Goal: Answer question/provide support: Share knowledge or assist other users

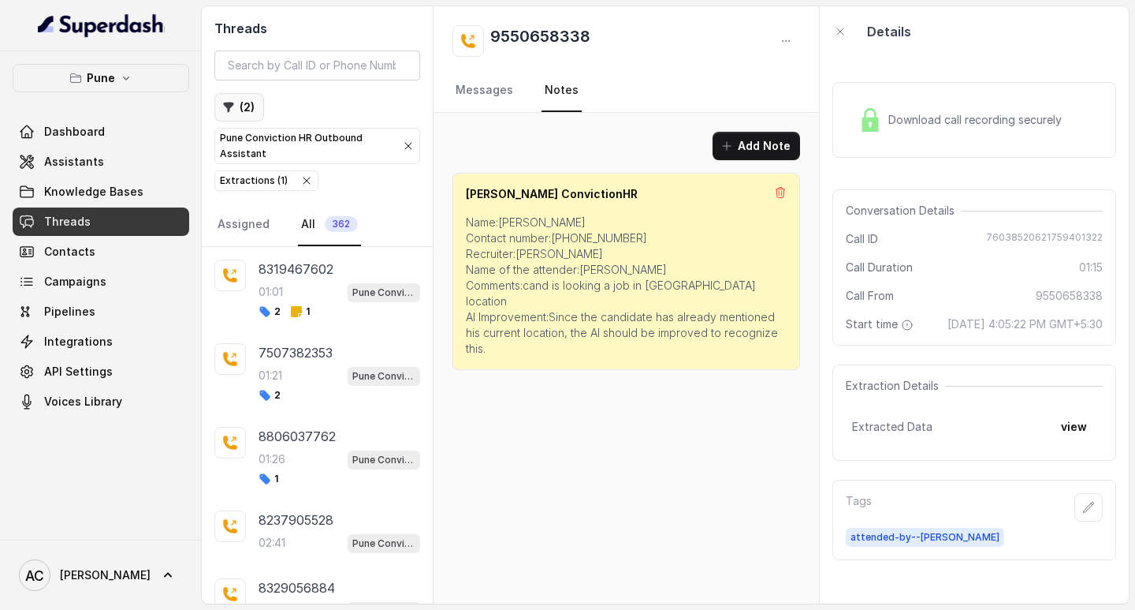
scroll to position [997, 0]
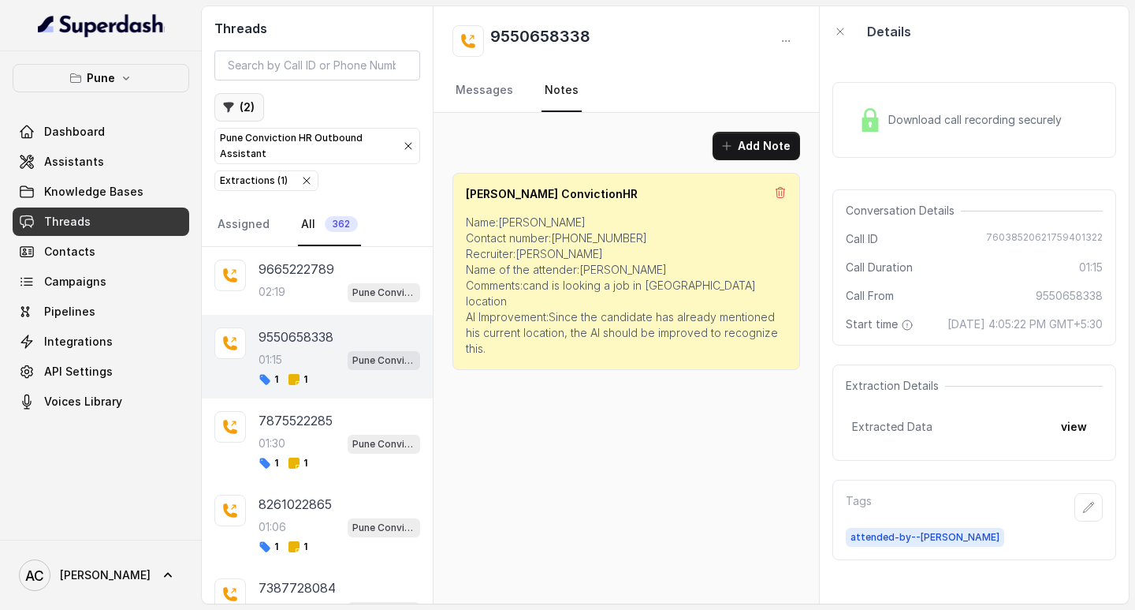
click at [244, 110] on button "( 2 )" at bounding box center [239, 107] width 50 height 28
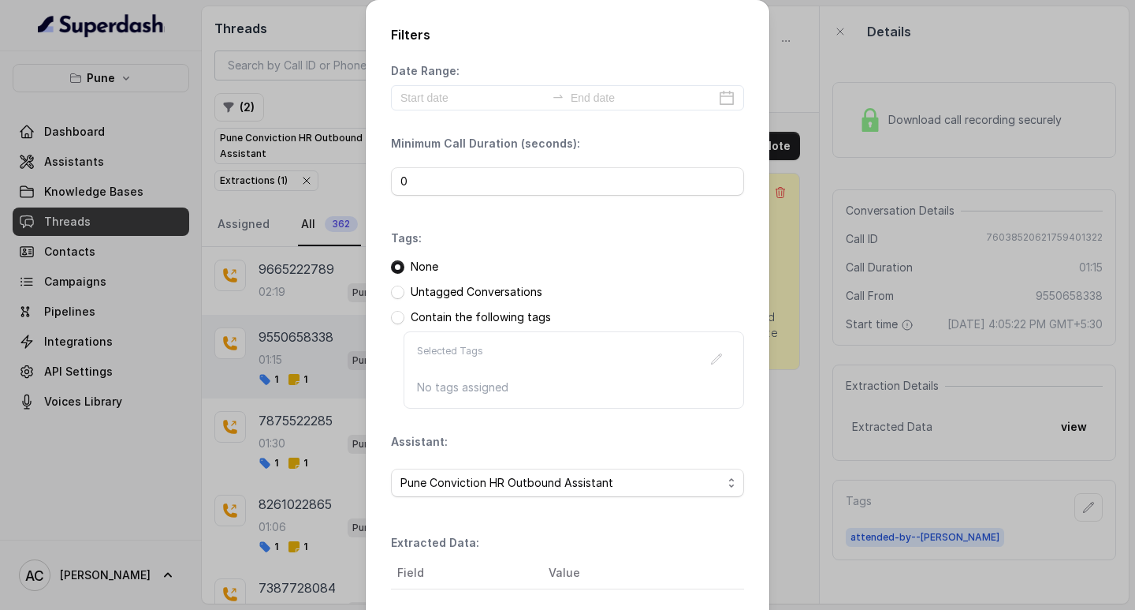
click at [337, 180] on div "Filters Date Range: Minimum Call Duration (seconds): 0 Tags: None Untagged Conv…" at bounding box center [567, 305] width 1135 height 610
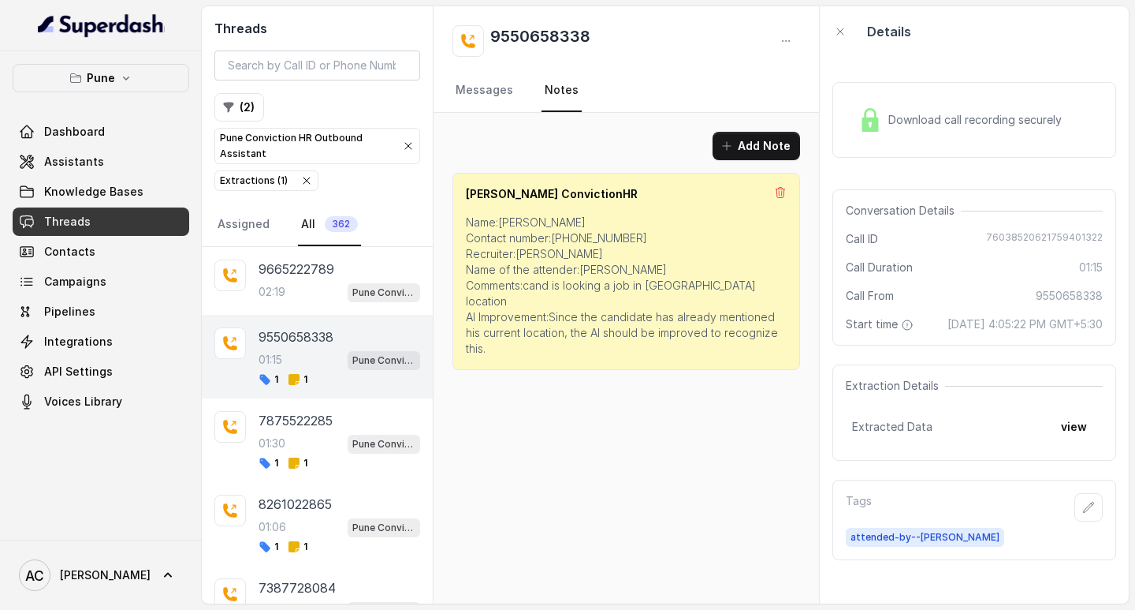
click at [405, 146] on icon "button" at bounding box center [408, 146] width 13 height 13
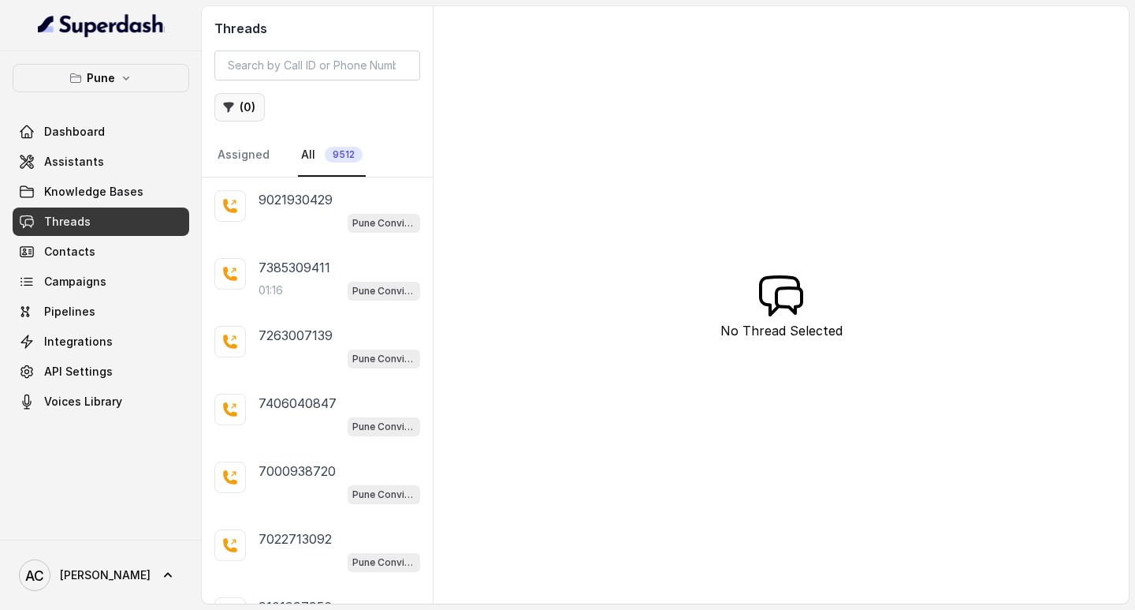
click at [241, 103] on button "( 0 )" at bounding box center [239, 107] width 50 height 28
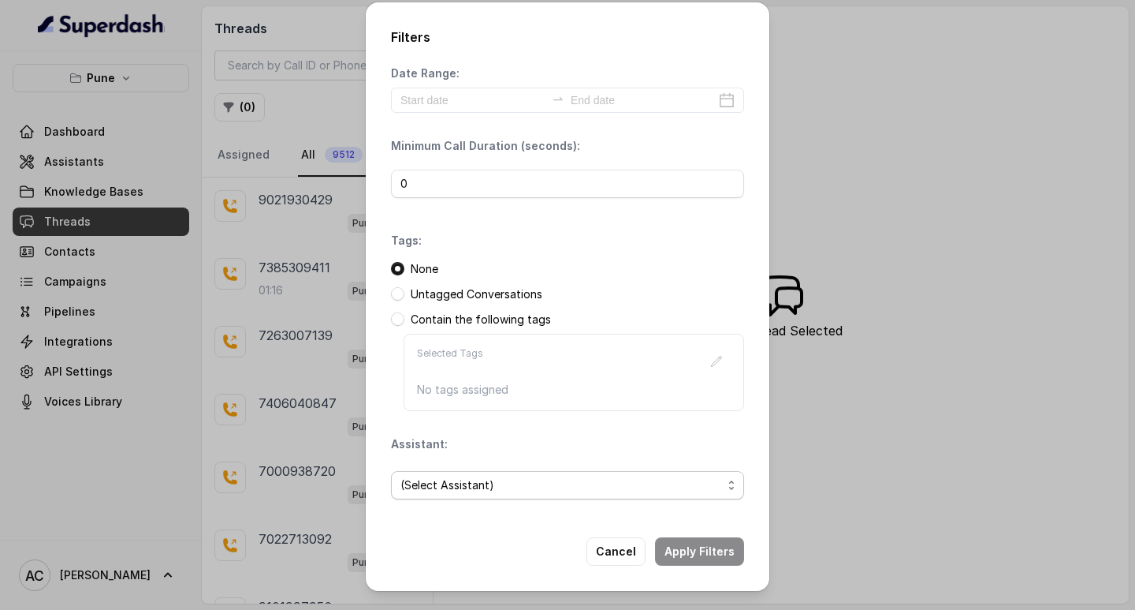
click at [430, 484] on span "(Select Assistant)" at bounding box center [562, 484] width 322 height 19
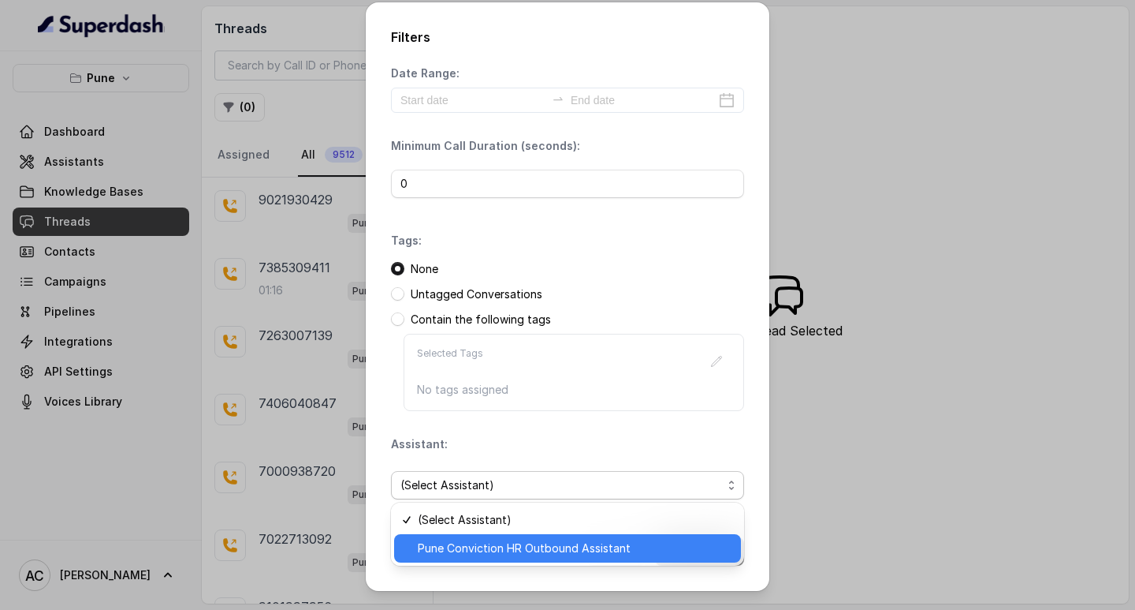
click at [461, 550] on span "Pune Conviction HR Outbound Assistant" at bounding box center [575, 548] width 314 height 19
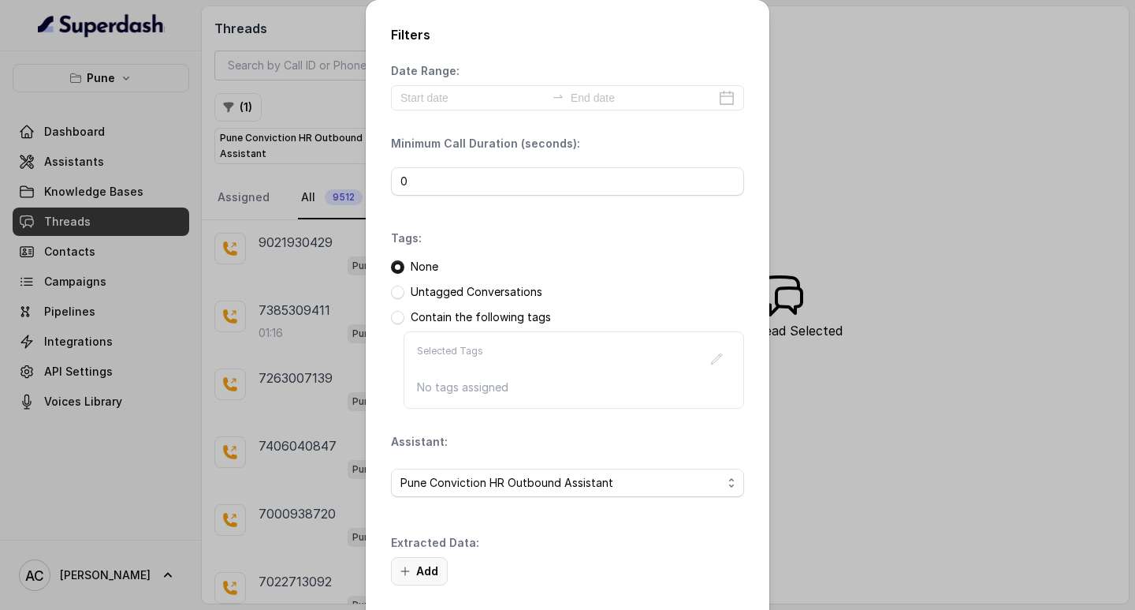
click at [430, 564] on button "Add" at bounding box center [419, 571] width 57 height 28
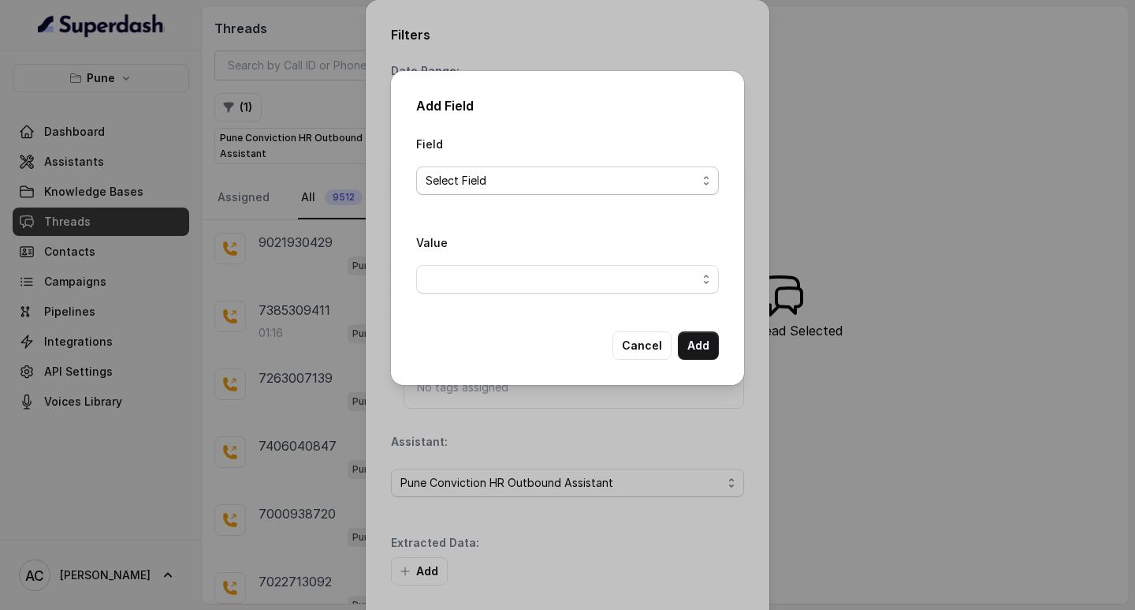
click at [453, 177] on span "Select Field" at bounding box center [561, 180] width 271 height 19
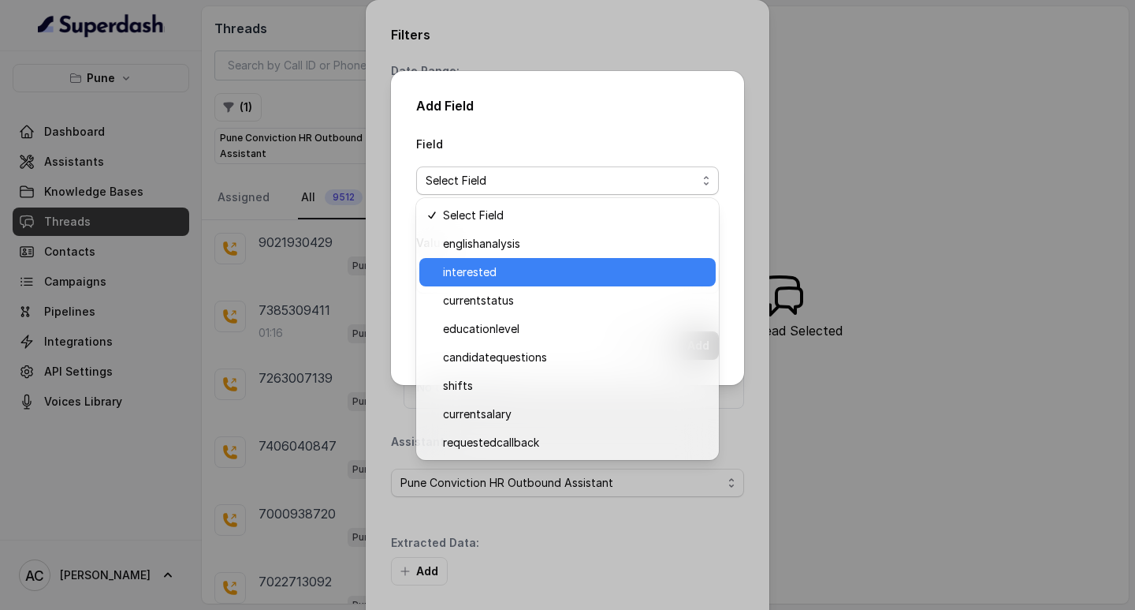
click at [479, 273] on span "interested" at bounding box center [574, 272] width 263 height 19
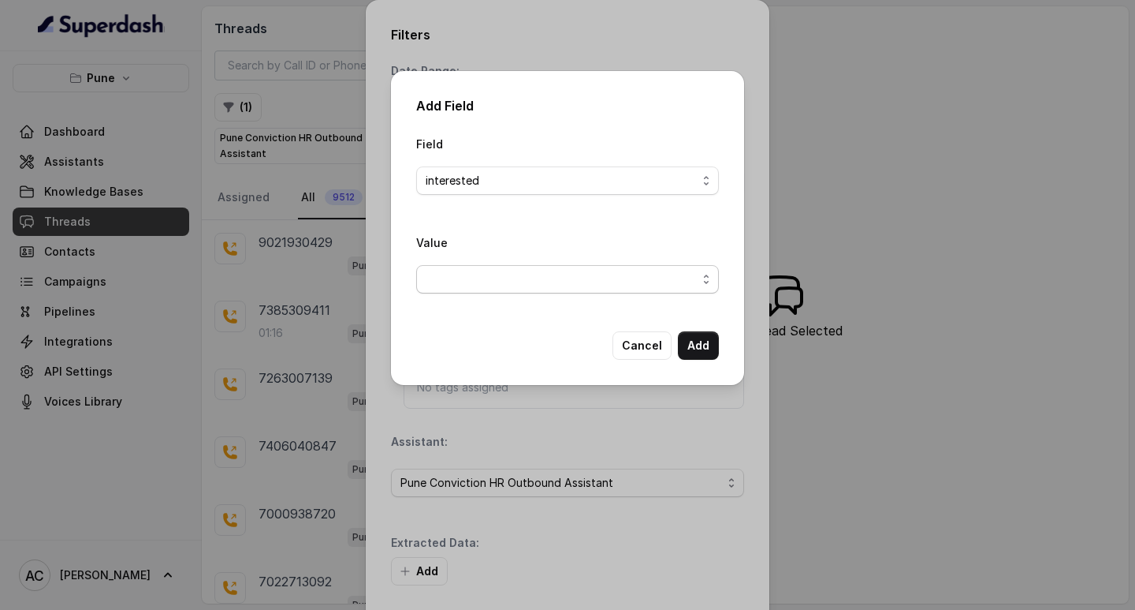
click at [460, 279] on span "button" at bounding box center [567, 279] width 303 height 28
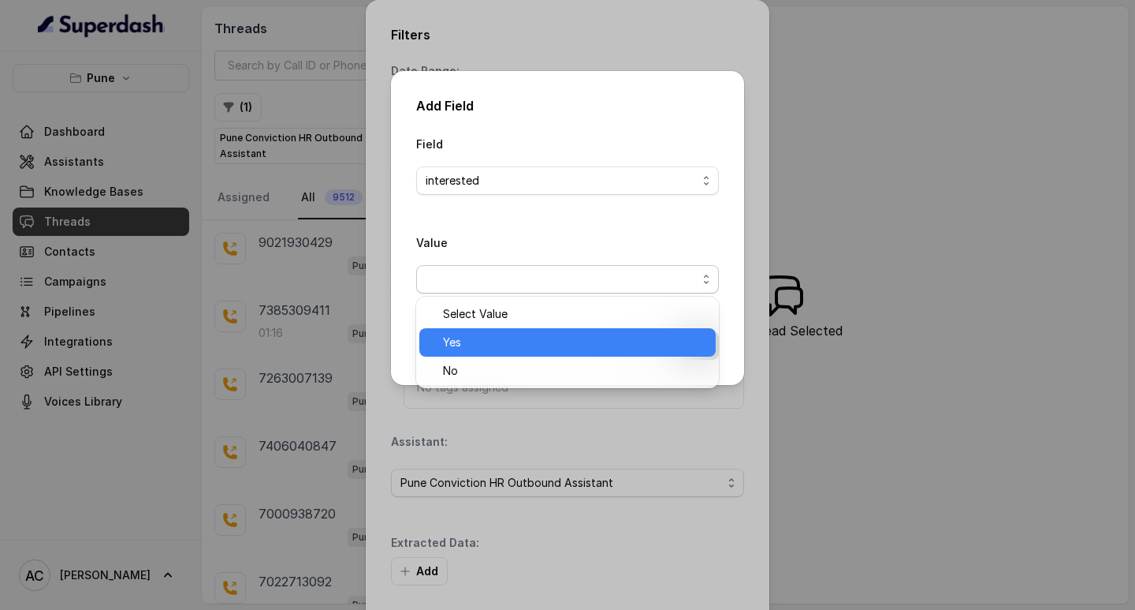
click at [459, 339] on span "Yes" at bounding box center [574, 342] width 263 height 19
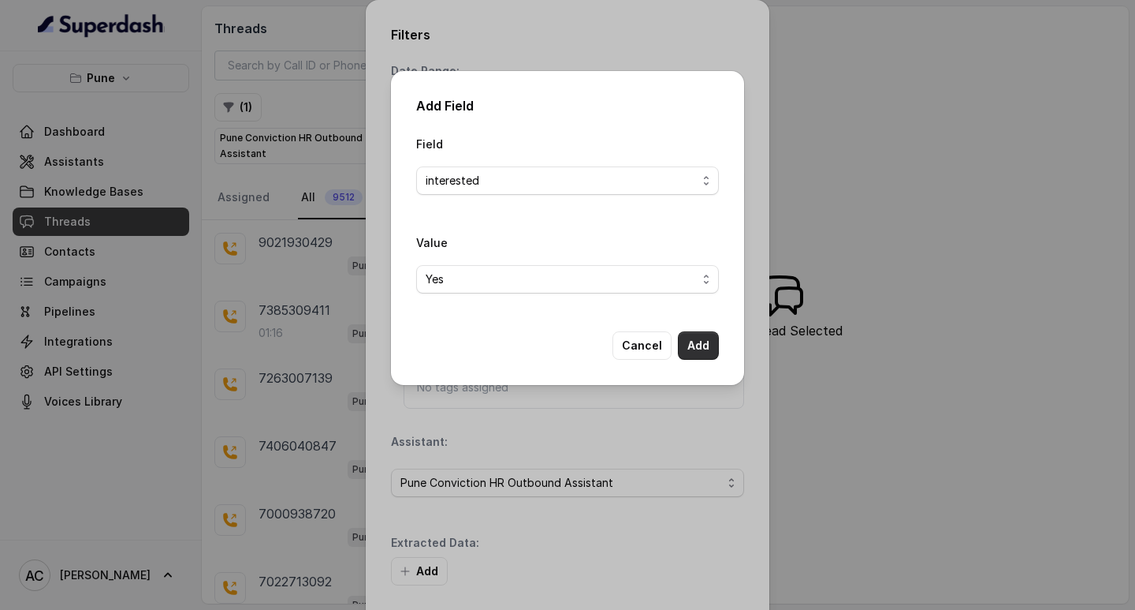
click at [703, 346] on button "Add" at bounding box center [698, 345] width 41 height 28
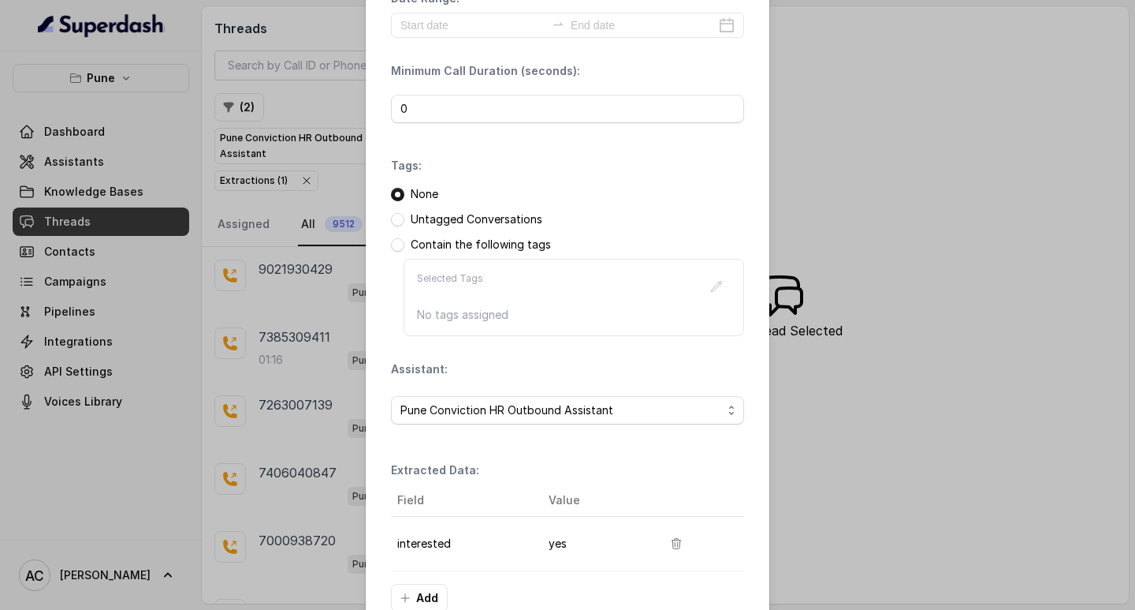
scroll to position [166, 0]
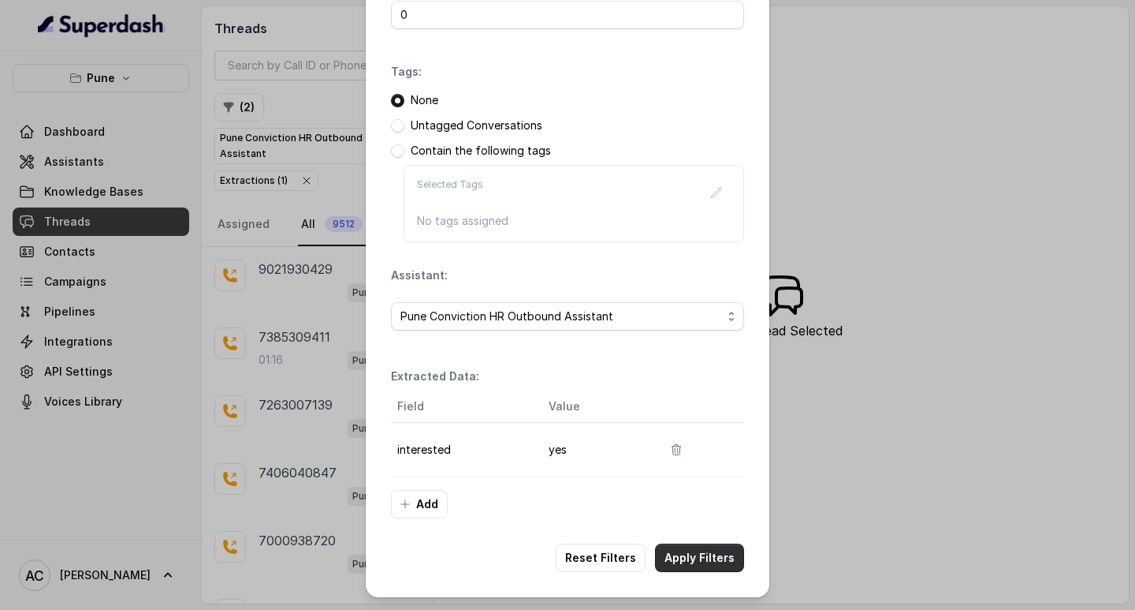
click at [678, 561] on button "Apply Filters" at bounding box center [699, 557] width 89 height 28
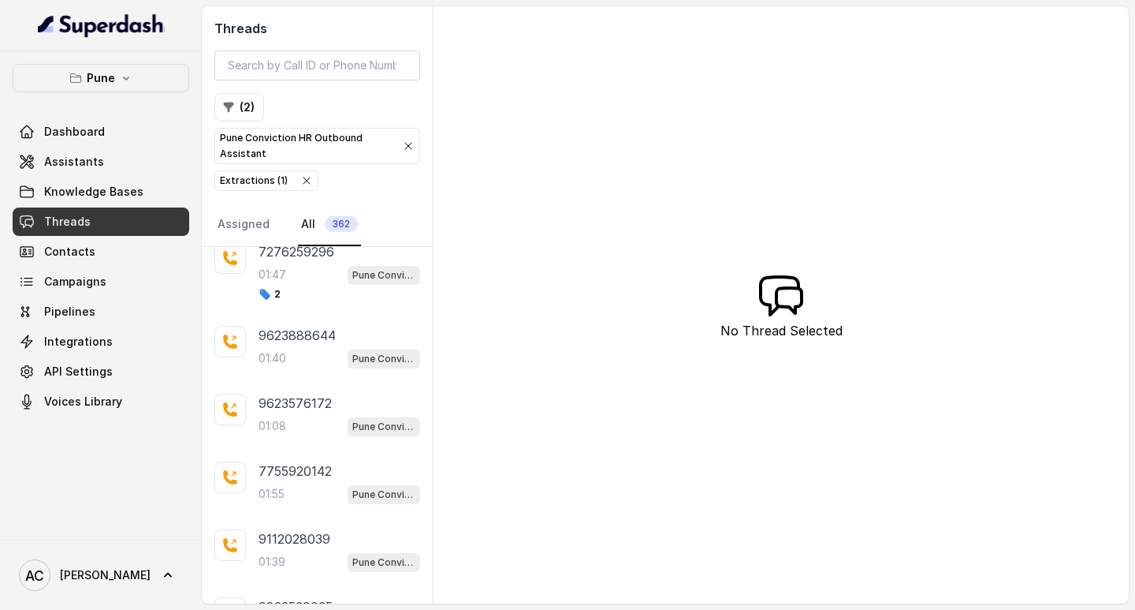
scroll to position [4201, 0]
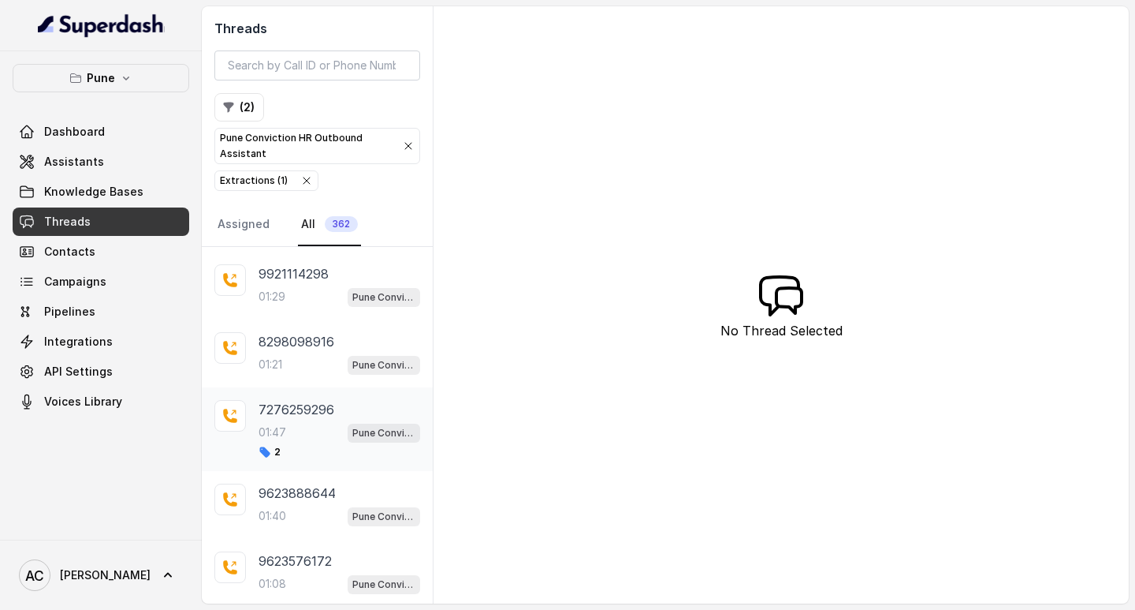
click at [293, 427] on div "01:47 Pune Conviction HR Outbound Assistant" at bounding box center [340, 432] width 162 height 21
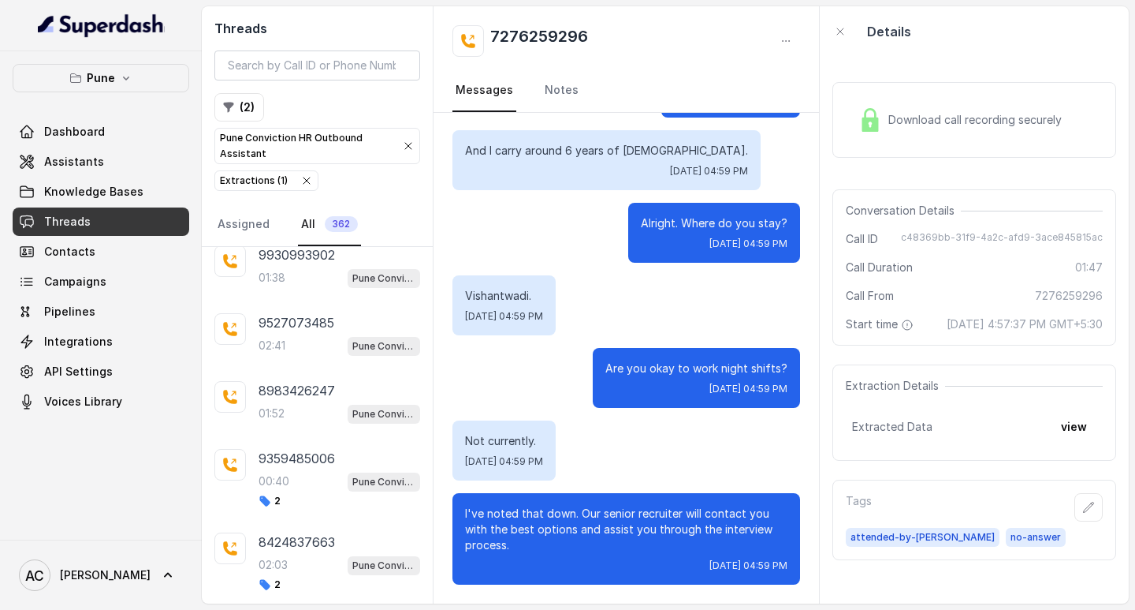
scroll to position [5431, 0]
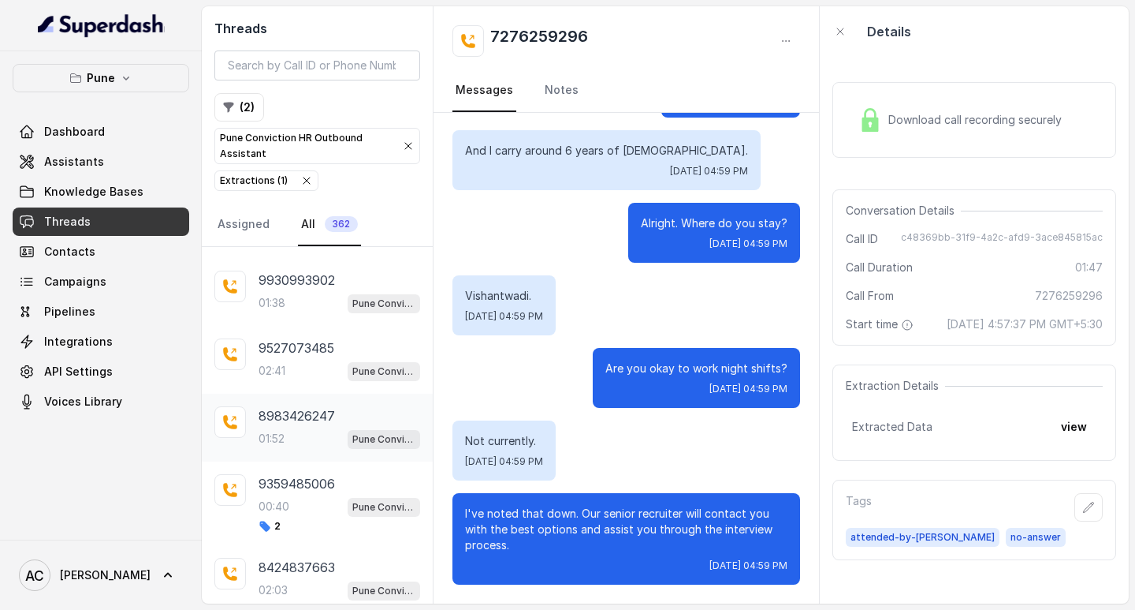
click at [295, 418] on p "8983426247" at bounding box center [297, 415] width 76 height 19
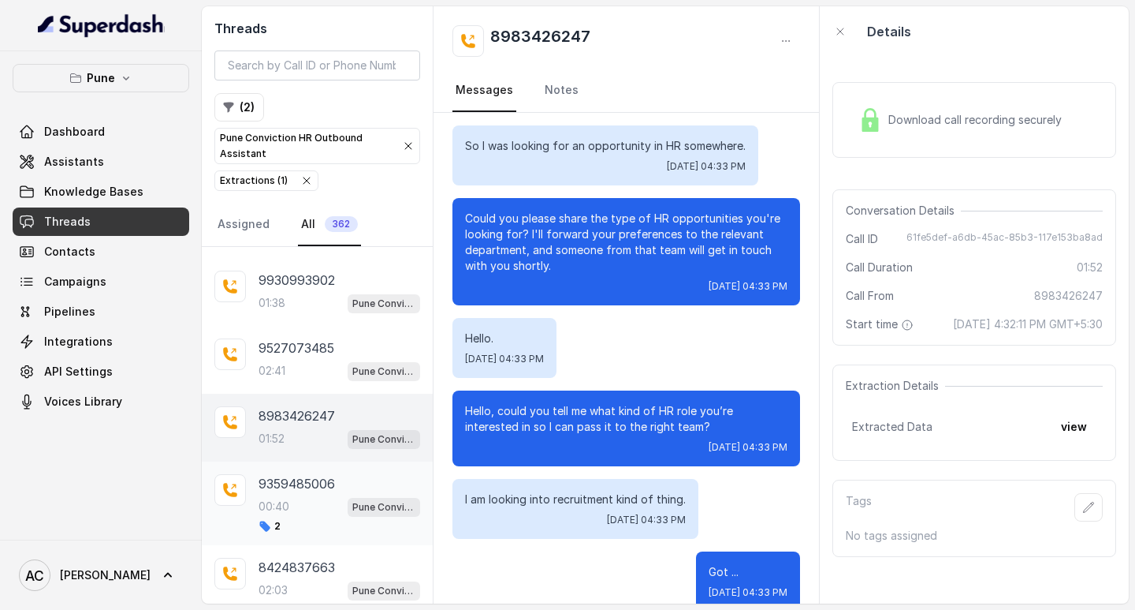
scroll to position [5510, 0]
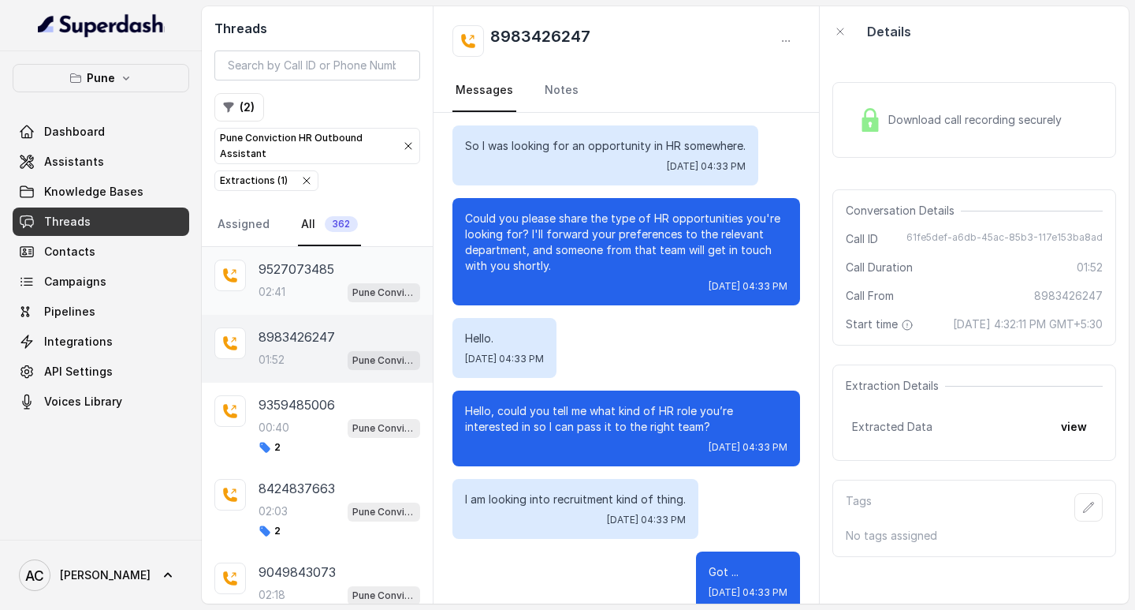
click at [291, 280] on div "9527073485 02:41 Pune Conviction HR Outbound Assistant" at bounding box center [340, 280] width 162 height 43
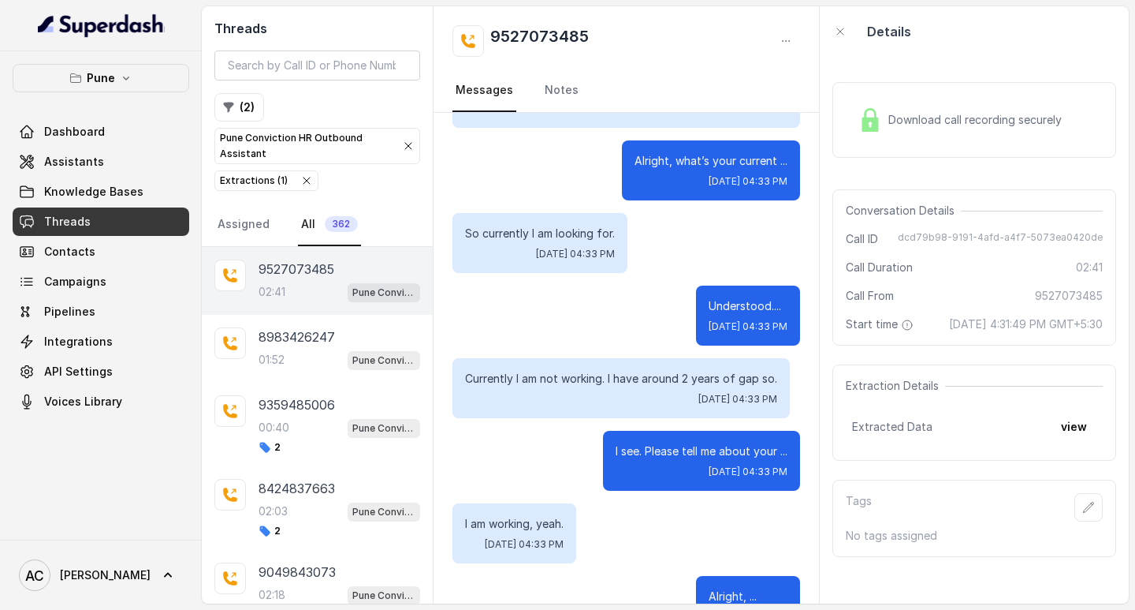
scroll to position [946, 0]
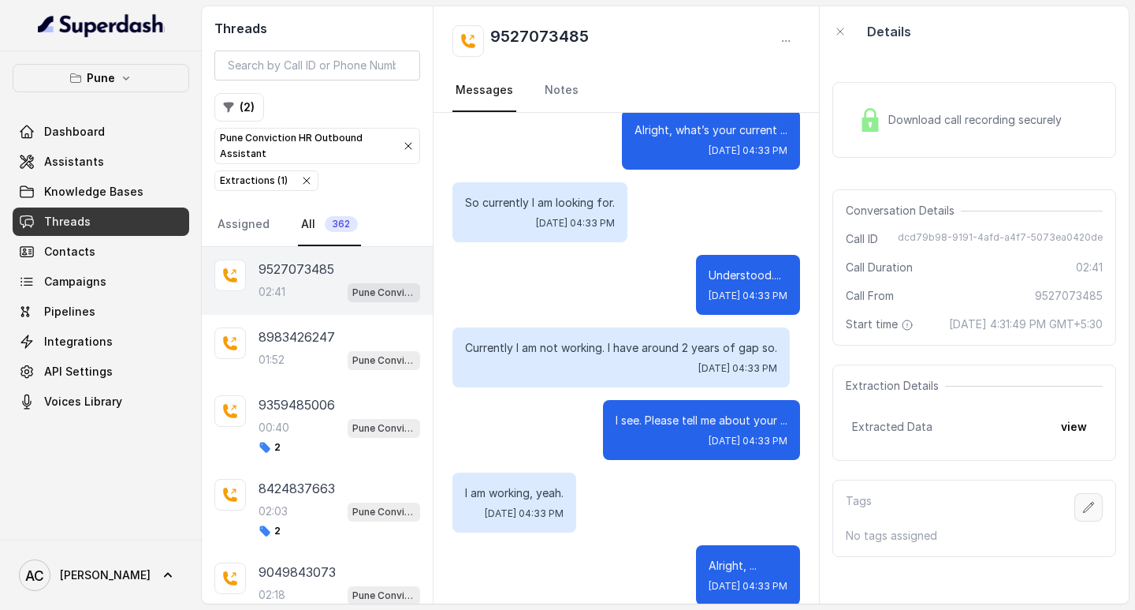
click at [1075, 521] on button "button" at bounding box center [1089, 507] width 28 height 28
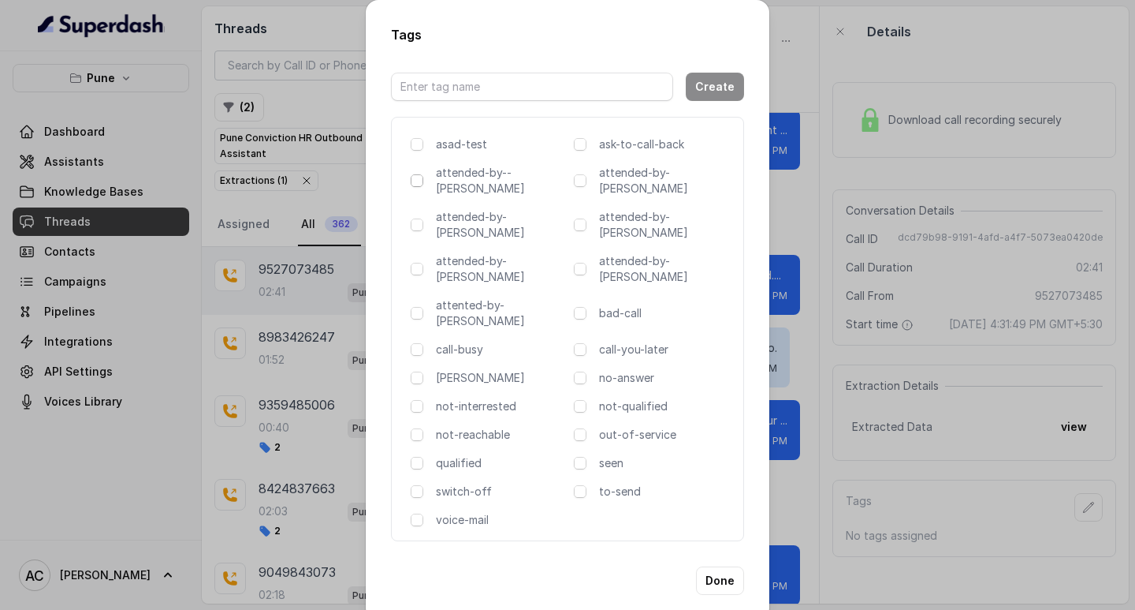
click at [416, 181] on span at bounding box center [417, 180] width 13 height 13
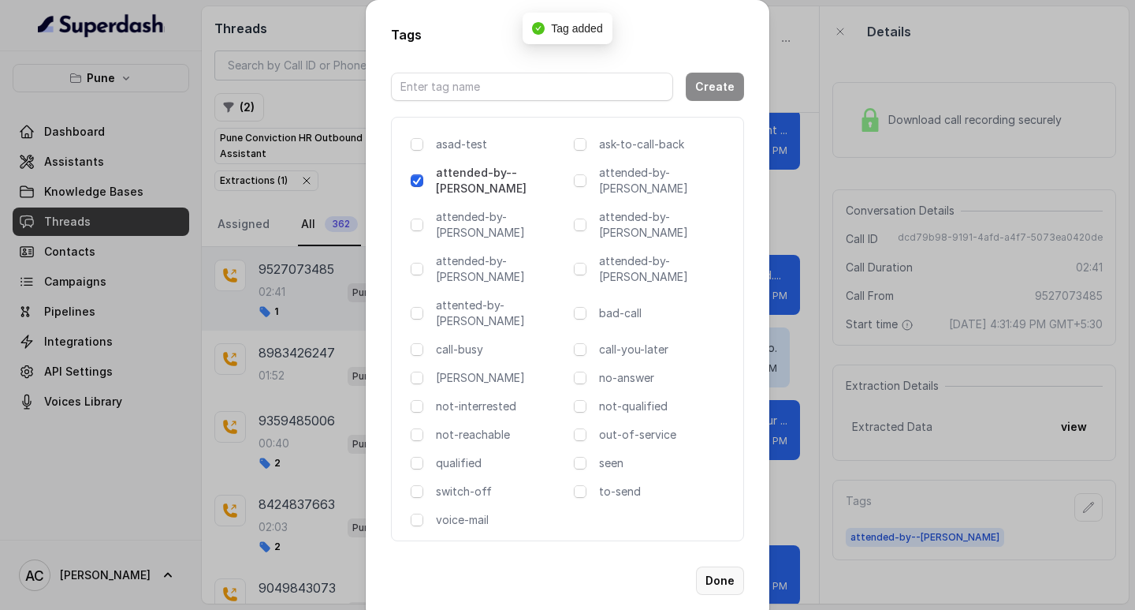
click at [728, 566] on button "Done" at bounding box center [720, 580] width 48 height 28
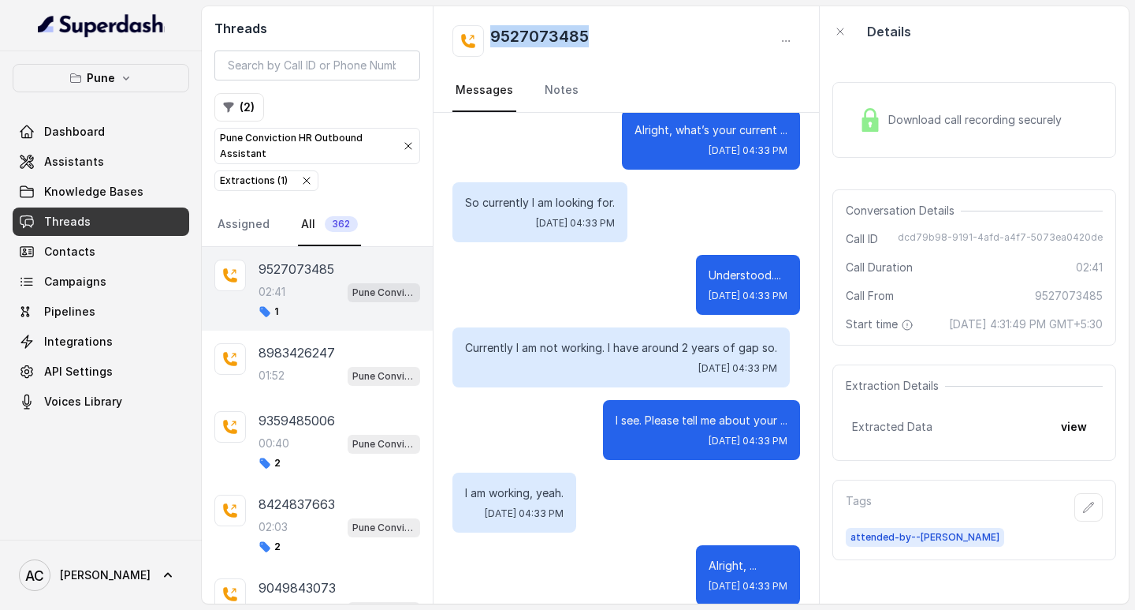
drag, startPoint x: 490, startPoint y: 36, endPoint x: 624, endPoint y: 41, distance: 133.3
click at [624, 41] on div "9527073485" at bounding box center [627, 41] width 348 height 32
copy h2 "9527073485"
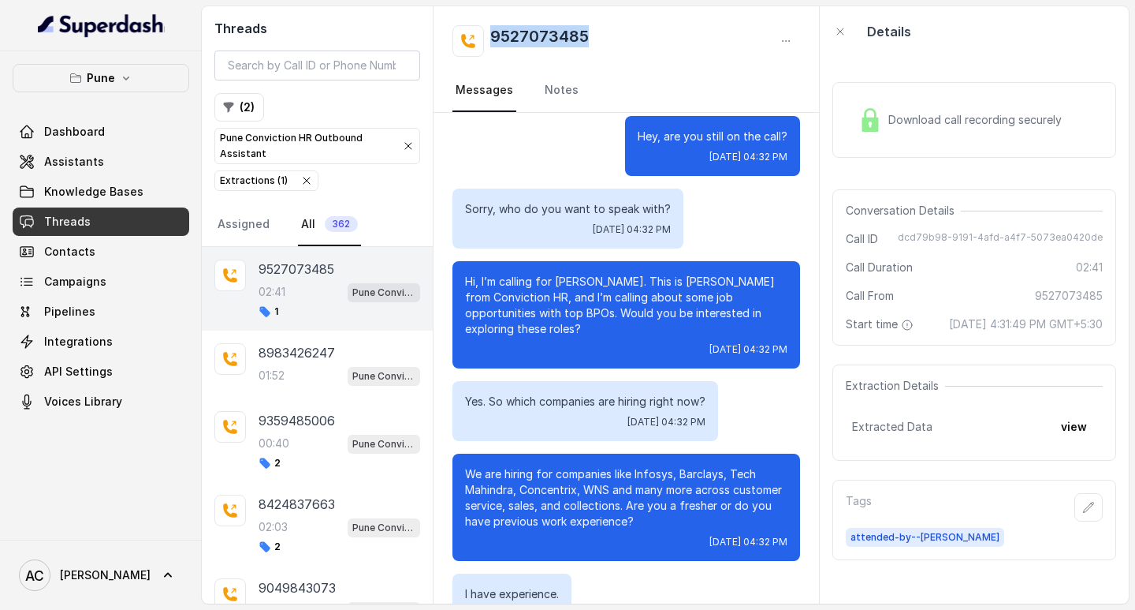
scroll to position [0, 0]
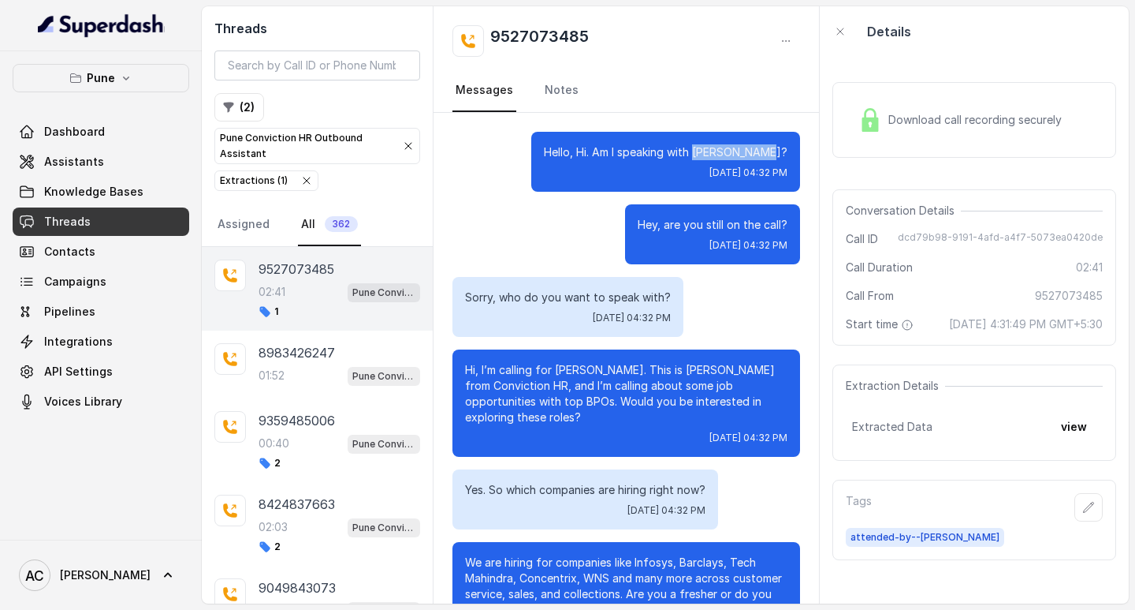
drag, startPoint x: 689, startPoint y: 149, endPoint x: 779, endPoint y: 148, distance: 89.9
click at [779, 148] on div "Hello, Hi. Am I speaking with BHAGYASHREE? Wed, Oct 1, 2025, 04:32 PM" at bounding box center [665, 162] width 269 height 60
copy p "BHAGYASHREE?"
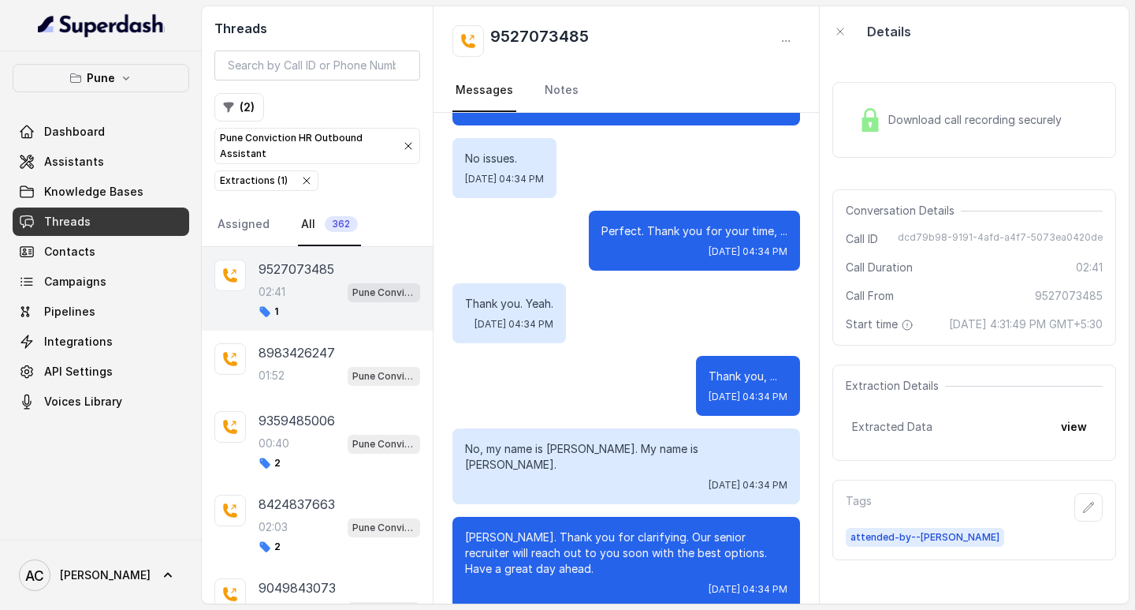
scroll to position [2254, 0]
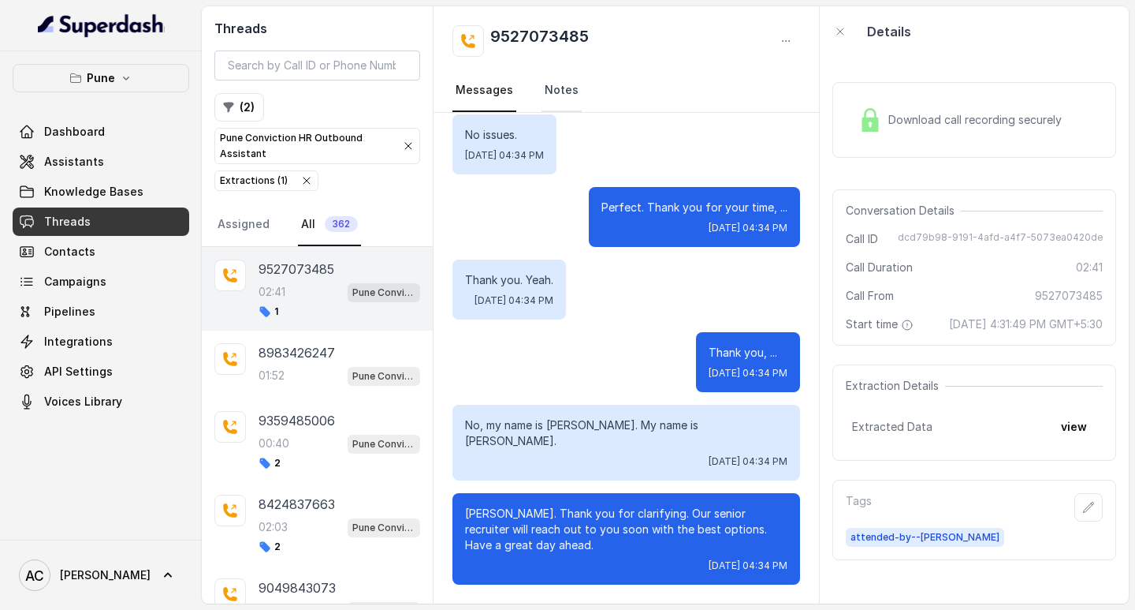
click at [559, 84] on link "Notes" at bounding box center [562, 90] width 40 height 43
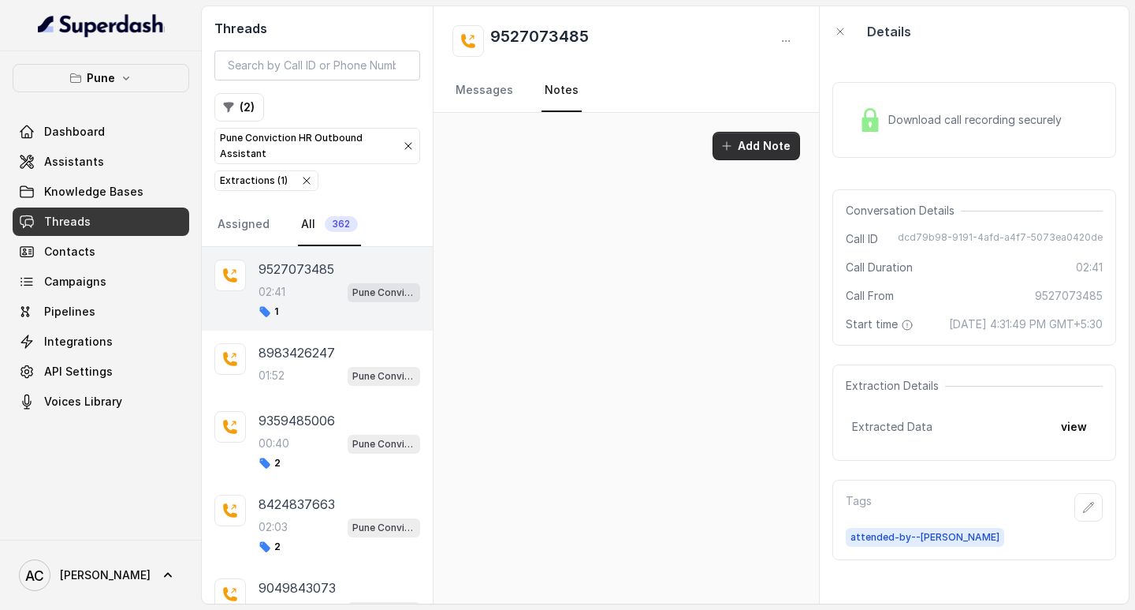
click at [753, 144] on button "Add Note" at bounding box center [757, 146] width 88 height 28
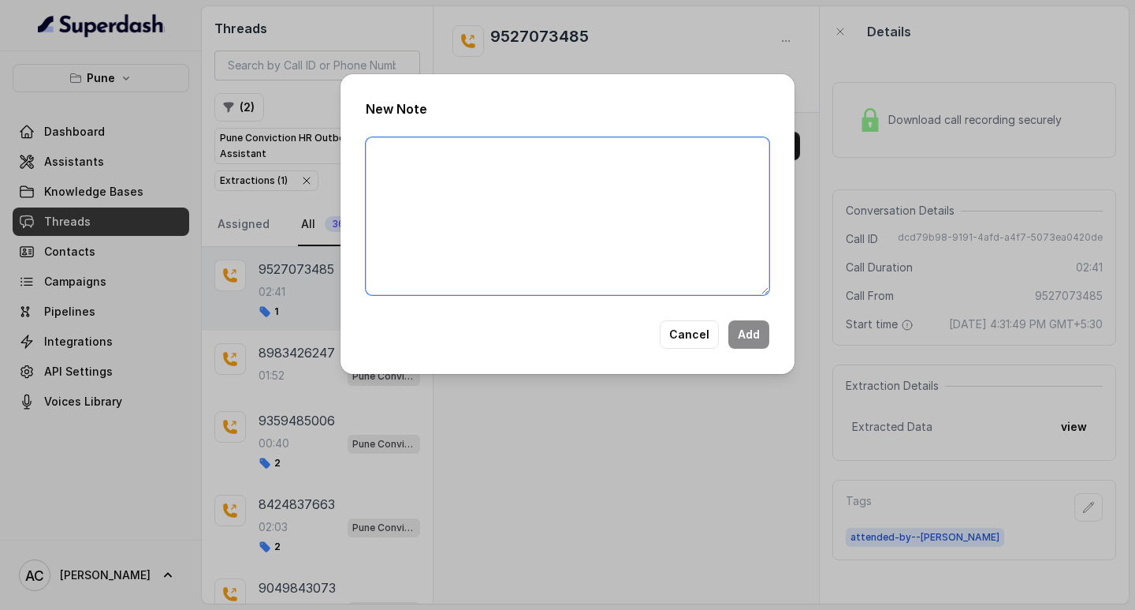
click at [551, 205] on textarea at bounding box center [568, 216] width 404 height 158
paste textarea "Name: Contact number: Recruiter: Name of the attender: Comments: AI Improvement:"
type textarea "Name: Contact number: Recruiter: Name of the attender: Comments: AI Improvement:"
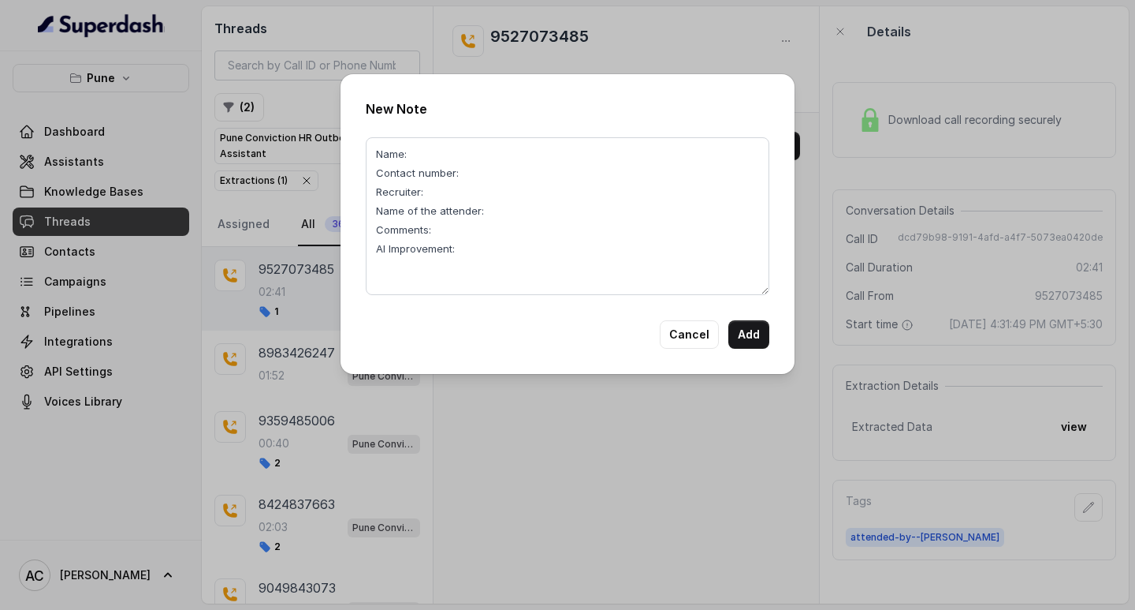
drag, startPoint x: 490, startPoint y: 33, endPoint x: 561, endPoint y: 32, distance: 71.8
click at [561, 32] on div "New Note Name: Contact number: Recruiter: Name of the attender: Comments: AI Im…" at bounding box center [567, 305] width 1135 height 610
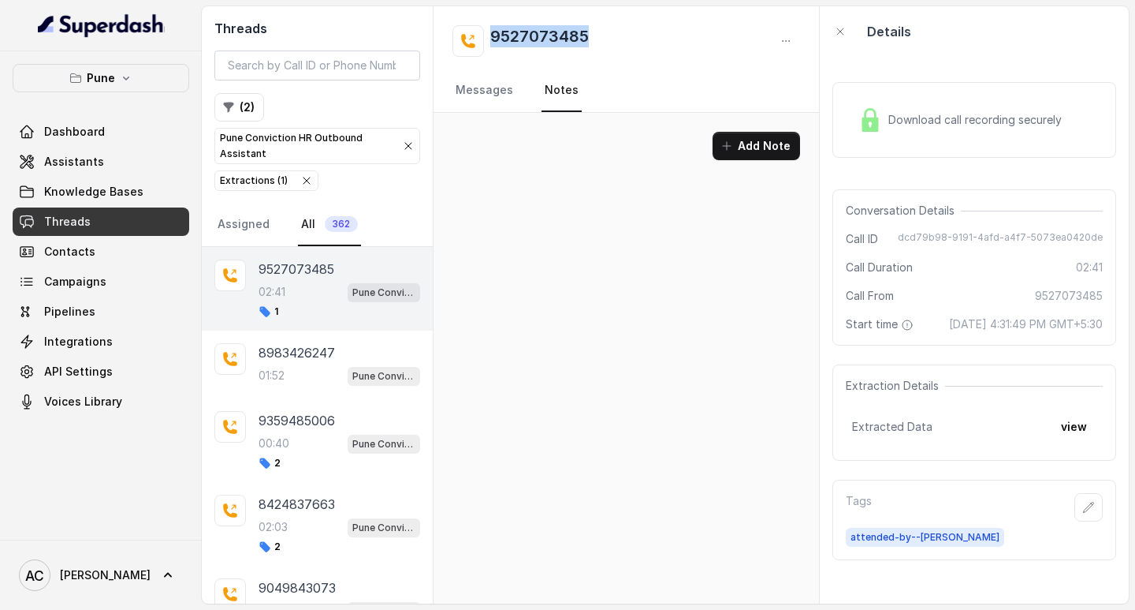
drag, startPoint x: 600, startPoint y: 28, endPoint x: 460, endPoint y: 24, distance: 139.6
click at [460, 24] on div "9527073485 Messages Notes" at bounding box center [627, 59] width 386 height 106
copy h2 "9527073485"
click at [561, 97] on link "Notes" at bounding box center [562, 90] width 40 height 43
click at [733, 149] on icon "button" at bounding box center [727, 146] width 13 height 13
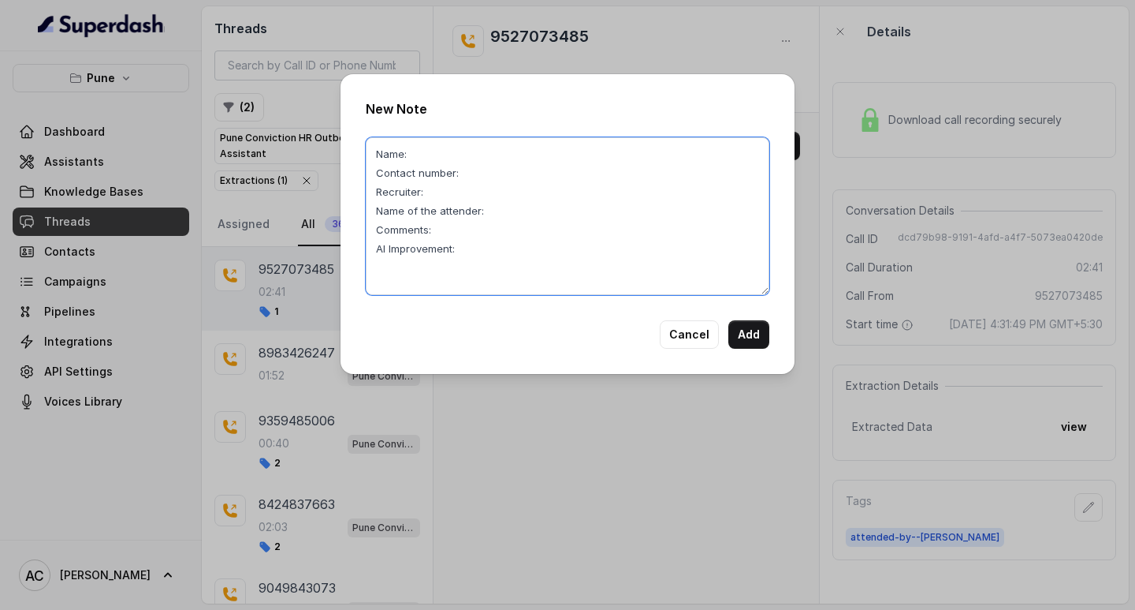
click at [498, 170] on textarea "Name: Contact number: Recruiter: Name of the attender: Comments: AI Improvement:" at bounding box center [568, 216] width 404 height 158
paste textarea "9527073485"
click at [438, 150] on textarea "Name: Contact number:9527073485 Recruiter: Name of the attender: Comments: AI I…" at bounding box center [568, 216] width 404 height 158
click at [447, 194] on textarea "Name:Bhagyashree Contact number:9527073485 Recruiter: Name of the attender: Com…" at bounding box center [568, 216] width 404 height 158
click at [509, 214] on textarea "Name:Bhagyashree Contact number:9527073485 Recruiter:Komal Name of the attender…" at bounding box center [568, 216] width 404 height 158
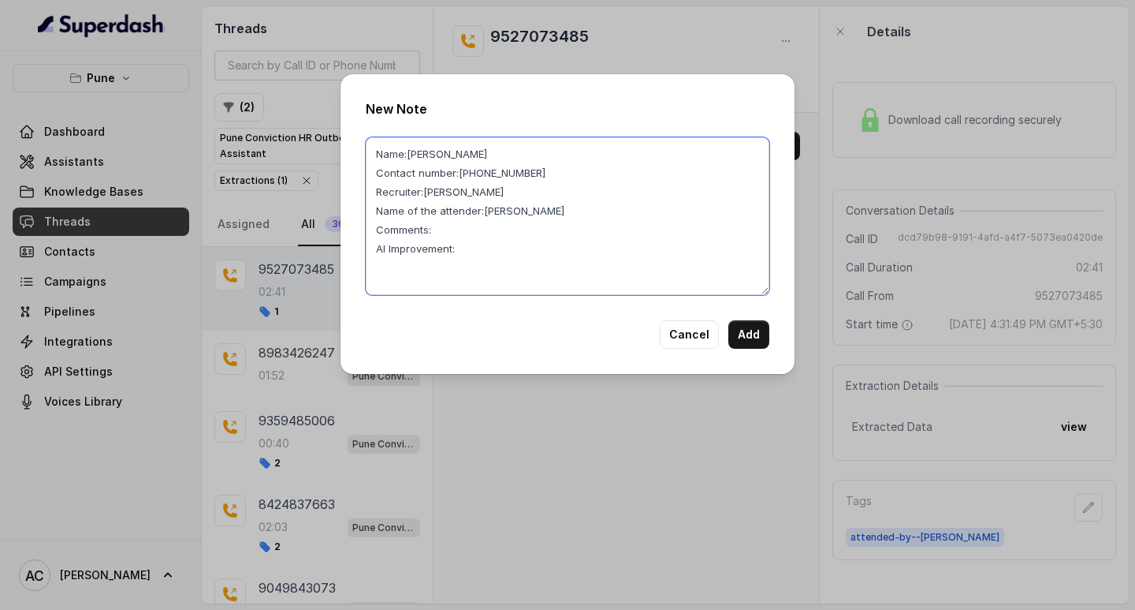
click at [469, 230] on textarea "Name:Bhagyashree Contact number:9527073485 Recruiter:Komal Name of the attender…" at bounding box center [568, 216] width 404 height 158
type textarea "Name:Bhagyashree Contact number:9527073485 Recruiter:Komal Name of the attender…"
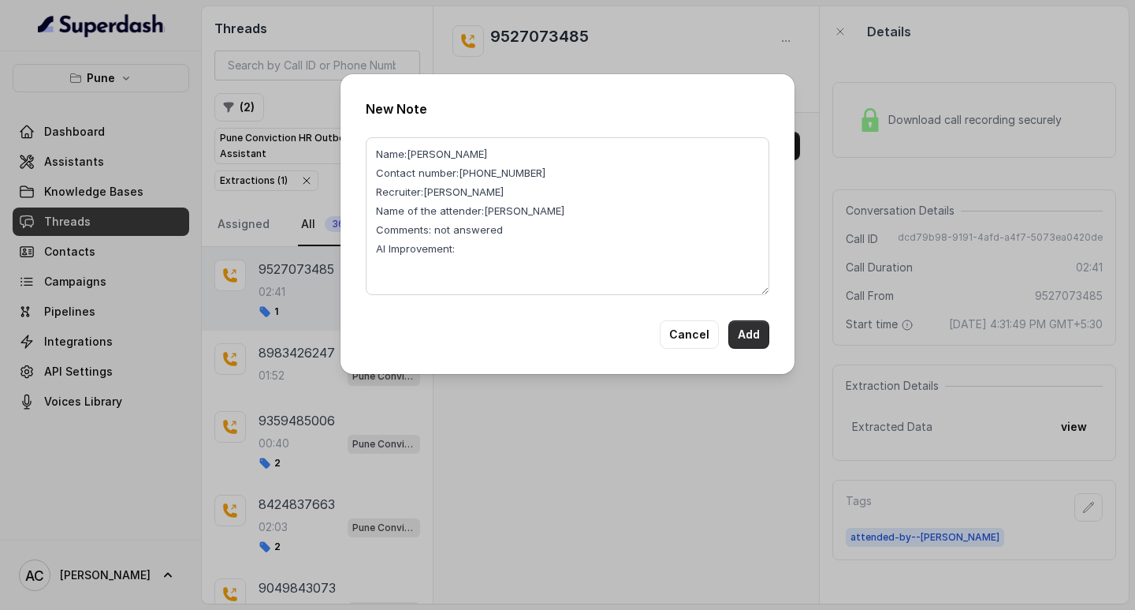
click at [752, 331] on button "Add" at bounding box center [749, 334] width 41 height 28
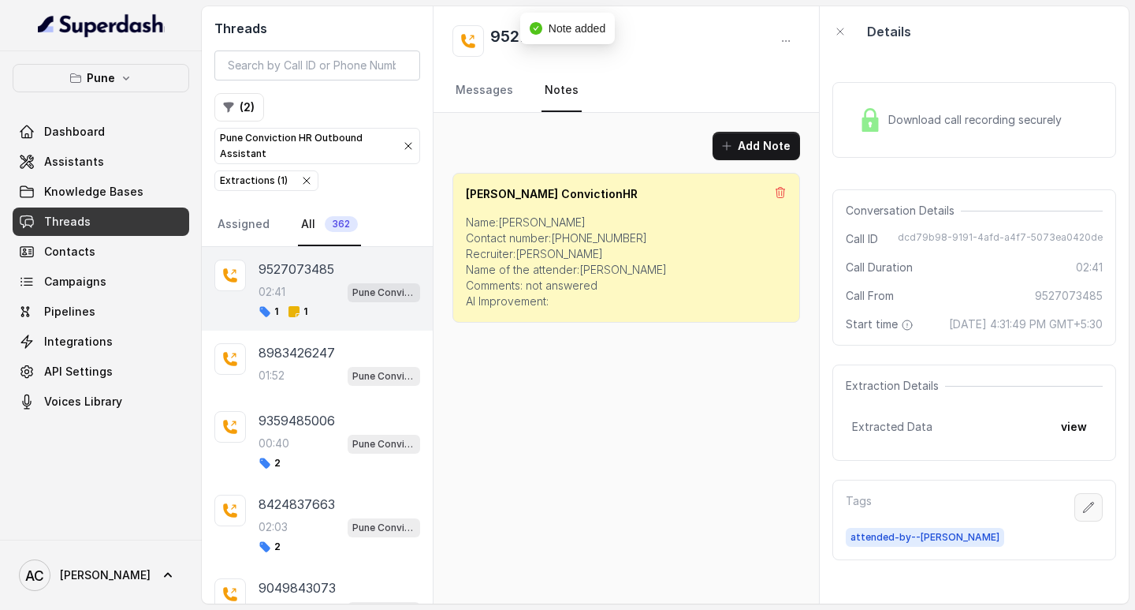
click at [1083, 513] on icon "button" at bounding box center [1089, 507] width 13 height 13
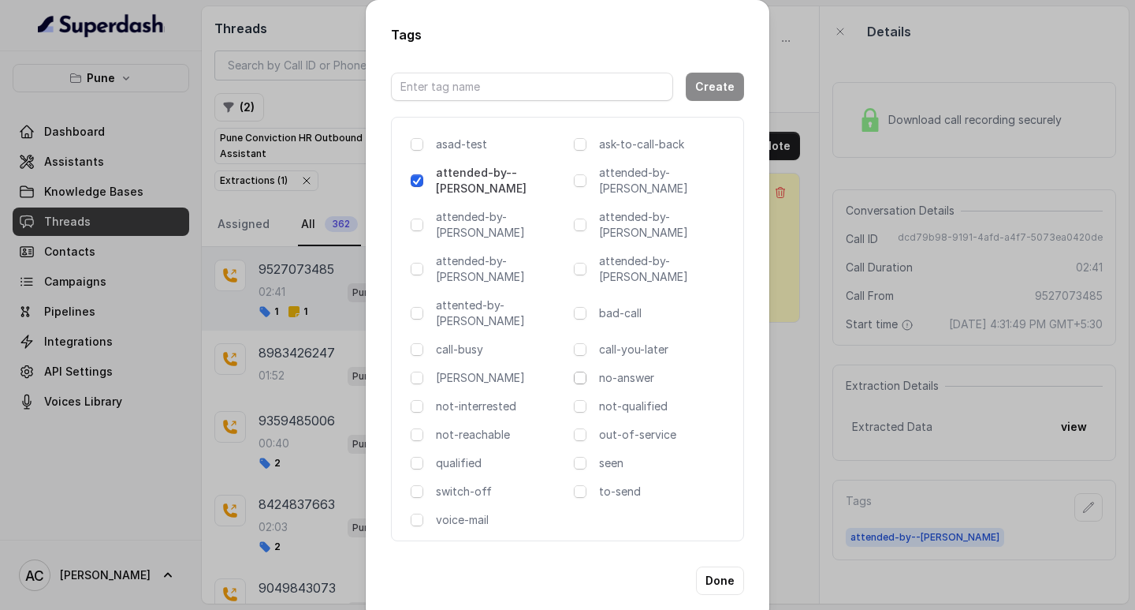
click at [580, 371] on span at bounding box center [580, 377] width 13 height 13
click at [722, 566] on button "Done" at bounding box center [720, 580] width 48 height 28
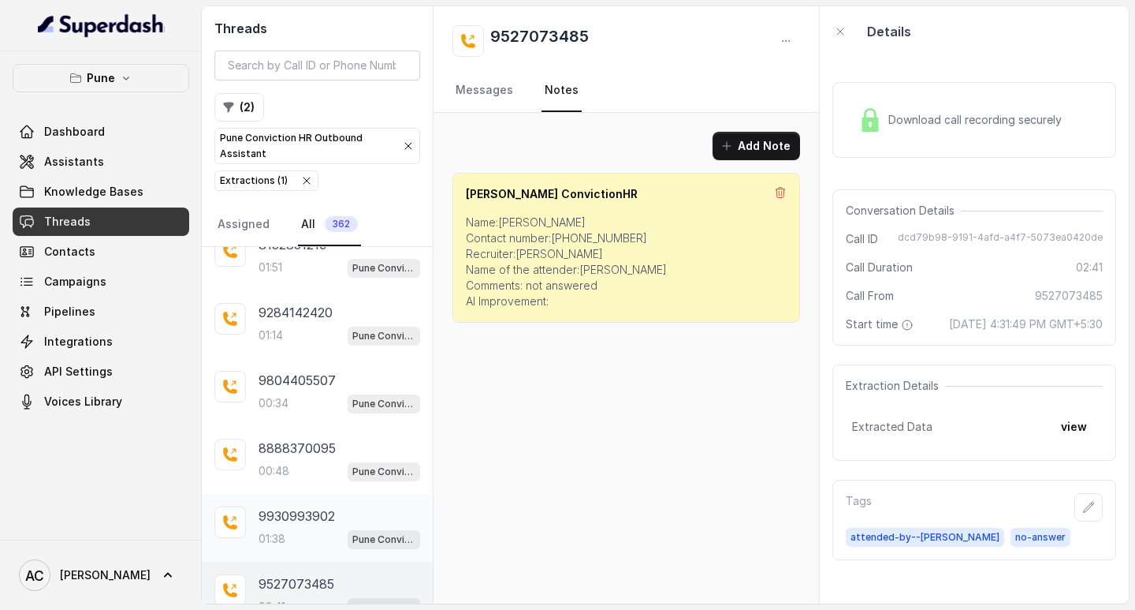
scroll to position [5195, 0]
click at [252, 111] on button "( 2 )" at bounding box center [239, 107] width 50 height 28
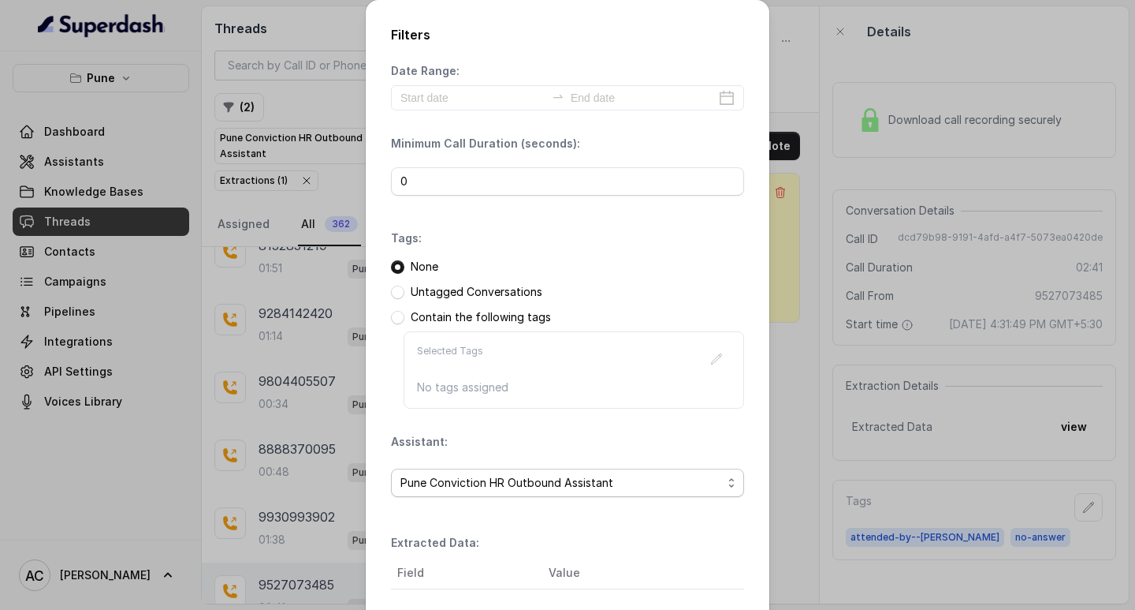
click at [431, 479] on span "Pune Conviction HR Outbound Assistant" at bounding box center [562, 482] width 322 height 19
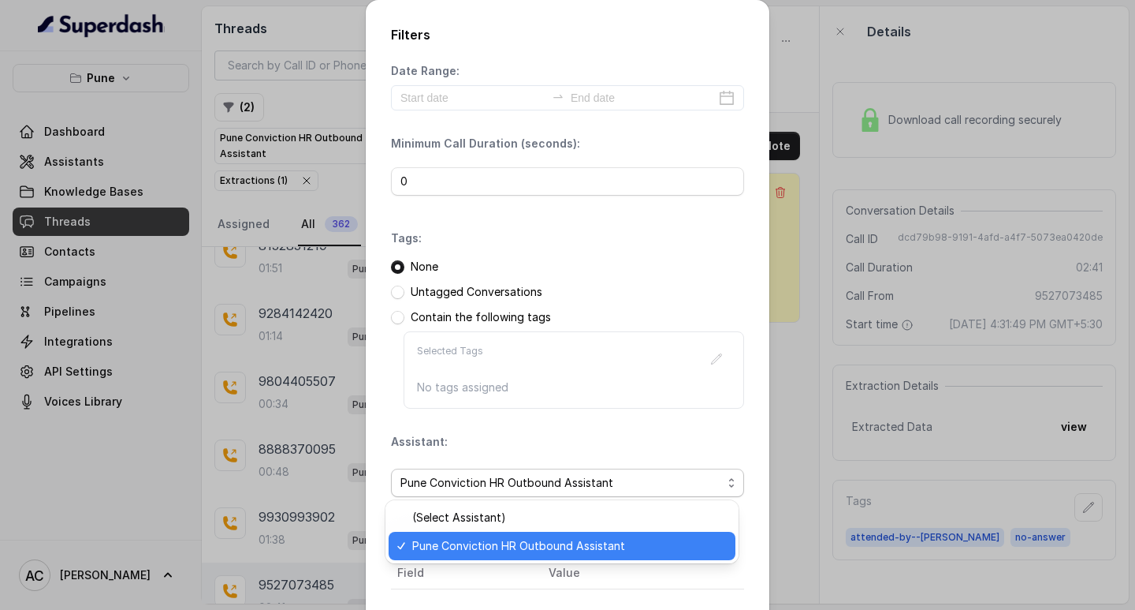
drag, startPoint x: 436, startPoint y: 541, endPoint x: 438, endPoint y: 511, distance: 30.0
click at [438, 539] on span "Pune Conviction HR Outbound Assistant" at bounding box center [569, 545] width 314 height 19
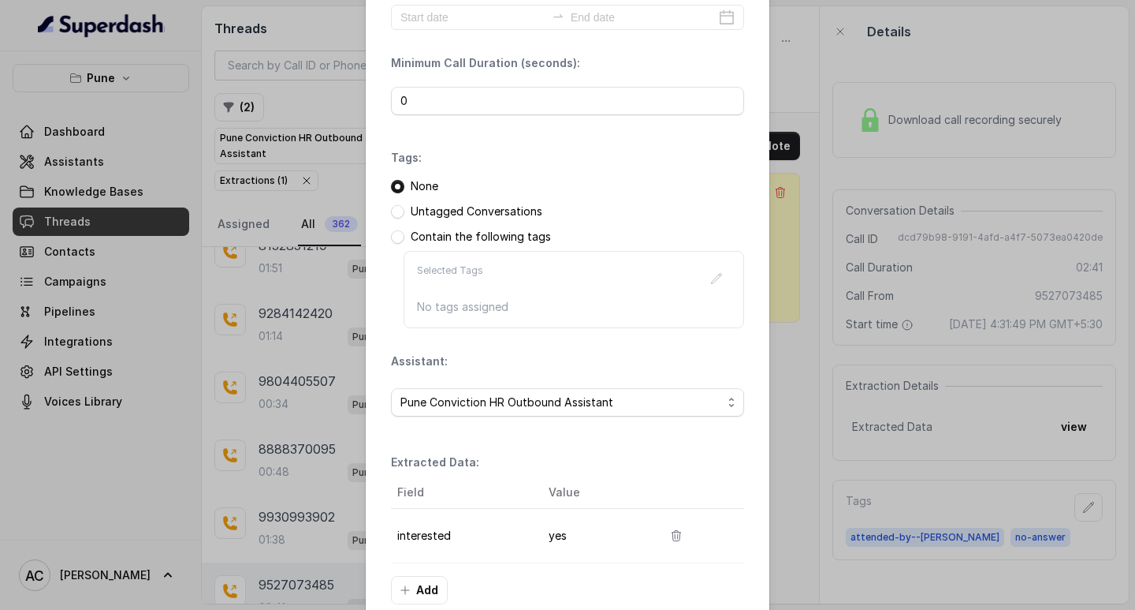
scroll to position [158, 0]
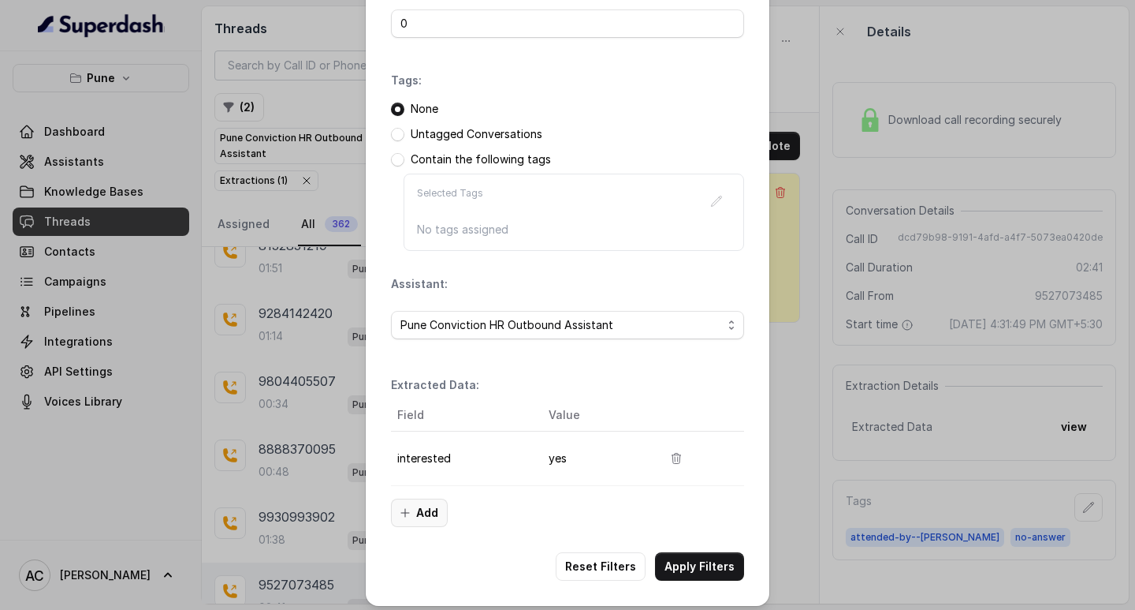
click at [417, 510] on button "Add" at bounding box center [419, 512] width 57 height 28
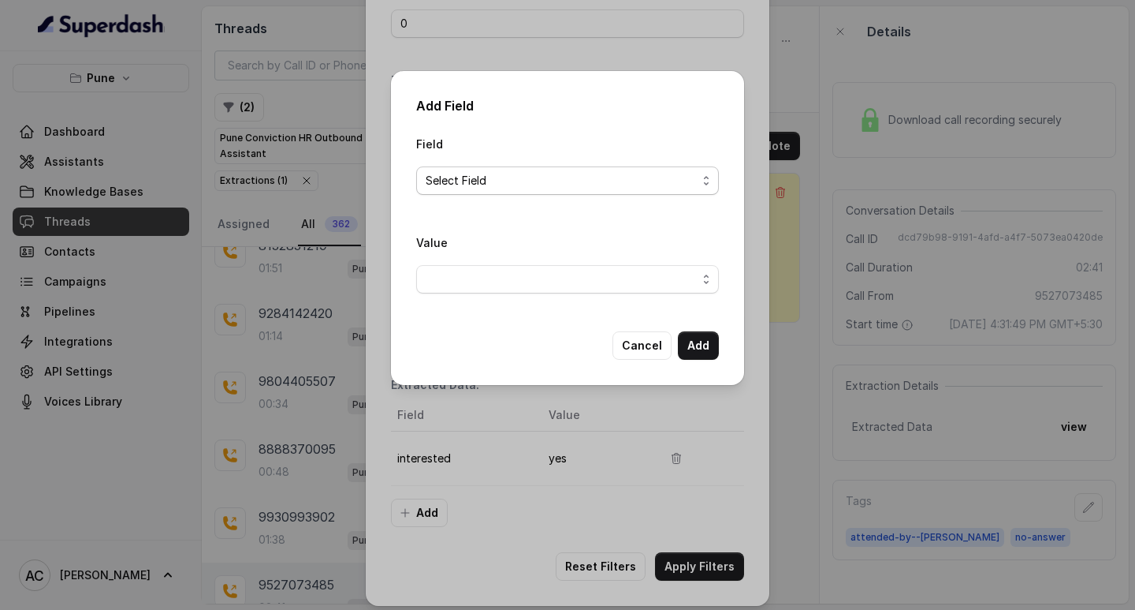
click at [455, 172] on span "Select Field" at bounding box center [561, 180] width 271 height 19
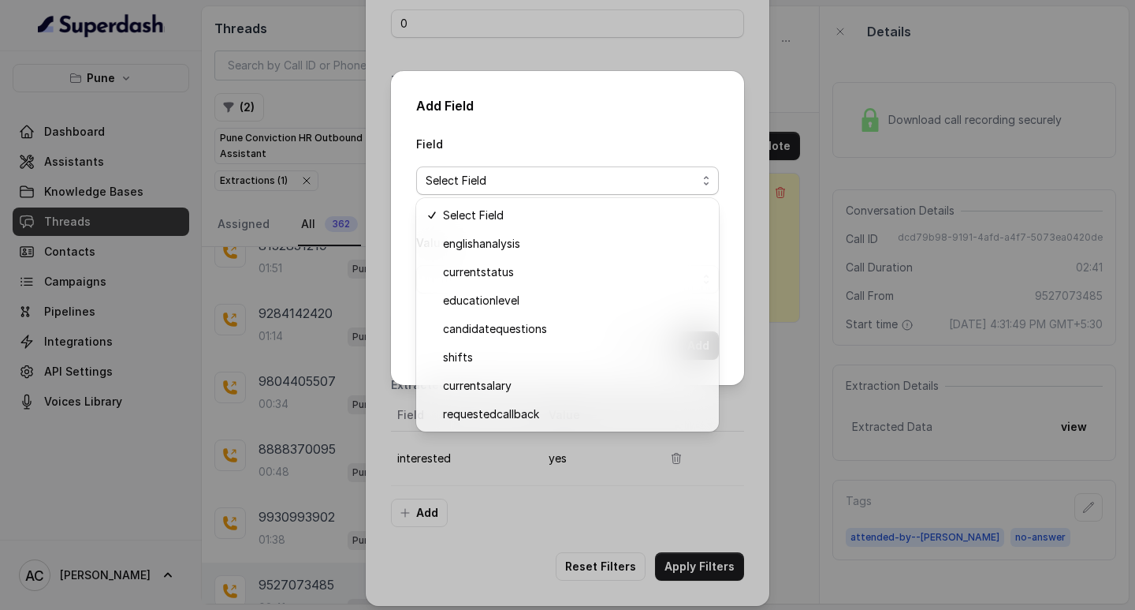
click at [498, 39] on div "Add Field Field Select Field Value Cancel Add" at bounding box center [567, 305] width 1135 height 610
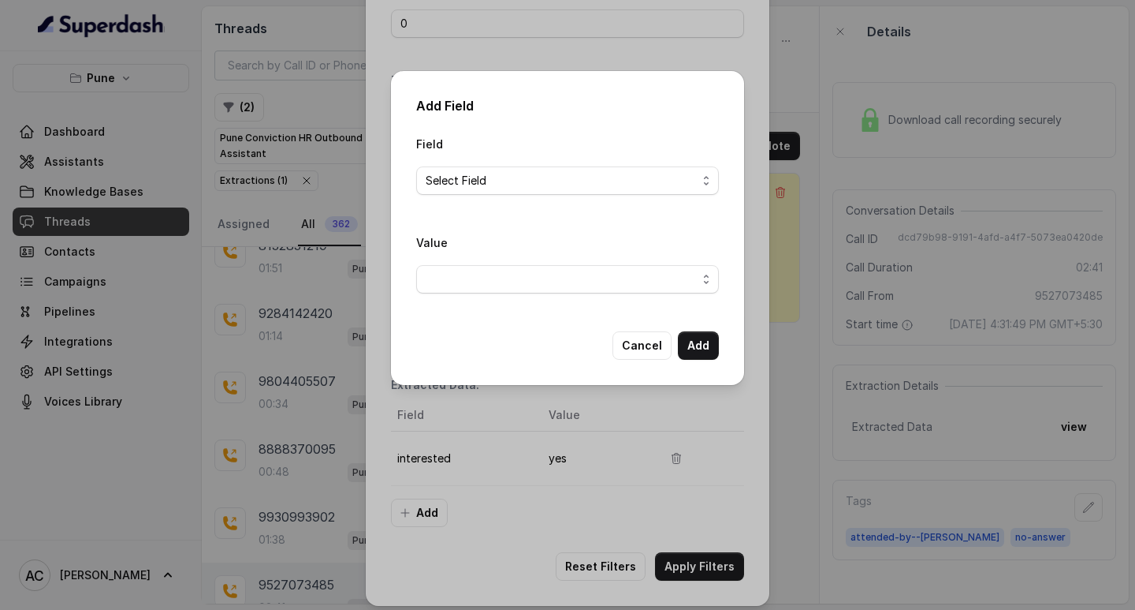
click at [516, 32] on div "Add Field Field Select Field Value Cancel Add" at bounding box center [567, 305] width 1135 height 610
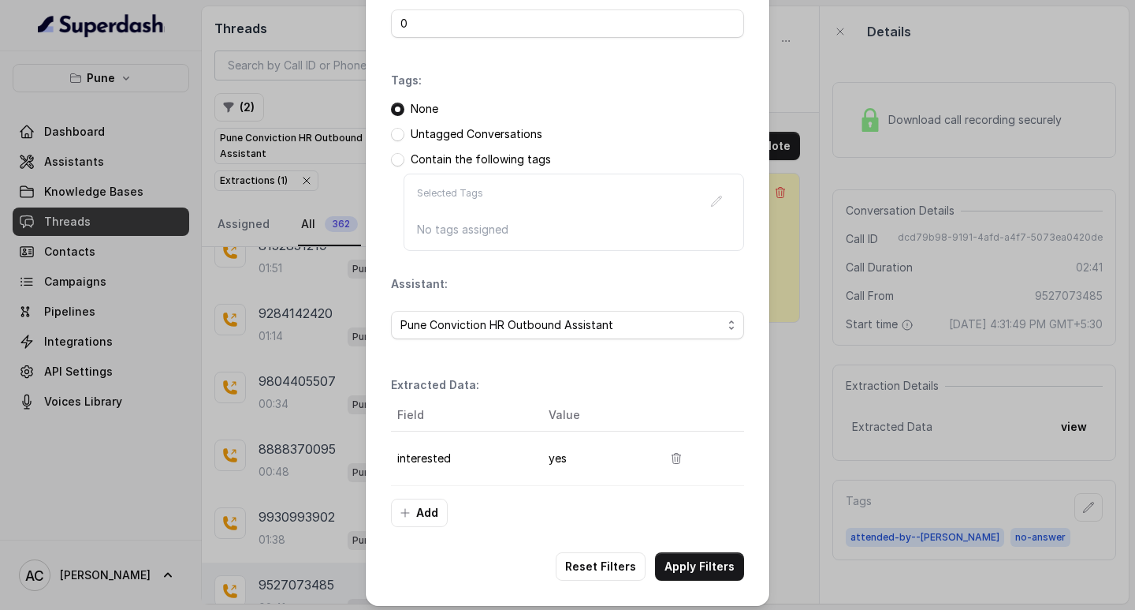
scroll to position [166, 0]
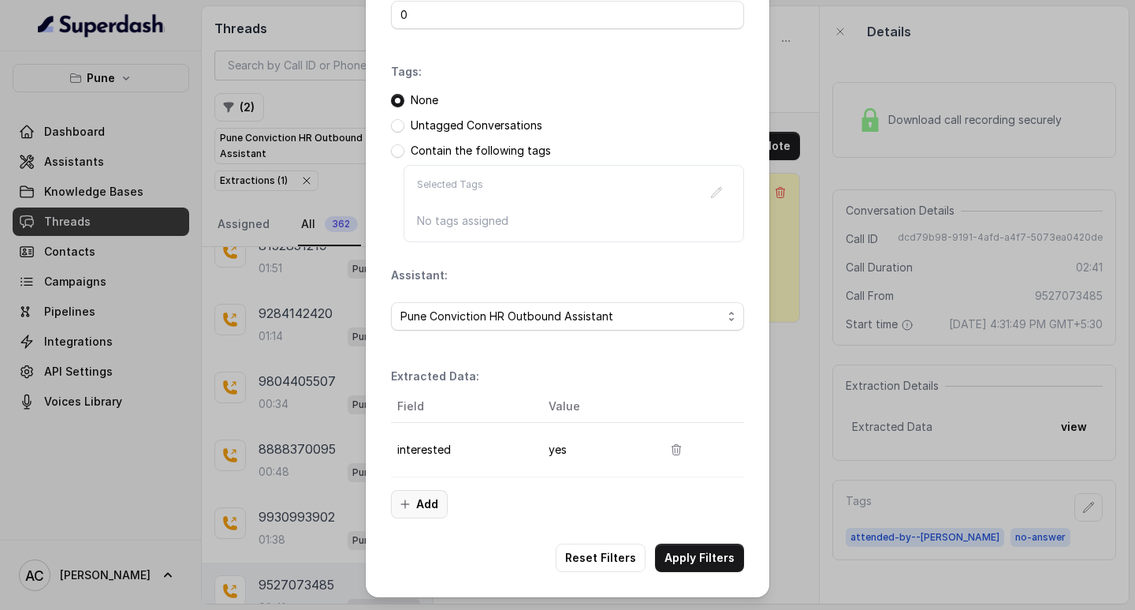
click at [415, 491] on button "Add" at bounding box center [419, 504] width 57 height 28
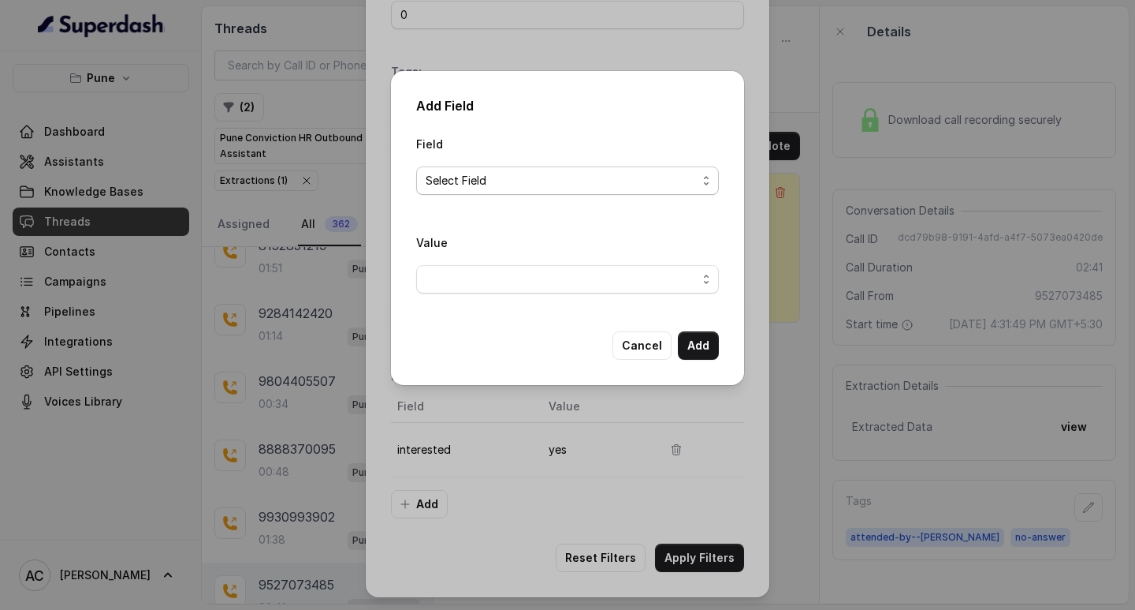
click at [438, 172] on span "Select Field" at bounding box center [561, 180] width 271 height 19
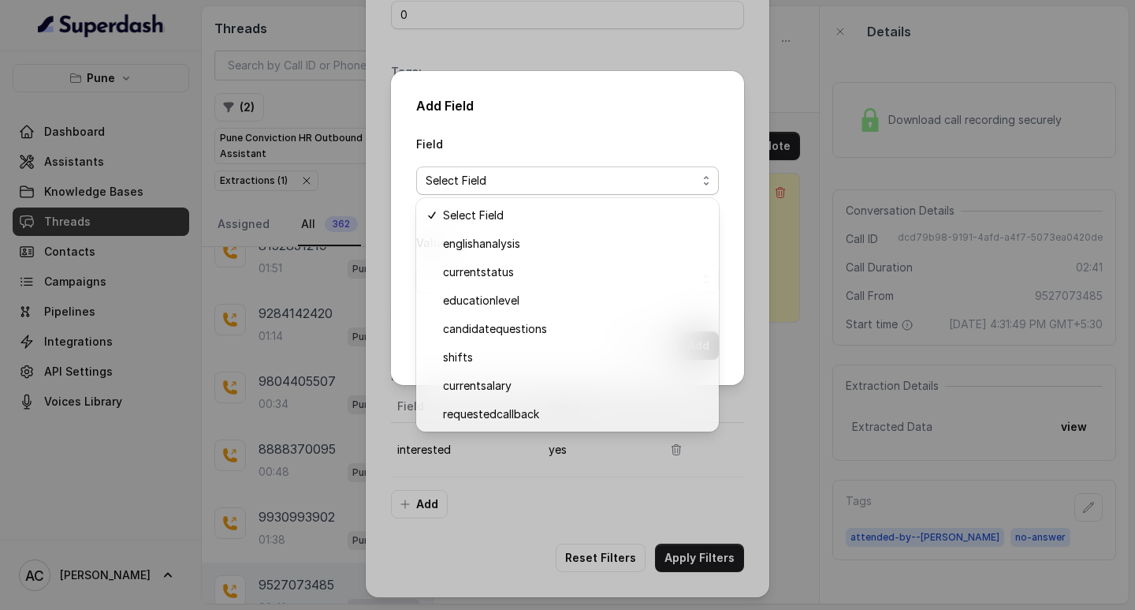
click at [309, 96] on div "Add Field Field Select Field Value Cancel Add" at bounding box center [567, 305] width 1135 height 610
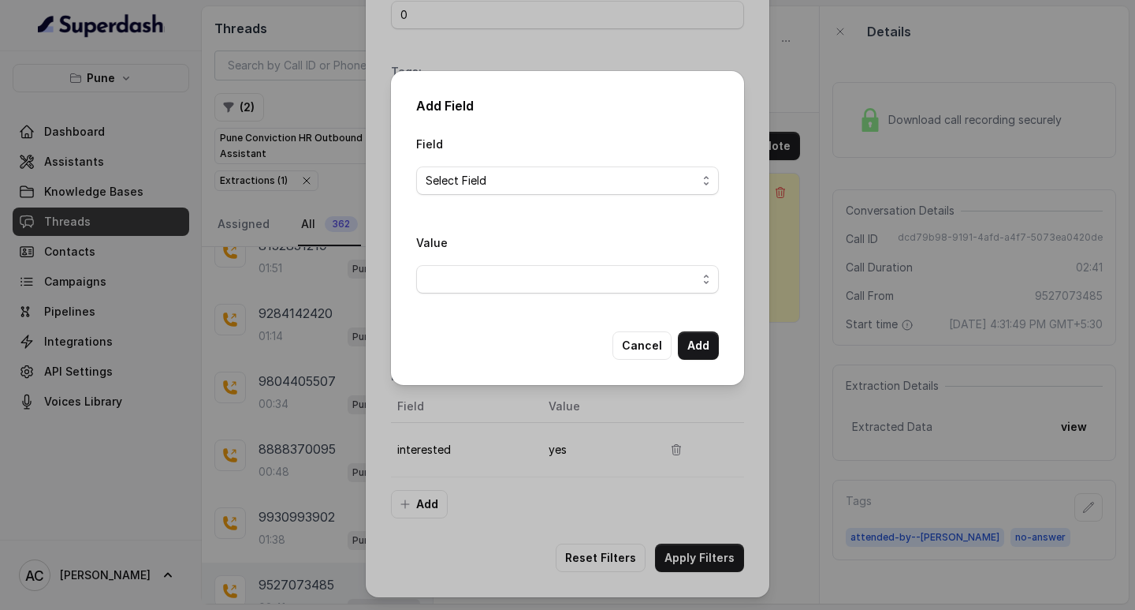
click at [315, 124] on div "Add Field Field Select Field Value Cancel Add" at bounding box center [567, 305] width 1135 height 610
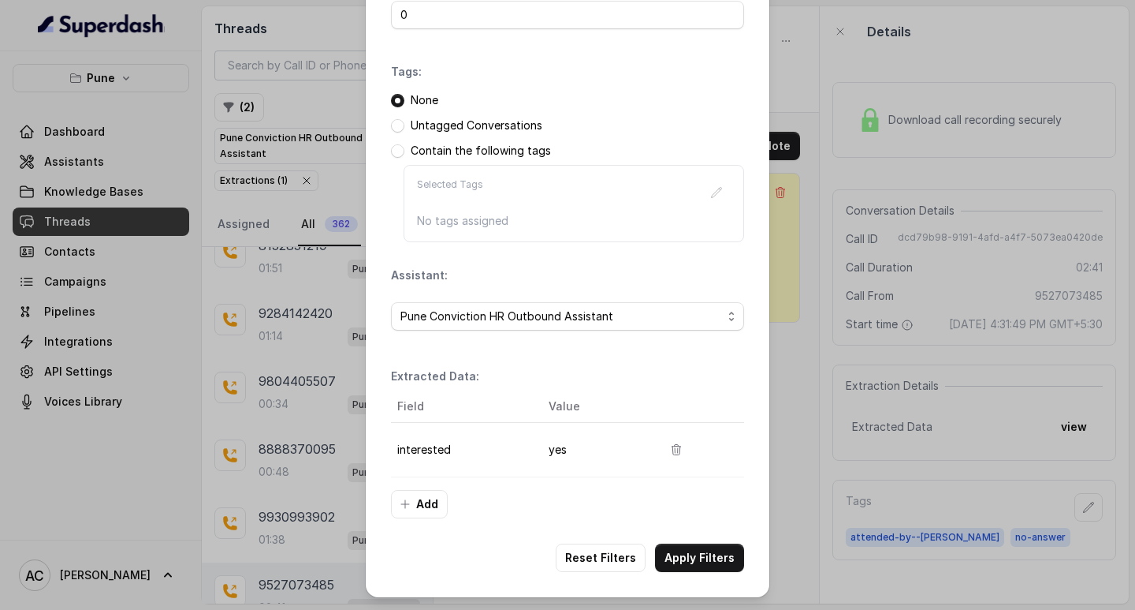
click at [796, 88] on div "Filters Date Range: Minimum Call Duration (seconds): 0 Tags: None Untagged Conv…" at bounding box center [567, 305] width 1135 height 610
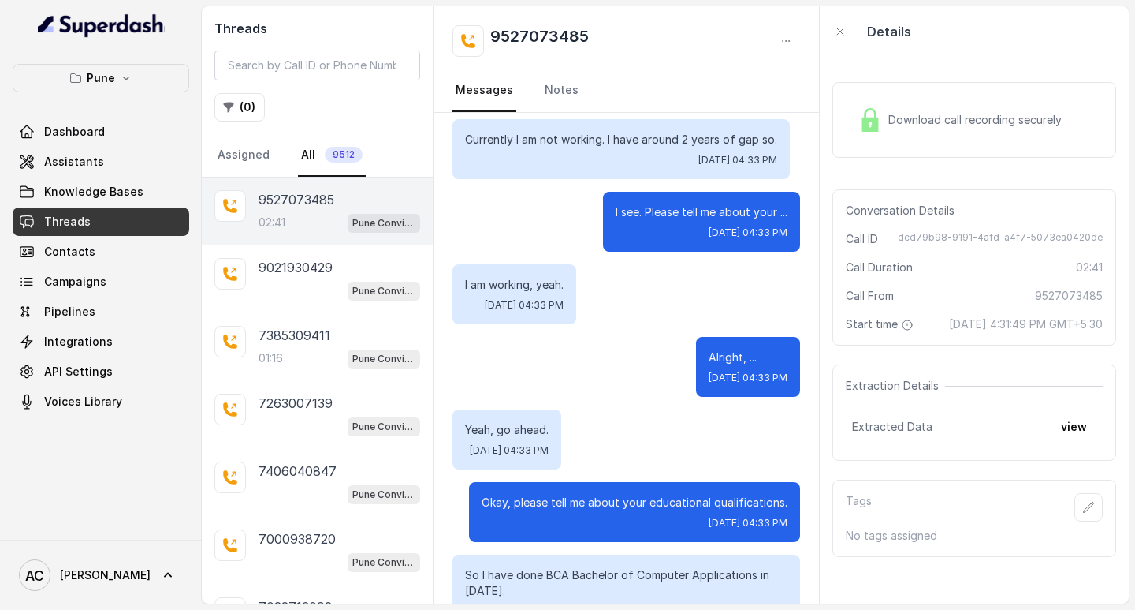
scroll to position [1183, 0]
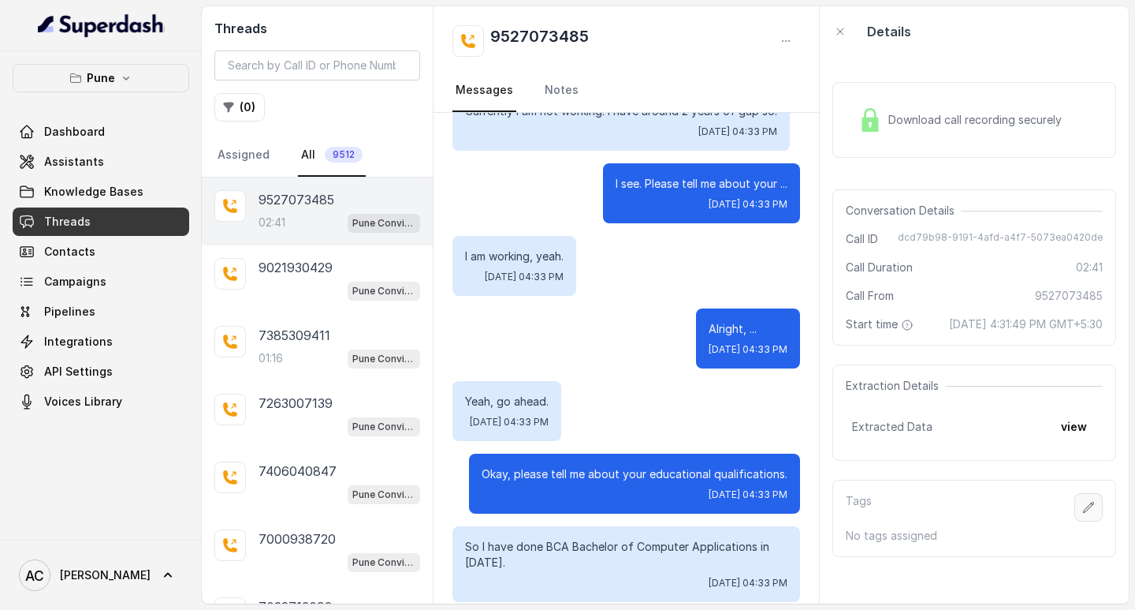
click at [1075, 513] on button "button" at bounding box center [1089, 507] width 28 height 28
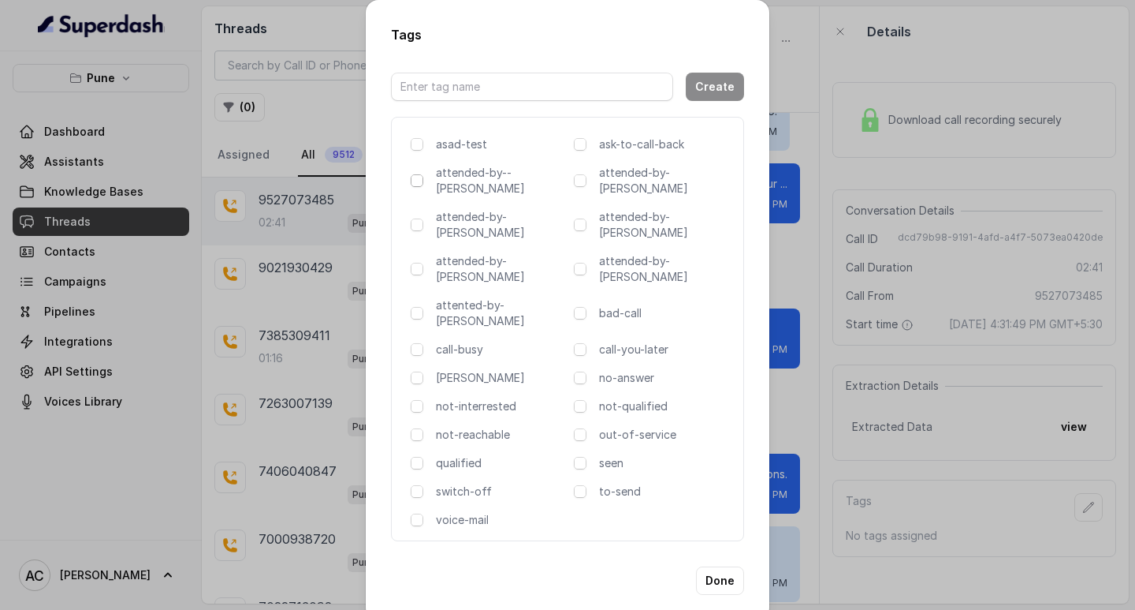
click at [417, 181] on span at bounding box center [417, 180] width 13 height 13
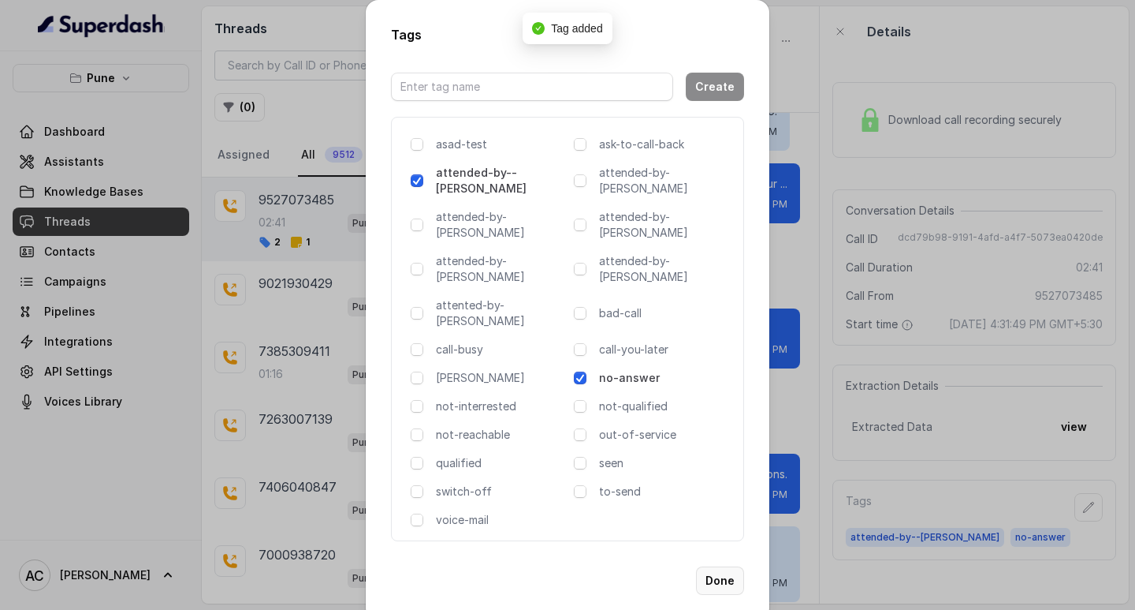
click at [729, 566] on button "Done" at bounding box center [720, 580] width 48 height 28
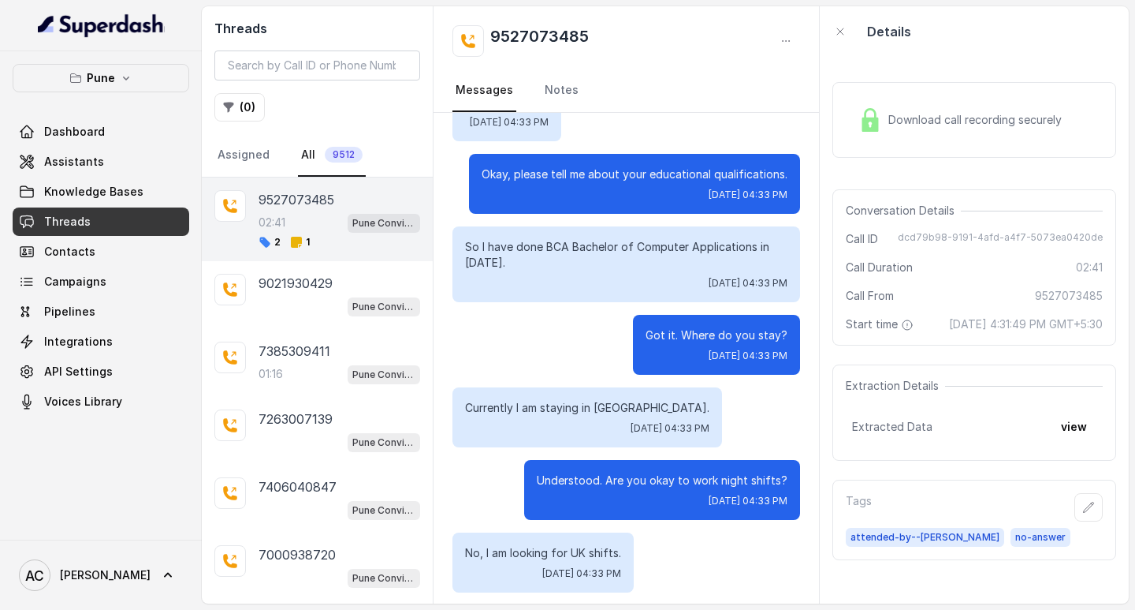
scroll to position [1577, 0]
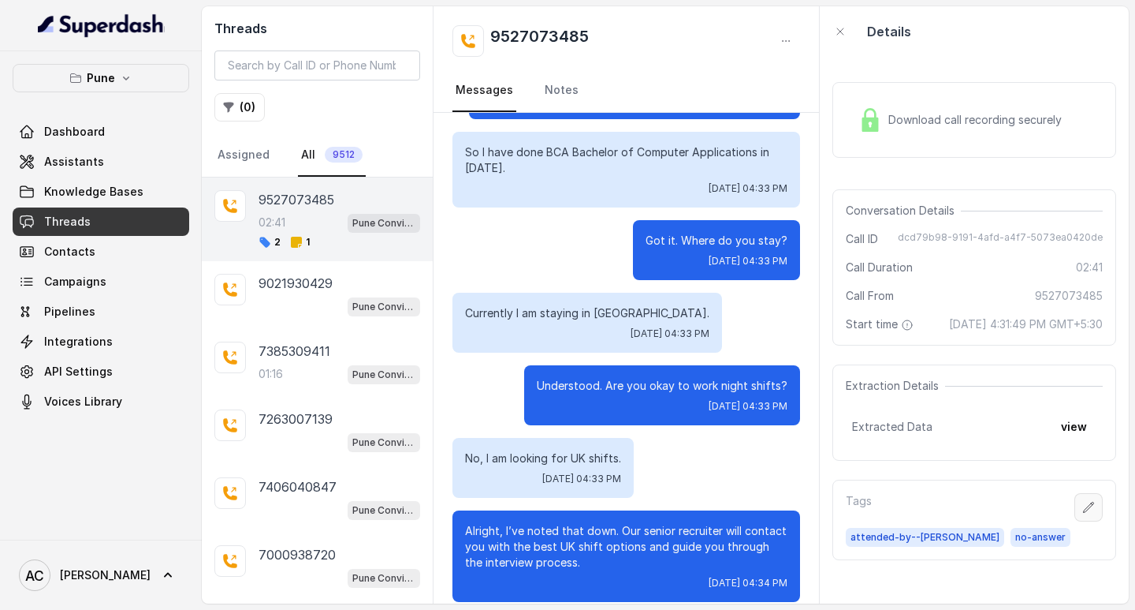
click at [1083, 513] on icon "button" at bounding box center [1089, 507] width 13 height 13
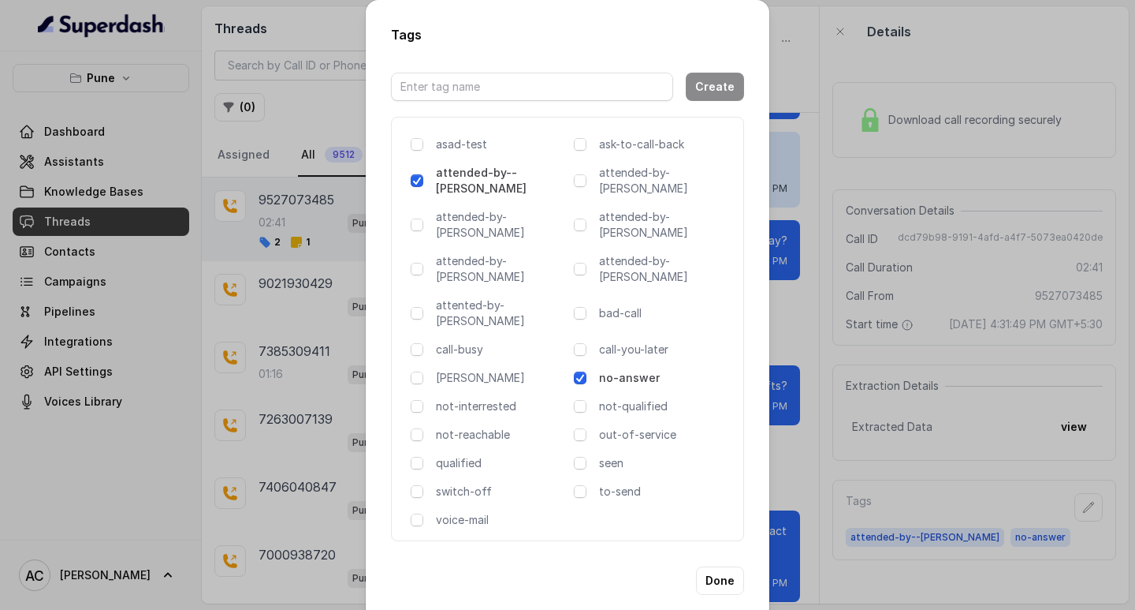
click at [949, 498] on div "Tags Create asad-test ask-to-call-back attended-by--komal attended-by-amaan att…" at bounding box center [567, 305] width 1135 height 610
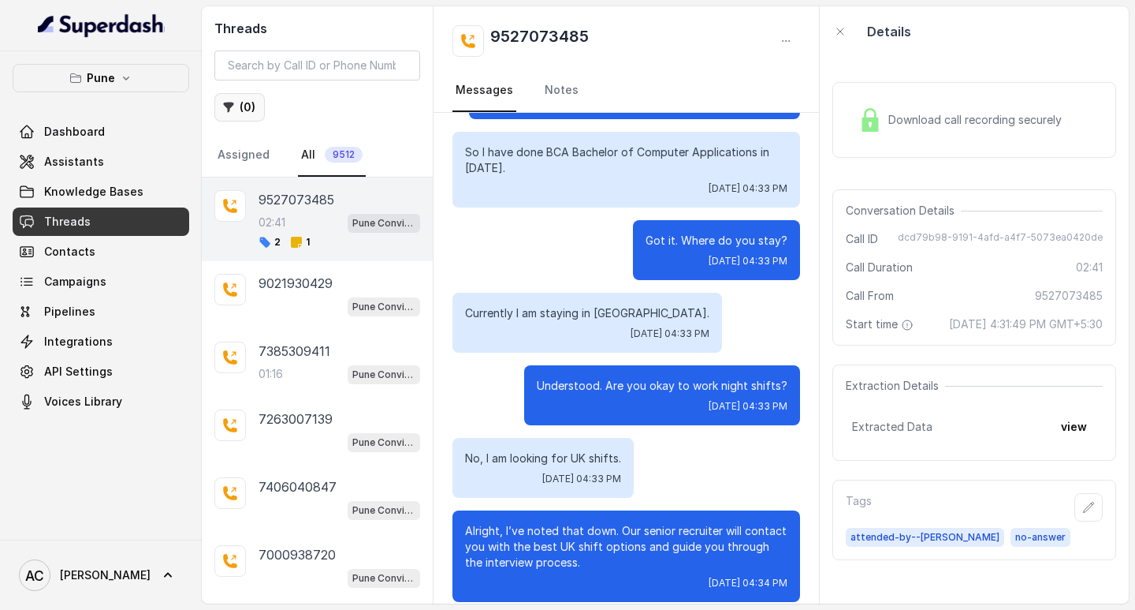
click at [240, 103] on button "( 0 )" at bounding box center [239, 107] width 50 height 28
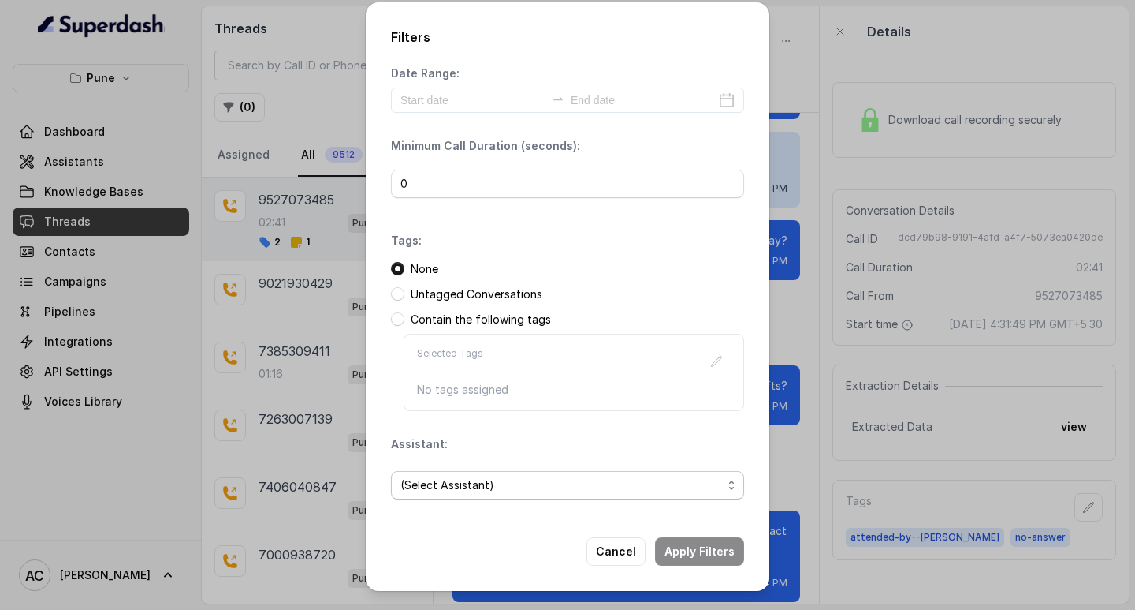
drag, startPoint x: 457, startPoint y: 482, endPoint x: 462, endPoint y: 468, distance: 14.2
click at [457, 483] on span "(Select Assistant)" at bounding box center [562, 484] width 322 height 19
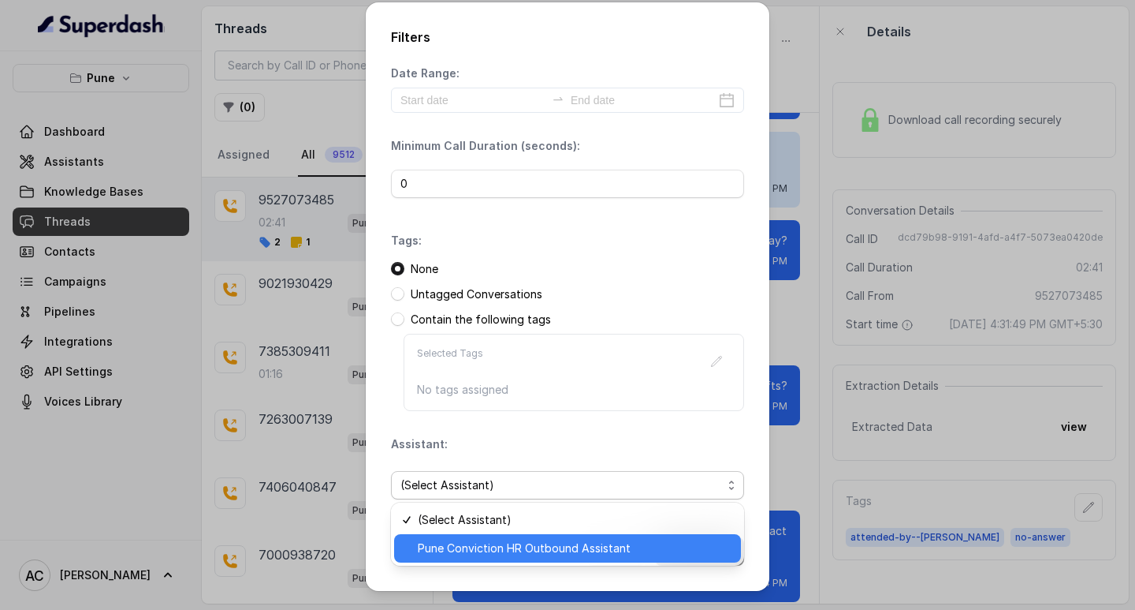
click at [458, 545] on span "Pune Conviction HR Outbound Assistant" at bounding box center [575, 548] width 314 height 19
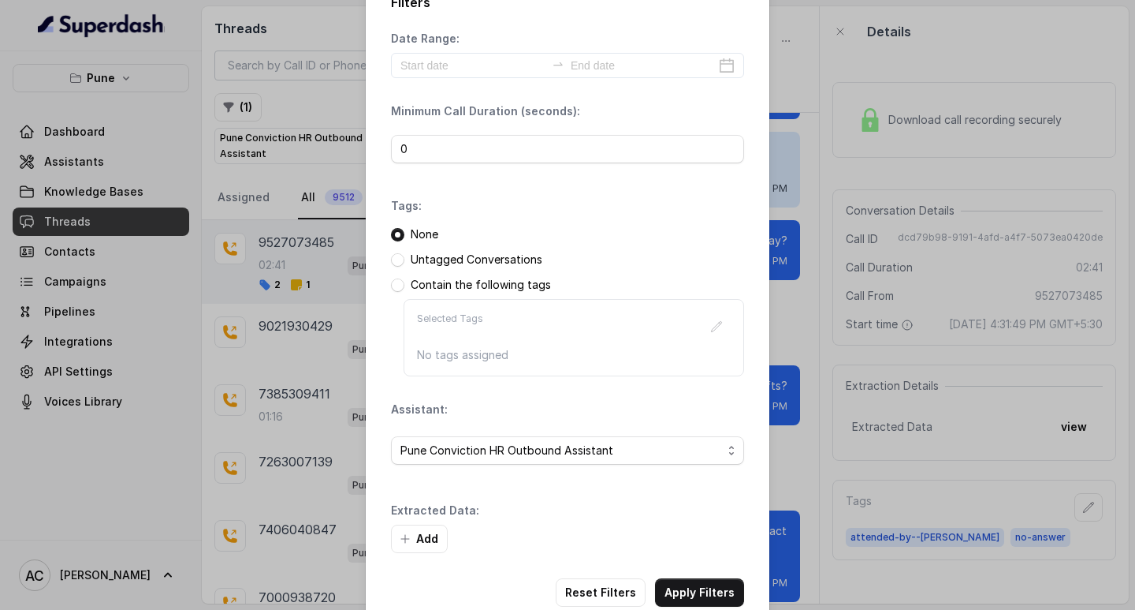
scroll to position [67, 0]
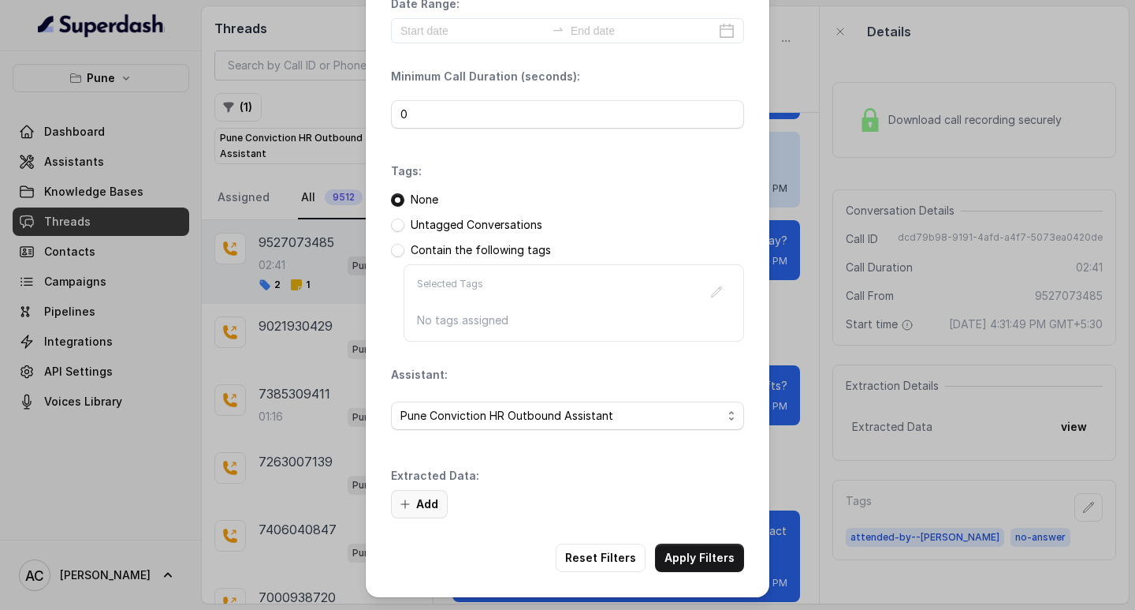
click at [424, 507] on button "Add" at bounding box center [419, 504] width 57 height 28
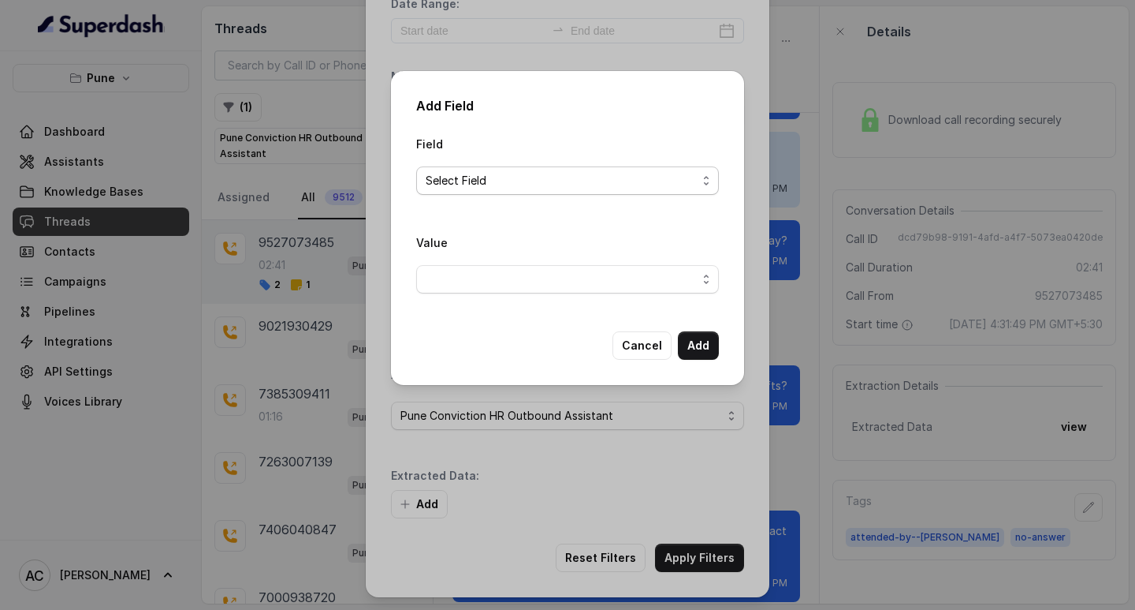
click at [439, 179] on span "Select Field" at bounding box center [561, 180] width 271 height 19
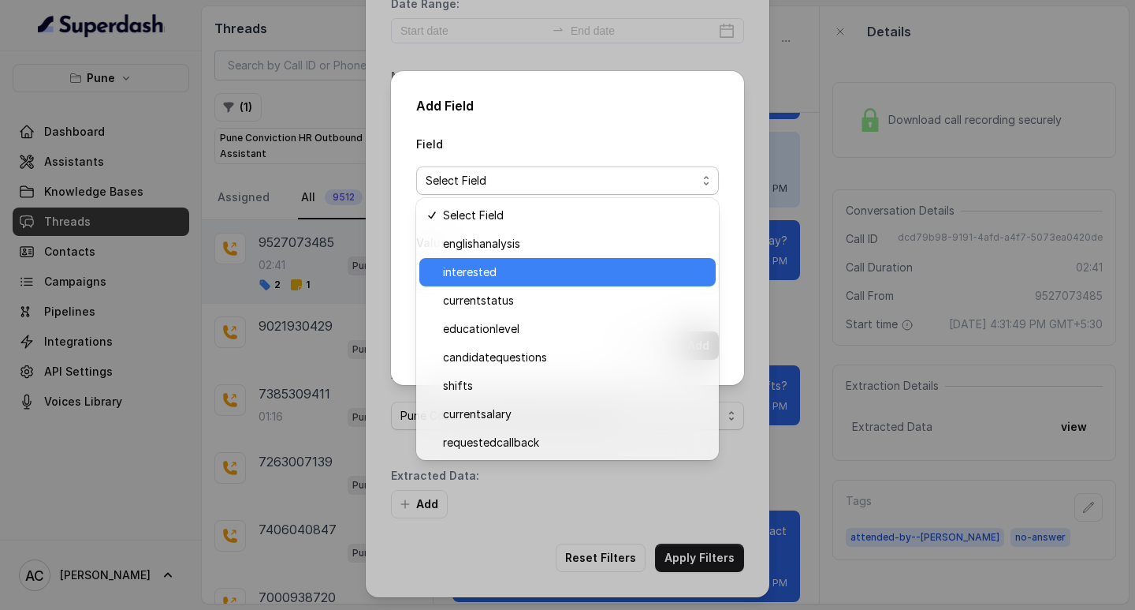
click at [469, 269] on span "interested" at bounding box center [574, 272] width 263 height 19
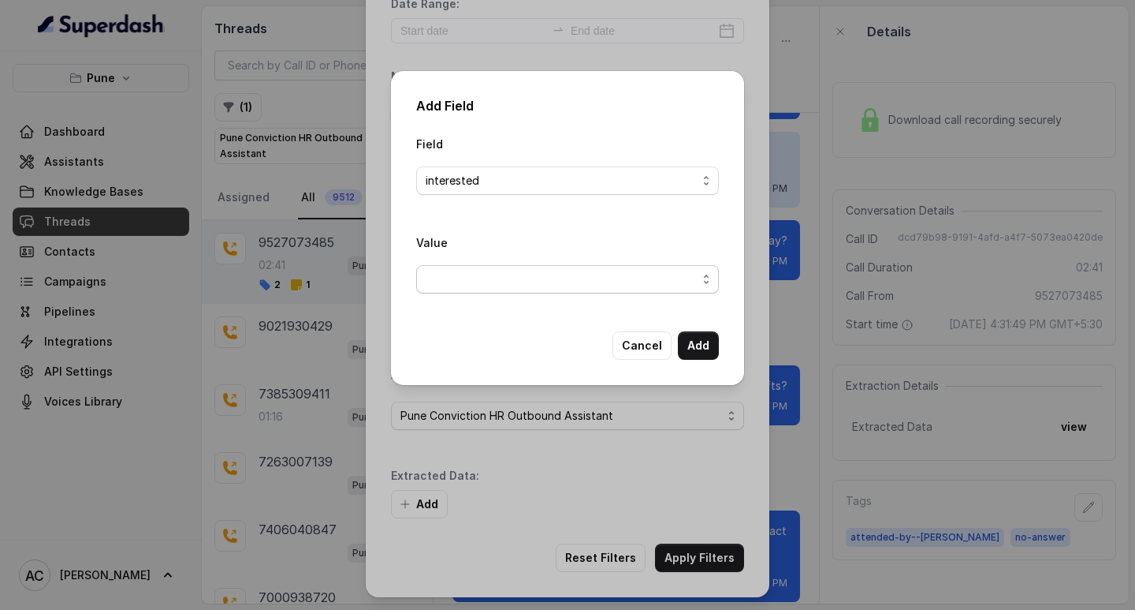
click at [453, 278] on span "button" at bounding box center [567, 279] width 303 height 28
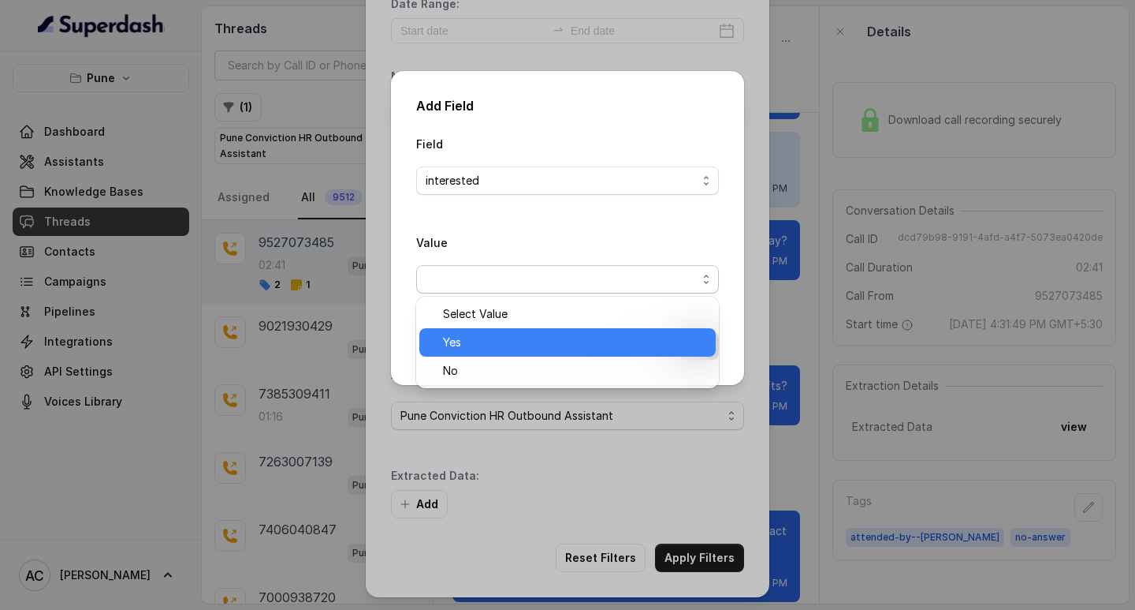
click at [454, 334] on span "Yes" at bounding box center [574, 342] width 263 height 19
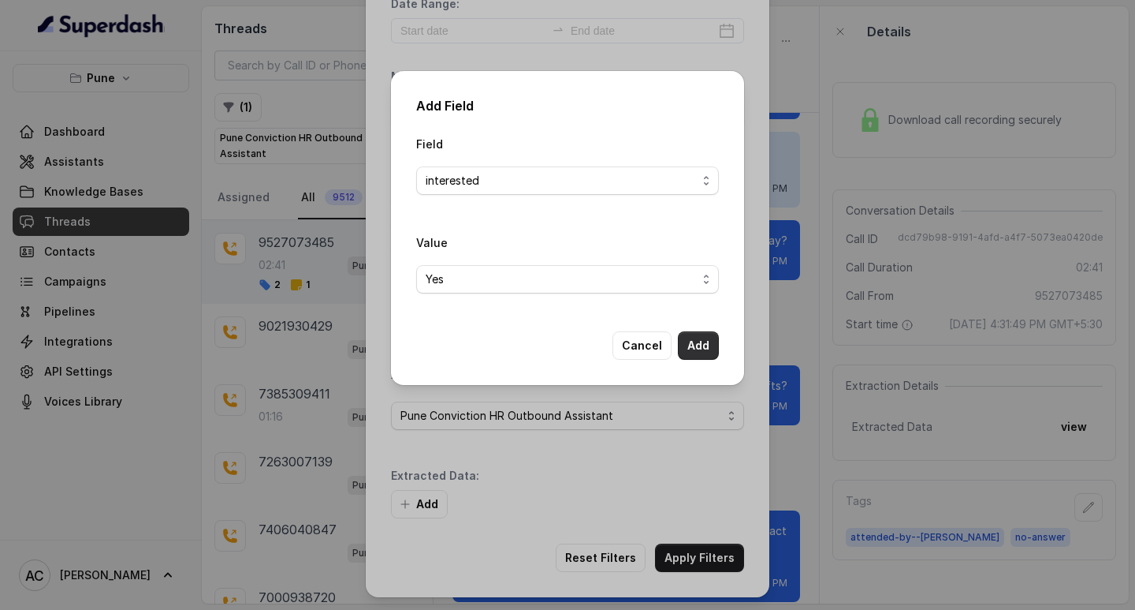
click at [693, 342] on button "Add" at bounding box center [698, 345] width 41 height 28
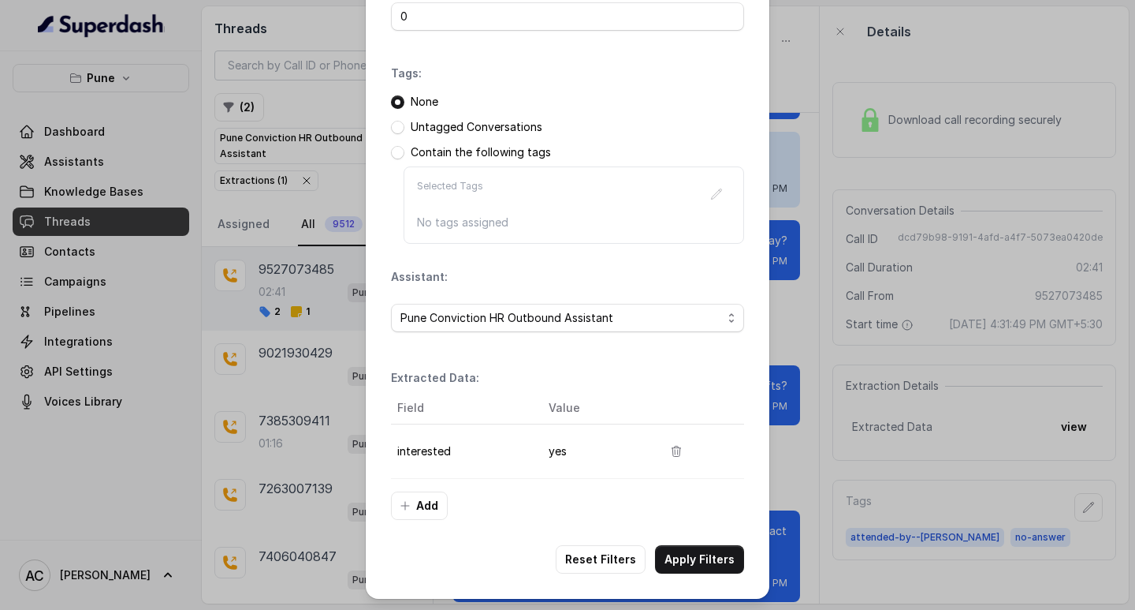
scroll to position [166, 0]
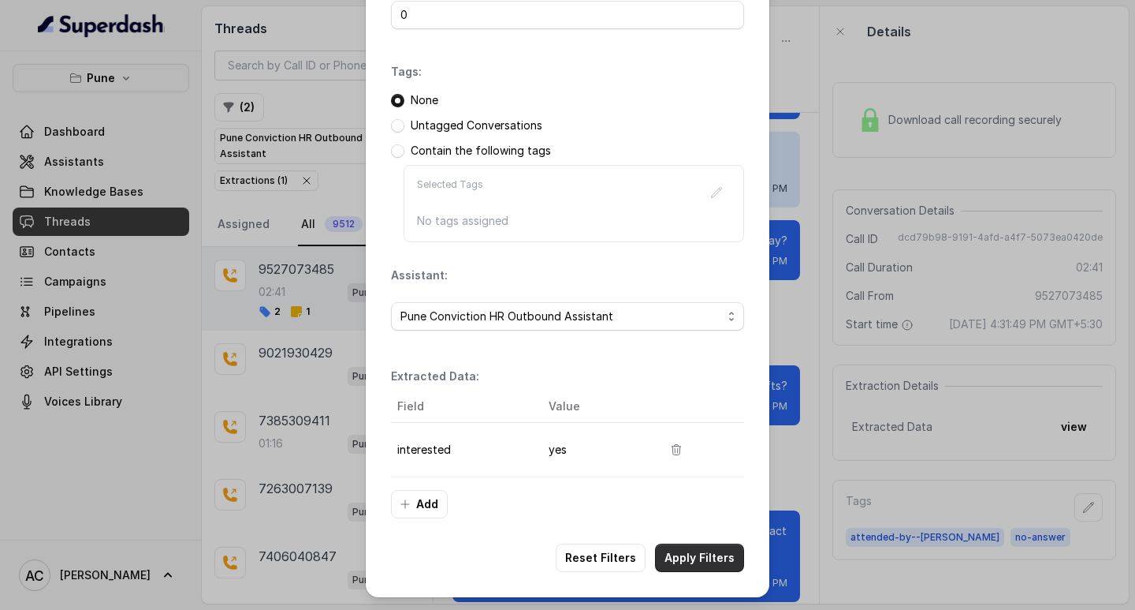
click at [703, 551] on button "Apply Filters" at bounding box center [699, 557] width 89 height 28
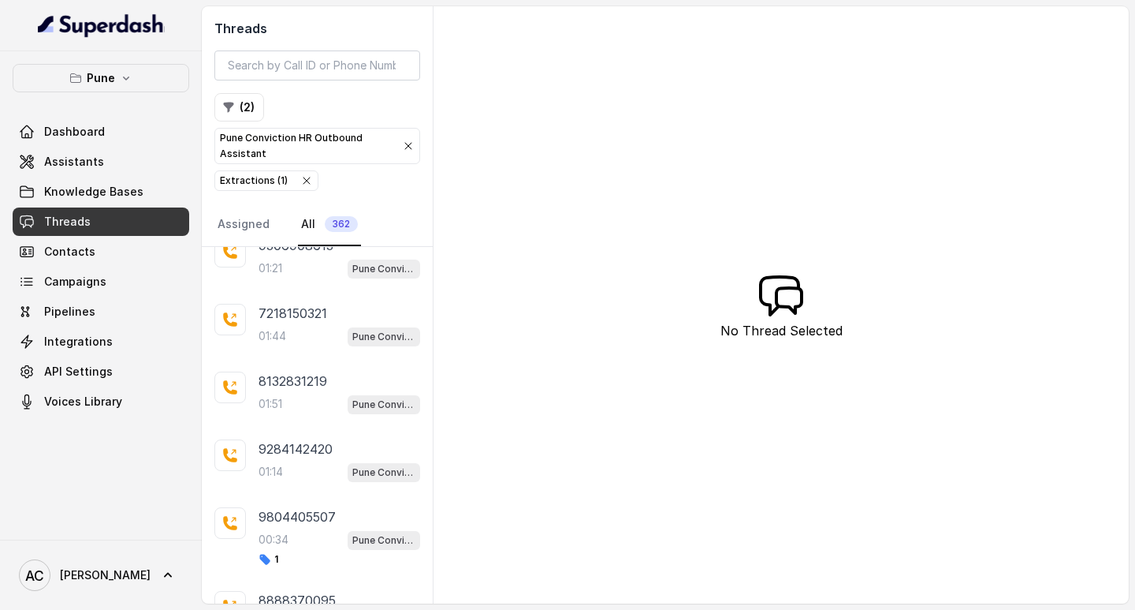
scroll to position [5037, 0]
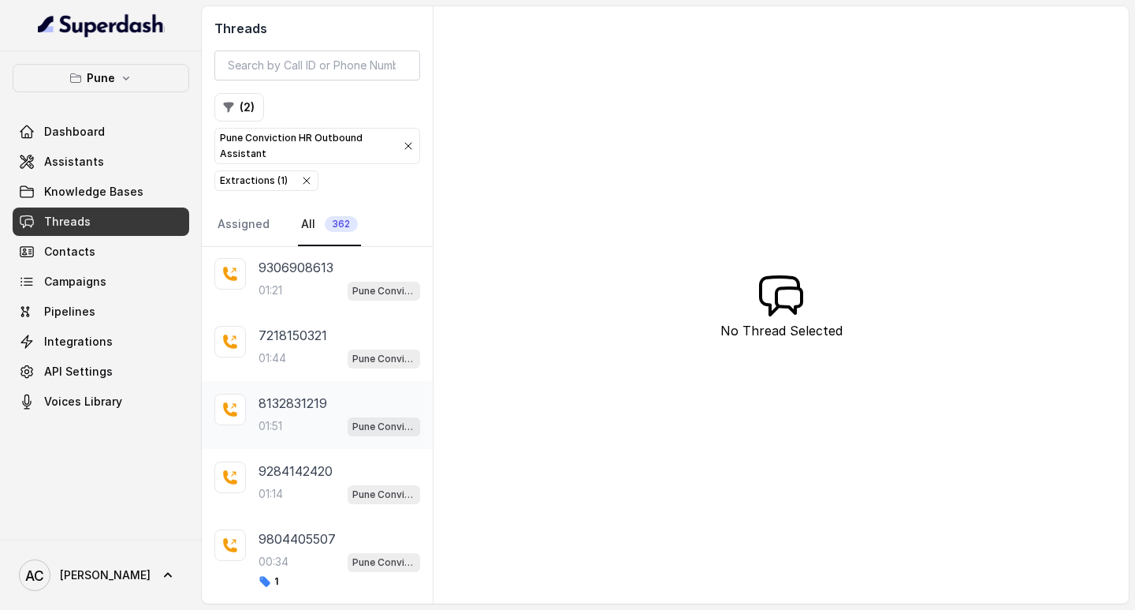
click at [285, 412] on p "8132831219" at bounding box center [293, 402] width 69 height 19
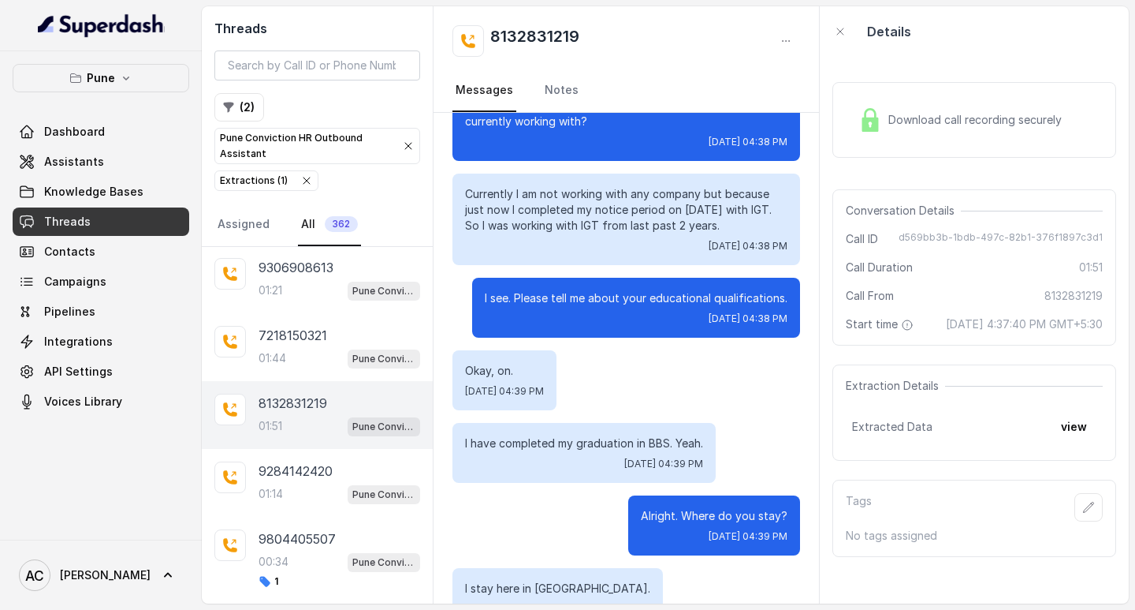
scroll to position [867, 0]
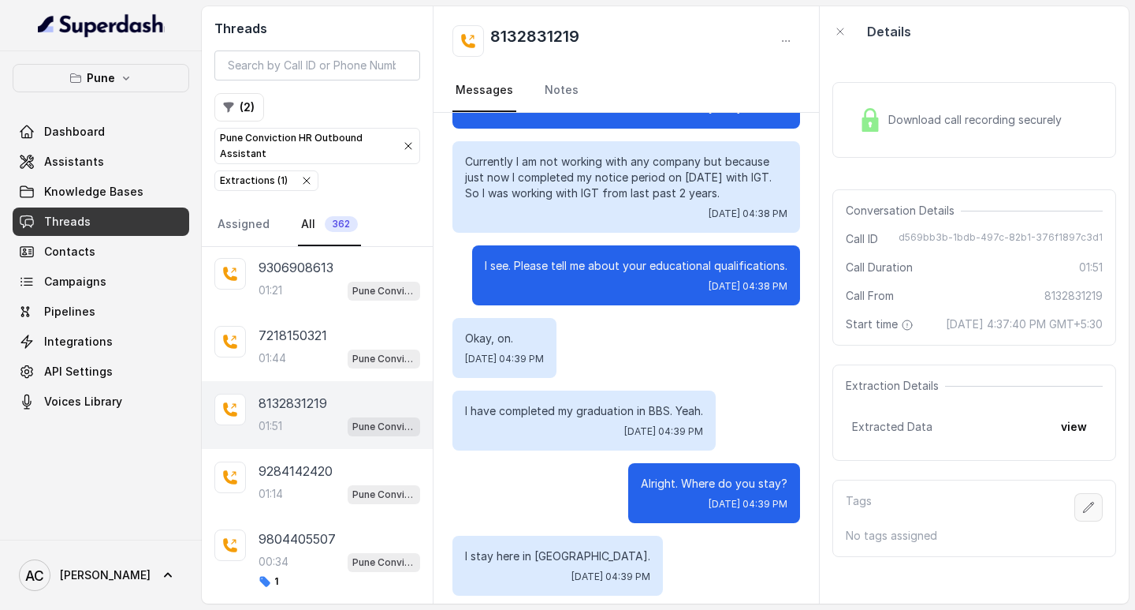
click at [1083, 513] on icon "button" at bounding box center [1089, 507] width 13 height 13
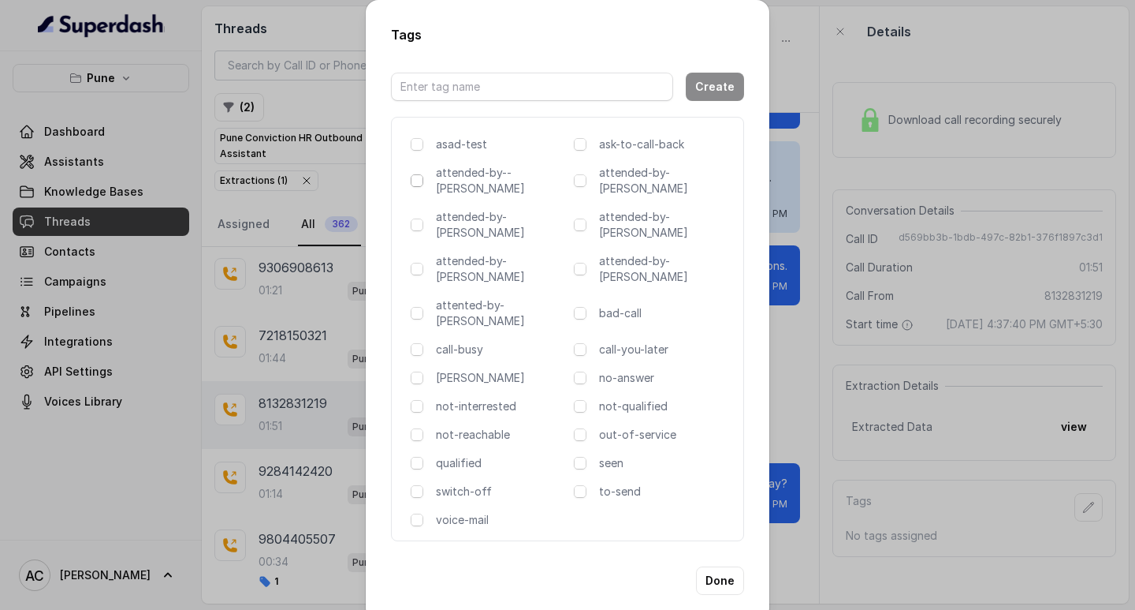
click at [416, 183] on span at bounding box center [417, 180] width 13 height 13
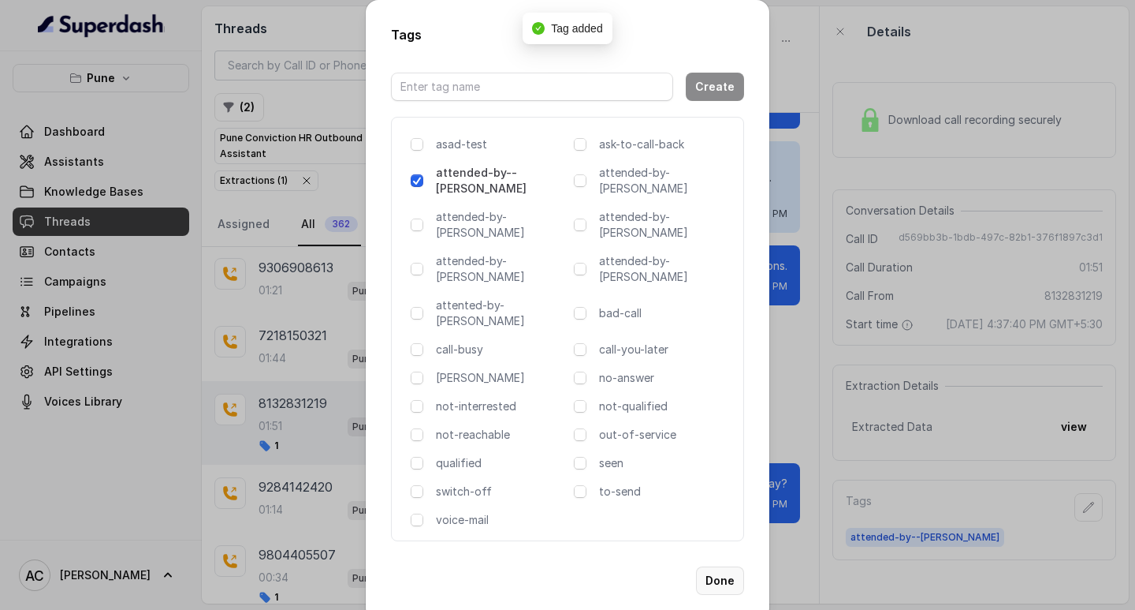
click at [727, 566] on button "Done" at bounding box center [720, 580] width 48 height 28
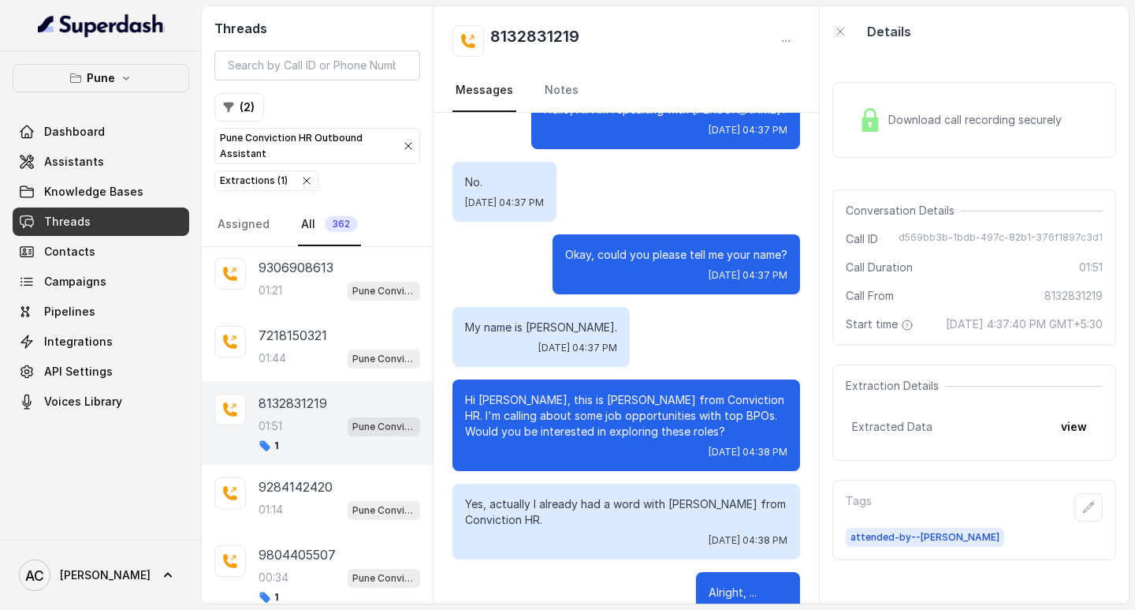
scroll to position [0, 0]
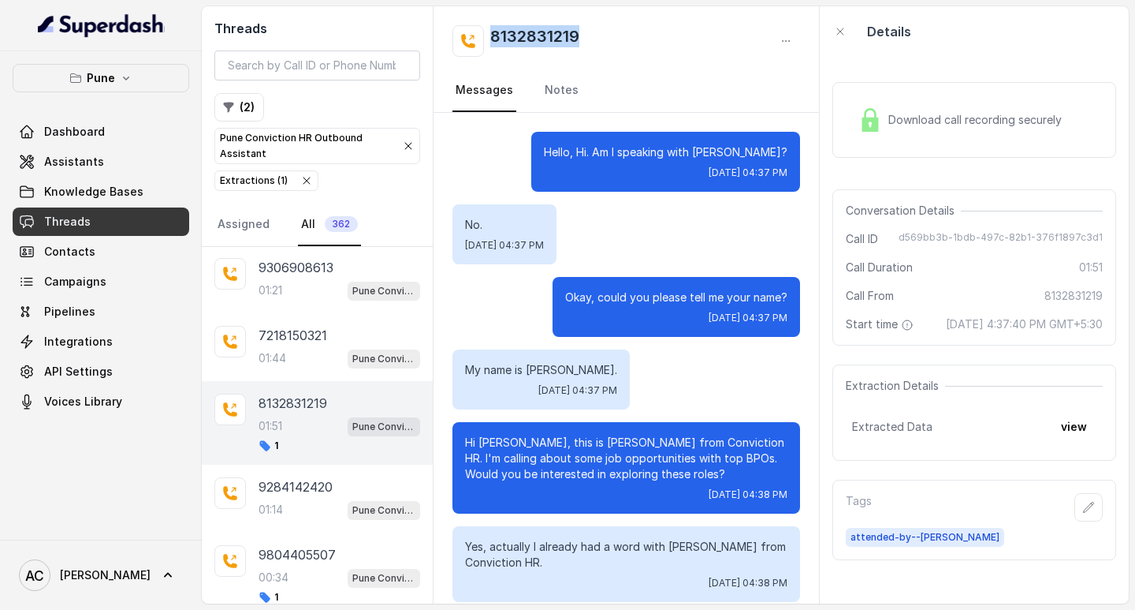
drag, startPoint x: 597, startPoint y: 37, endPoint x: 483, endPoint y: 39, distance: 114.4
click at [483, 39] on div "8132831219" at bounding box center [627, 41] width 348 height 32
copy h2 "8132831219"
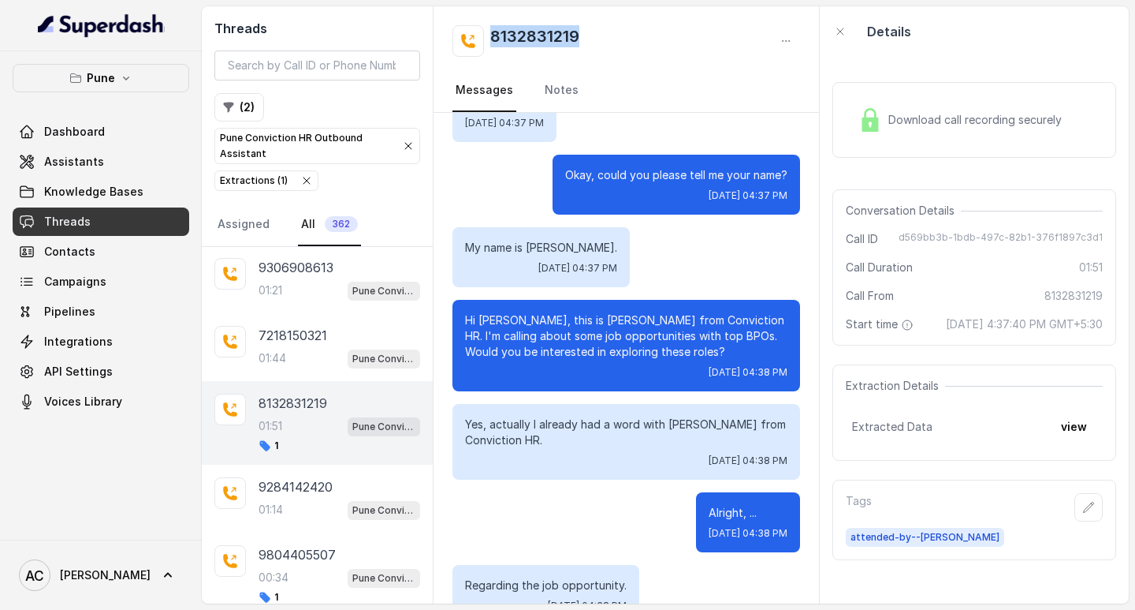
scroll to position [158, 0]
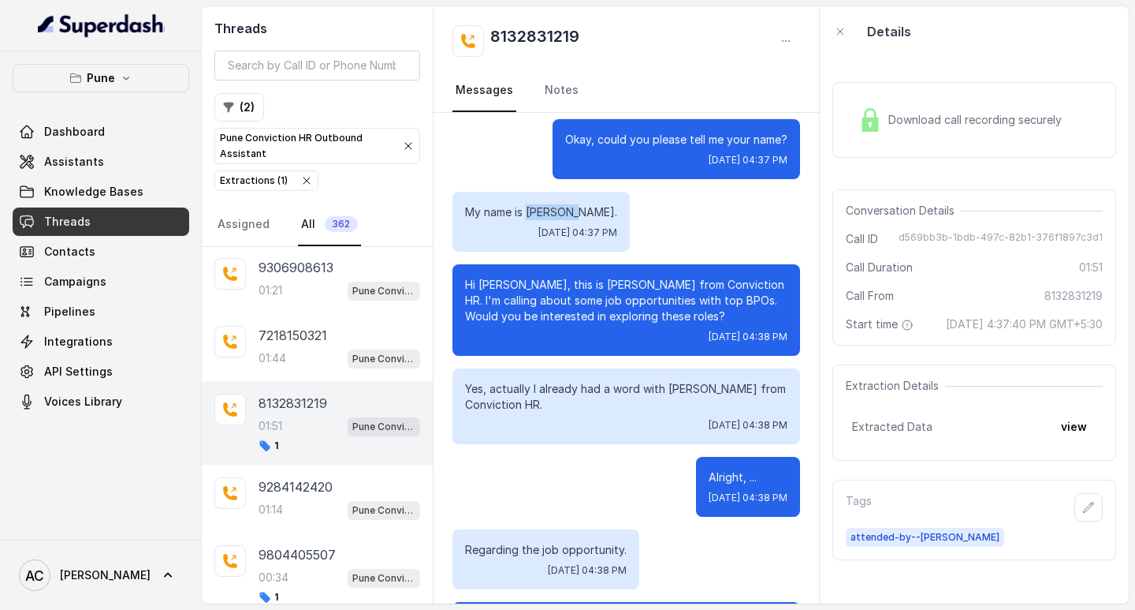
drag, startPoint x: 574, startPoint y: 210, endPoint x: 530, endPoint y: 213, distance: 44.3
click at [530, 213] on p "My name is Bikansh." at bounding box center [541, 212] width 152 height 16
copy p "Bikansh."
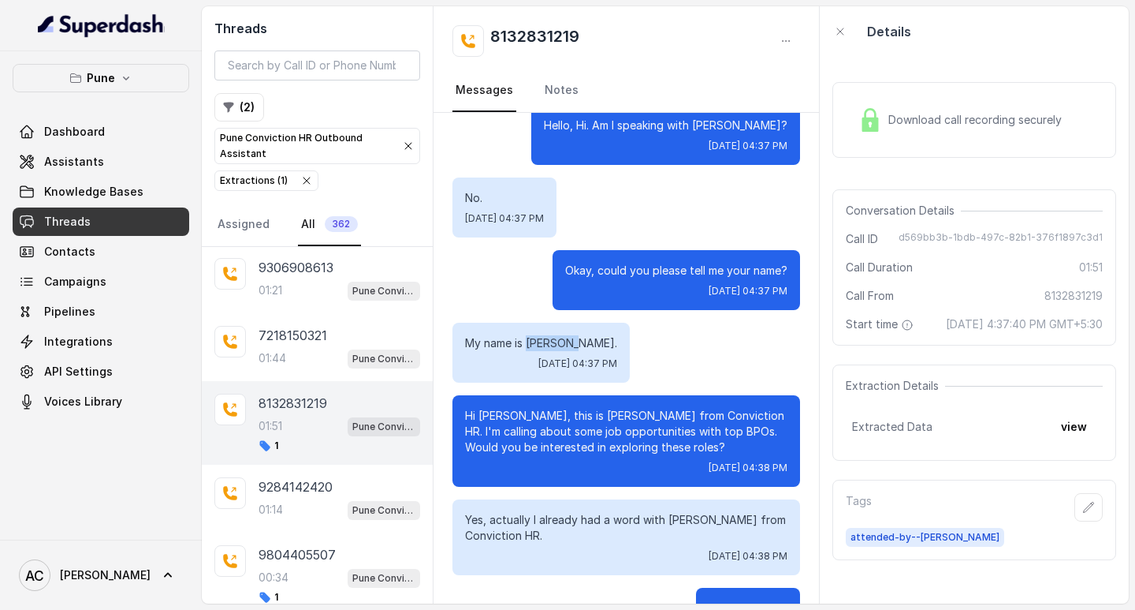
scroll to position [0, 0]
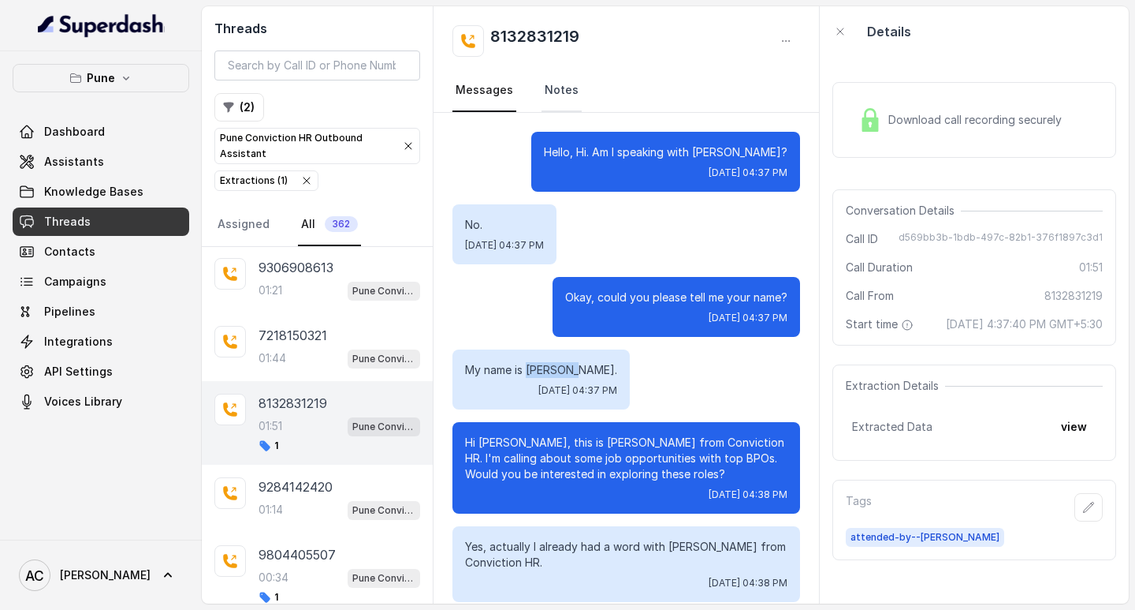
click at [548, 91] on link "Notes" at bounding box center [562, 90] width 40 height 43
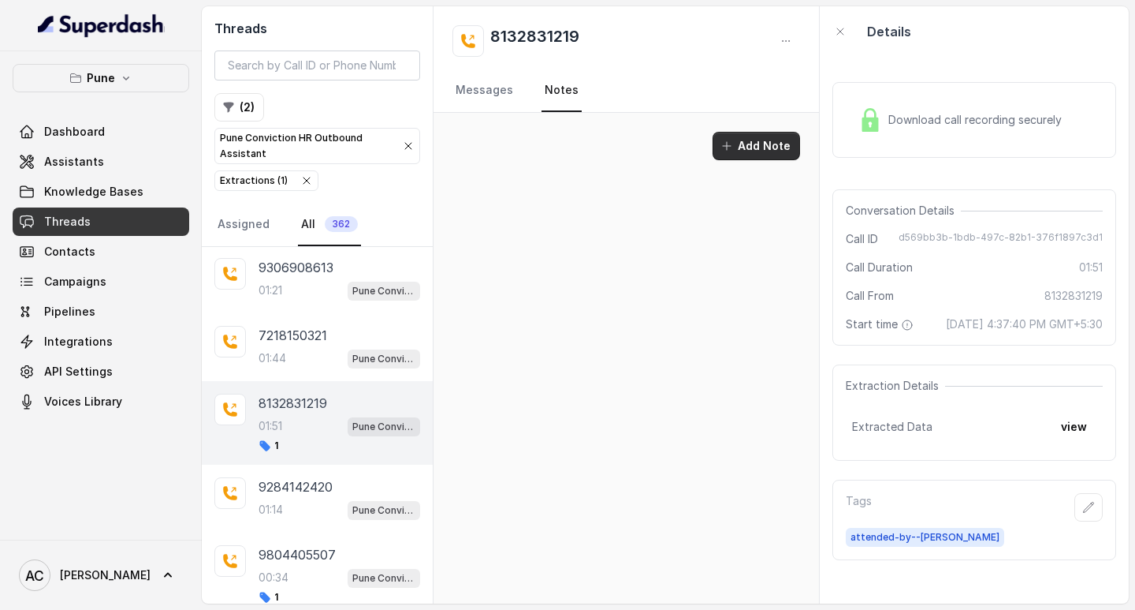
click at [741, 144] on button "Add Note" at bounding box center [757, 146] width 88 height 28
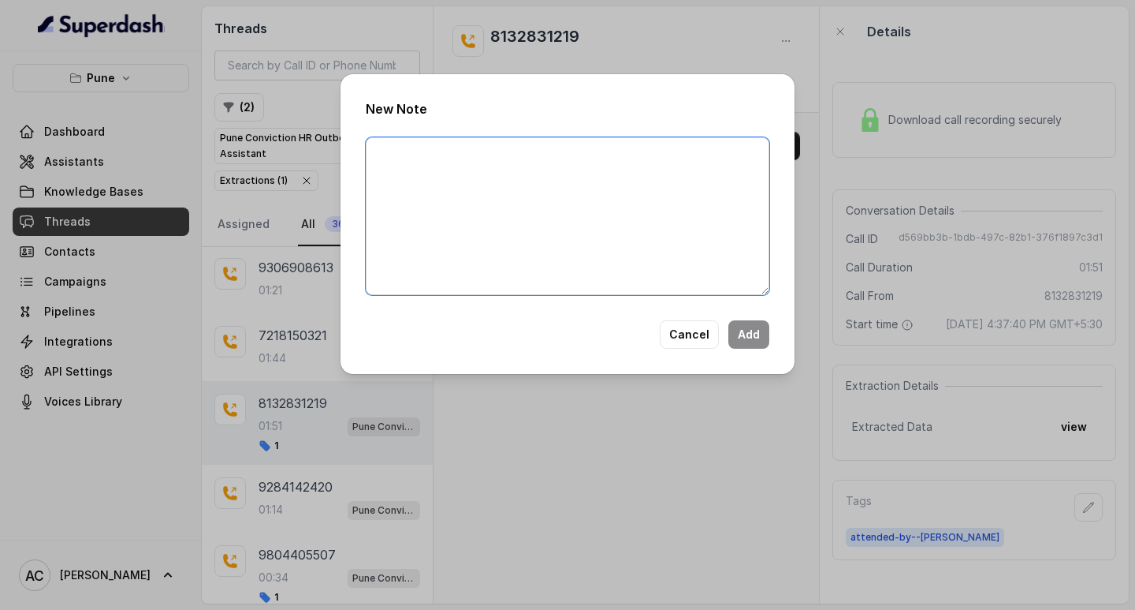
click at [539, 167] on textarea at bounding box center [568, 216] width 404 height 158
paste textarea "Name: Contact number: Recruiter: Name of the attender: Comments: AI Improvement:"
type textarea "Name: Contact number: Recruiter: Name of the attender: Comments: AI Improvement:"
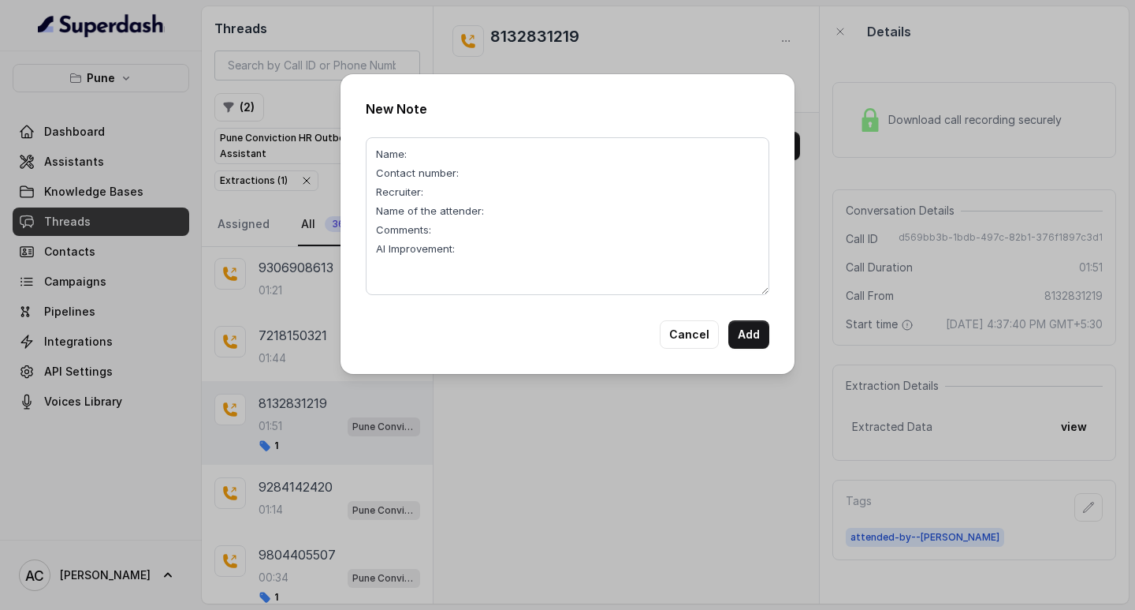
click at [486, 33] on div "New Note Name: Contact number: Recruiter: Name of the attender: Comments: AI Im…" at bounding box center [567, 305] width 1135 height 610
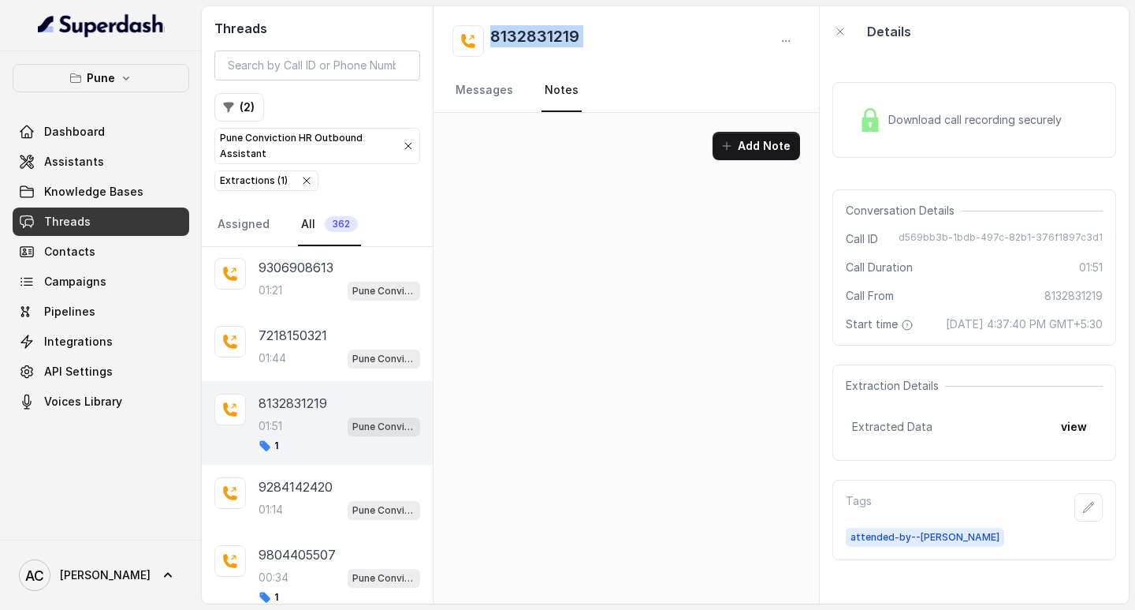
drag, startPoint x: 486, startPoint y: 31, endPoint x: 633, endPoint y: 43, distance: 148.0
click at [633, 43] on div "8132831219" at bounding box center [627, 41] width 348 height 32
copy div "8132831219"
click at [556, 91] on link "Notes" at bounding box center [562, 90] width 40 height 43
click at [745, 146] on button "Add Note" at bounding box center [757, 146] width 88 height 28
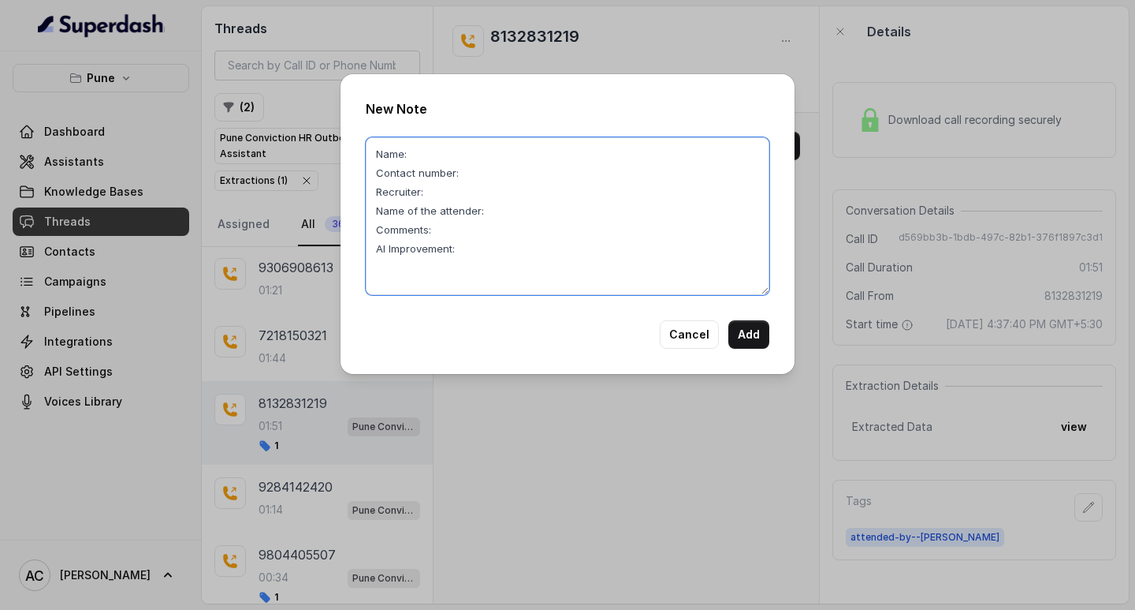
click at [476, 168] on textarea "Name: Contact number: Recruiter: Name of the attender: Comments: AI Improvement:" at bounding box center [568, 216] width 404 height 158
paste textarea "8132831219"
click at [402, 200] on textarea "Name: Contact number:8132831219 Recruiter: Name of the attender: Comments: AI I…" at bounding box center [568, 216] width 404 height 158
click at [552, 201] on textarea "Name: Contact number:8132831219 Recruiter: Name of the attender: Comments: AI I…" at bounding box center [568, 216] width 404 height 158
click at [381, 216] on textarea "Name: Contact number:8132831219 Recruiter: Name of the attender: Comments: AI I…" at bounding box center [568, 216] width 404 height 158
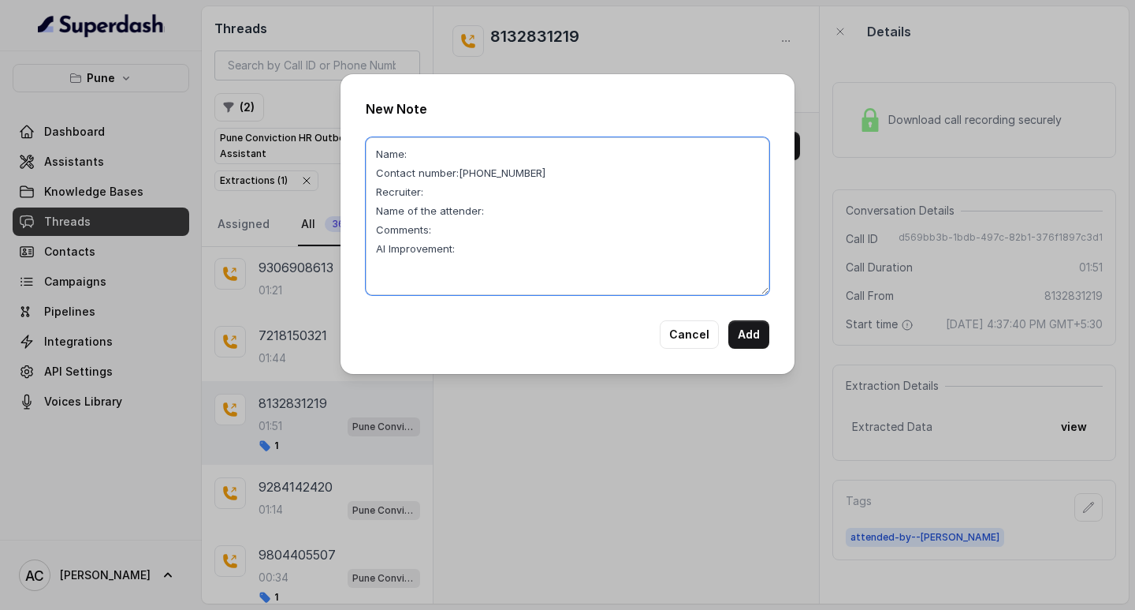
click at [436, 196] on textarea "Name: Contact number:8132831219 Recruiter: Name of the attender: Comments: AI I…" at bounding box center [568, 216] width 404 height 158
click at [521, 218] on textarea "Name: Contact number:8132831219 Recruiter:komal Name of the attender: Comments:…" at bounding box center [568, 216] width 404 height 158
click at [483, 229] on textarea "Name: Contact number:8132831219 Recruiter:komal Name of the attender:komal Comm…" at bounding box center [568, 216] width 404 height 158
click at [417, 148] on textarea "Name: Contact number:8132831219 Recruiter:komal Name of the attender:komal Comm…" at bounding box center [568, 216] width 404 height 158
type textarea "Name: Contact number:8132831219 Recruiter:komal Name of the attender:komal Comm…"
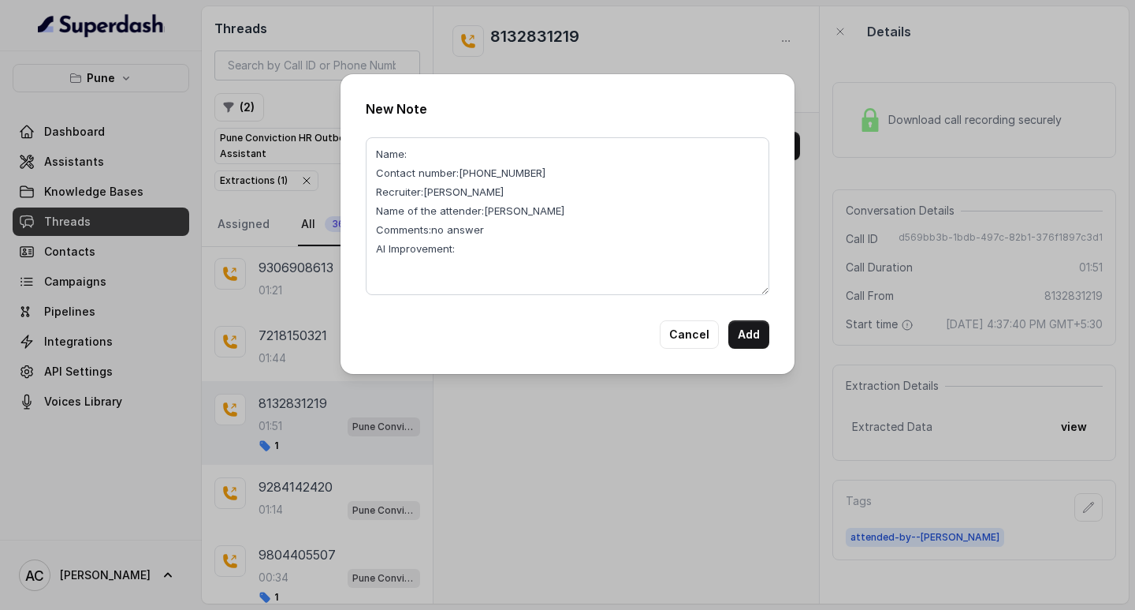
click at [539, 43] on div "New Note Name: Contact number:8132831219 Recruiter:komal Name of the attender:k…" at bounding box center [567, 305] width 1135 height 610
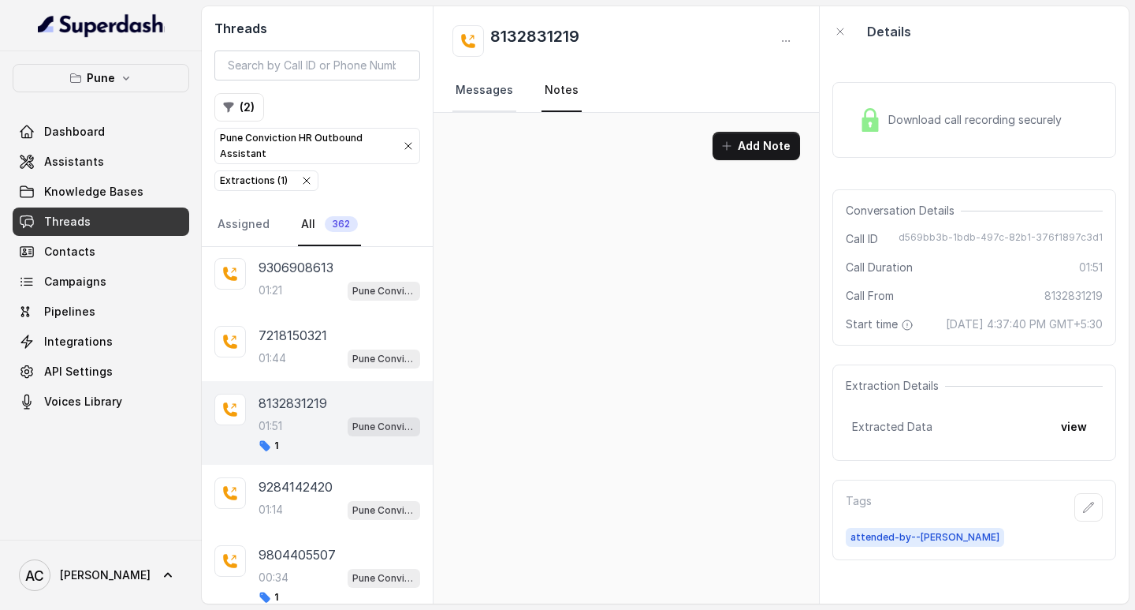
click at [479, 88] on link "Messages" at bounding box center [485, 90] width 64 height 43
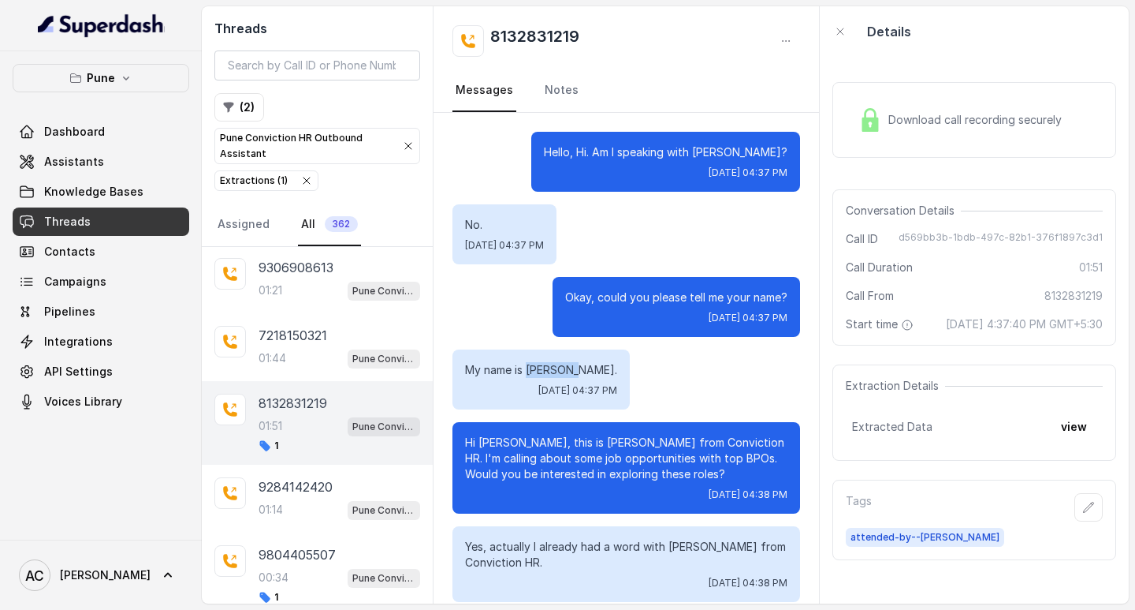
drag, startPoint x: 528, startPoint y: 367, endPoint x: 574, endPoint y: 366, distance: 45.8
click at [574, 366] on p "My name is Bikansh." at bounding box center [541, 370] width 152 height 16
copy p "Bikansh."
click at [556, 89] on link "Notes" at bounding box center [562, 90] width 40 height 43
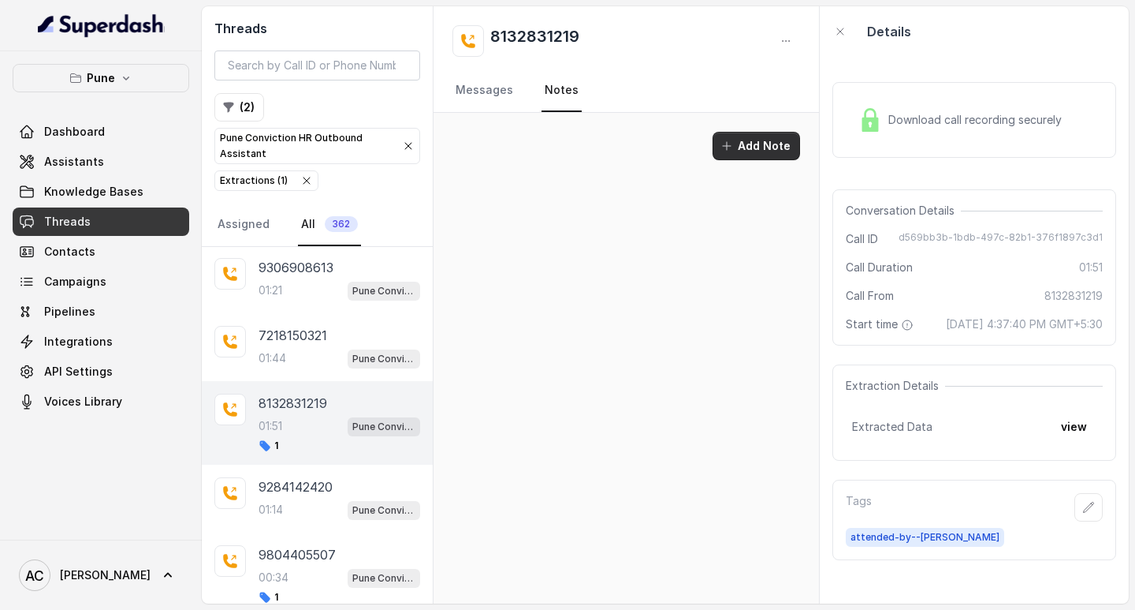
click at [744, 145] on button "Add Note" at bounding box center [757, 146] width 88 height 28
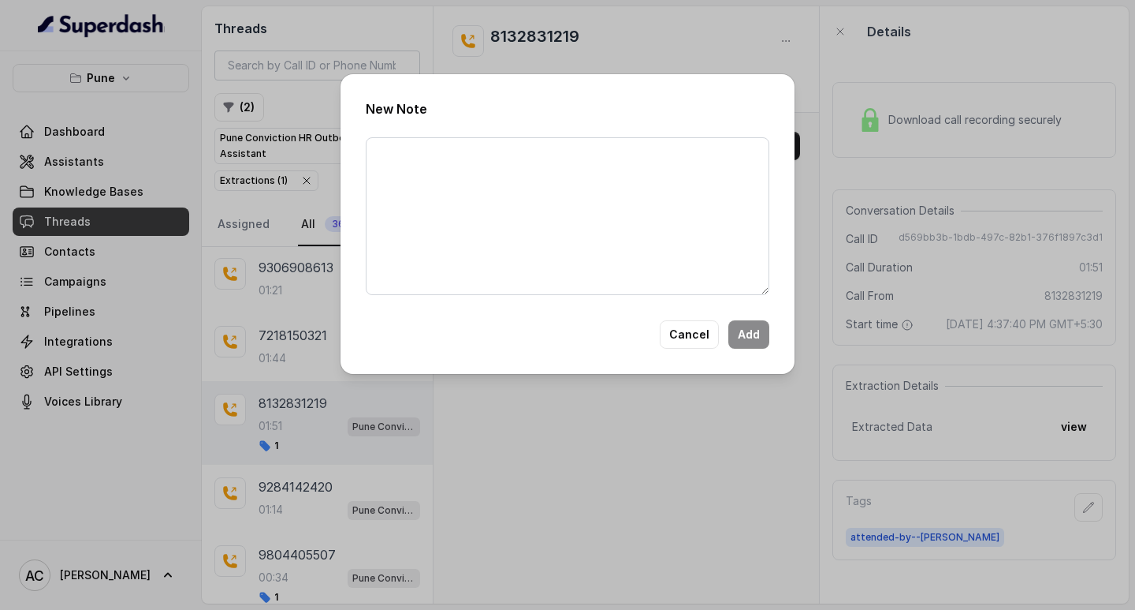
click at [637, 33] on div "New Note Cancel Add" at bounding box center [567, 305] width 1135 height 610
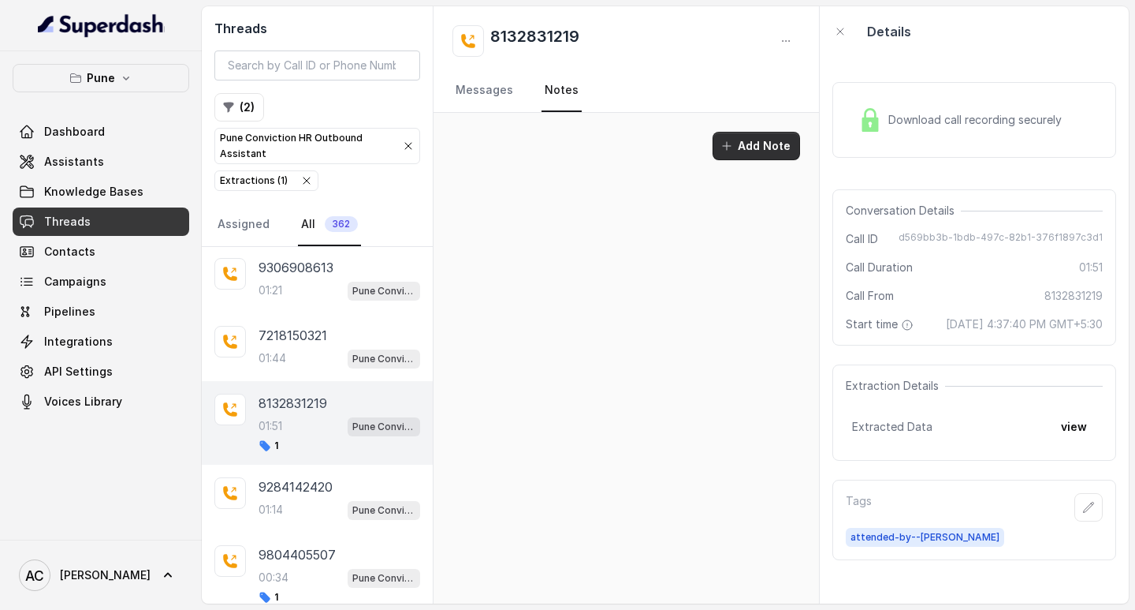
click at [744, 148] on button "Add Note" at bounding box center [757, 146] width 88 height 28
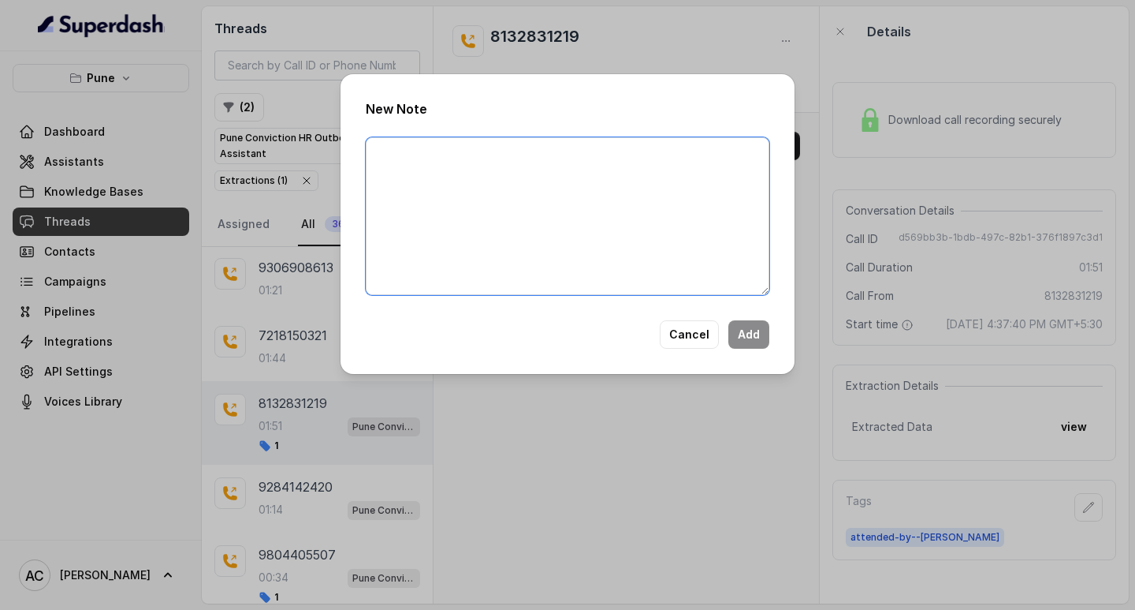
click at [524, 177] on textarea at bounding box center [568, 216] width 404 height 158
click at [424, 173] on textarea at bounding box center [568, 216] width 404 height 158
click at [431, 177] on textarea at bounding box center [568, 216] width 404 height 158
paste textarea "Name: Contact number: Recruiter: Name of the attender: Comments: AI Improvement:"
click at [437, 155] on textarea "Name: Contact number: Recruiter: Name of the attender: Comments: AI Improvement:" at bounding box center [568, 216] width 404 height 158
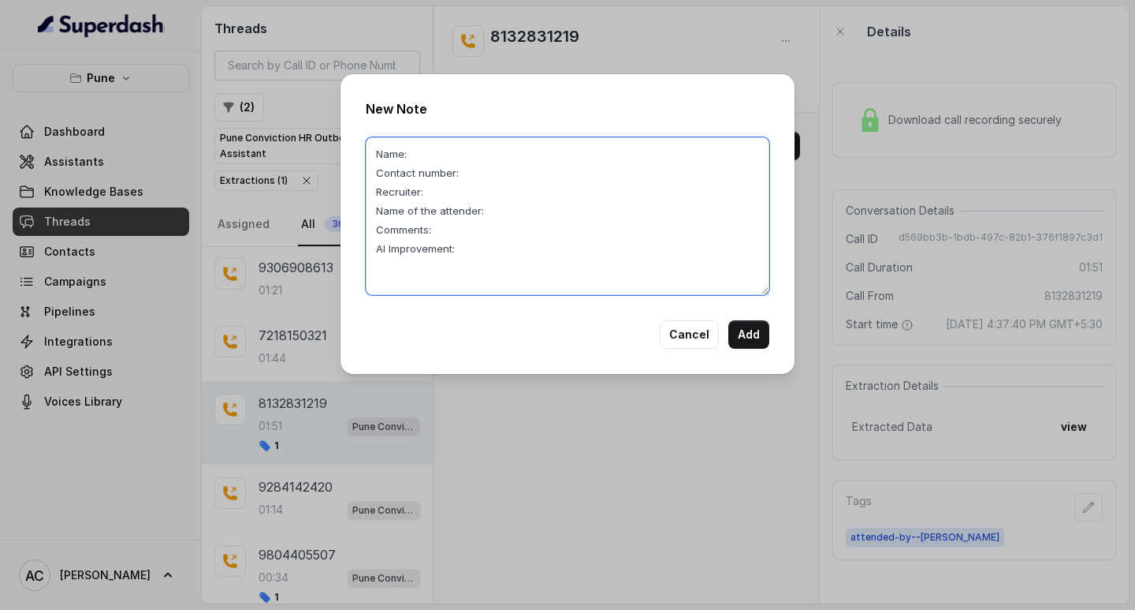
type textarea "Name: Contact number: Recruiter: Name of the attender: Comments: AI Improvement:"
drag, startPoint x: 624, startPoint y: 419, endPoint x: 591, endPoint y: 386, distance: 46.8
click at [625, 419] on div "New Note Name: Contact number: Recruiter: Name of the attender: Comments: AI Im…" at bounding box center [567, 305] width 1135 height 610
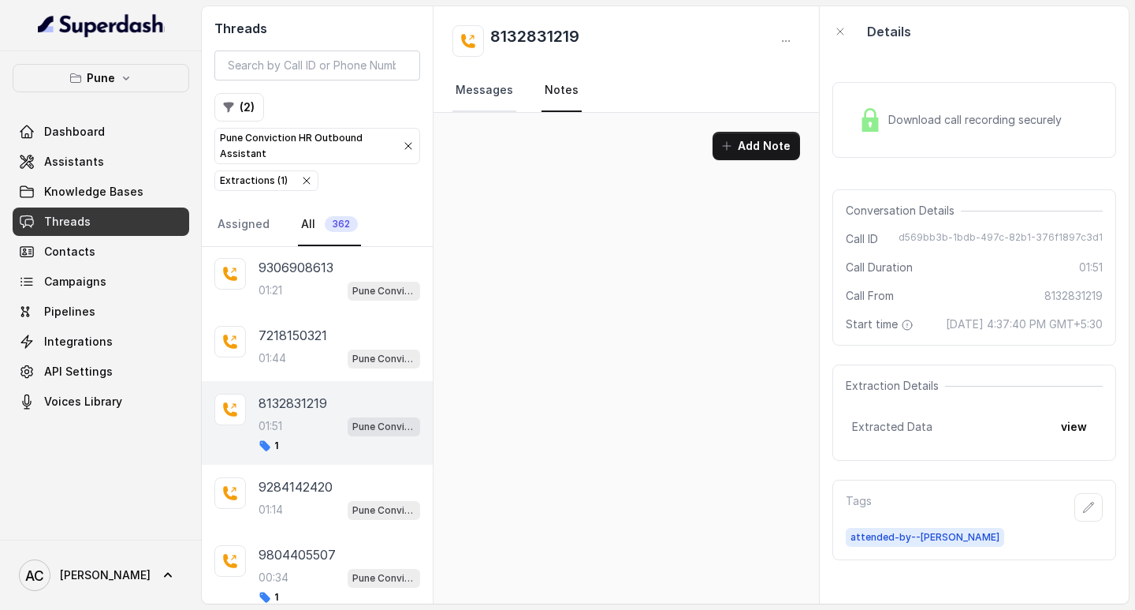
click at [493, 90] on link "Messages" at bounding box center [485, 90] width 64 height 43
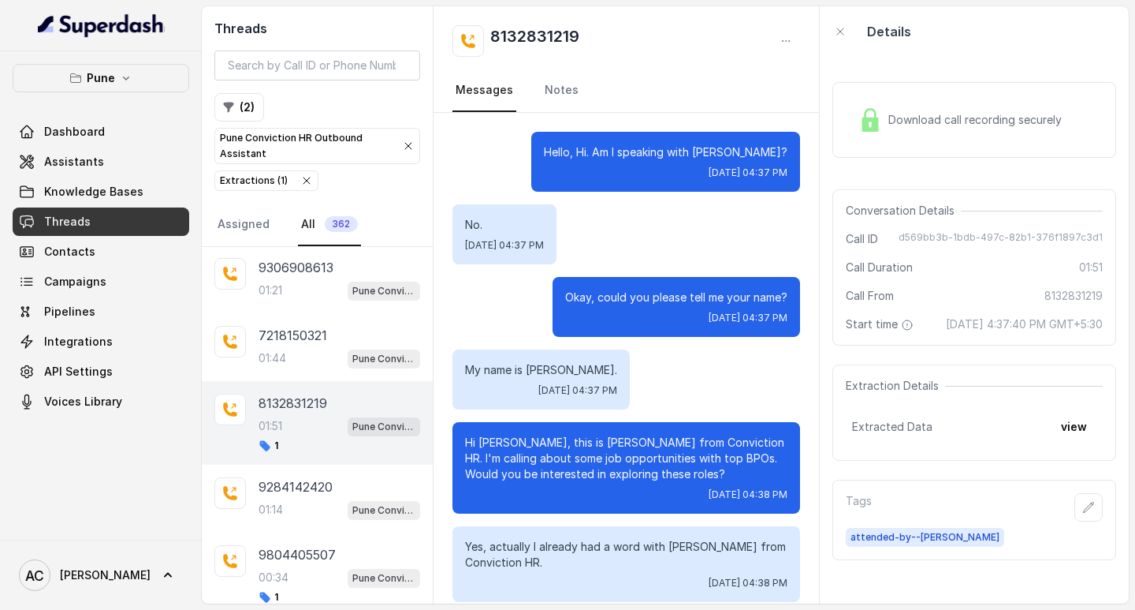
click at [557, 374] on p "My name is Bikansh." at bounding box center [541, 370] width 152 height 16
copy p "Bikansh"
click at [554, 89] on link "Notes" at bounding box center [562, 90] width 40 height 43
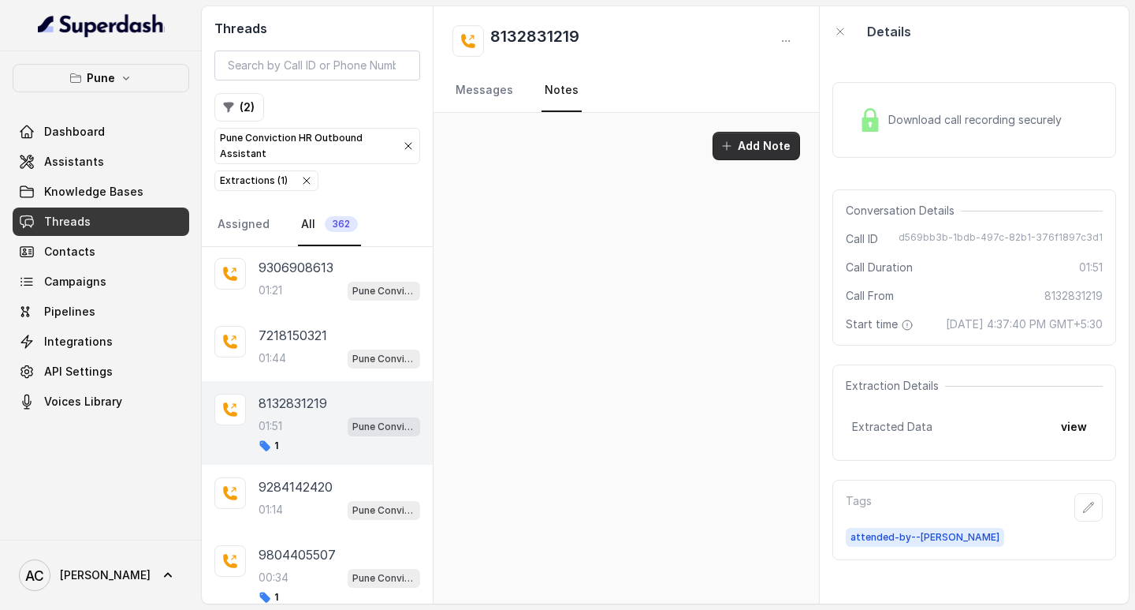
click at [739, 141] on button "Add Note" at bounding box center [757, 146] width 88 height 28
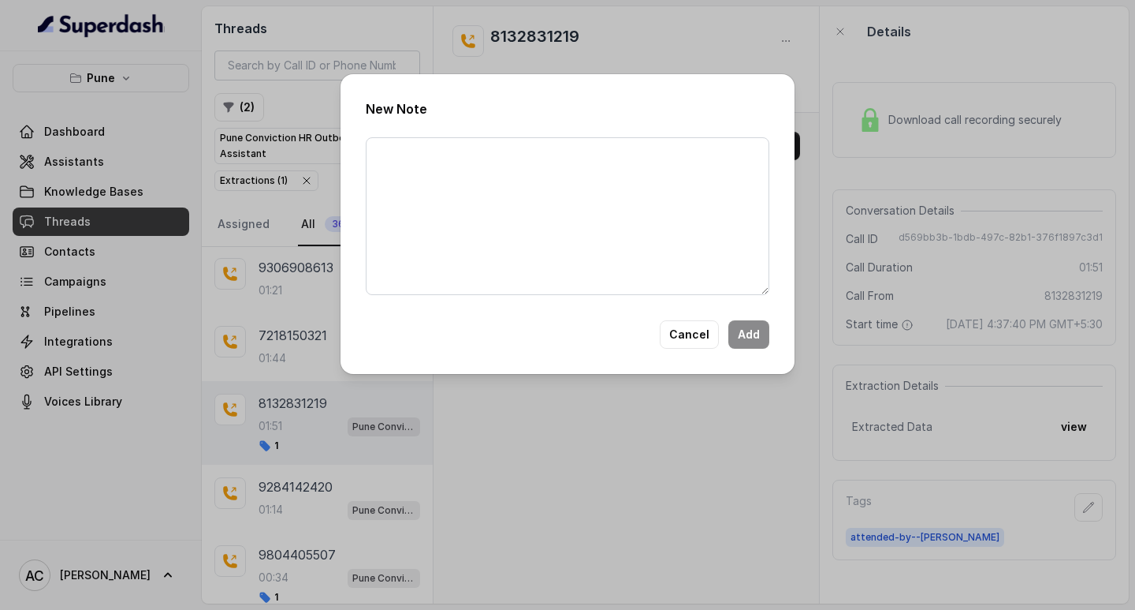
click at [533, 449] on div "New Note Cancel Add" at bounding box center [567, 305] width 1135 height 610
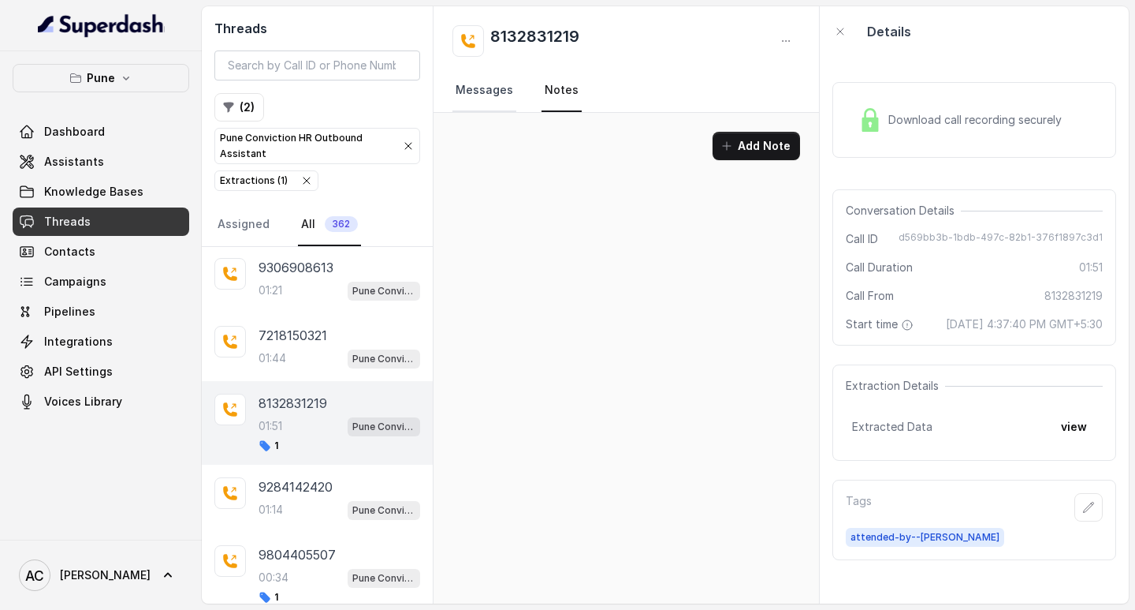
click at [498, 95] on link "Messages" at bounding box center [485, 90] width 64 height 43
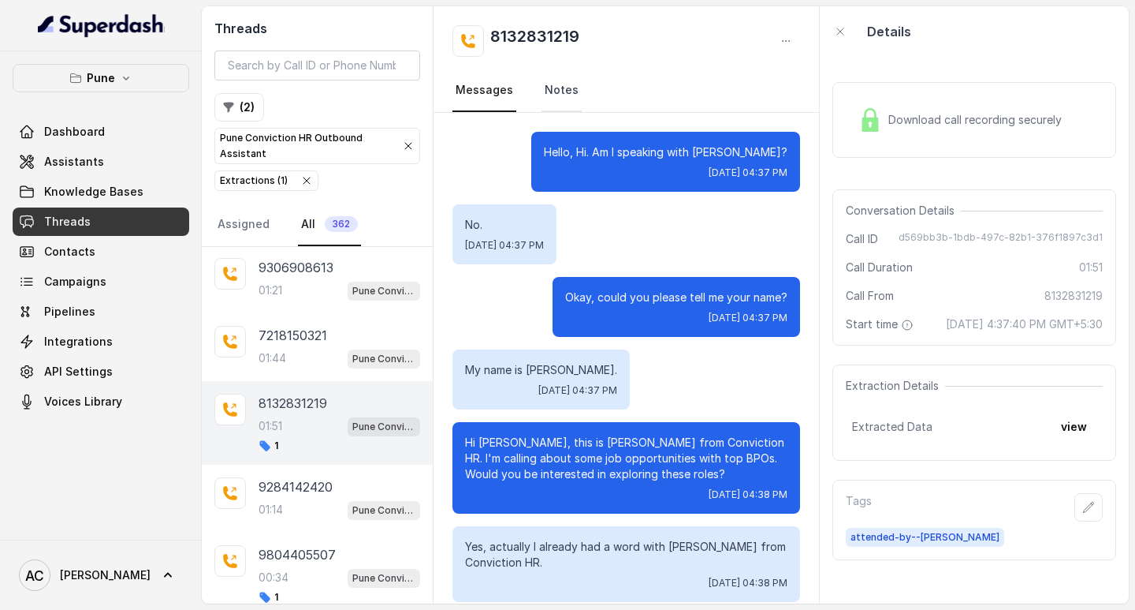
click at [552, 87] on link "Notes" at bounding box center [562, 90] width 40 height 43
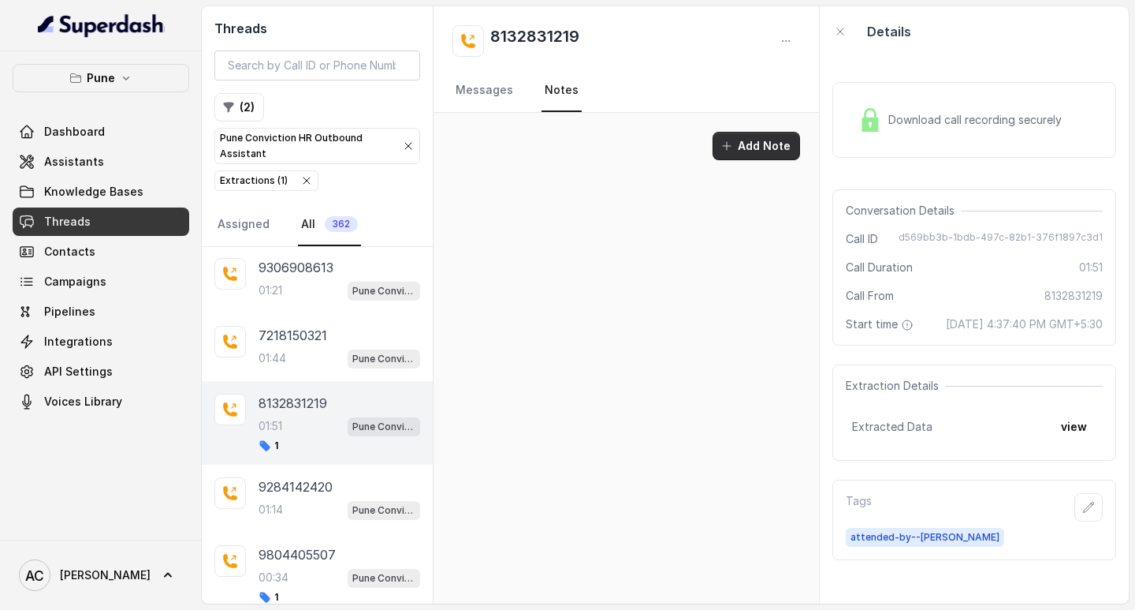
click at [751, 146] on button "Add Note" at bounding box center [757, 146] width 88 height 28
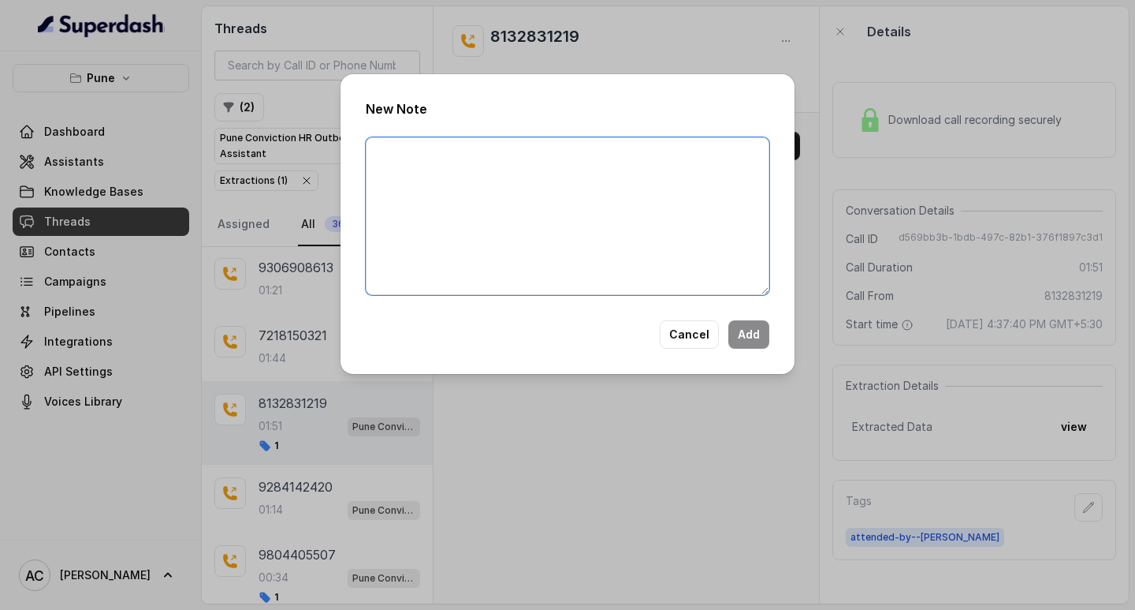
click at [547, 178] on textarea at bounding box center [568, 216] width 404 height 158
paste textarea "Name: Contact number: Recruiter: Name of the attender: Comments: AI Improvement:"
click at [427, 153] on textarea "Name: Contact number: Recruiter: Name of the attender: Comments: AI Improvement:" at bounding box center [568, 216] width 404 height 158
paste textarea "Bikansh."
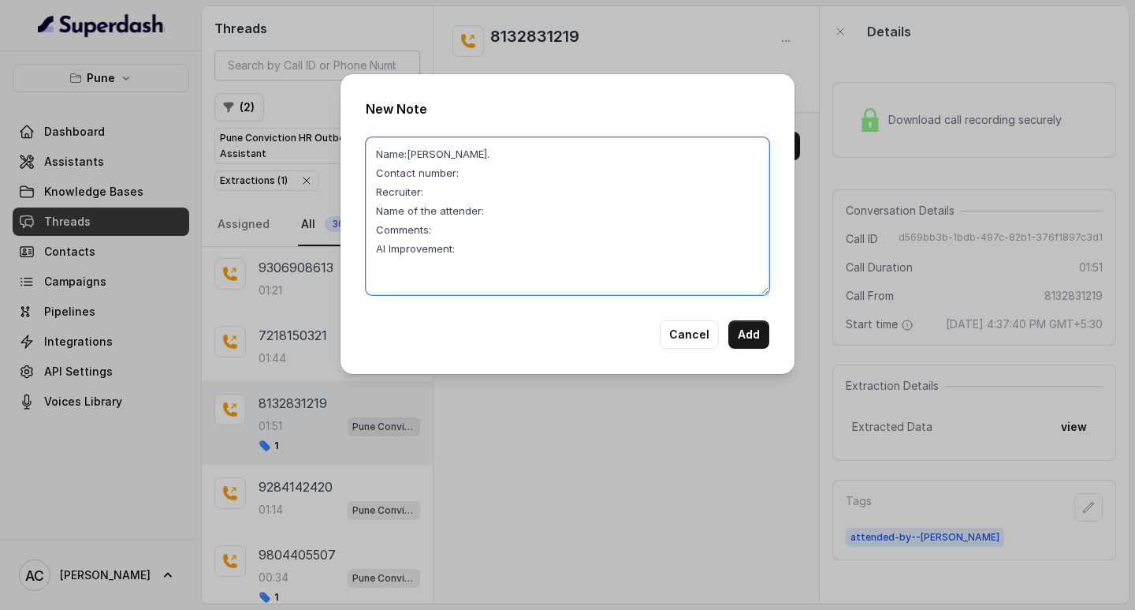
click at [479, 174] on textarea "Name:Bikansh. Contact number: Recruiter: Name of the attender: Comments: AI Imp…" at bounding box center [568, 216] width 404 height 158
paste textarea "8132831219"
click at [438, 191] on textarea "Name:Bikansh. Contact number:8132831219 Recruiter: Name of the attender: Commen…" at bounding box center [568, 216] width 404 height 158
click at [511, 214] on textarea "Name:Bikansh. Contact number:8132831219 Recruiter:komal Name of the attender: C…" at bounding box center [568, 216] width 404 height 158
click at [458, 234] on textarea "Name:Bikansh. Contact number:8132831219 Recruiter:komal Name of the attender:ko…" at bounding box center [568, 216] width 404 height 158
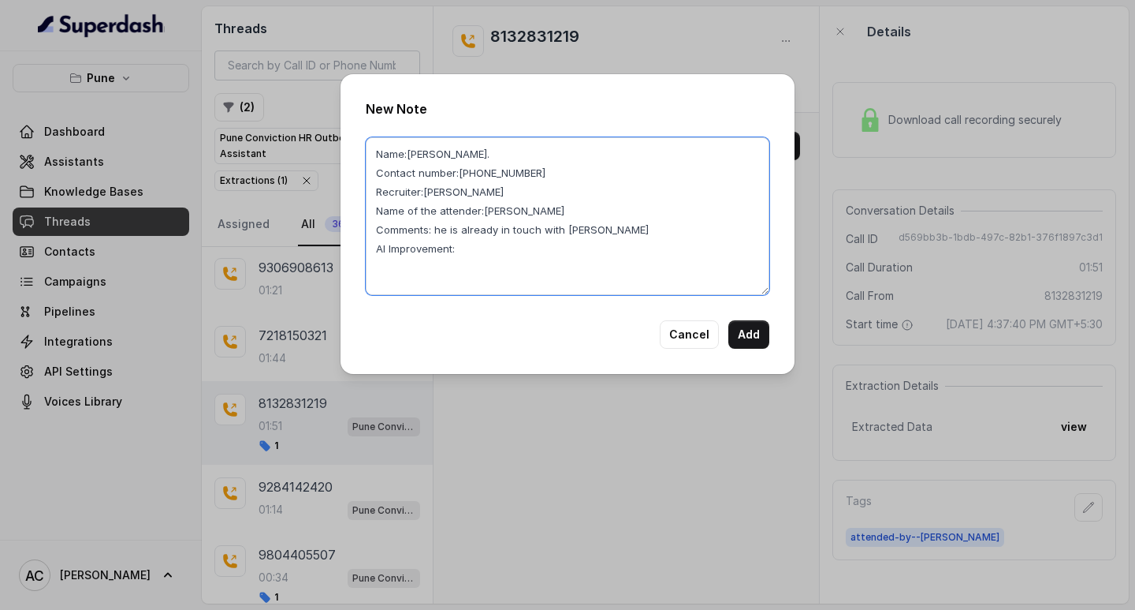
click at [470, 256] on textarea "Name:Bikansh. Contact number:8132831219 Recruiter:komal Name of the attender:ko…" at bounding box center [568, 216] width 404 height 158
drag, startPoint x: 449, startPoint y: 192, endPoint x: 423, endPoint y: 192, distance: 26.8
click at [423, 192] on textarea "Name:Bikansh. Contact number:8132831219 Recruiter:komal Name of the attender:ko…" at bounding box center [568, 216] width 404 height 158
type textarea "Name:Bikansh. Contact number:8132831219 Recruiter:Amaan Name of the attender:ko…"
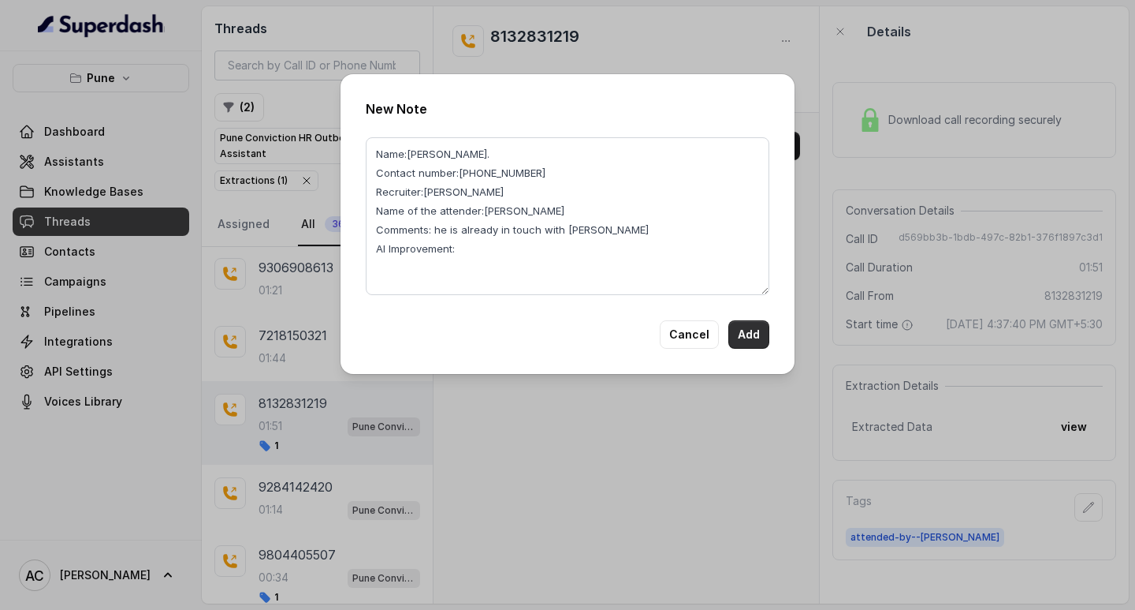
click at [749, 328] on button "Add" at bounding box center [749, 334] width 41 height 28
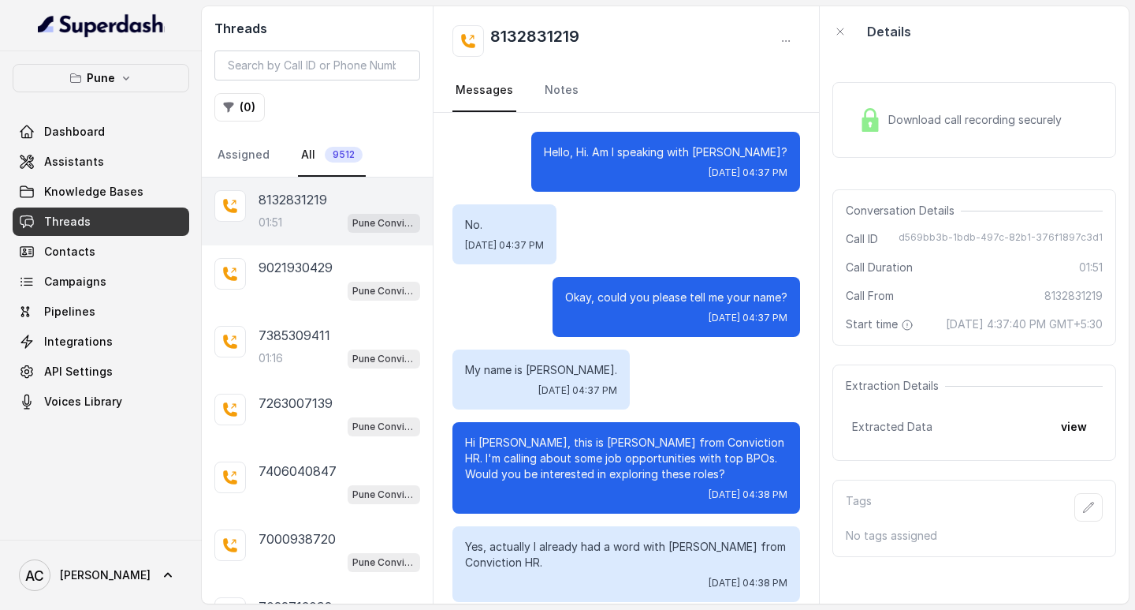
scroll to position [1304, 0]
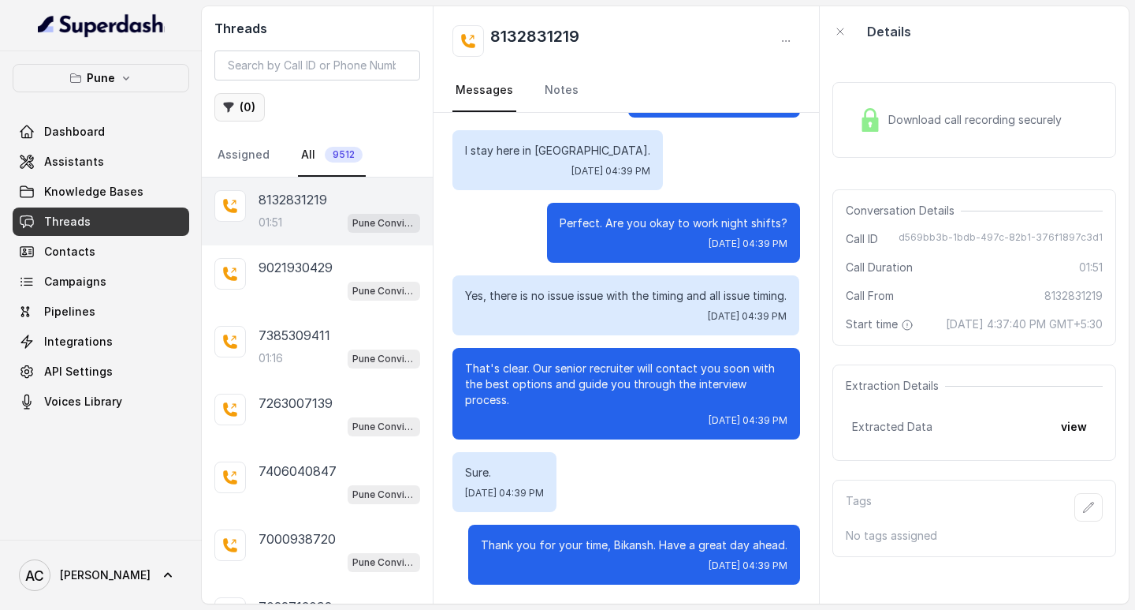
click at [247, 102] on button "( 0 )" at bounding box center [239, 107] width 50 height 28
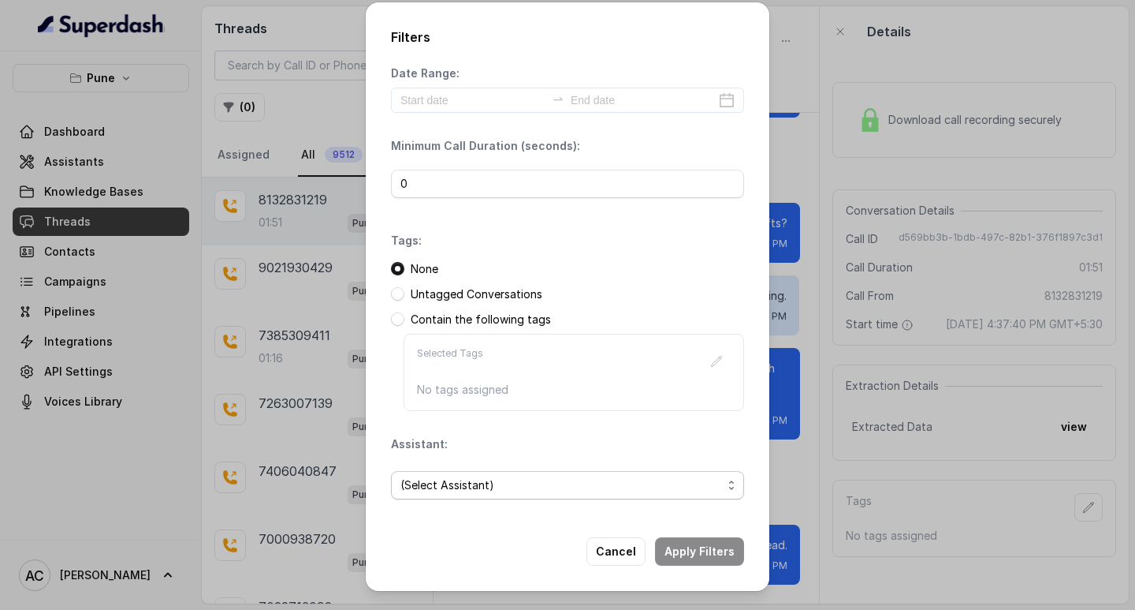
click at [458, 488] on span "(Select Assistant)" at bounding box center [562, 484] width 322 height 19
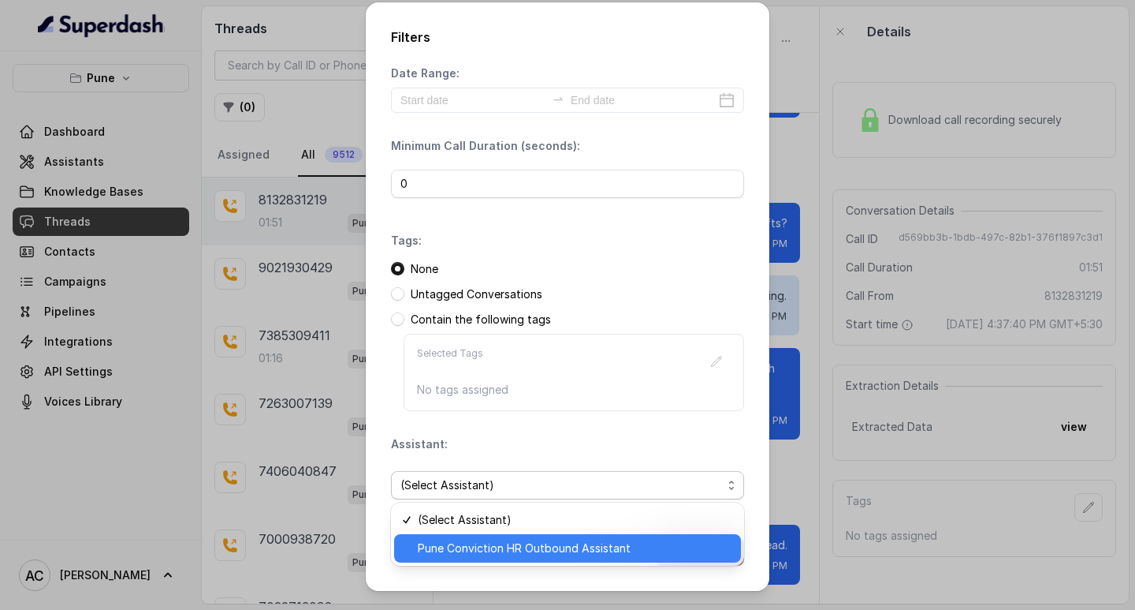
click at [459, 552] on span "Pune Conviction HR Outbound Assistant" at bounding box center [575, 548] width 314 height 19
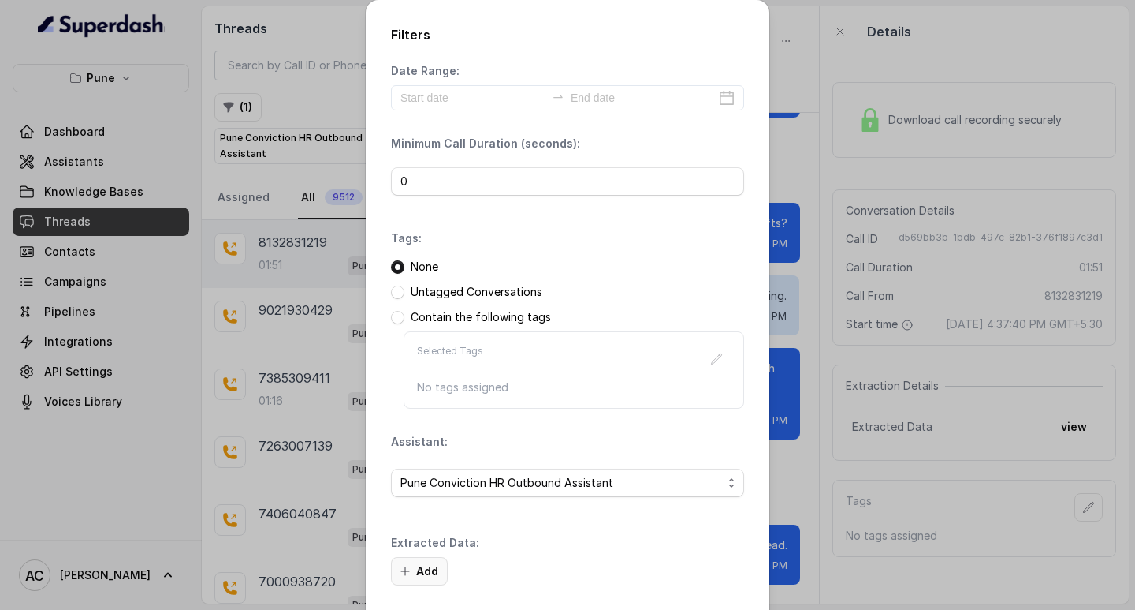
click at [419, 566] on button "Add" at bounding box center [419, 571] width 57 height 28
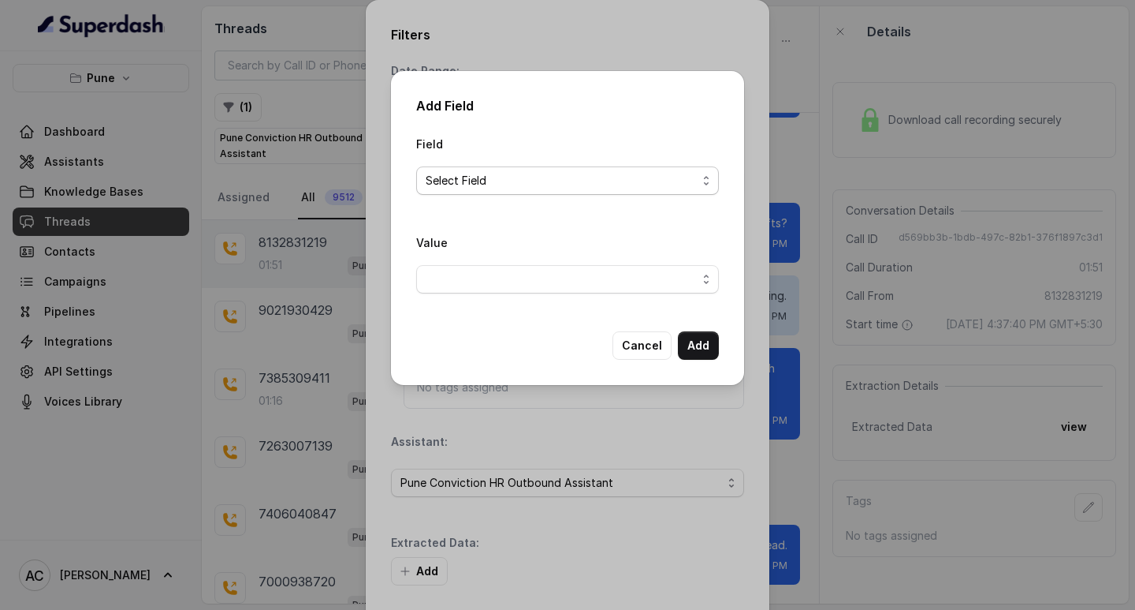
click at [455, 174] on span "Select Field" at bounding box center [561, 180] width 271 height 19
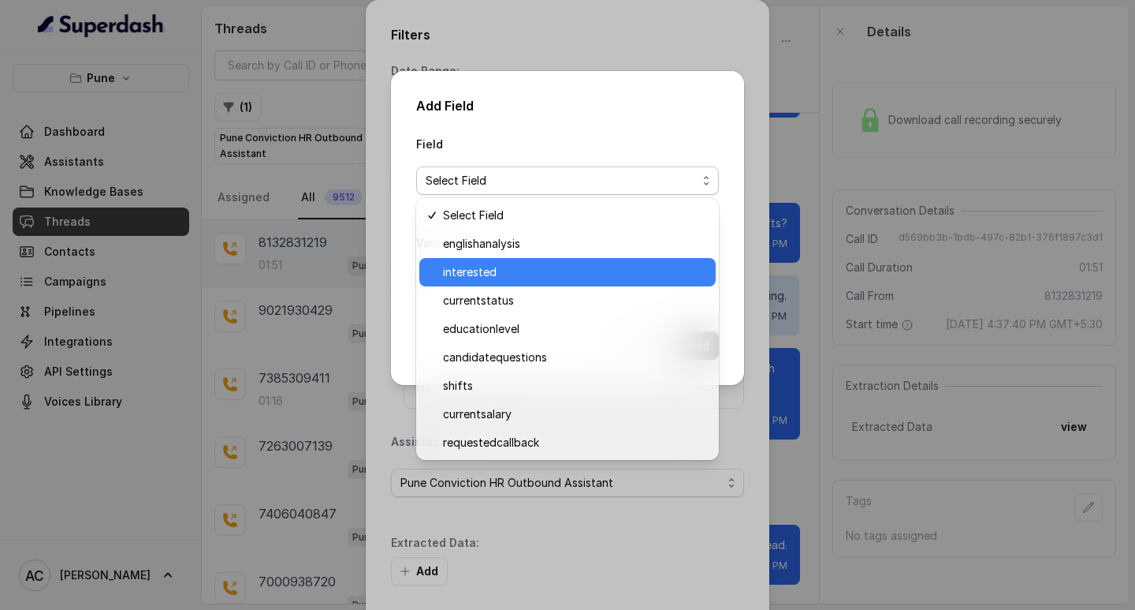
click at [464, 267] on span "interested" at bounding box center [574, 272] width 263 height 19
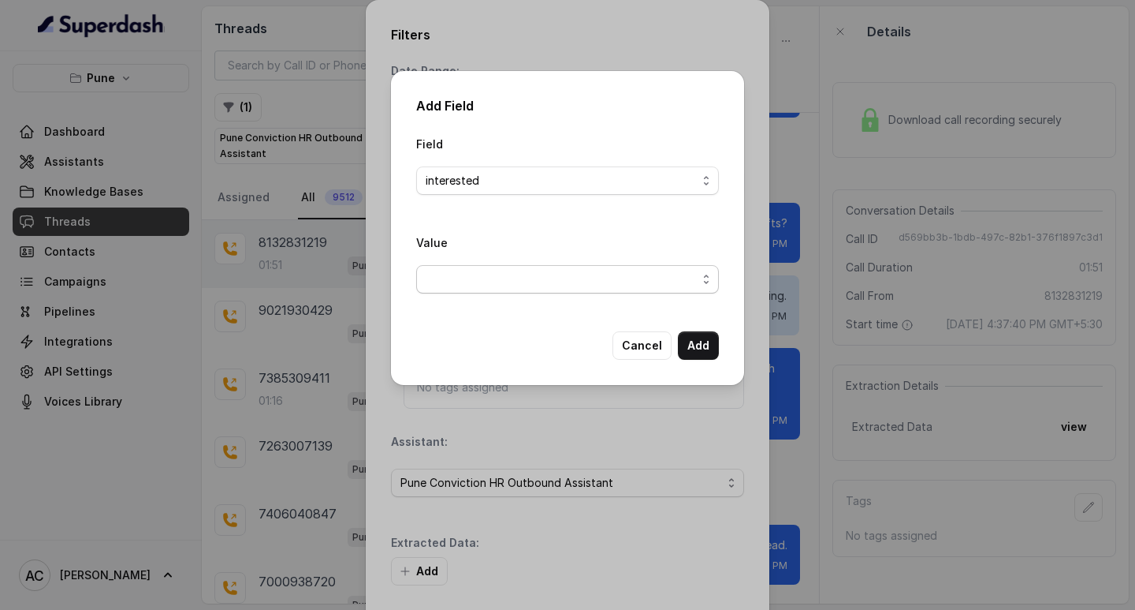
click at [455, 274] on span "button" at bounding box center [567, 279] width 303 height 28
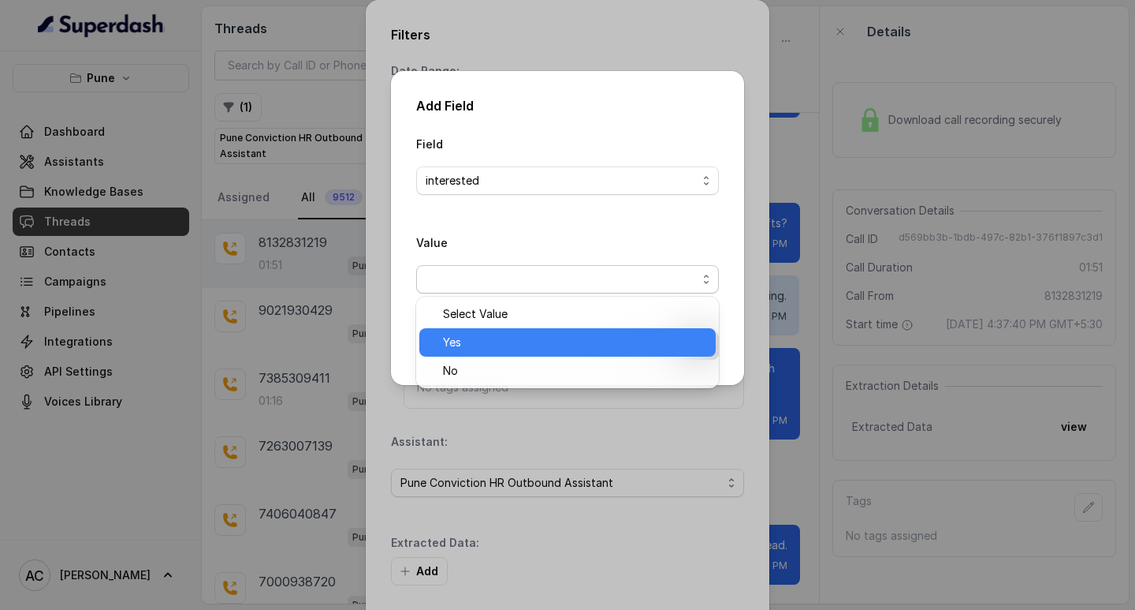
click at [468, 337] on span "Yes" at bounding box center [574, 342] width 263 height 19
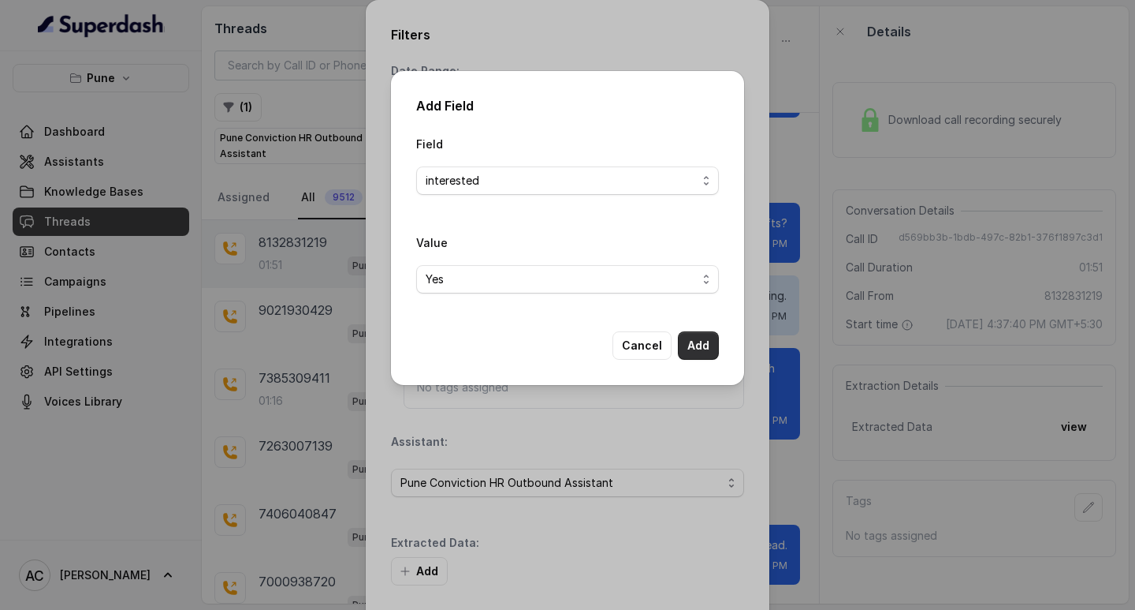
click at [695, 342] on button "Add" at bounding box center [698, 345] width 41 height 28
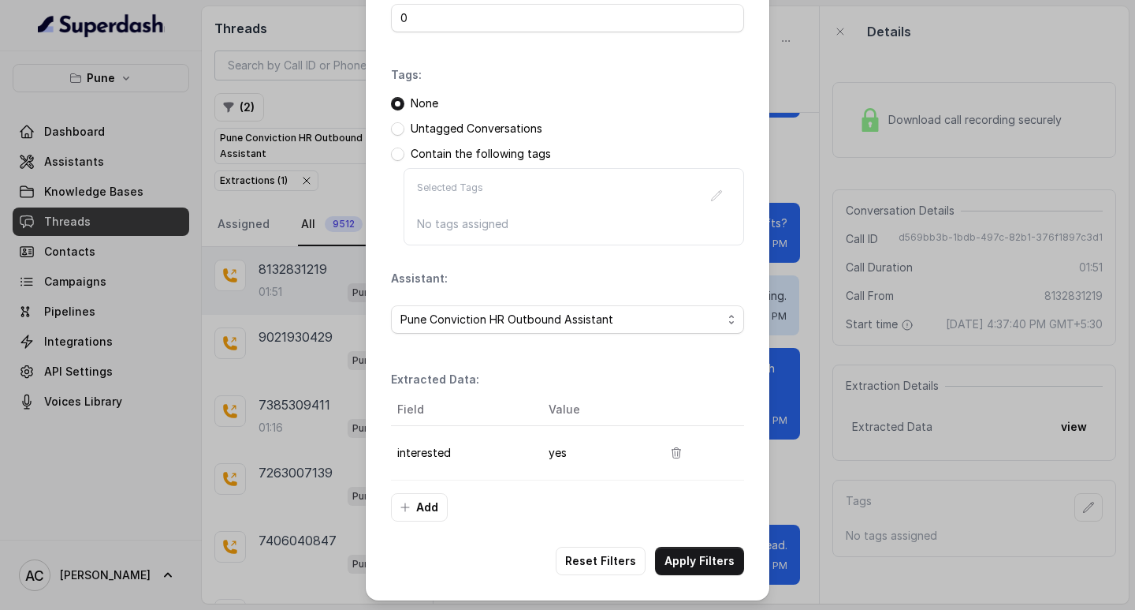
scroll to position [166, 0]
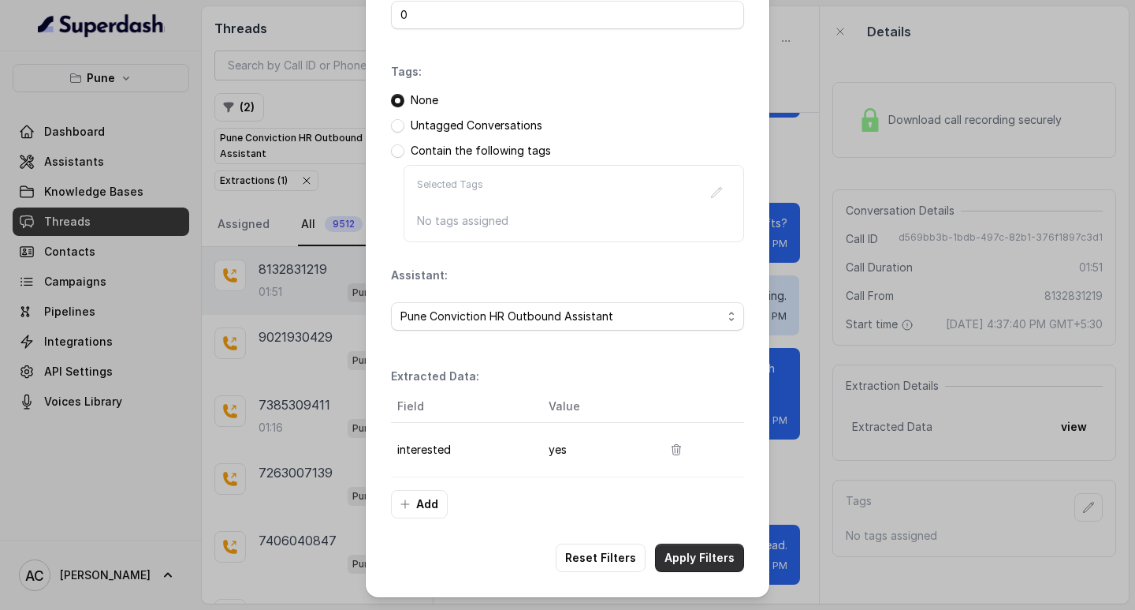
click at [688, 554] on button "Apply Filters" at bounding box center [699, 557] width 89 height 28
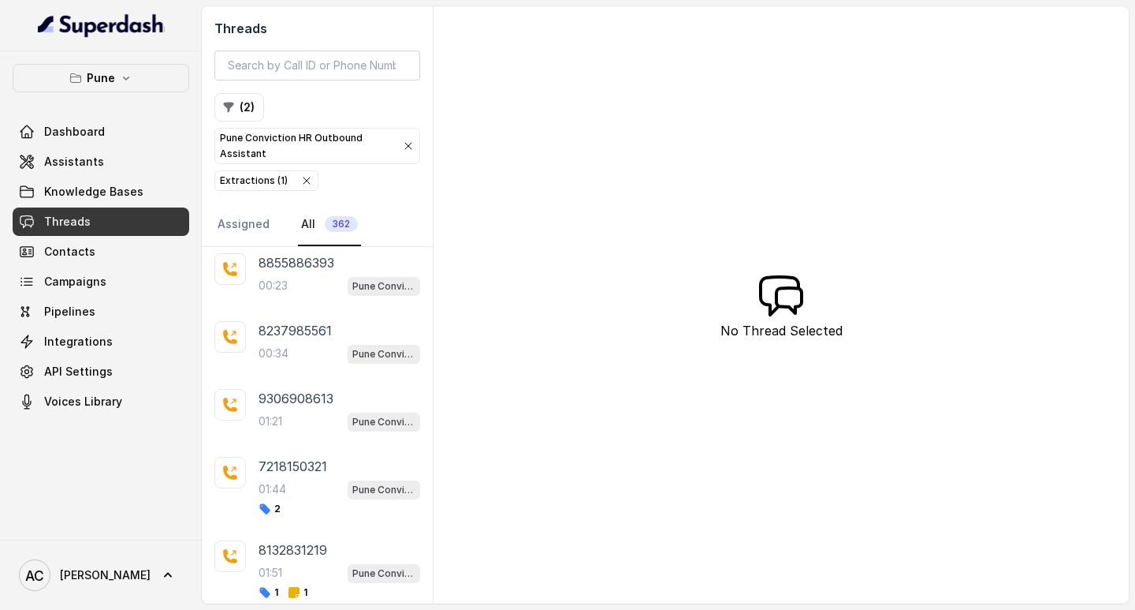
scroll to position [4923, 0]
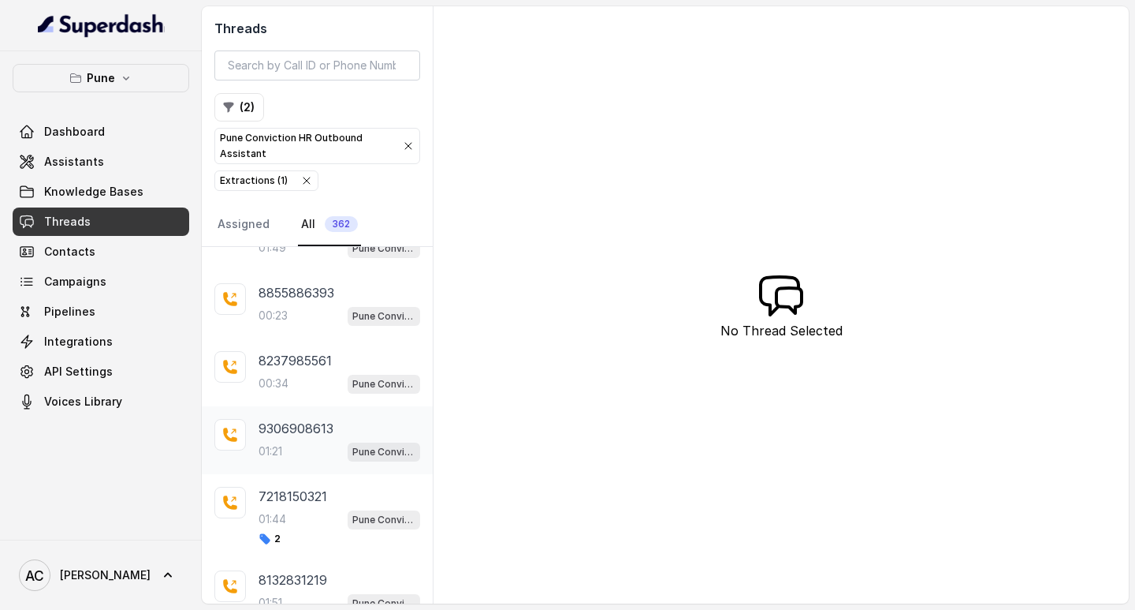
click at [299, 443] on div "01:21 Pune Conviction HR Outbound Assistant" at bounding box center [340, 451] width 162 height 21
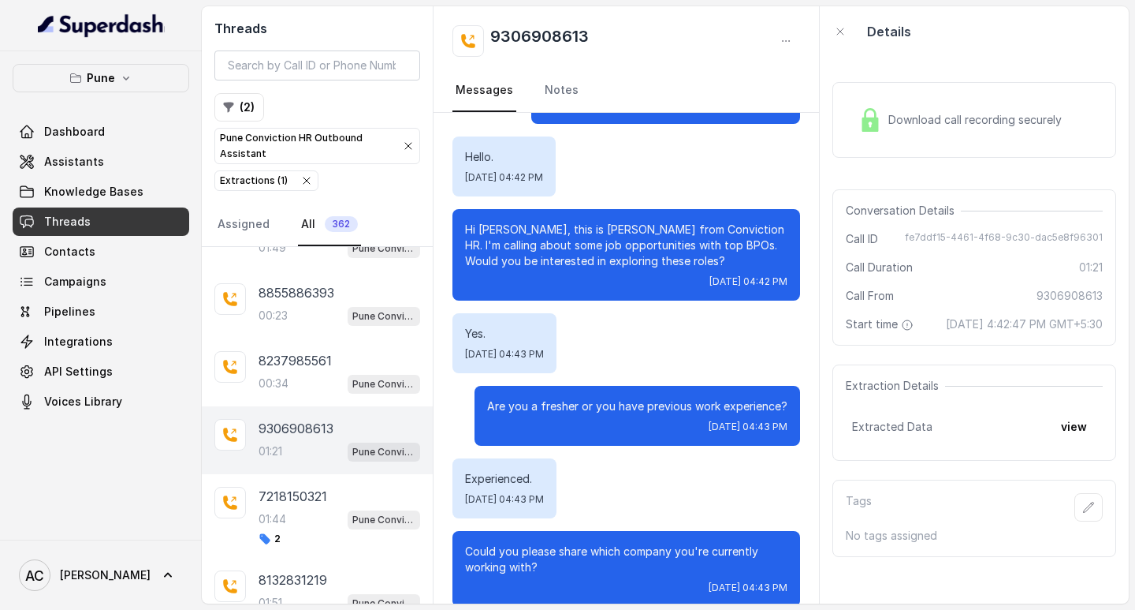
scroll to position [158, 0]
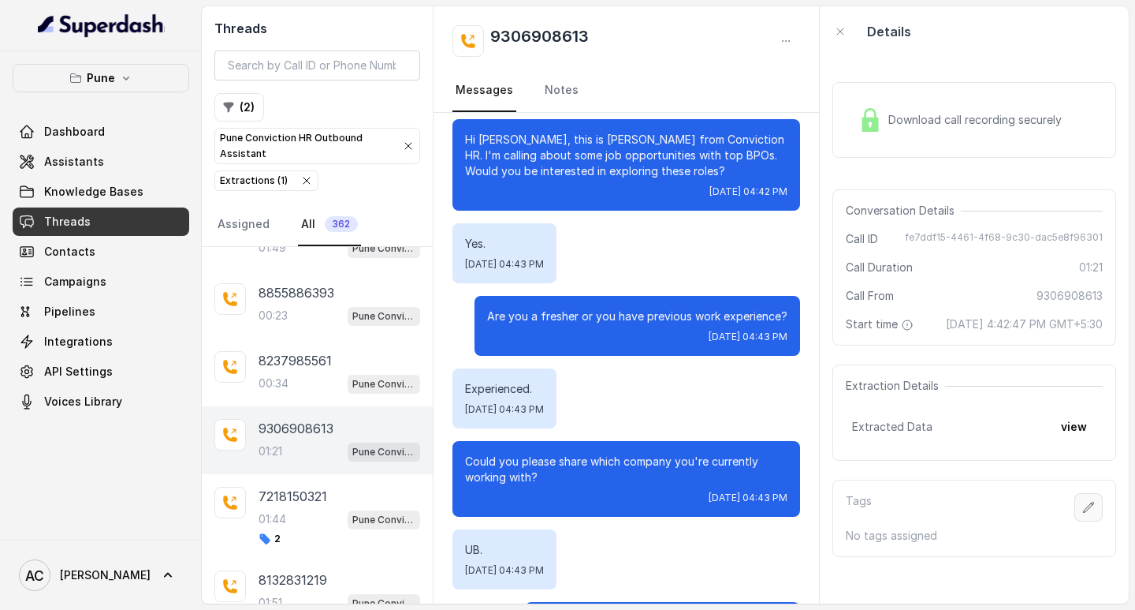
click at [1083, 513] on icon "button" at bounding box center [1089, 507] width 13 height 13
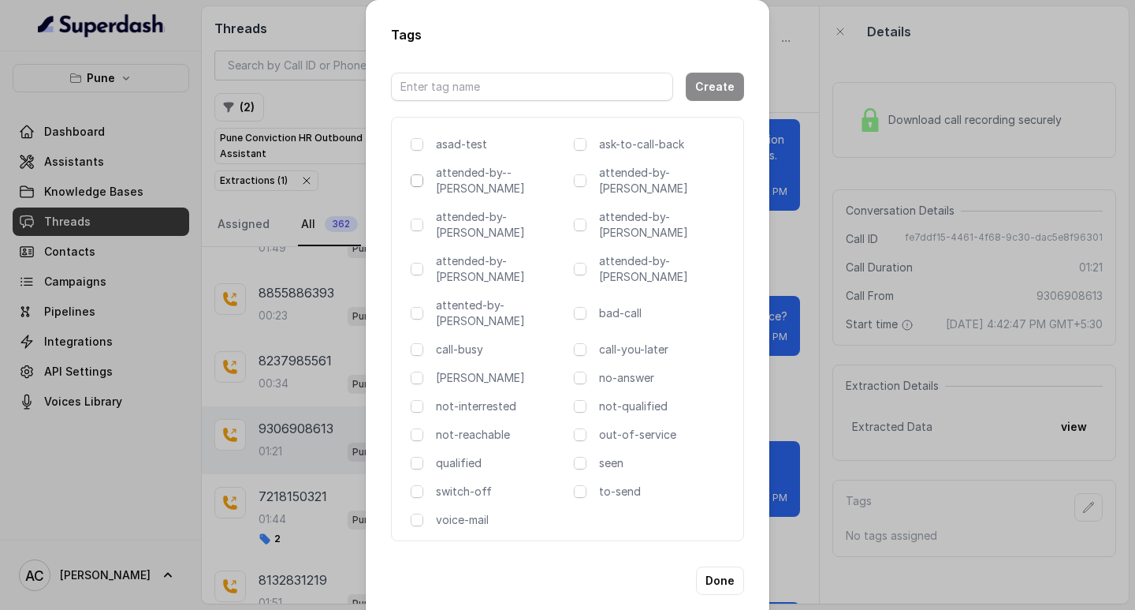
click at [416, 182] on span at bounding box center [417, 180] width 13 height 13
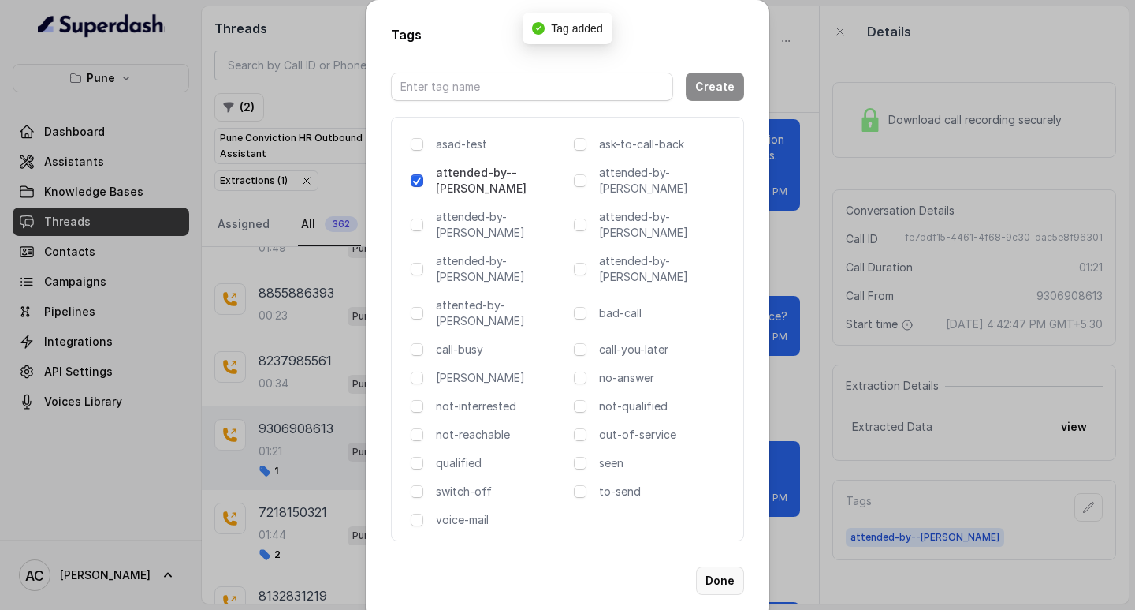
click at [726, 566] on button "Done" at bounding box center [720, 580] width 48 height 28
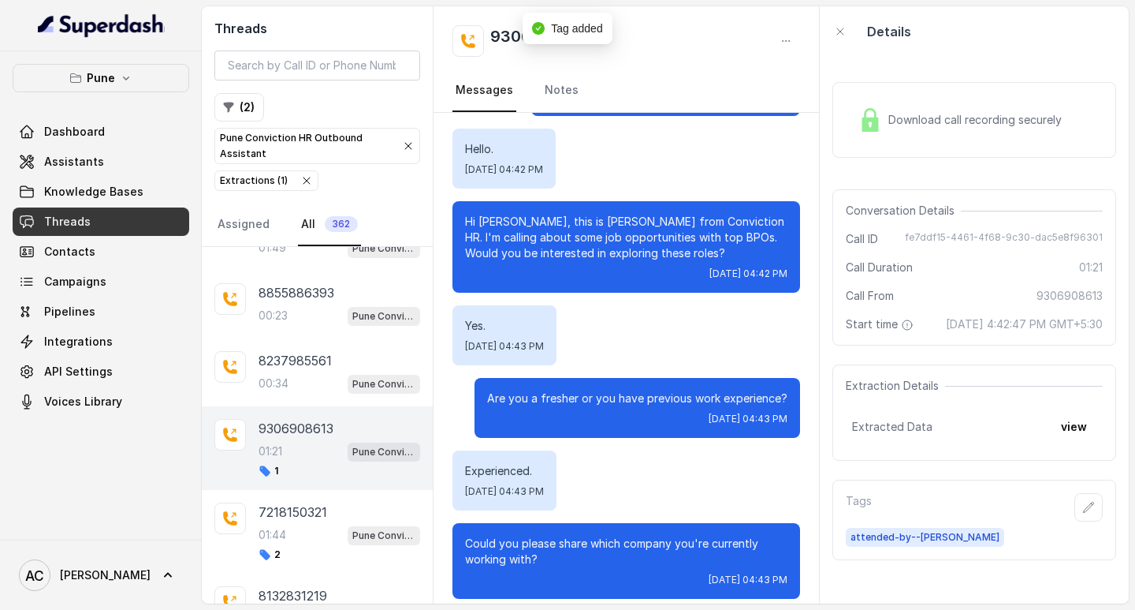
scroll to position [0, 0]
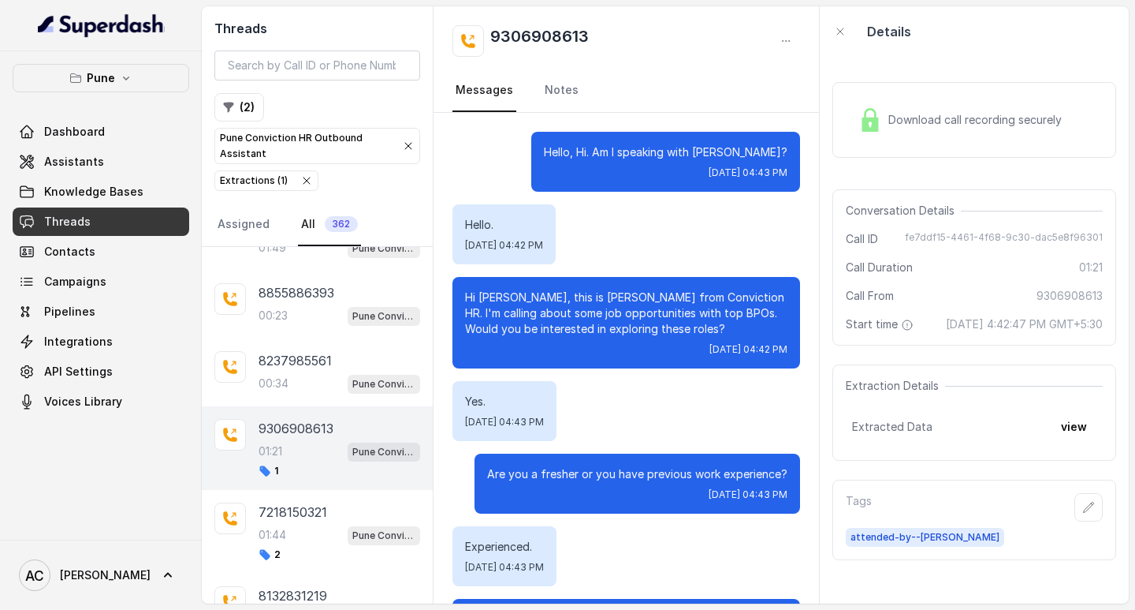
click at [747, 147] on p "Hello, Hi. Am I speaking with BHAVIK?" at bounding box center [666, 152] width 244 height 16
click at [746, 180] on div "Hello, Hi. Am I speaking with BHAVIK? Wed, Oct 1, 2025, 04:43 PM" at bounding box center [665, 162] width 269 height 60
drag, startPoint x: 773, startPoint y: 152, endPoint x: 732, endPoint y: 152, distance: 41.0
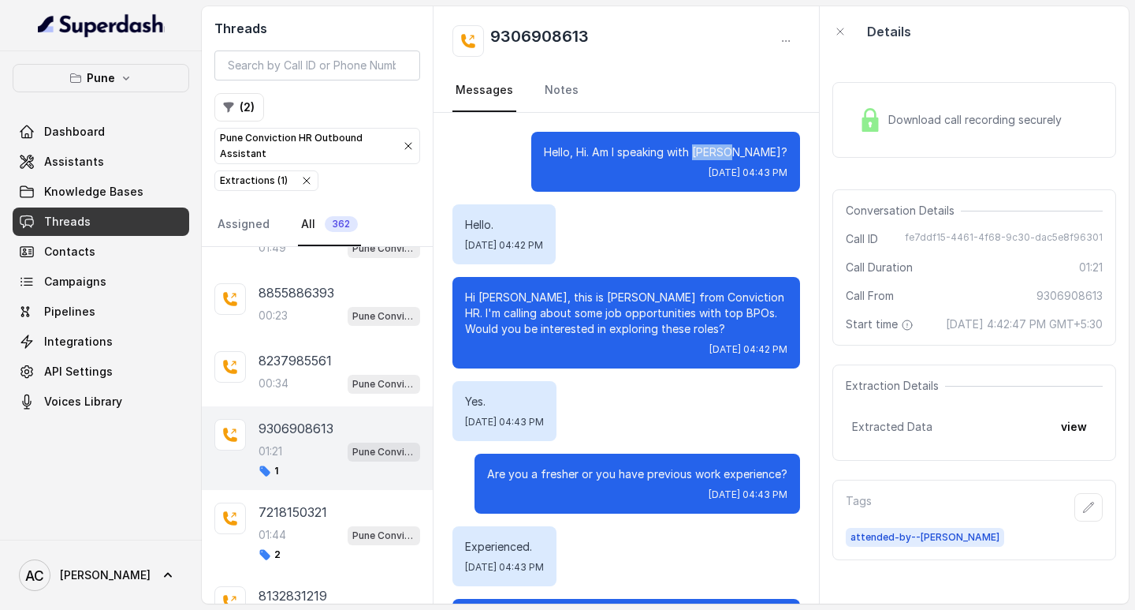
click at [732, 152] on p "Hello, Hi. Am I speaking with BHAVIK?" at bounding box center [666, 152] width 244 height 16
copy p "BHAVIK"
click at [531, 28] on h2 "9306908613" at bounding box center [539, 41] width 99 height 32
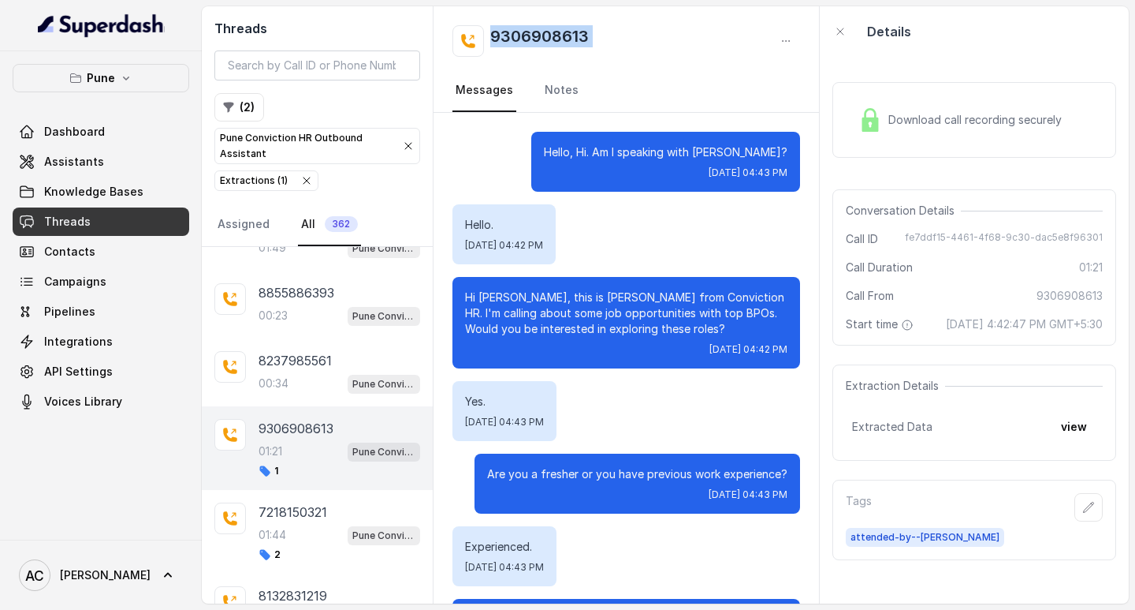
copy div "9306908613"
click at [561, 82] on link "Notes" at bounding box center [562, 90] width 40 height 43
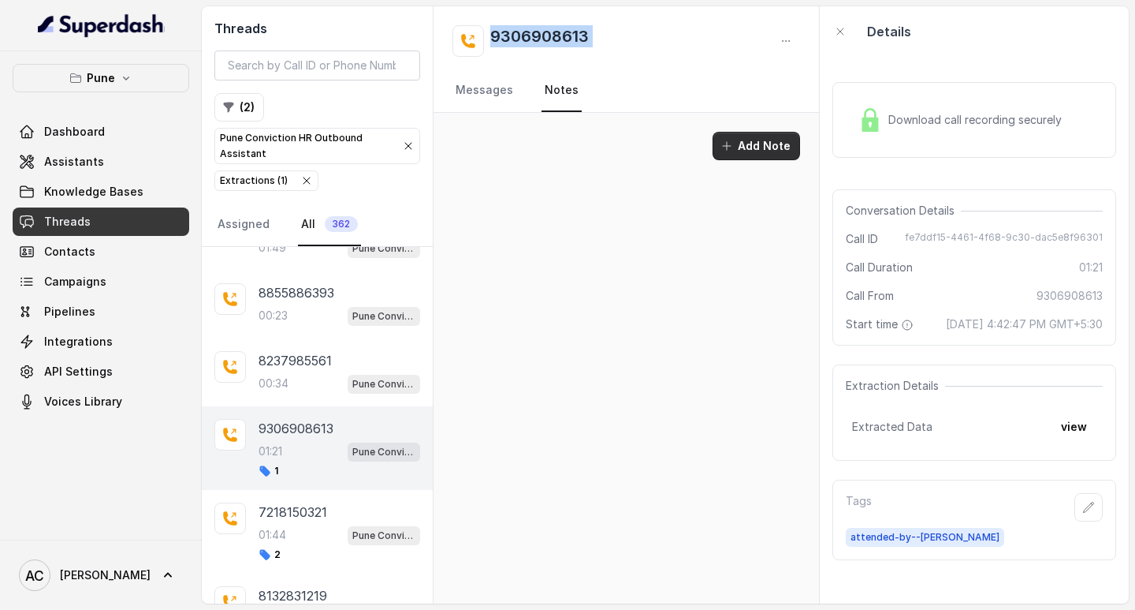
click at [751, 144] on button "Add Note" at bounding box center [757, 146] width 88 height 28
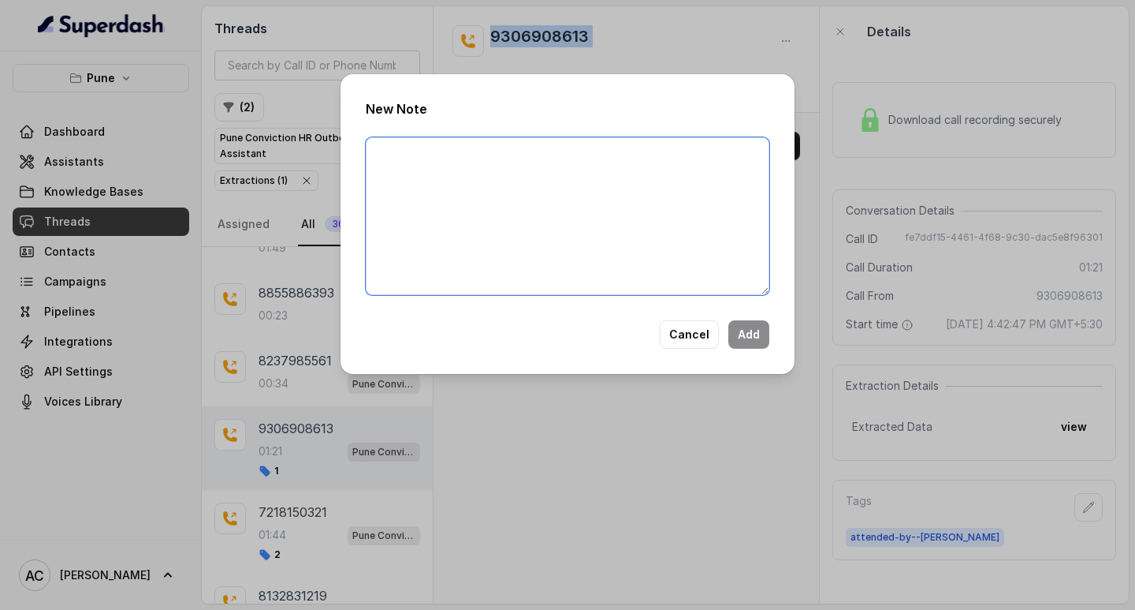
click at [486, 198] on textarea at bounding box center [568, 216] width 404 height 158
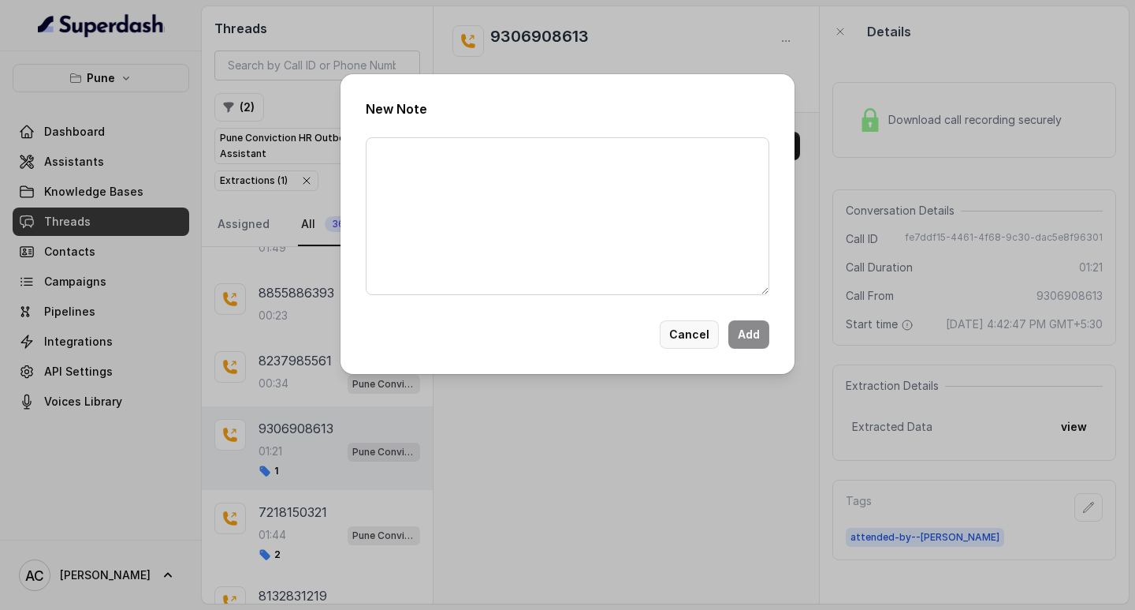
click at [689, 332] on button "Cancel" at bounding box center [689, 334] width 59 height 28
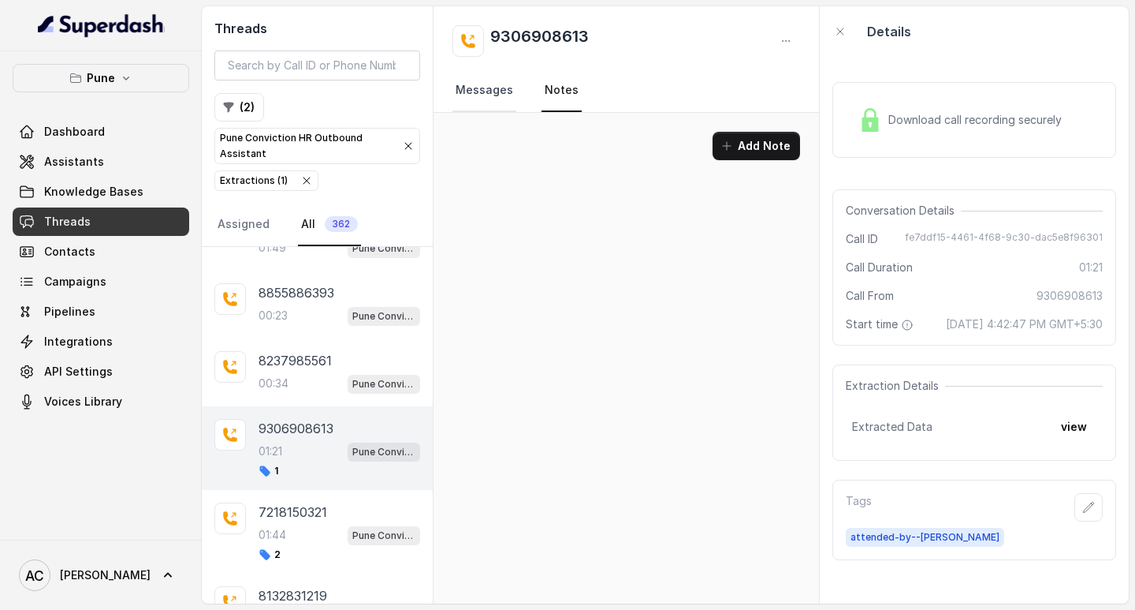
click at [494, 85] on link "Messages" at bounding box center [485, 90] width 64 height 43
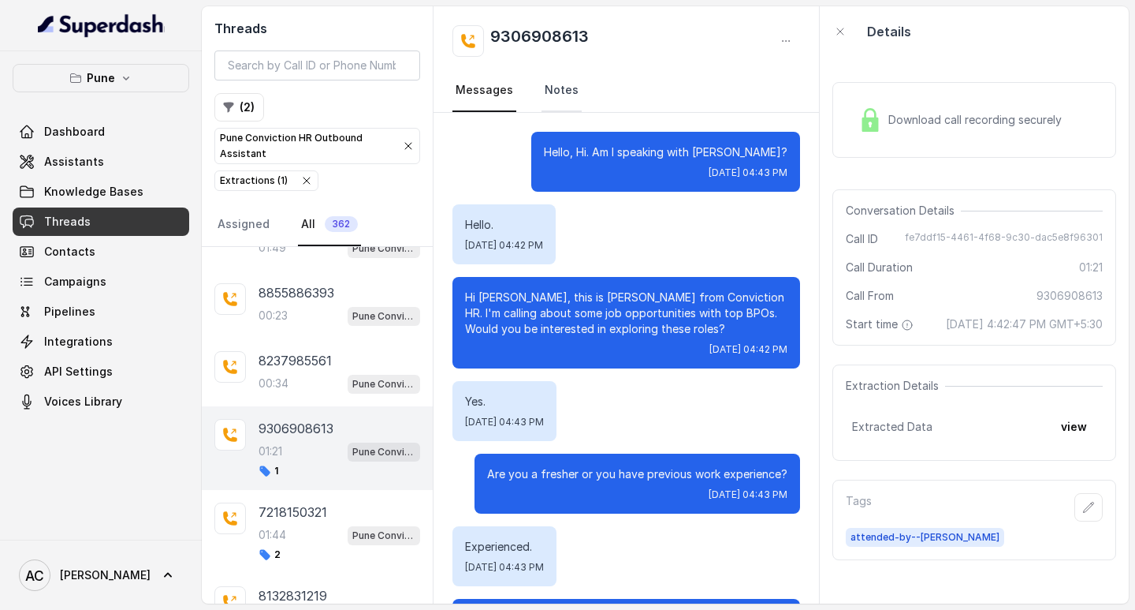
click at [550, 88] on link "Notes" at bounding box center [562, 90] width 40 height 43
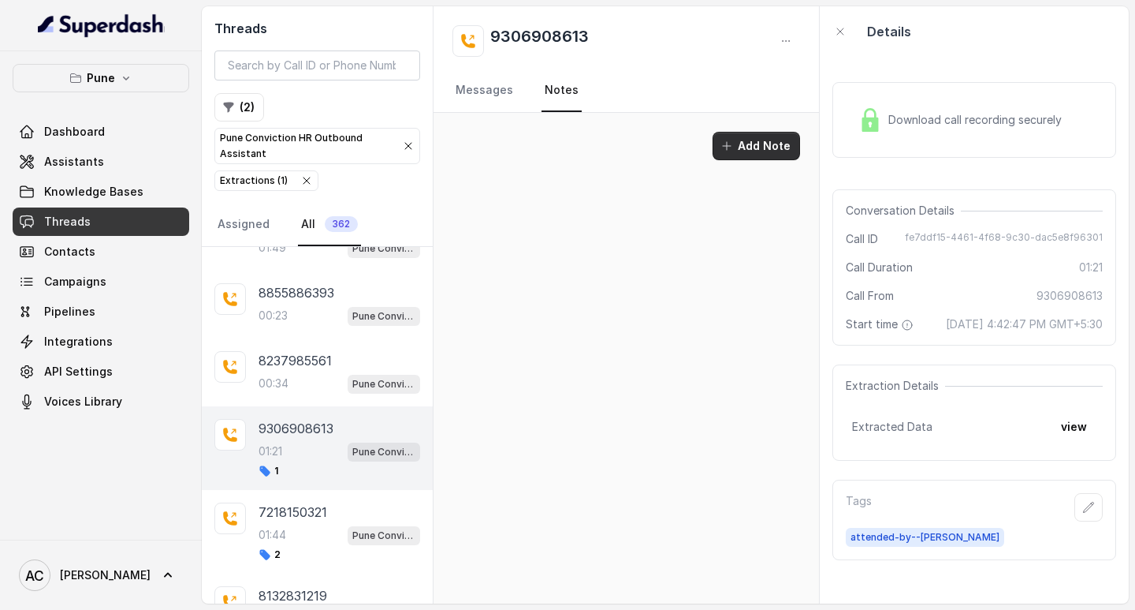
click at [753, 147] on button "Add Note" at bounding box center [757, 146] width 88 height 28
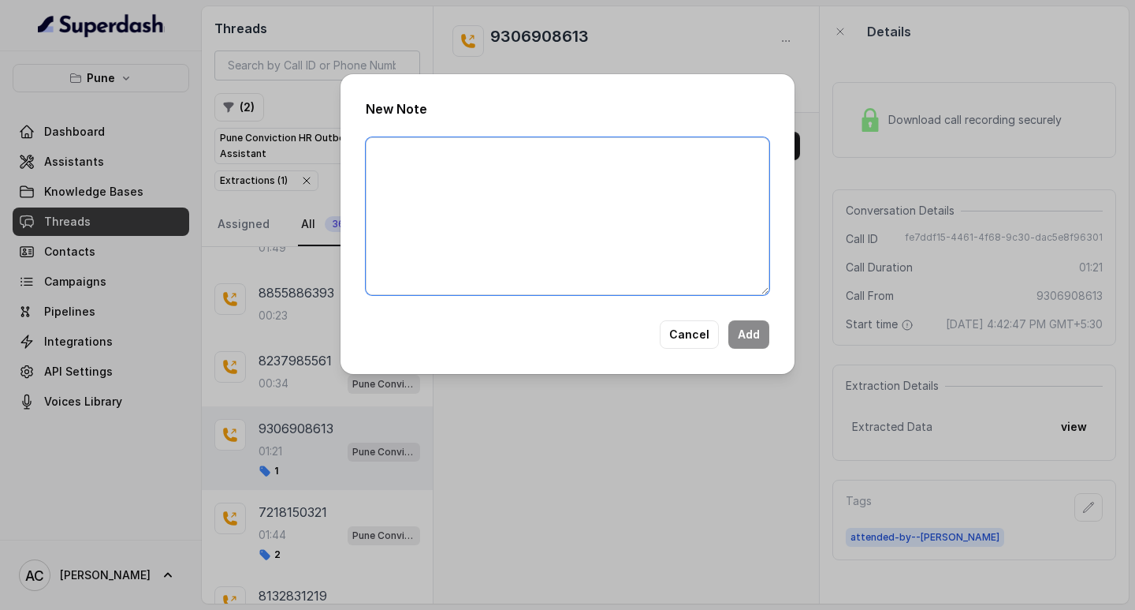
click at [520, 192] on textarea at bounding box center [568, 216] width 404 height 158
paste textarea "Name: Contact number: Recruiter: Name of the attender: Comments: AI Improvement:"
type textarea "Name: Contact number: Recruiter: Name of the attender: Comments: AI Improvement:"
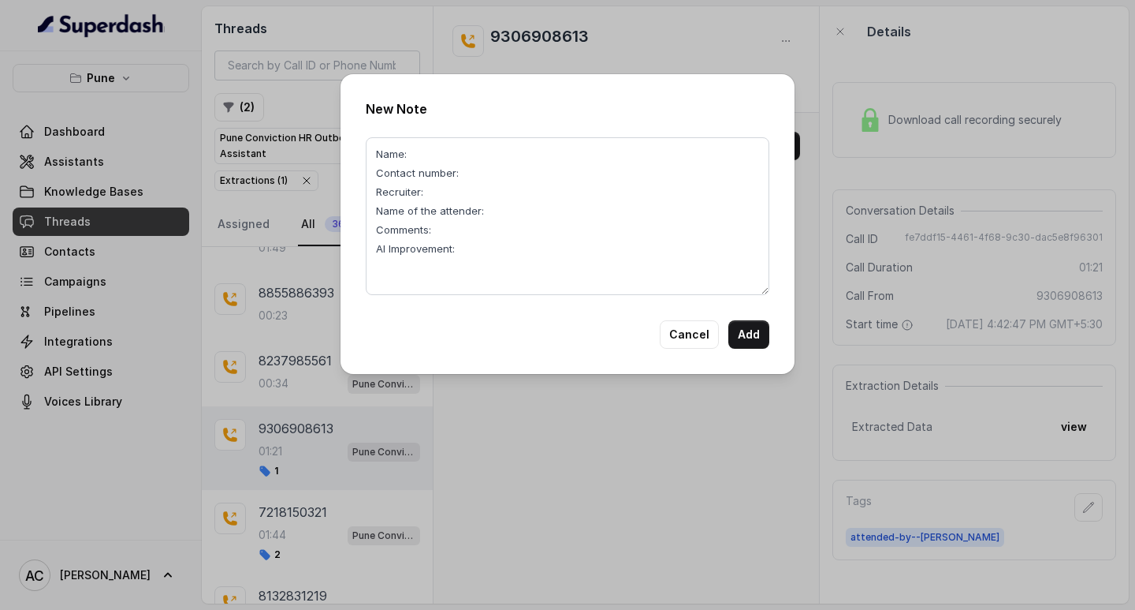
drag, startPoint x: 530, startPoint y: 23, endPoint x: 530, endPoint y: 45, distance: 22.1
click at [530, 28] on div "New Note Name: Contact number: Recruiter: Name of the attender: Comments: AI Im…" at bounding box center [567, 305] width 1135 height 610
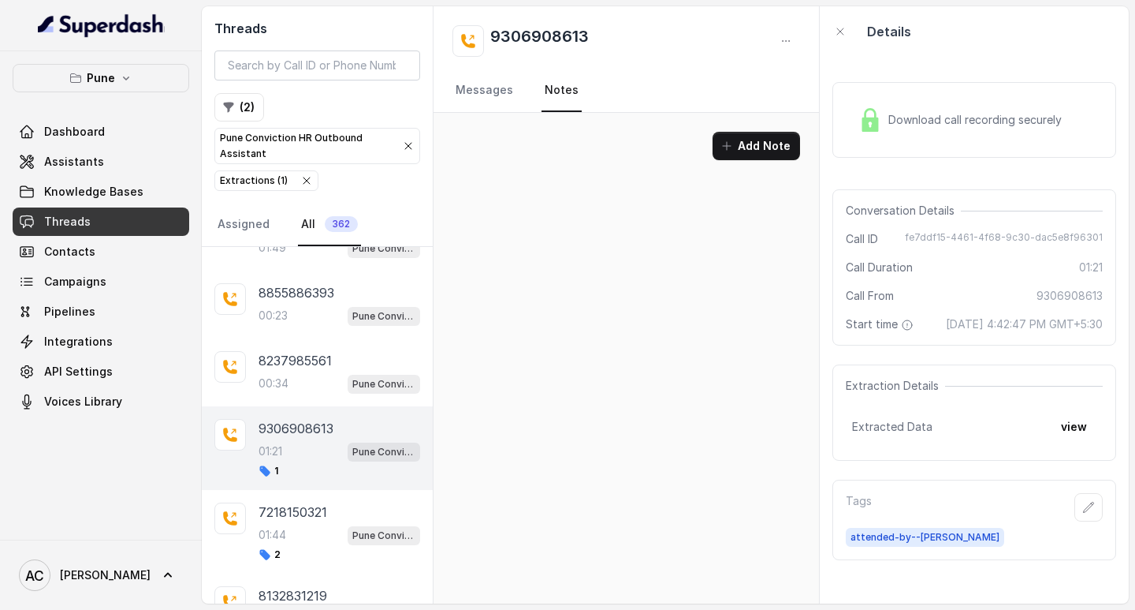
click at [530, 37] on h2 "9306908613" at bounding box center [539, 41] width 99 height 32
copy div "9306908613"
click at [747, 152] on button "Add Note" at bounding box center [757, 146] width 88 height 28
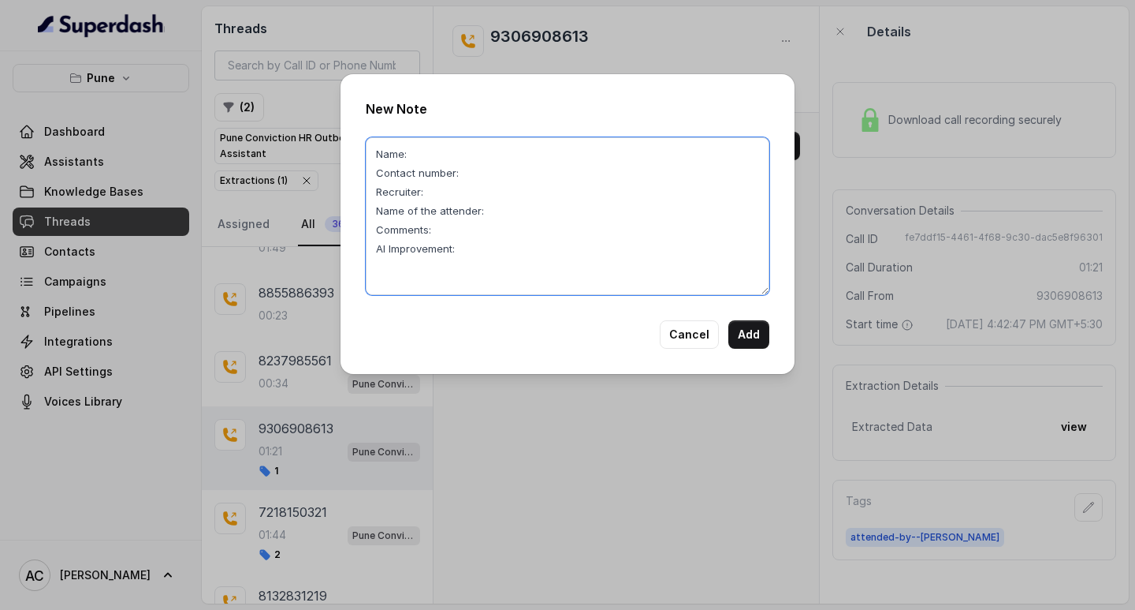
click at [496, 174] on textarea "Name: Contact number: Recruiter: Name of the attender: Comments: AI Improvement:" at bounding box center [568, 216] width 404 height 158
paste textarea "9306908613"
click at [381, 214] on textarea "Name: Contact number:9306908613 Recruiter: Name of the attender: Comments: AI I…" at bounding box center [568, 216] width 404 height 158
click at [427, 162] on textarea "Name: Contact number:9306908613 Recruiter: Name of the attender: Comments: AI I…" at bounding box center [568, 216] width 404 height 158
click at [437, 191] on textarea "Name:Bhavik Contact number:9306908613 Recruiter: Name of the attender: Comments…" at bounding box center [568, 216] width 404 height 158
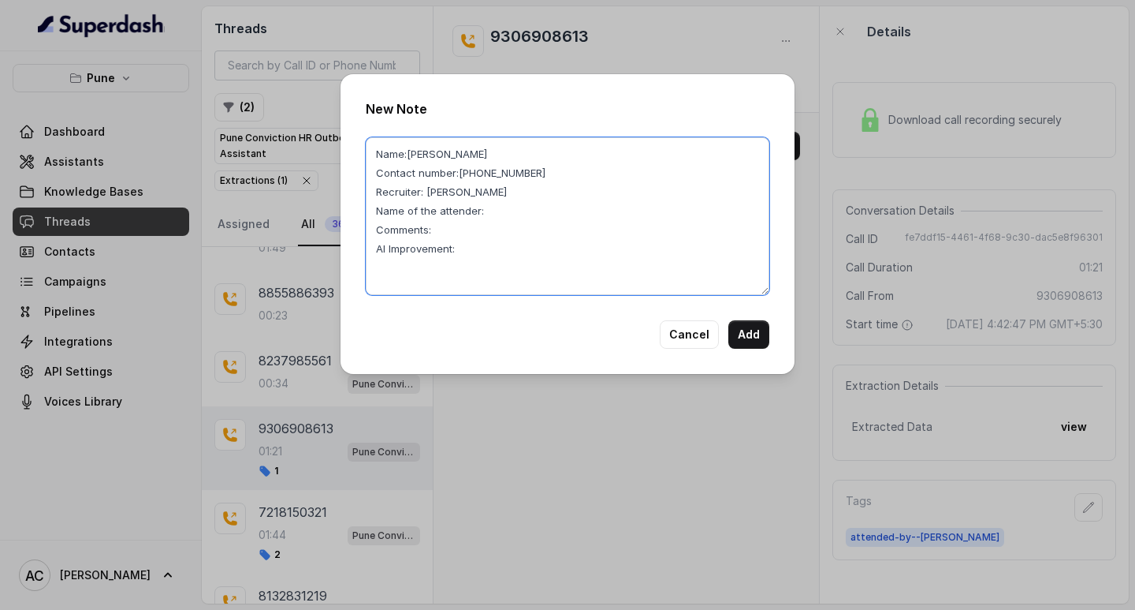
click at [529, 218] on textarea "Name:Bhavik Contact number:9306908613 Recruiter: komal Name of the attender: Co…" at bounding box center [568, 216] width 404 height 158
click at [447, 228] on textarea "Name:Bhavik Contact number:9306908613 Recruiter: komal Name of the attender:kom…" at bounding box center [568, 216] width 404 height 158
click at [449, 229] on textarea "Name:Bhavik Contact number:9306908613 Recruiter: komal Name of the attender:kom…" at bounding box center [568, 216] width 404 height 158
click at [472, 242] on textarea "Name:Bhavik Contact number:9306908613 Recruiter: komal Name of the attender:kom…" at bounding box center [568, 216] width 404 height 158
drag, startPoint x: 481, startPoint y: 230, endPoint x: 434, endPoint y: 229, distance: 46.5
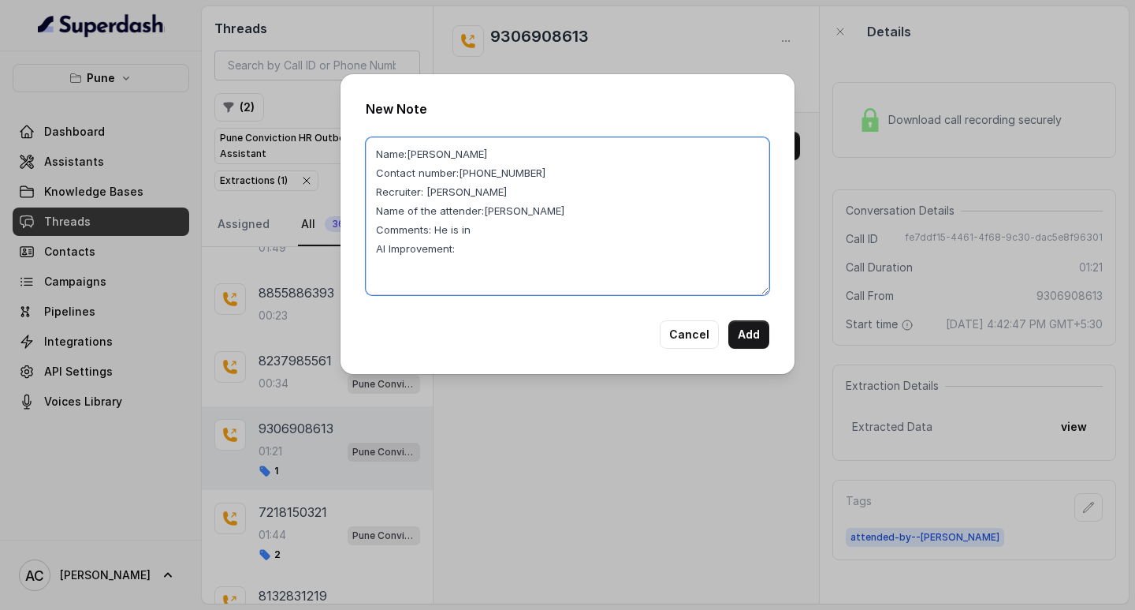
click at [434, 229] on textarea "Name:Bhavik Contact number:9306908613 Recruiter: komal Name of the attender:kom…" at bounding box center [568, 216] width 404 height 158
drag, startPoint x: 408, startPoint y: 151, endPoint x: 444, endPoint y: 155, distance: 35.7
click at [444, 155] on textarea "Name:Bhavik Contact number:9306908613 Recruiter: komal Name of the attender:kom…" at bounding box center [568, 216] width 404 height 158
click at [453, 233] on textarea "Name:pankaj Contact number:9306908613 Recruiter: komal Name of the attender:kom…" at bounding box center [568, 216] width 404 height 158
type textarea "Name:pankaj Contact number:9306908613 Recruiter: komal Name of the attender:kom…"
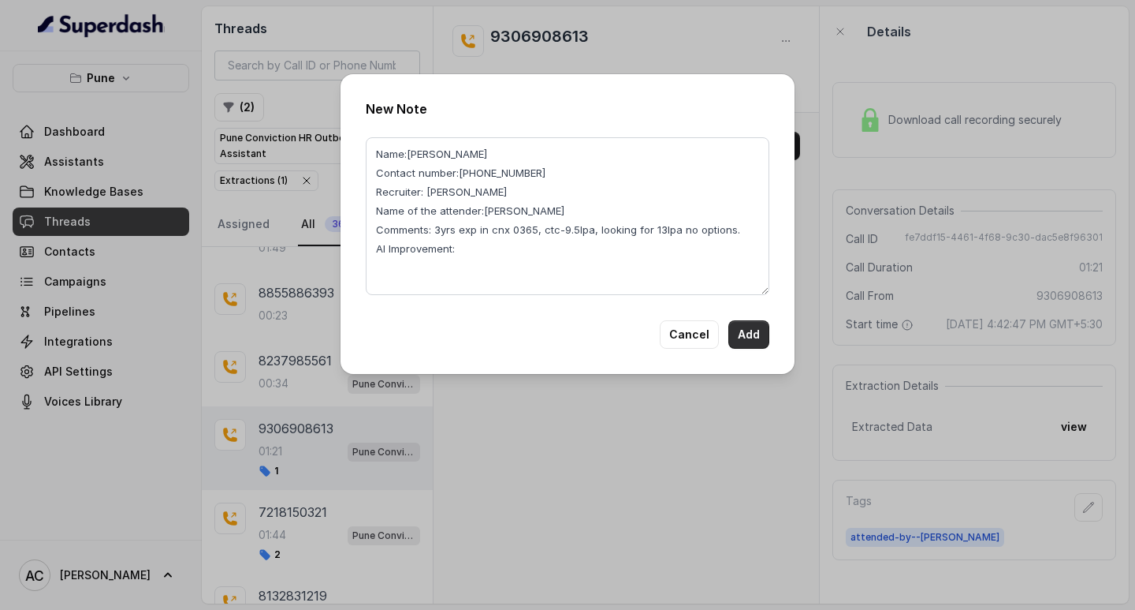
click at [754, 330] on button "Add" at bounding box center [749, 334] width 41 height 28
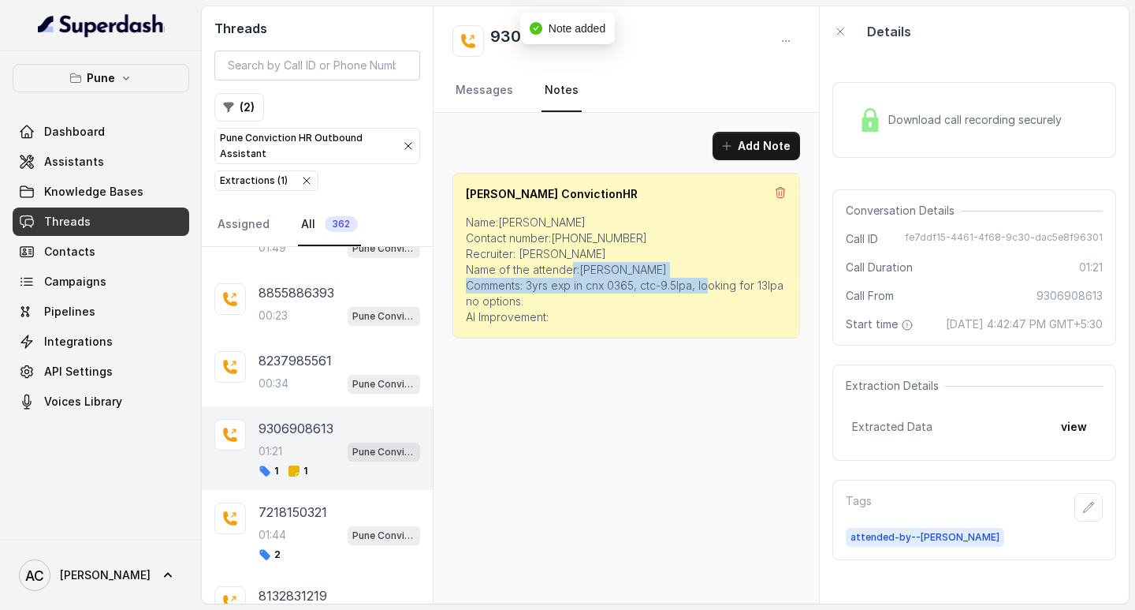
drag, startPoint x: 531, startPoint y: 283, endPoint x: 568, endPoint y: 308, distance: 43.7
click at [568, 308] on p "Name:pankaj Contact number:9306908613 Recruiter: komal Name of the attender:kom…" at bounding box center [626, 269] width 321 height 110
copy p "yrs exp in cnx 0365, ctc-9.5lpa, looking for 13lpa no options."
click at [1083, 513] on icon "button" at bounding box center [1089, 507] width 13 height 13
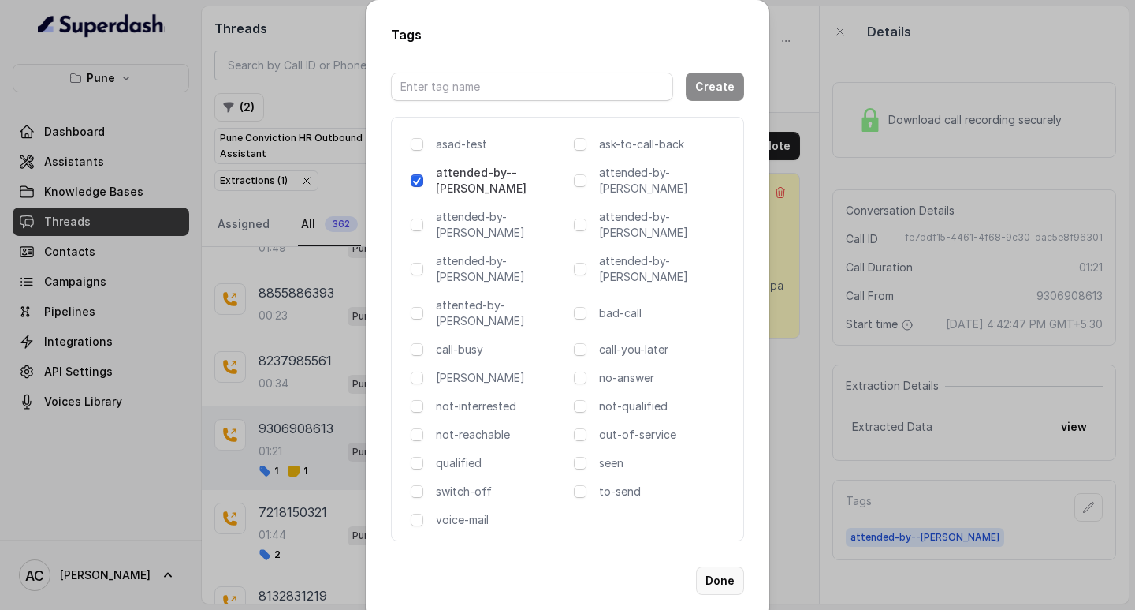
click at [713, 566] on button "Done" at bounding box center [720, 580] width 48 height 28
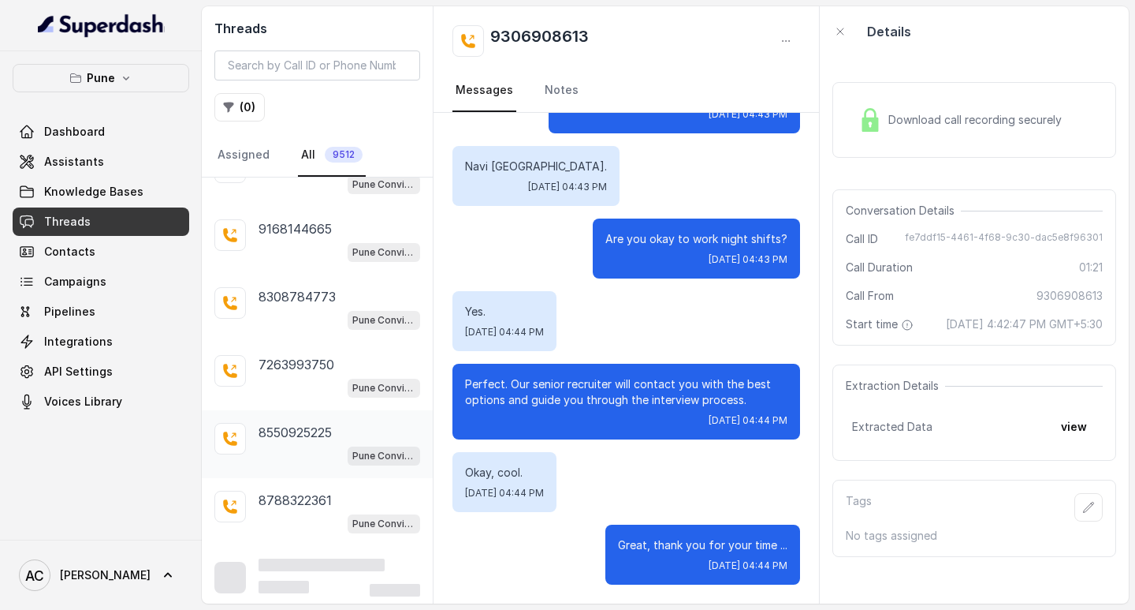
scroll to position [2418, 0]
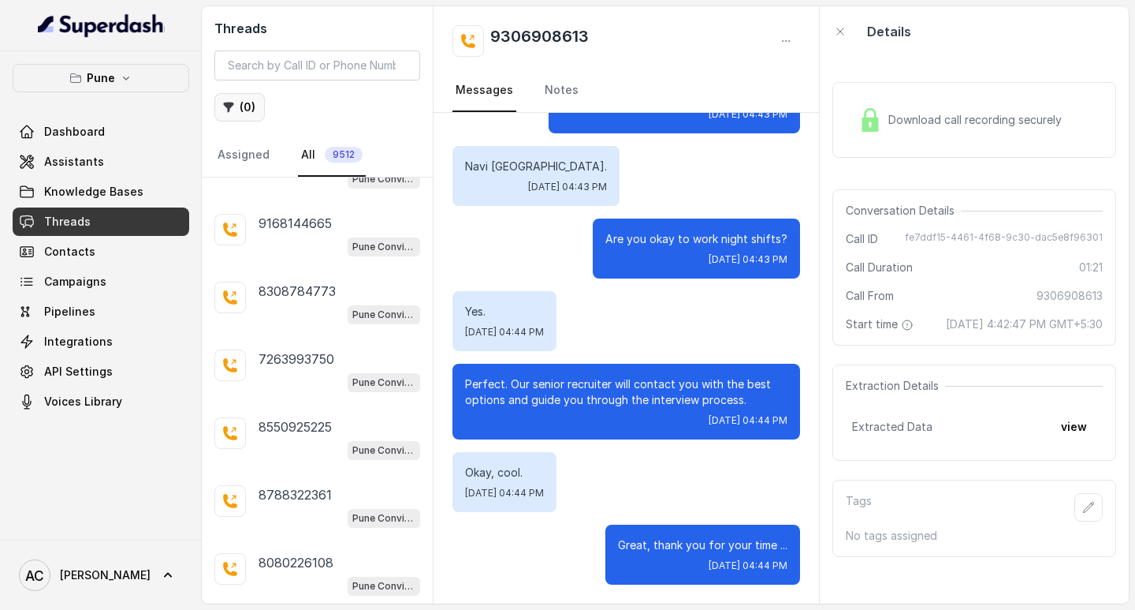
click at [251, 99] on button "( 0 )" at bounding box center [239, 107] width 50 height 28
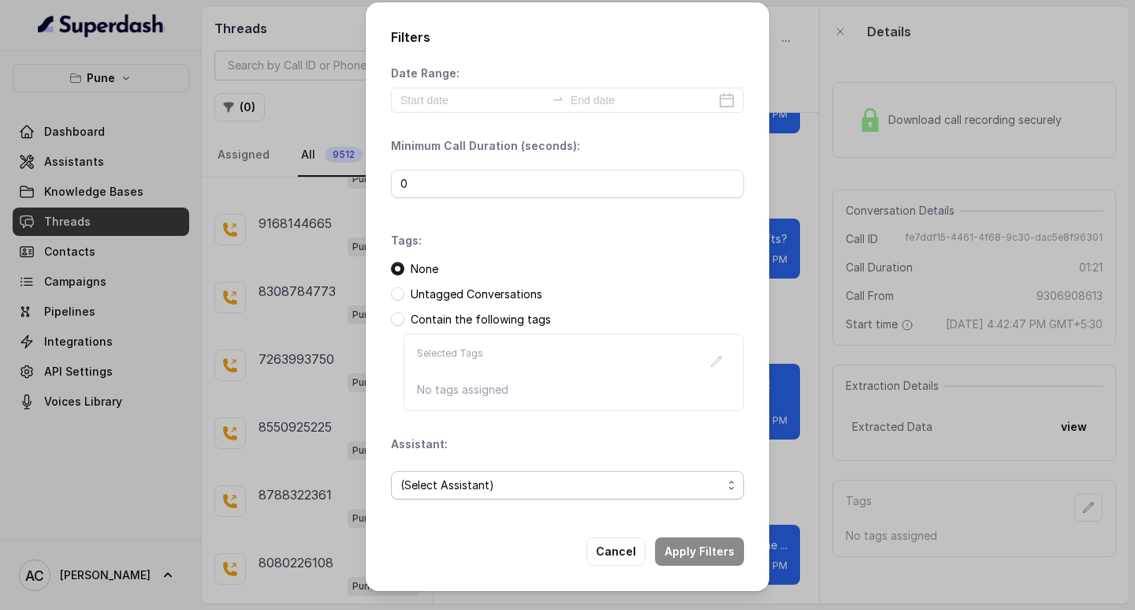
click at [437, 479] on span "(Select Assistant)" at bounding box center [562, 484] width 322 height 19
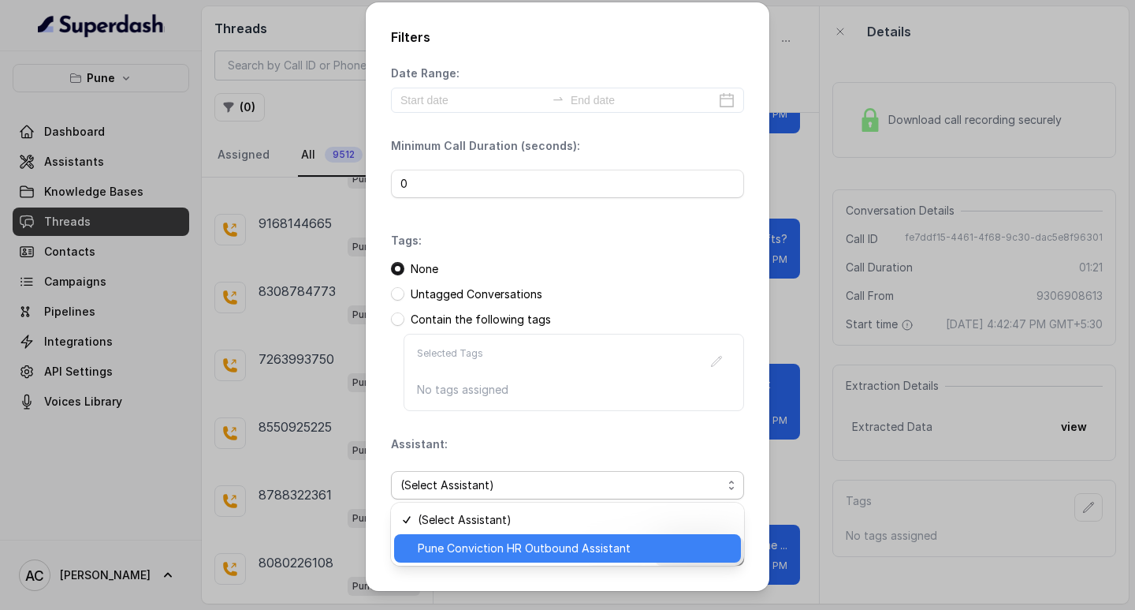
click at [453, 550] on span "Pune Conviction HR Outbound Assistant" at bounding box center [575, 548] width 314 height 19
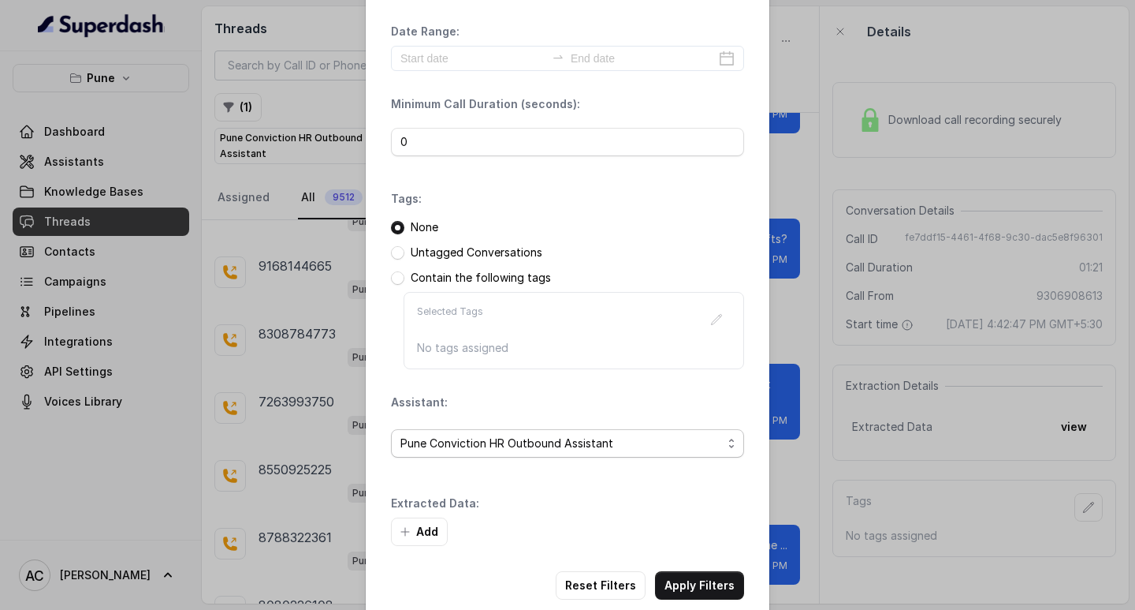
scroll to position [67, 0]
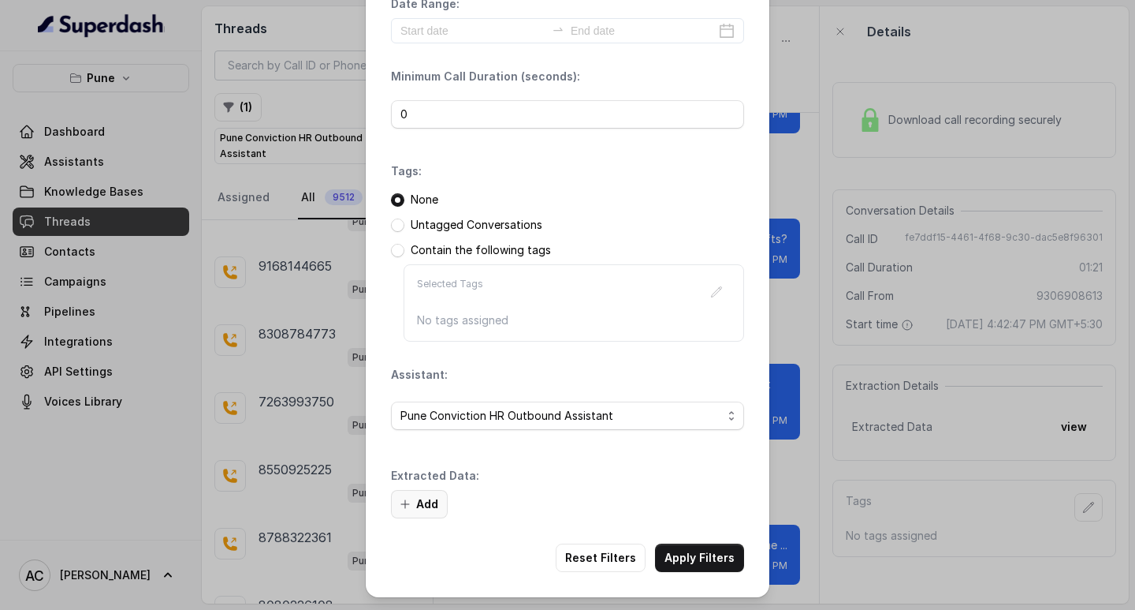
click at [424, 507] on button "Add" at bounding box center [419, 504] width 57 height 28
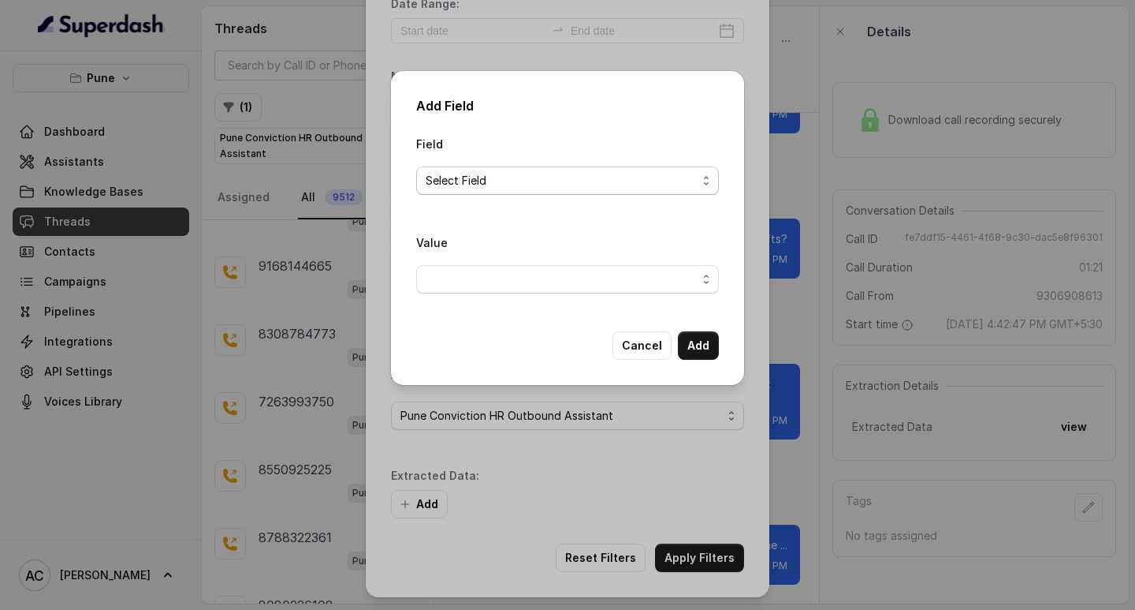
click at [434, 177] on span "Select Field" at bounding box center [561, 180] width 271 height 19
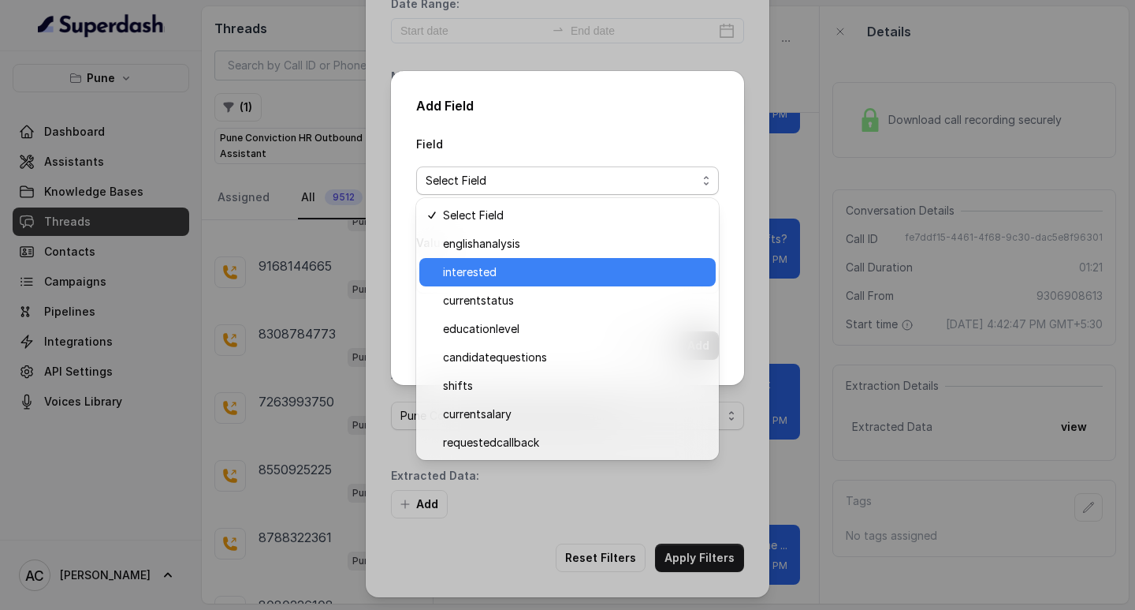
click at [479, 274] on span "interested" at bounding box center [574, 272] width 263 height 19
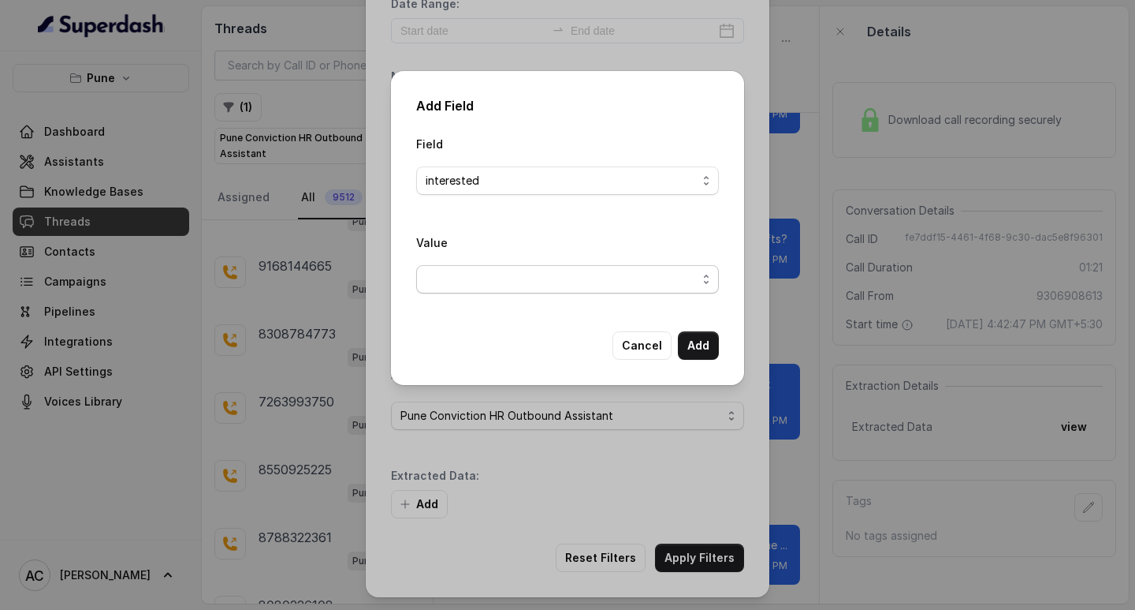
click at [455, 277] on span "button" at bounding box center [567, 279] width 303 height 28
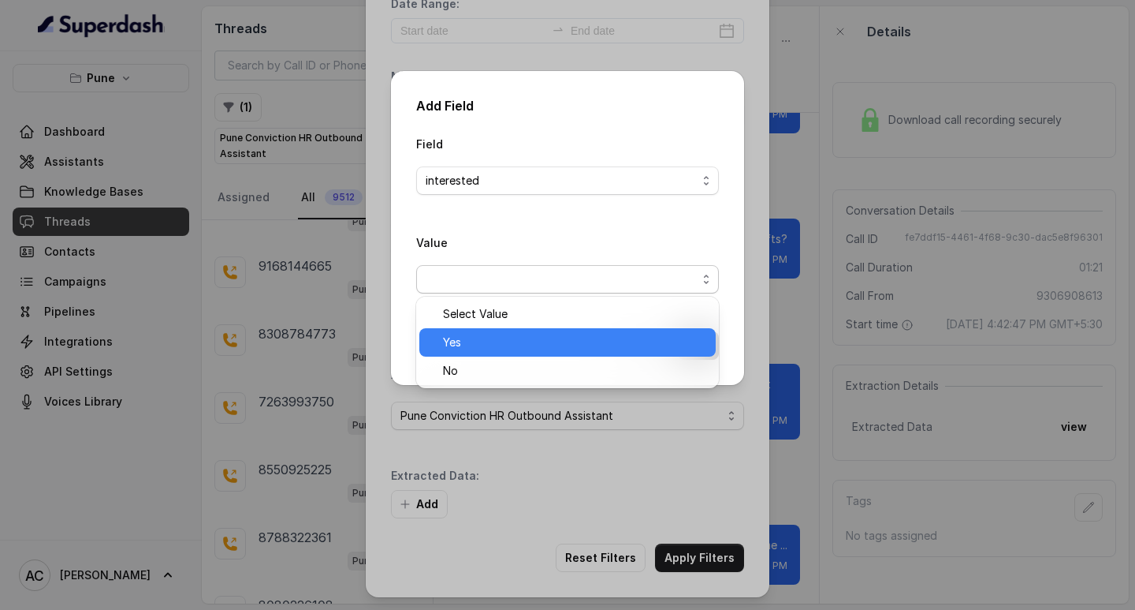
drag, startPoint x: 457, startPoint y: 340, endPoint x: 468, endPoint y: 342, distance: 10.5
click at [457, 341] on span "Yes" at bounding box center [574, 342] width 263 height 19
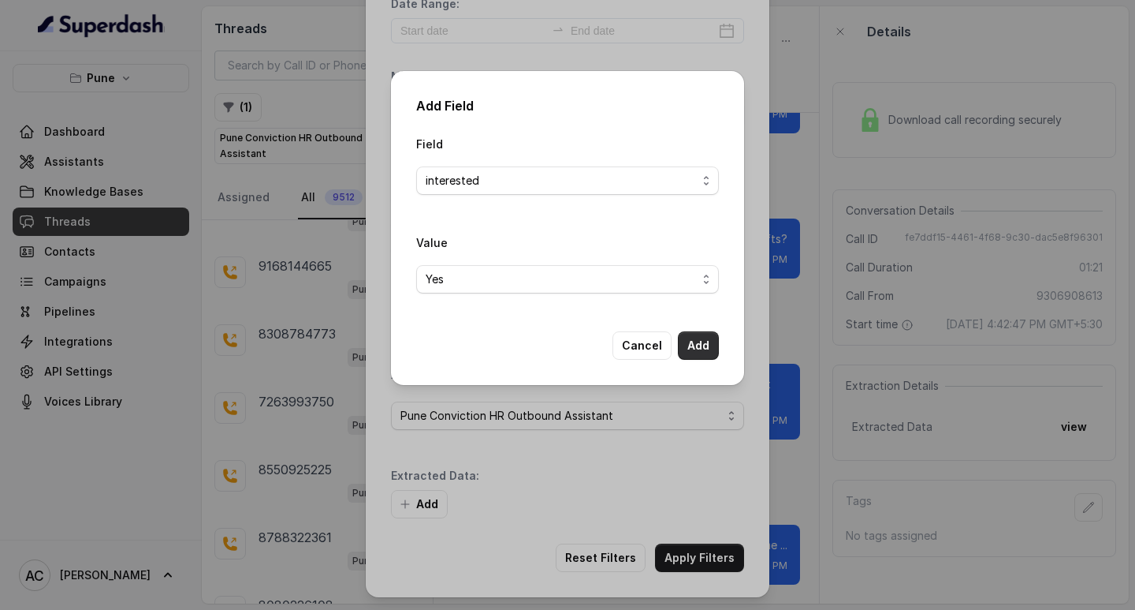
click at [706, 345] on button "Add" at bounding box center [698, 345] width 41 height 28
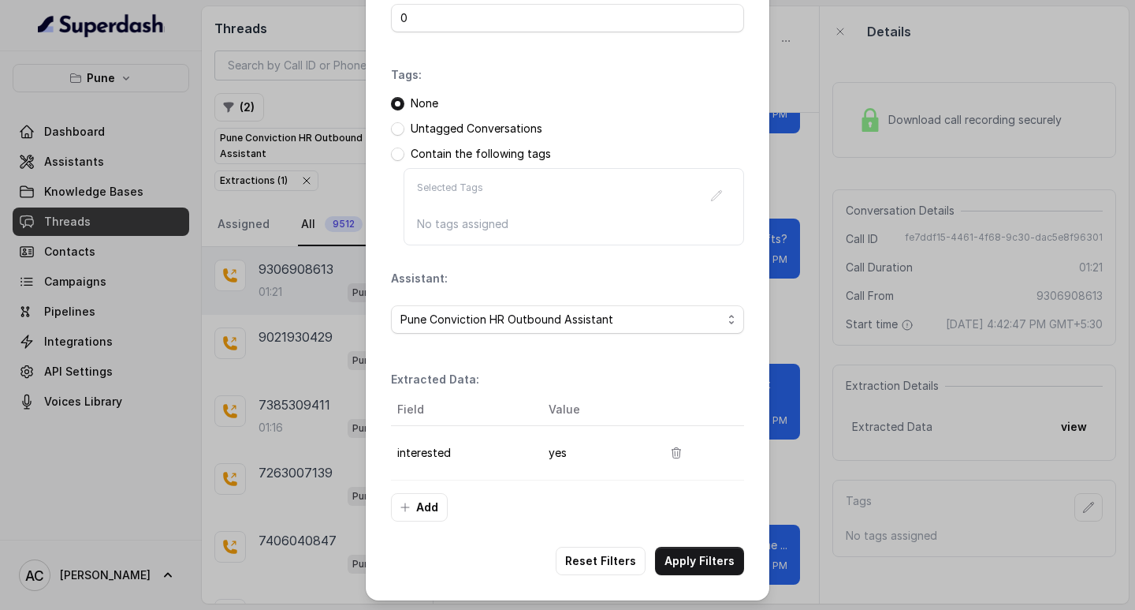
scroll to position [166, 0]
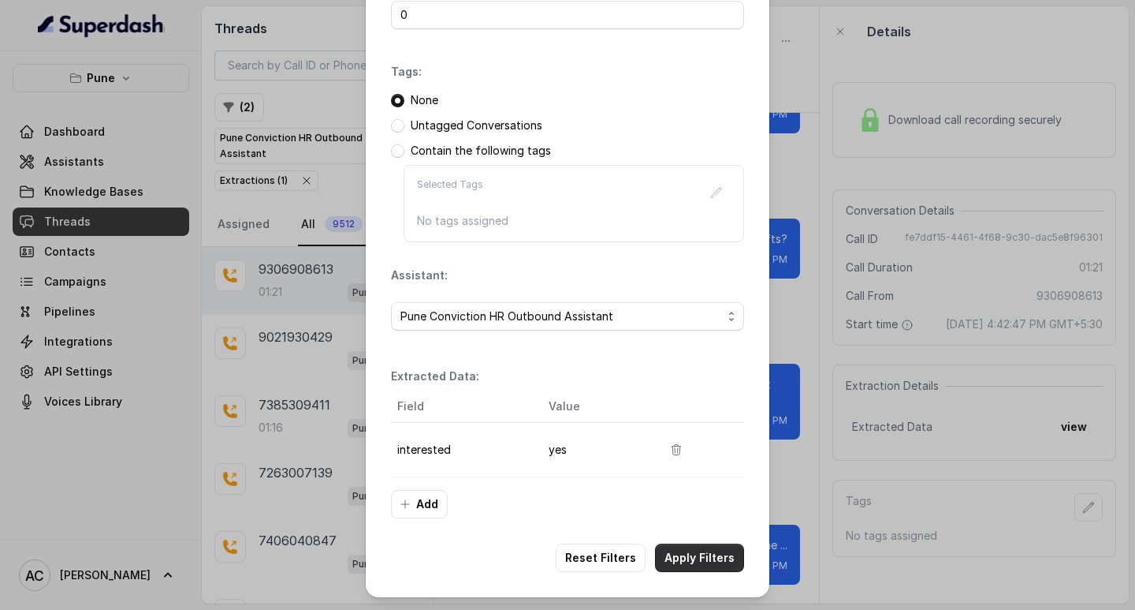
click at [682, 558] on button "Apply Filters" at bounding box center [699, 557] width 89 height 28
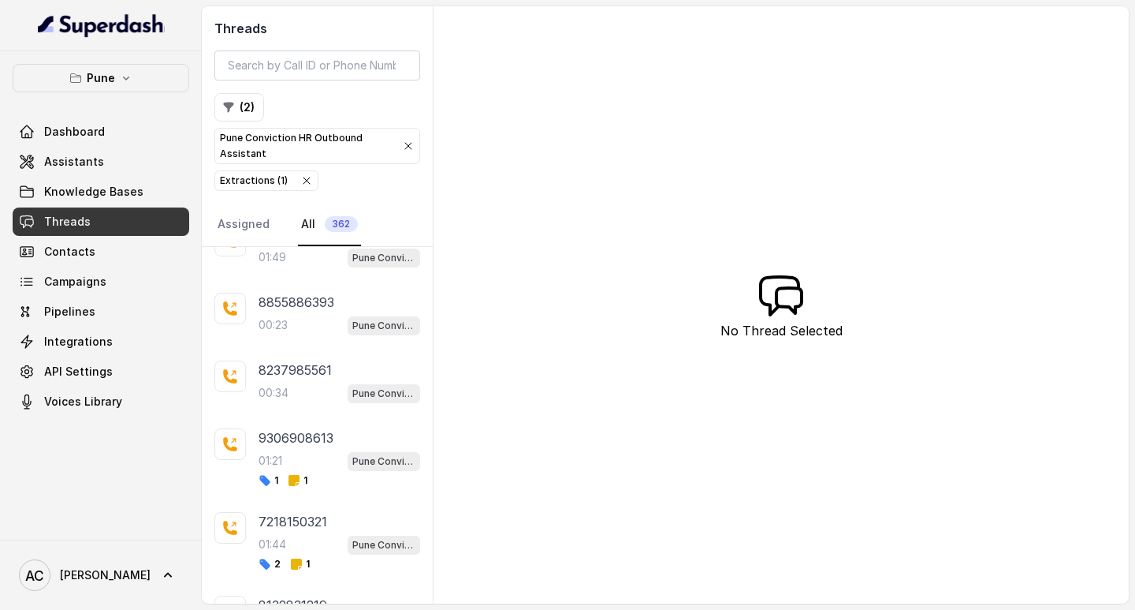
scroll to position [5005, 0]
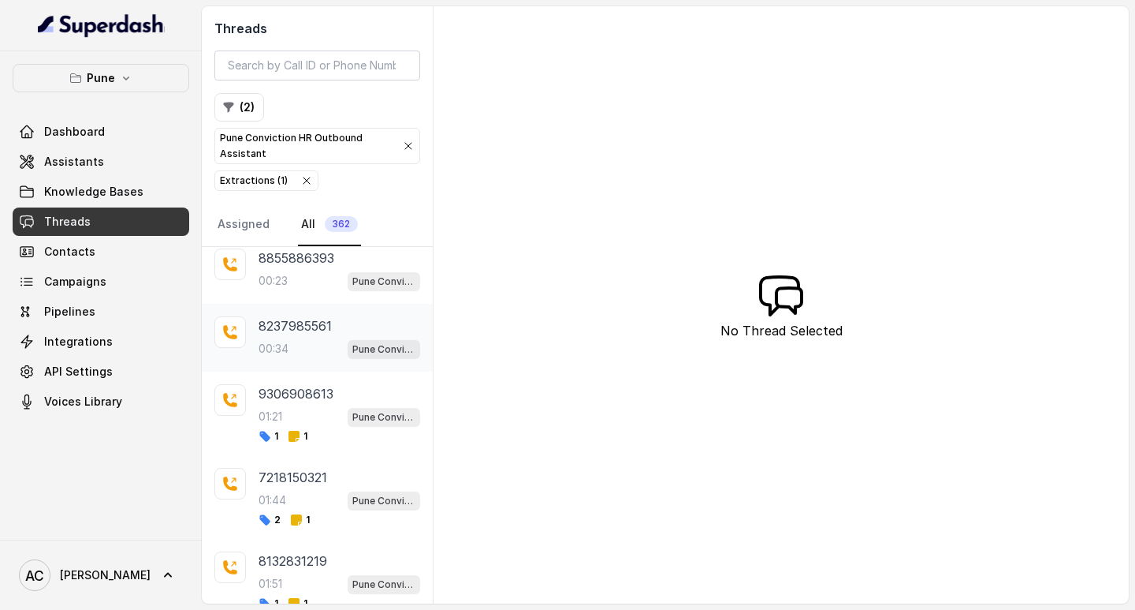
click at [306, 329] on p "8237985561" at bounding box center [295, 325] width 73 height 19
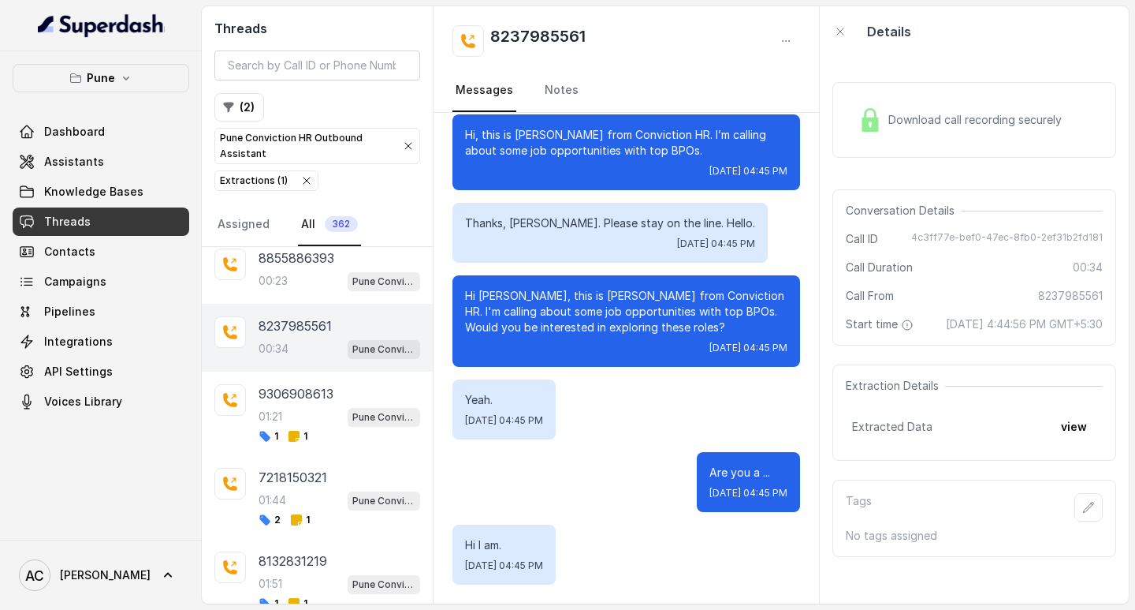
scroll to position [106, 0]
click at [507, 292] on p "Hi Jasim, this is Monica from Conviction HR. I'm calling about some job opportu…" at bounding box center [626, 311] width 323 height 47
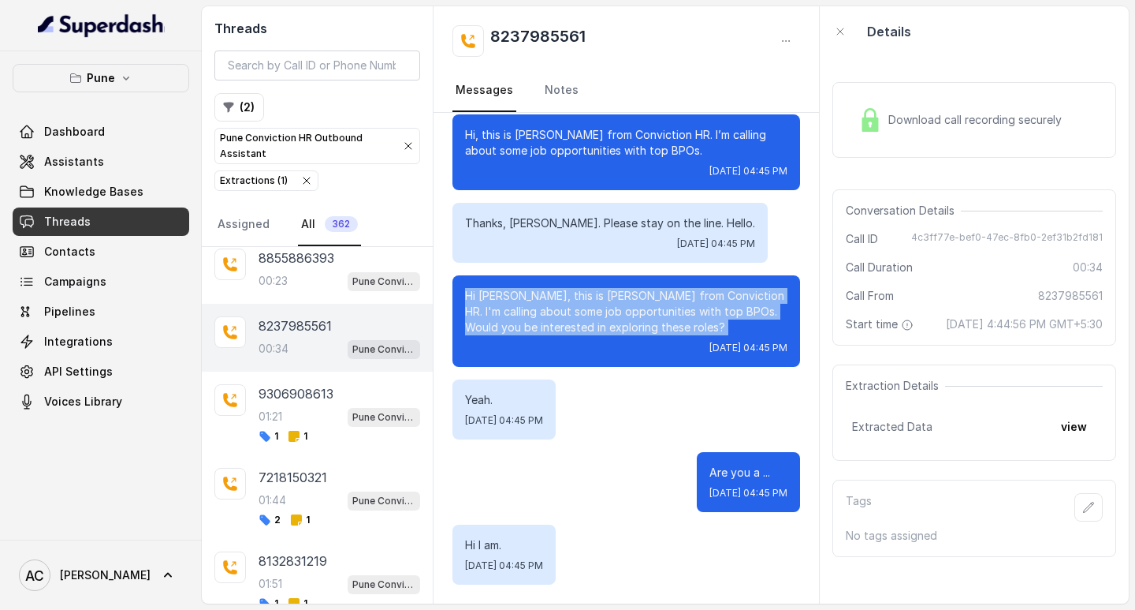
click at [507, 292] on p "Hi Jasim, this is Monica from Conviction HR. I'm calling about some job opportu…" at bounding box center [626, 311] width 323 height 47
click at [531, 331] on p "Hi Jasim, this is Monica from Conviction HR. I'm calling about some job opportu…" at bounding box center [626, 311] width 323 height 47
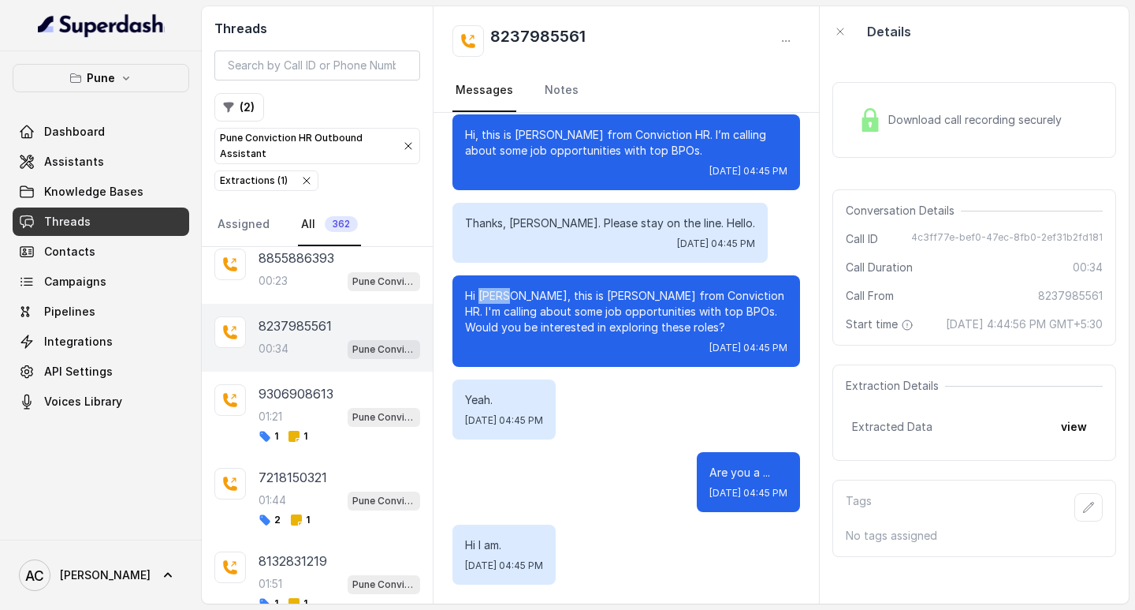
drag, startPoint x: 510, startPoint y: 294, endPoint x: 479, endPoint y: 296, distance: 30.8
click at [479, 296] on p "Hi Jasim, this is Monica from Conviction HR. I'm calling about some job opportu…" at bounding box center [626, 311] width 323 height 47
copy p "Jasim"
click at [1083, 513] on icon "button" at bounding box center [1089, 507] width 13 height 13
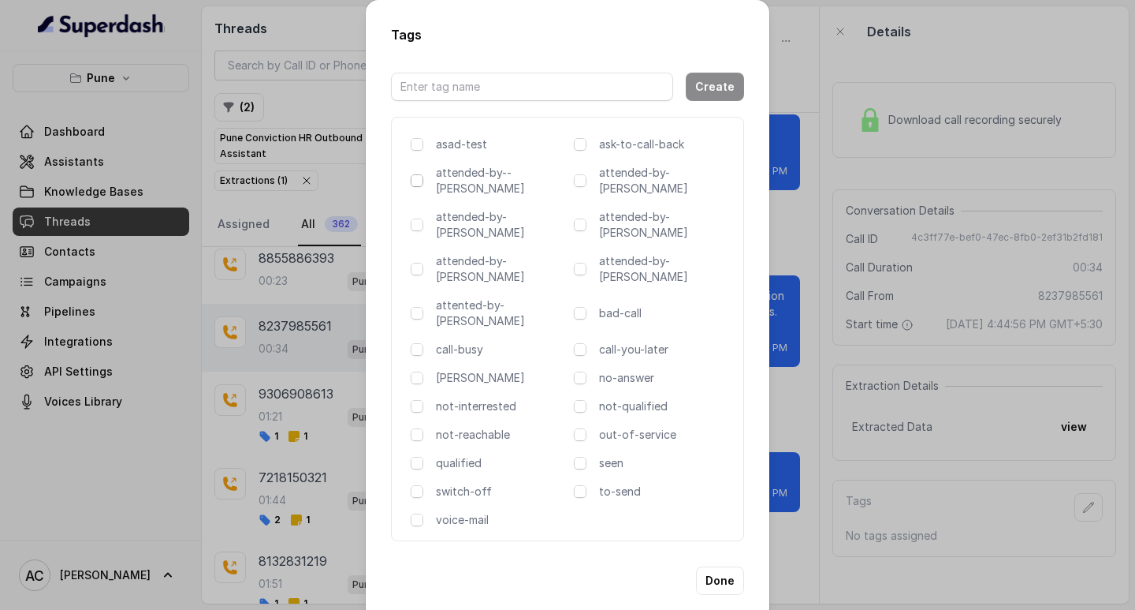
click at [417, 187] on span at bounding box center [417, 180] width 13 height 13
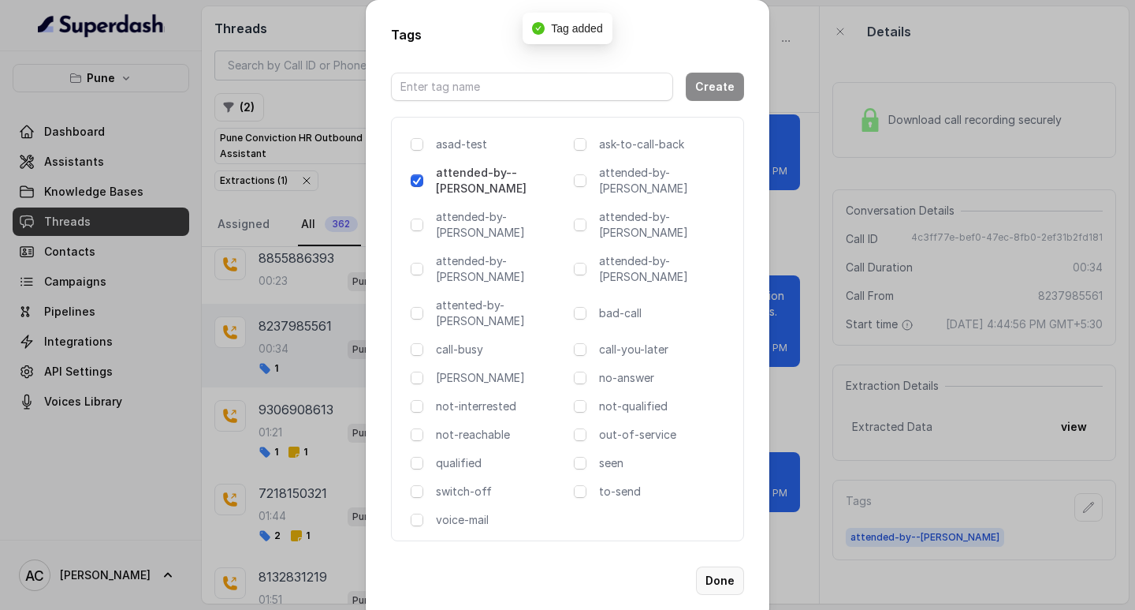
click at [723, 566] on button "Done" at bounding box center [720, 580] width 48 height 28
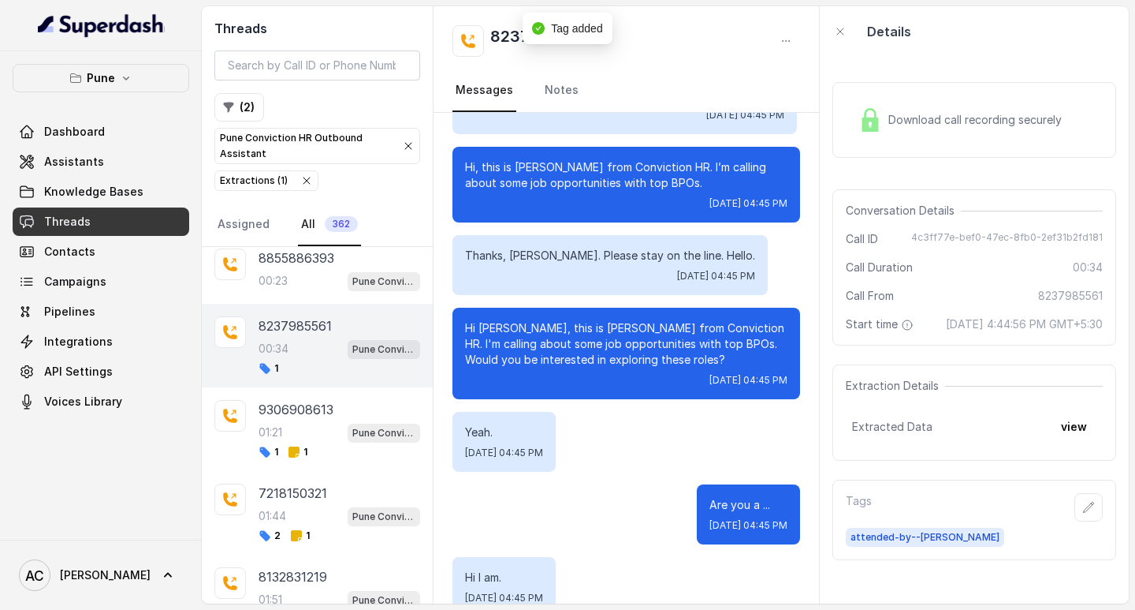
scroll to position [0, 0]
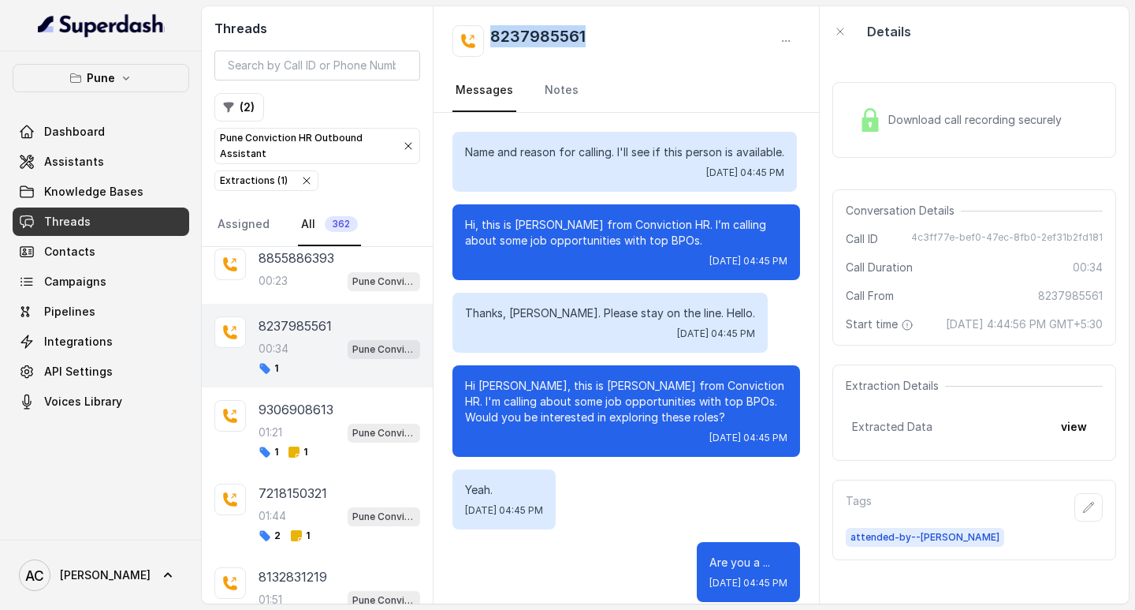
drag, startPoint x: 485, startPoint y: 34, endPoint x: 621, endPoint y: 34, distance: 136.4
click at [621, 34] on div "8237985561" at bounding box center [627, 41] width 348 height 32
copy h2 "8237985561"
click at [1083, 513] on icon "button" at bounding box center [1089, 507] width 13 height 13
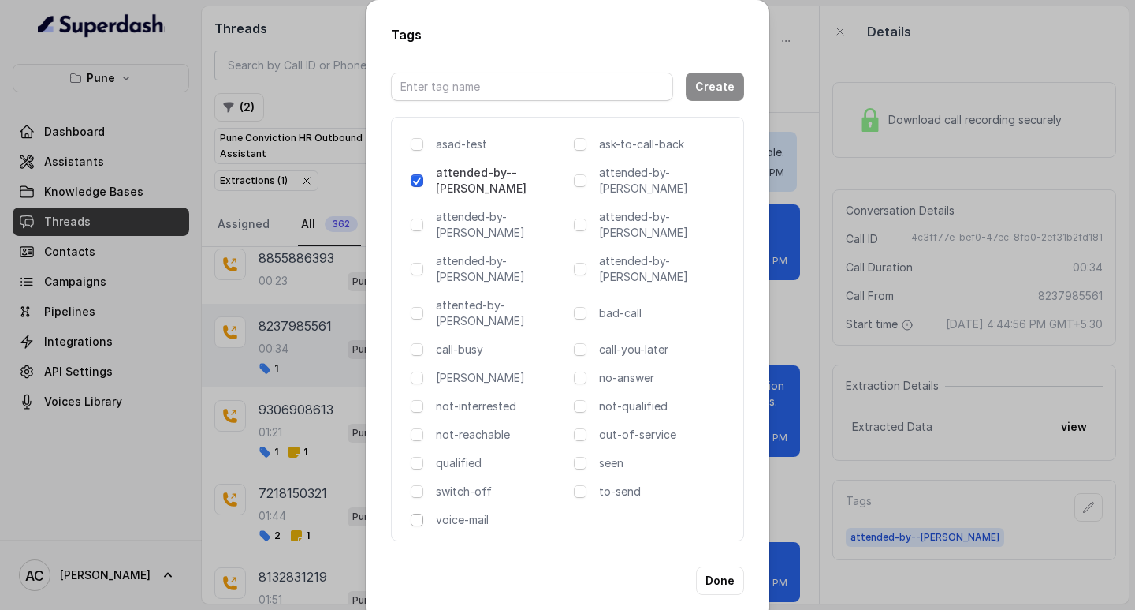
click at [419, 513] on span at bounding box center [417, 519] width 13 height 13
click at [726, 566] on button "Done" at bounding box center [720, 580] width 48 height 28
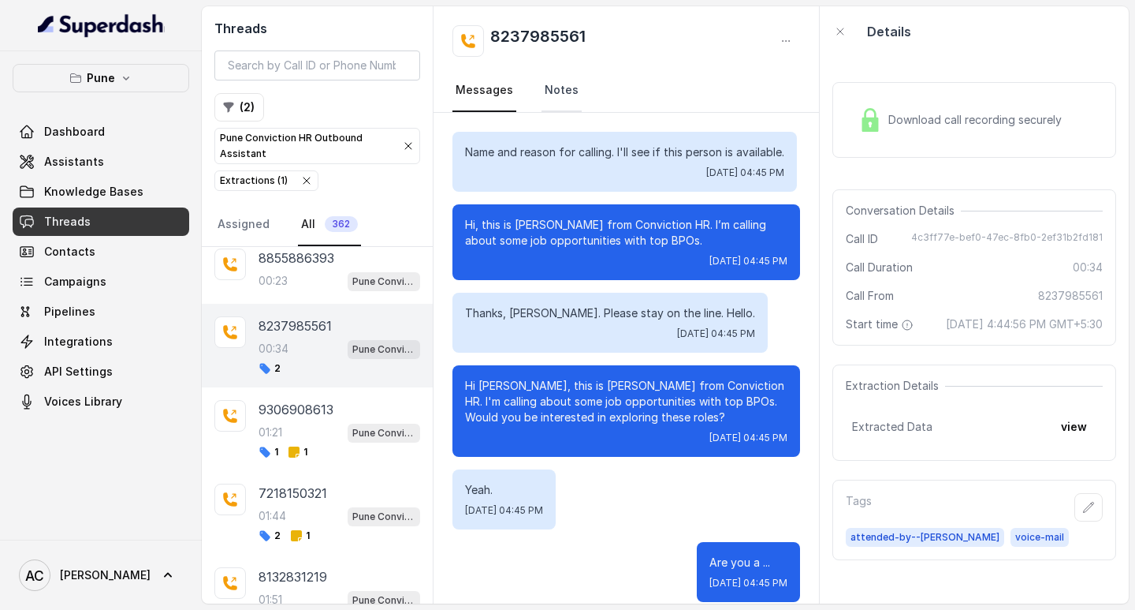
click at [548, 81] on link "Notes" at bounding box center [562, 90] width 40 height 43
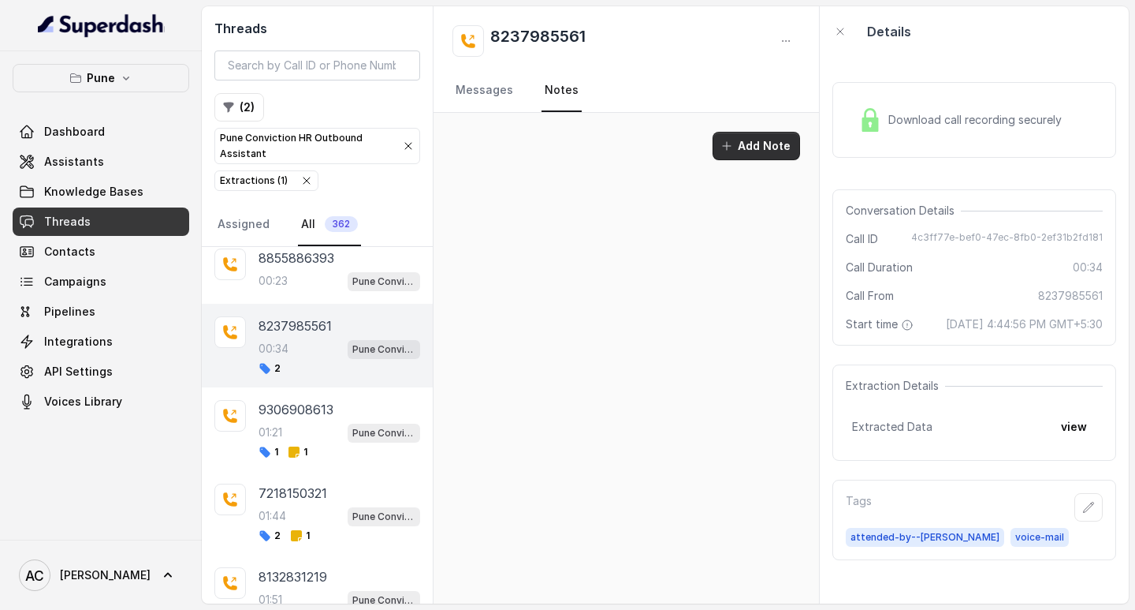
click at [748, 146] on button "Add Note" at bounding box center [757, 146] width 88 height 28
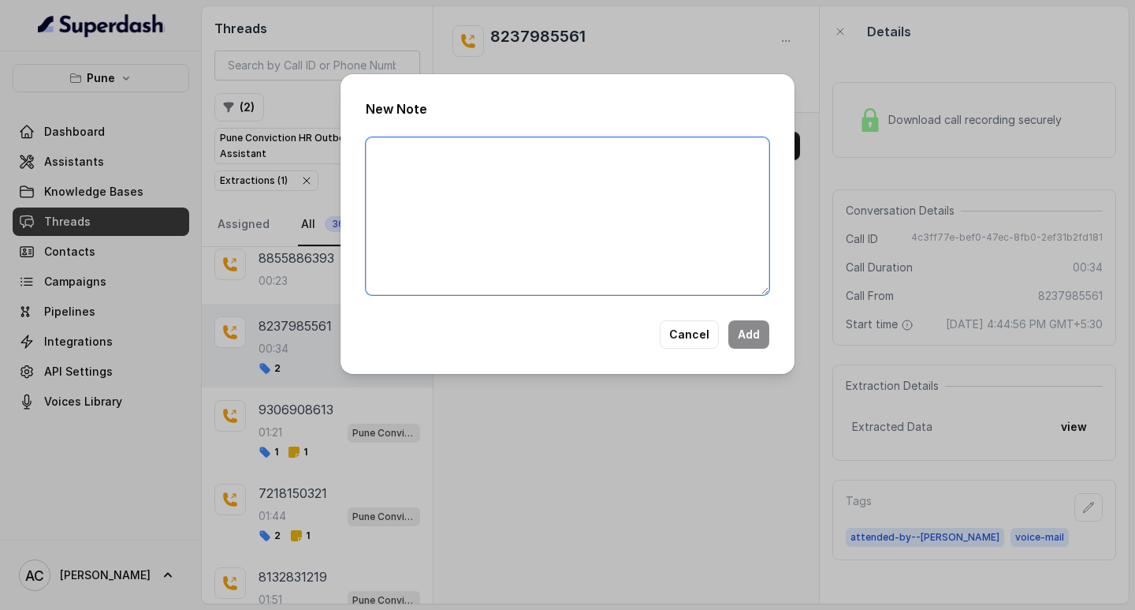
click at [580, 210] on textarea at bounding box center [568, 216] width 404 height 158
paste textarea "Name: Contact number: Recruiter: Name of the attender: Comments: AI Improvement:"
click at [427, 150] on textarea "Name: Contact number: Recruiter: Name of the attender: Comments: AI Improvement:" at bounding box center [568, 216] width 404 height 158
click at [442, 148] on textarea "Name: Contact number: Recruiter: Name of the attender: Comments: AI Improvement:" at bounding box center [568, 216] width 404 height 158
paste textarea "Jasim"
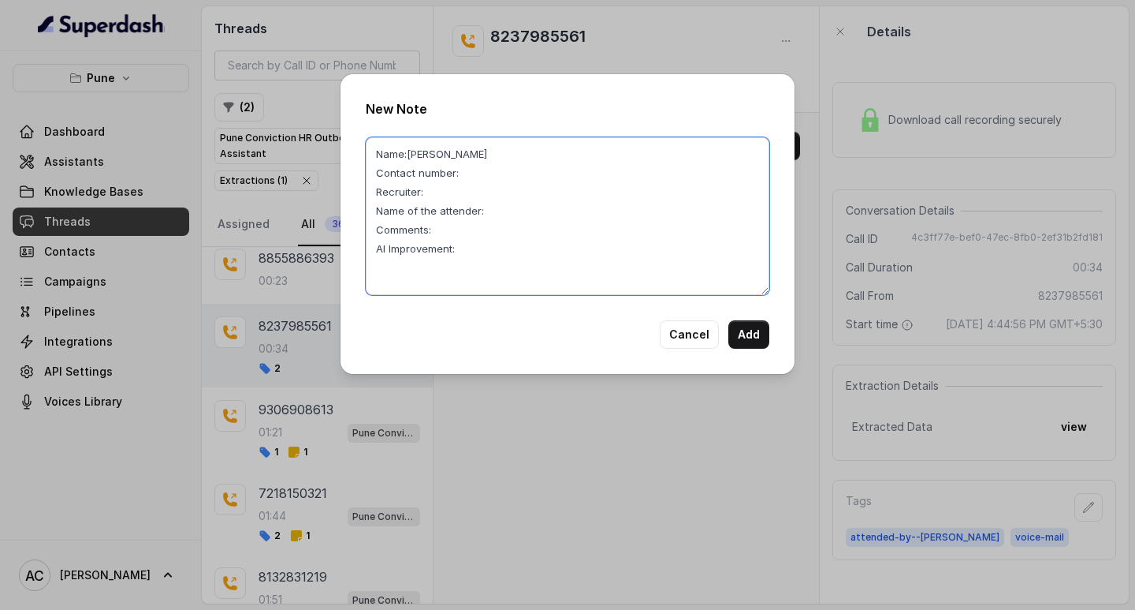
click at [460, 170] on textarea "Name:Jasim Contact number: Recruiter: Name of the attender: Comments: AI Improv…" at bounding box center [568, 216] width 404 height 158
paste textarea "8237985561"
click at [464, 183] on textarea "Name:Jasim Contact number:8237985561 Recruiter: Name of the attender: Comments:…" at bounding box center [568, 216] width 404 height 158
click at [531, 216] on textarea "Name:Jasim Contact number:8237985561 Recruiter:komal Name of the attender: Comm…" at bounding box center [568, 216] width 404 height 158
click at [464, 233] on textarea "Name:Jasim Contact number:8237985561 Recruiter:komal Name of the attender:komal…" at bounding box center [568, 216] width 404 height 158
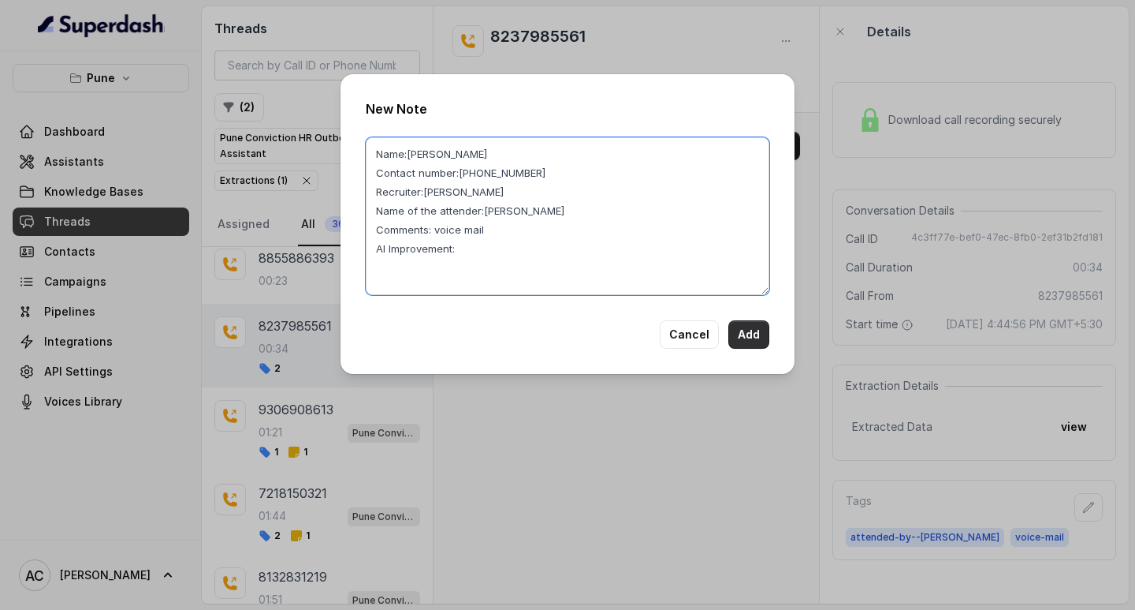
type textarea "Name:Jasim Contact number:8237985561 Recruiter:komal Name of the attender:komal…"
click at [748, 330] on button "Add" at bounding box center [749, 334] width 41 height 28
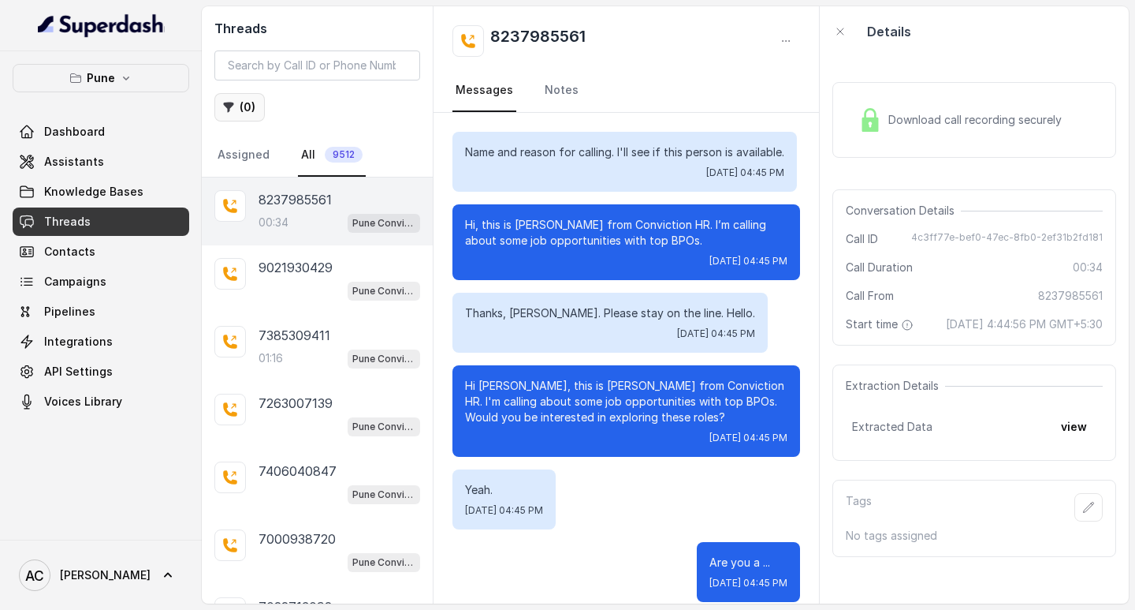
click at [249, 108] on button "( 0 )" at bounding box center [239, 107] width 50 height 28
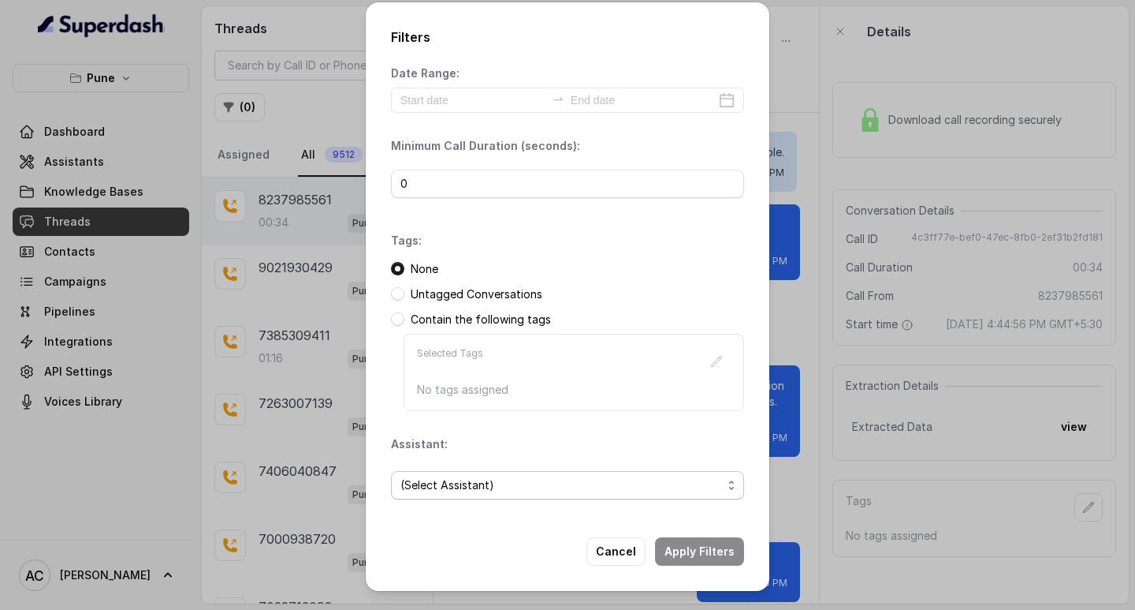
click at [466, 482] on span "(Select Assistant)" at bounding box center [562, 484] width 322 height 19
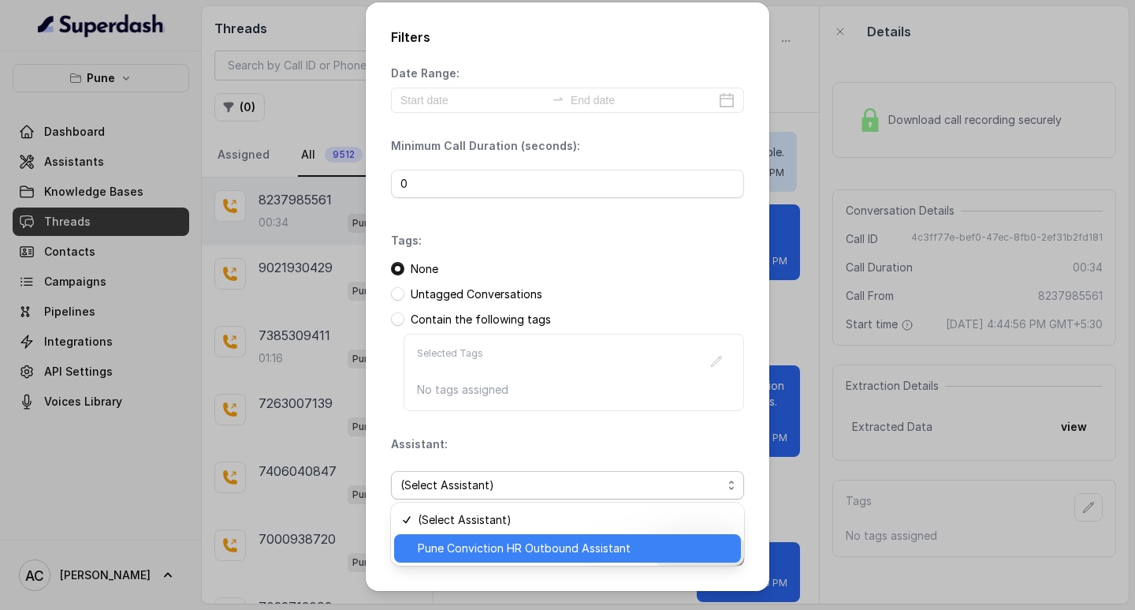
click at [460, 545] on span "Pune Conviction HR Outbound Assistant" at bounding box center [575, 548] width 314 height 19
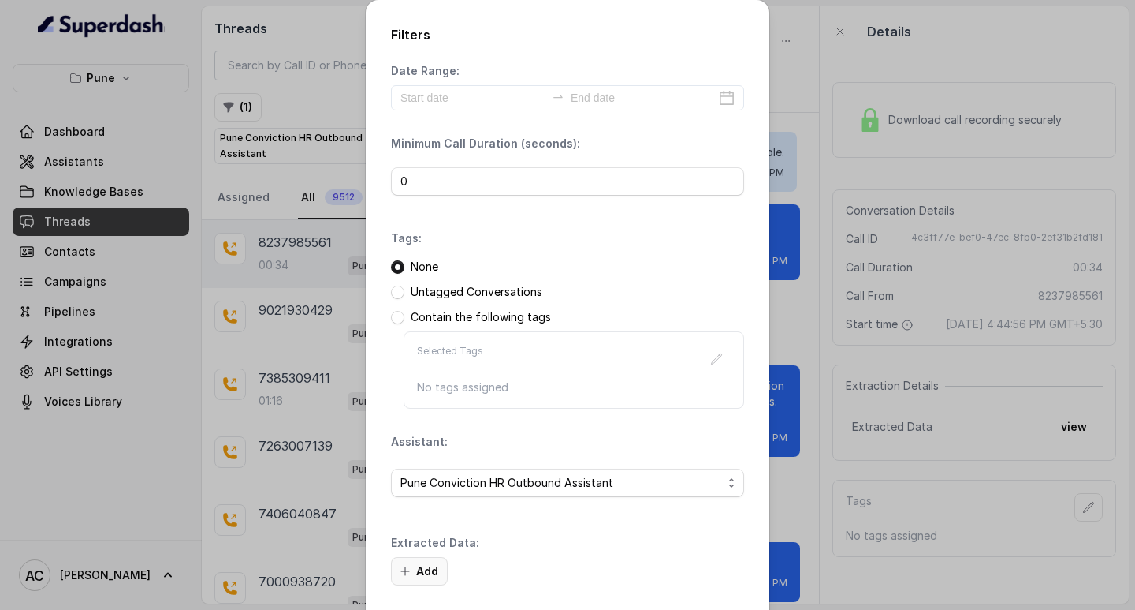
click at [424, 572] on button "Add" at bounding box center [419, 571] width 57 height 28
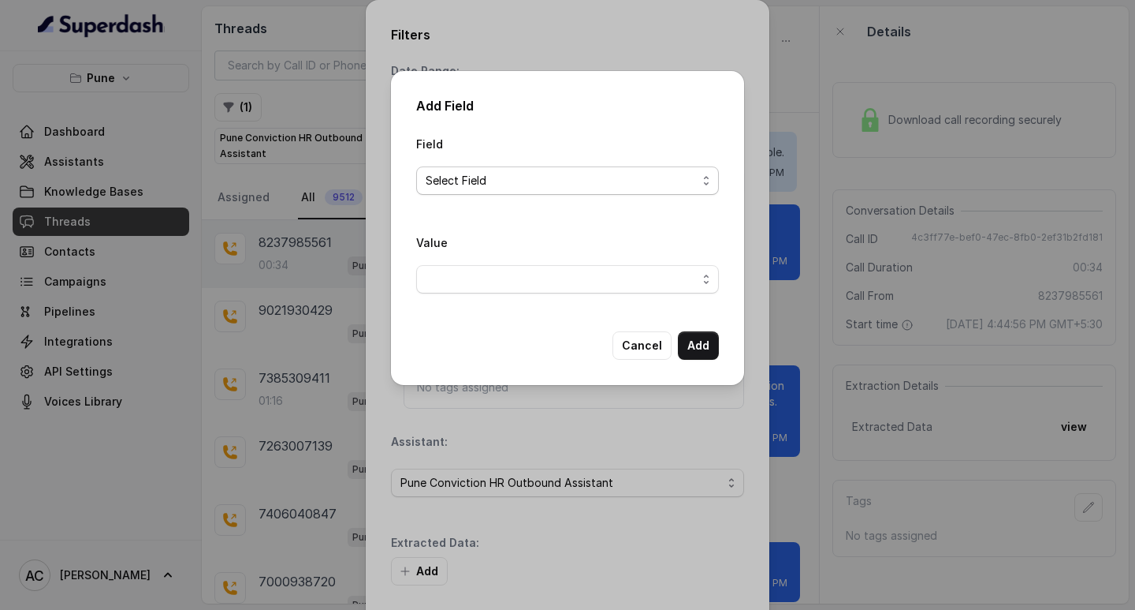
click at [464, 173] on span "Select Field" at bounding box center [561, 180] width 271 height 19
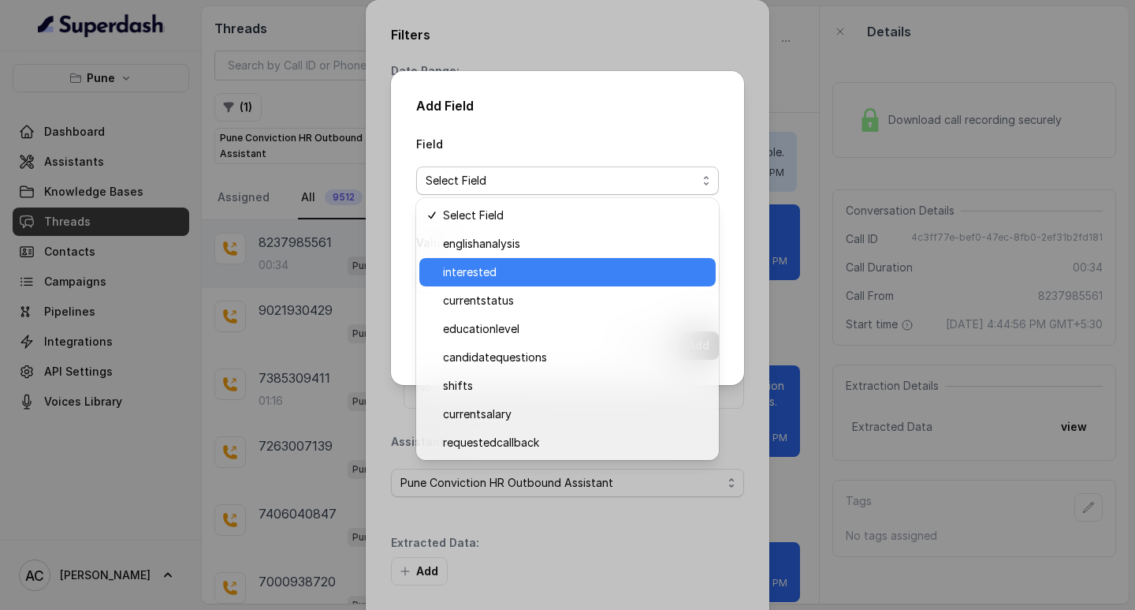
click at [496, 273] on span "interested" at bounding box center [574, 272] width 263 height 19
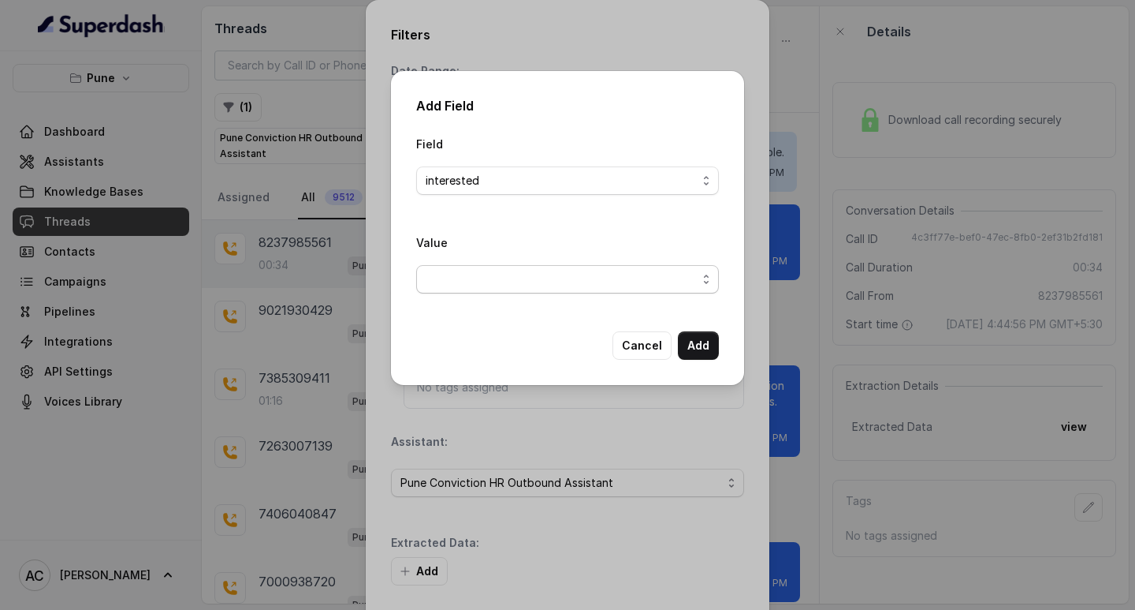
click at [497, 274] on span "button" at bounding box center [567, 279] width 303 height 28
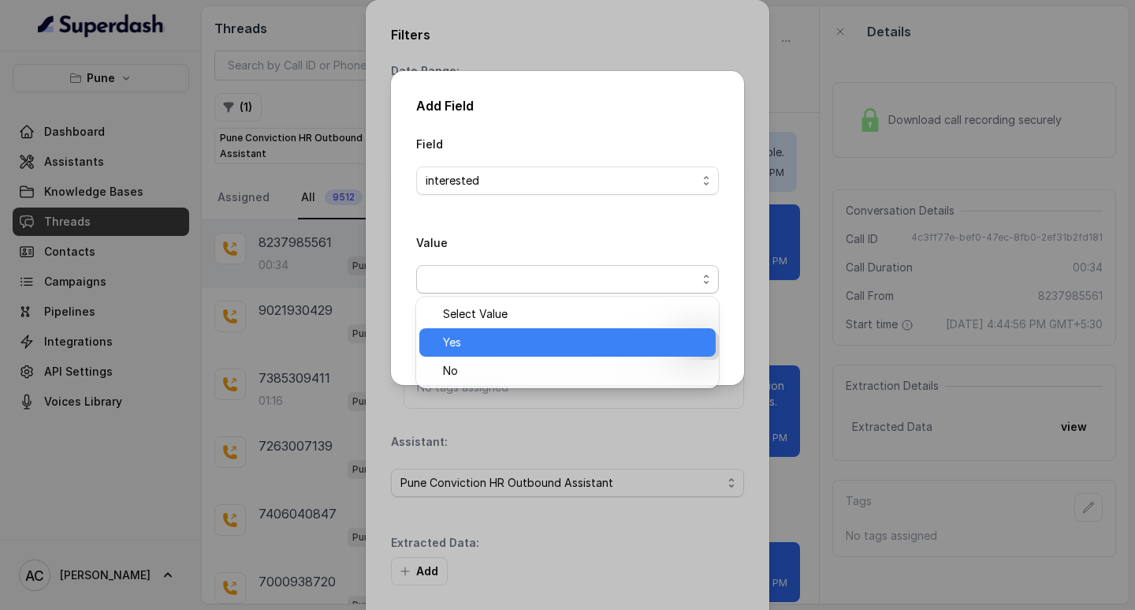
click at [492, 348] on span "Yes" at bounding box center [574, 342] width 263 height 19
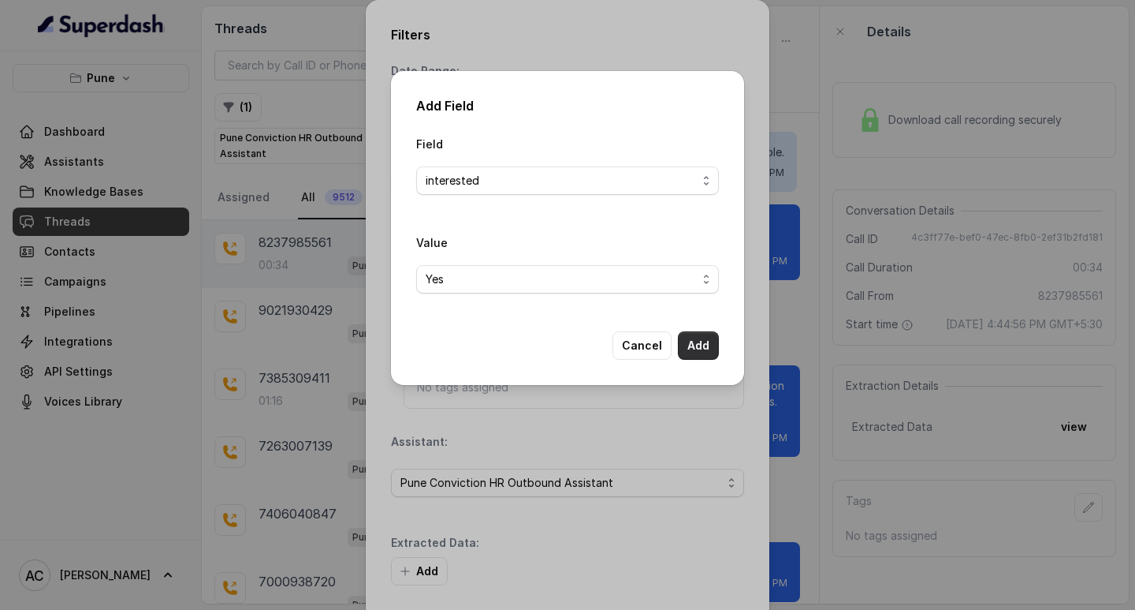
click at [689, 343] on button "Add" at bounding box center [698, 345] width 41 height 28
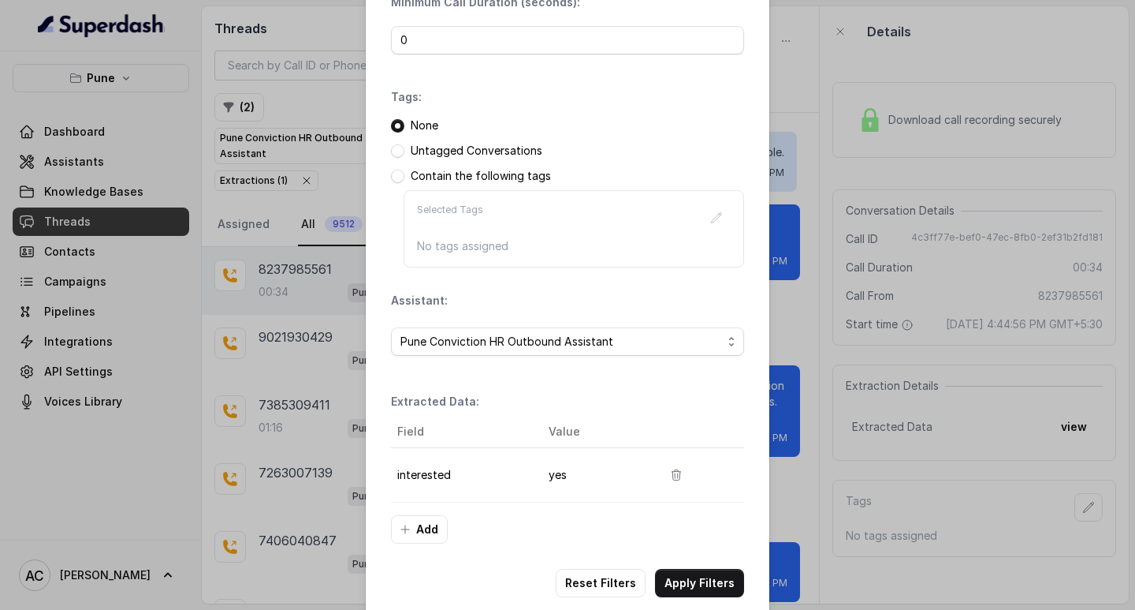
scroll to position [166, 0]
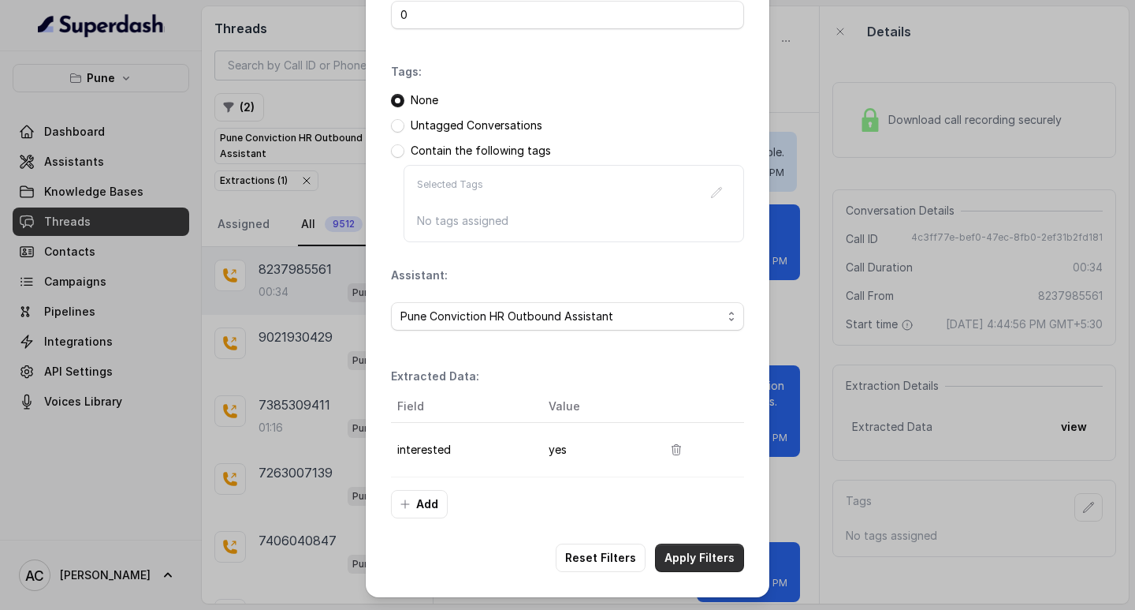
click at [693, 557] on button "Apply Filters" at bounding box center [699, 557] width 89 height 28
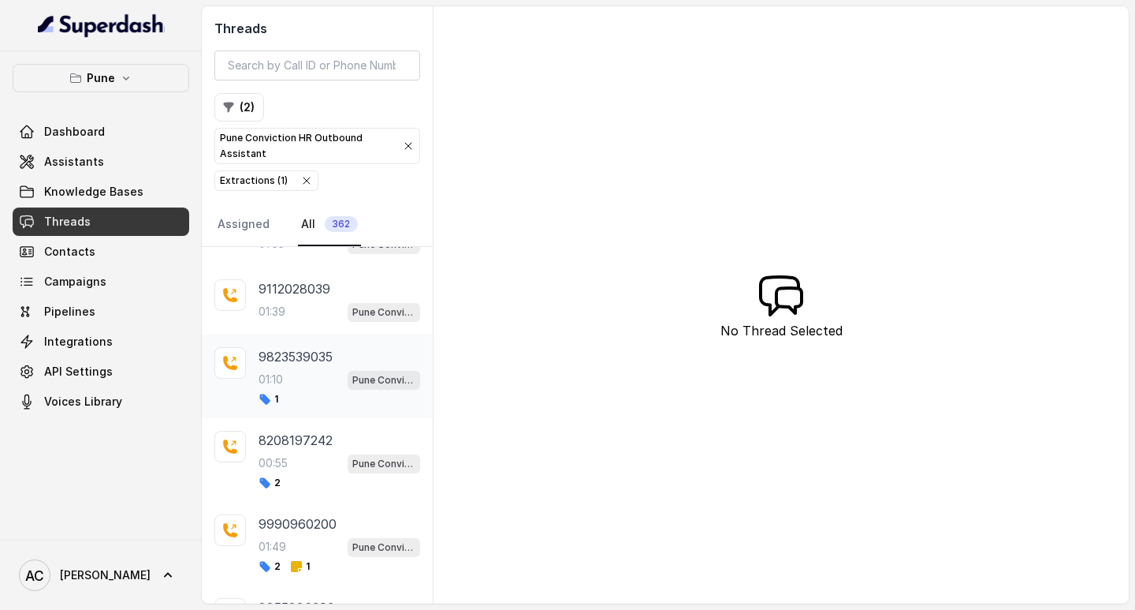
scroll to position [4734, 0]
click at [306, 313] on div "01:39 Pune Conviction HR Outbound Assistant" at bounding box center [340, 312] width 162 height 21
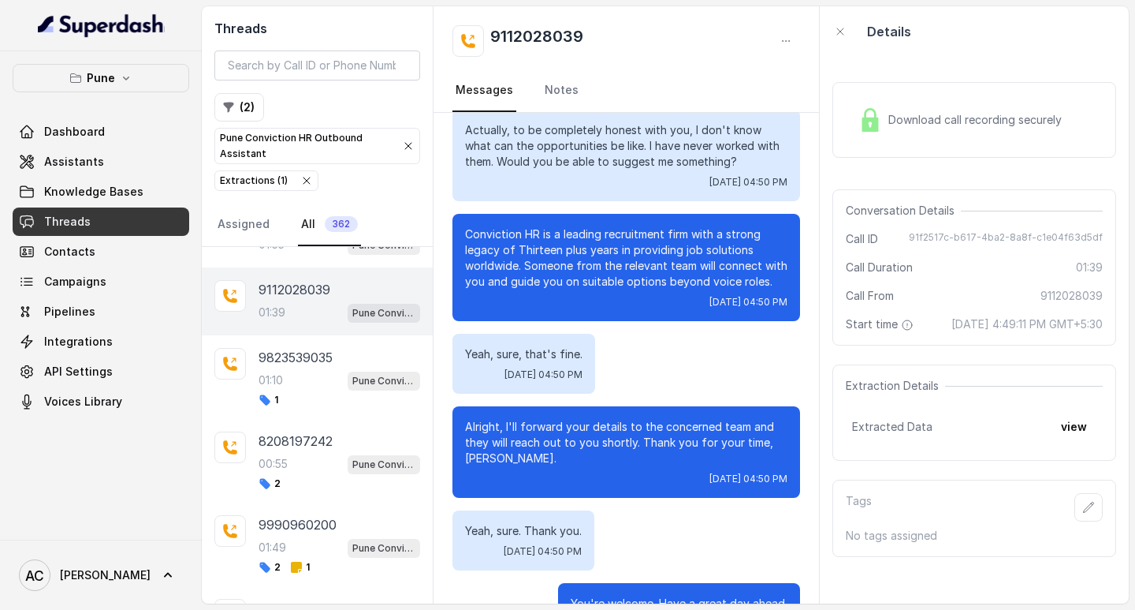
scroll to position [705, 0]
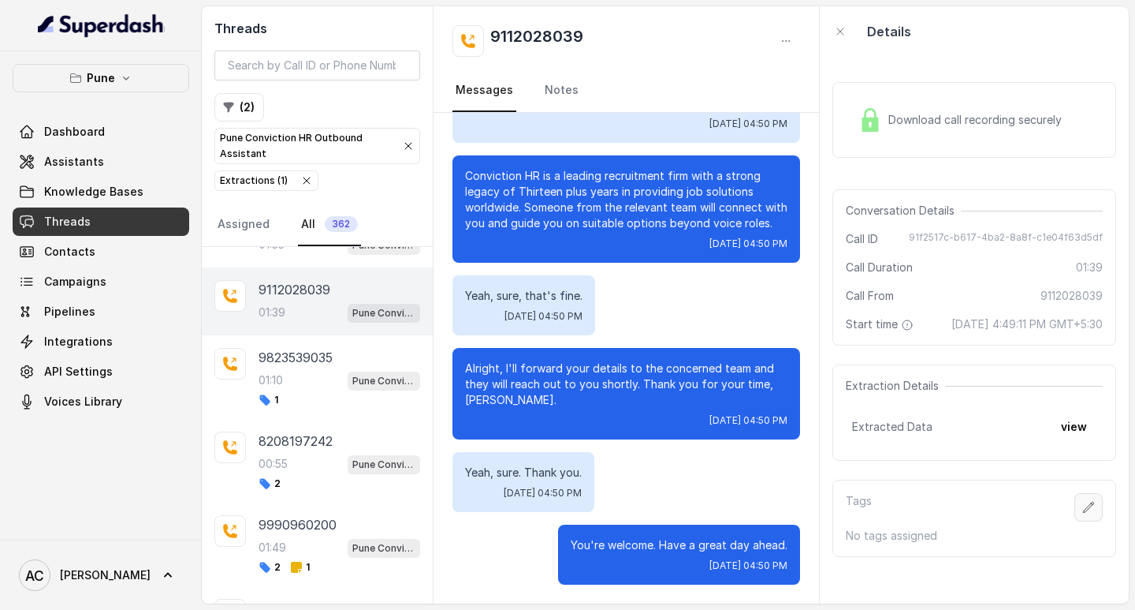
click at [1075, 520] on button "button" at bounding box center [1089, 507] width 28 height 28
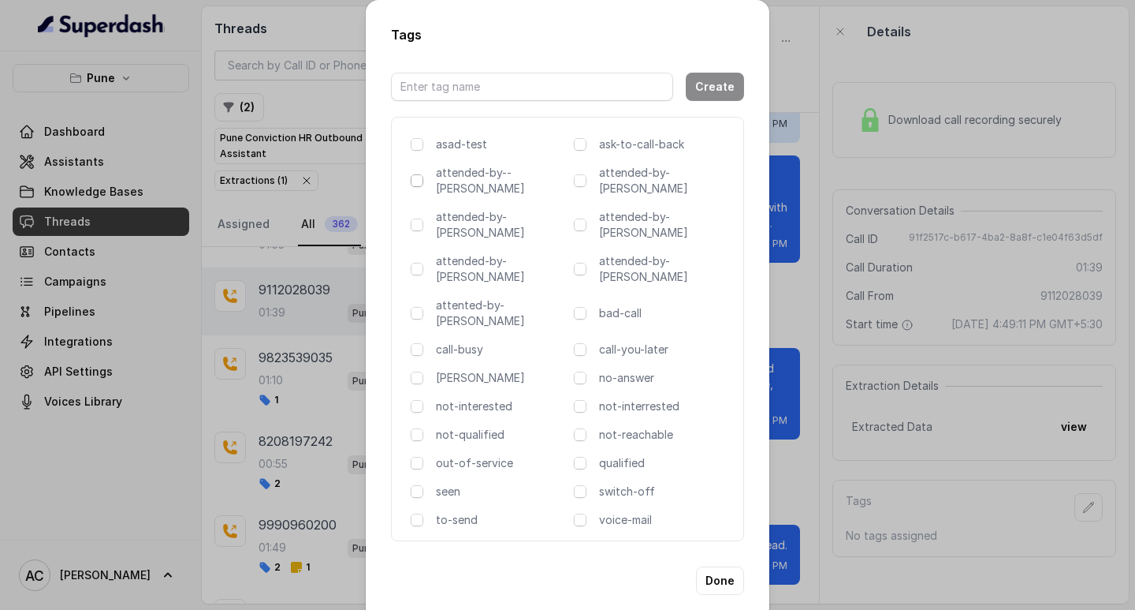
click at [420, 184] on span at bounding box center [417, 180] width 13 height 13
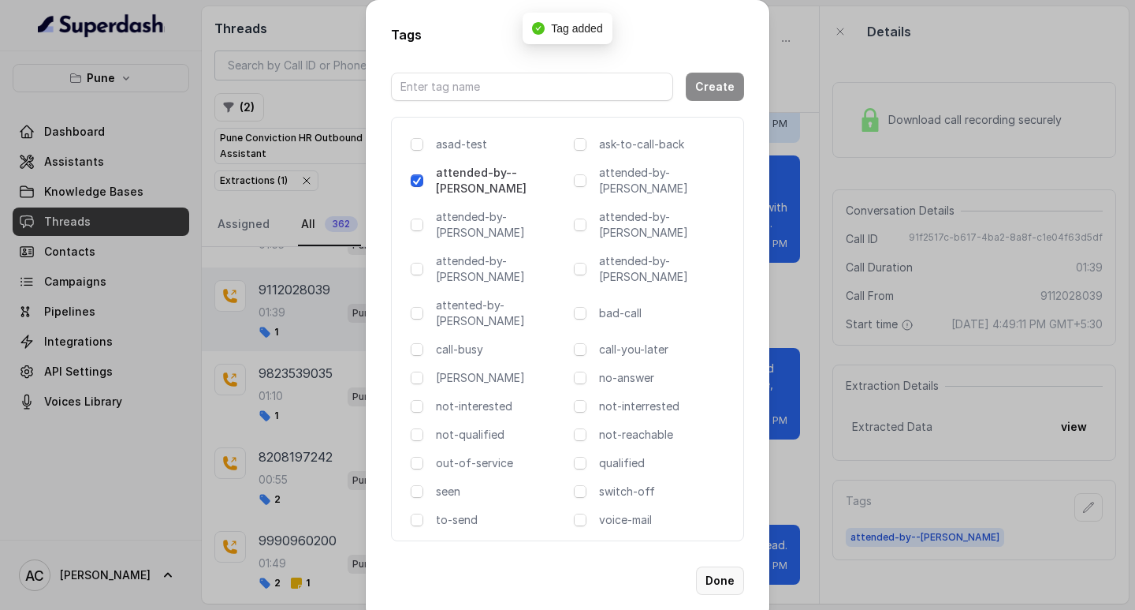
click at [731, 566] on button "Done" at bounding box center [720, 580] width 48 height 28
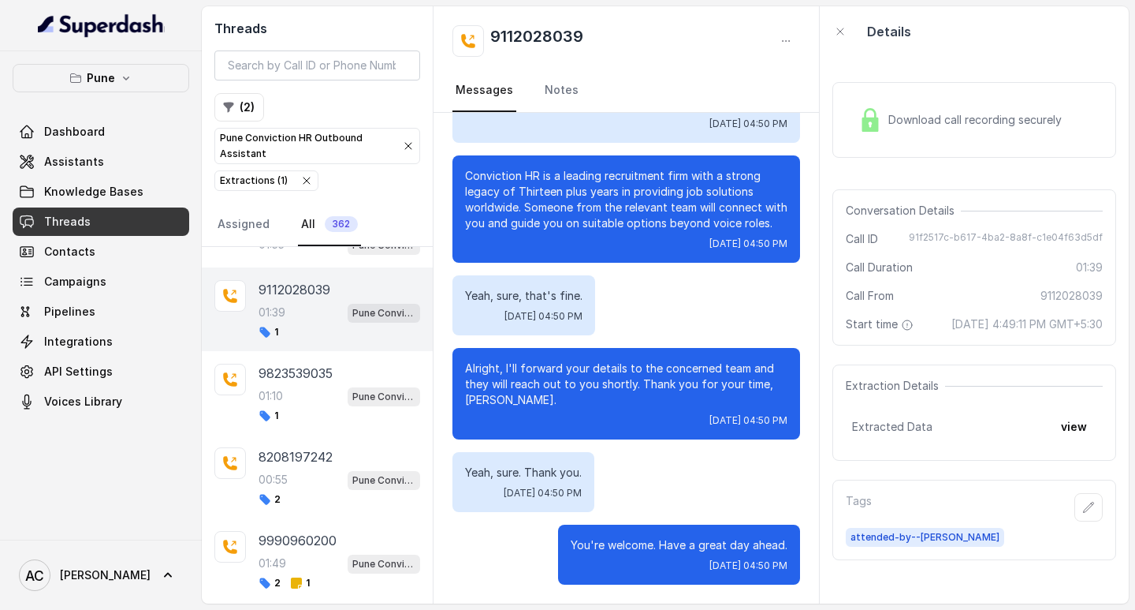
click at [559, 29] on h2 "9112028039" at bounding box center [536, 41] width 93 height 32
copy div "9112028039"
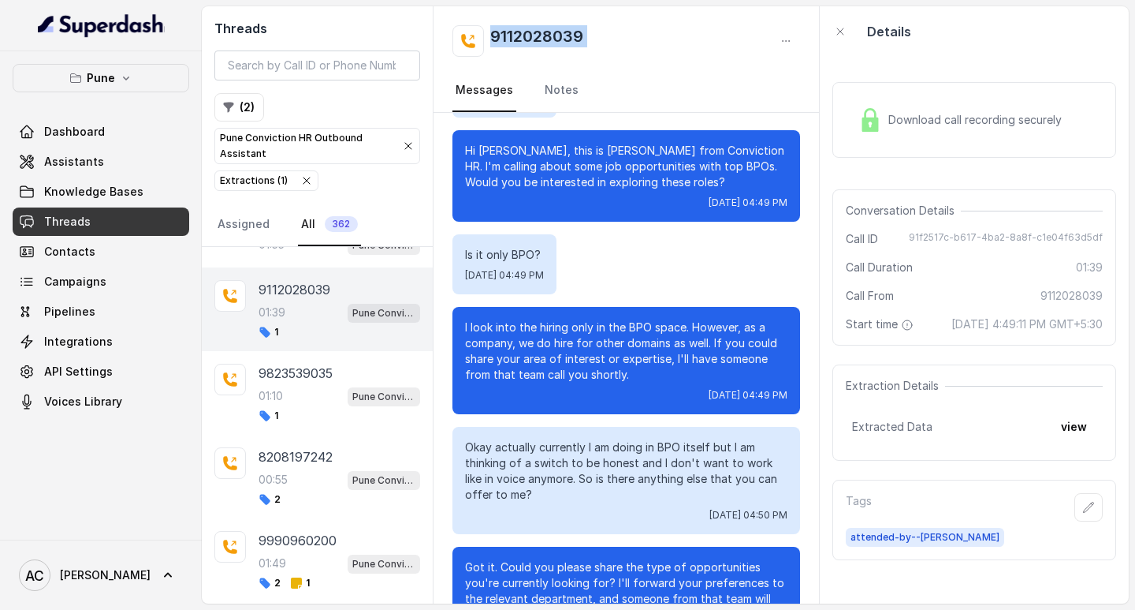
scroll to position [0, 0]
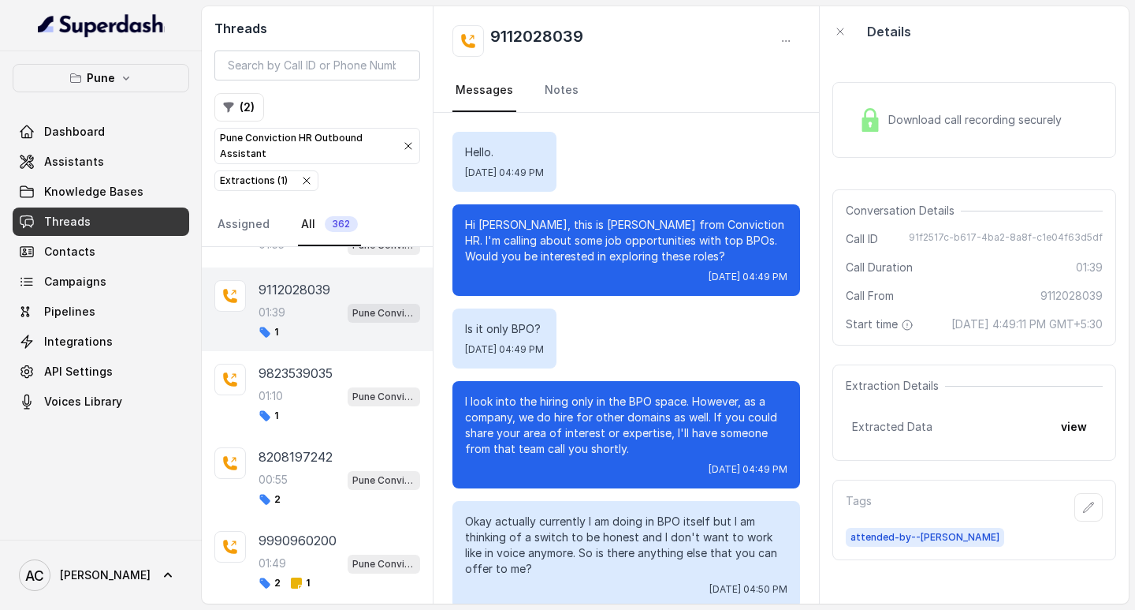
click at [506, 223] on p "Hi Suhani, this is Monica from Conviction HR. I'm calling about some job opport…" at bounding box center [626, 240] width 323 height 47
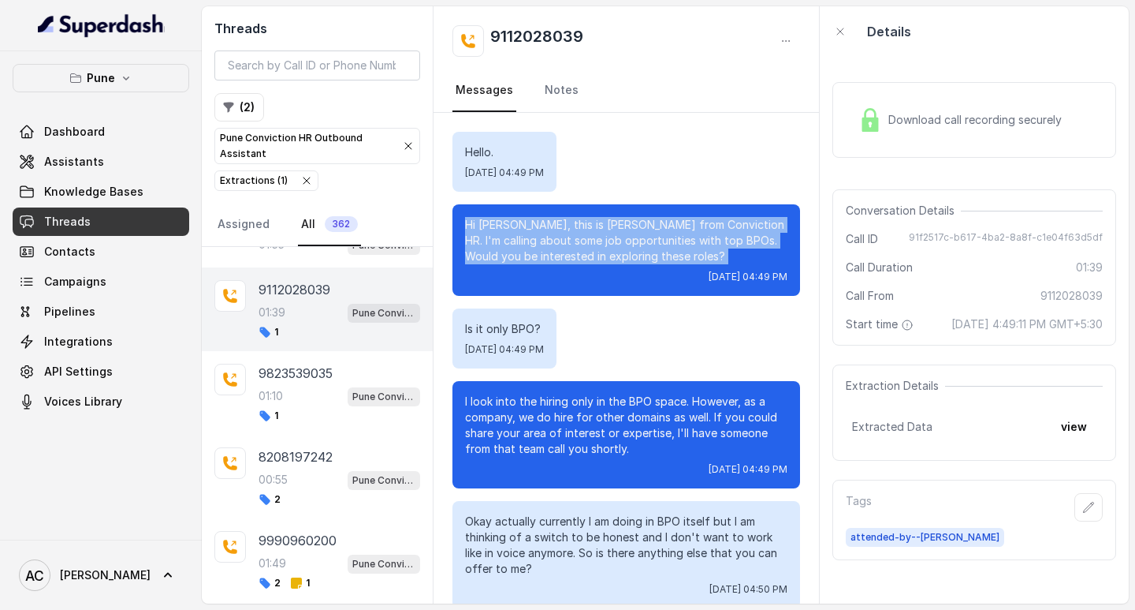
click at [506, 223] on p "Hi Suhani, this is Monica from Conviction HR. I'm calling about some job opport…" at bounding box center [626, 240] width 323 height 47
drag, startPoint x: 557, startPoint y: 244, endPoint x: 502, endPoint y: 228, distance: 56.6
click at [556, 244] on p "Hi Suhani, this is Monica from Conviction HR. I'm calling about some job opport…" at bounding box center [626, 240] width 323 height 47
drag, startPoint x: 583, startPoint y: 258, endPoint x: 569, endPoint y: 269, distance: 18.0
click at [583, 260] on p "Hi Suhani, this is Monica from Conviction HR. I'm calling about some job opport…" at bounding box center [626, 240] width 323 height 47
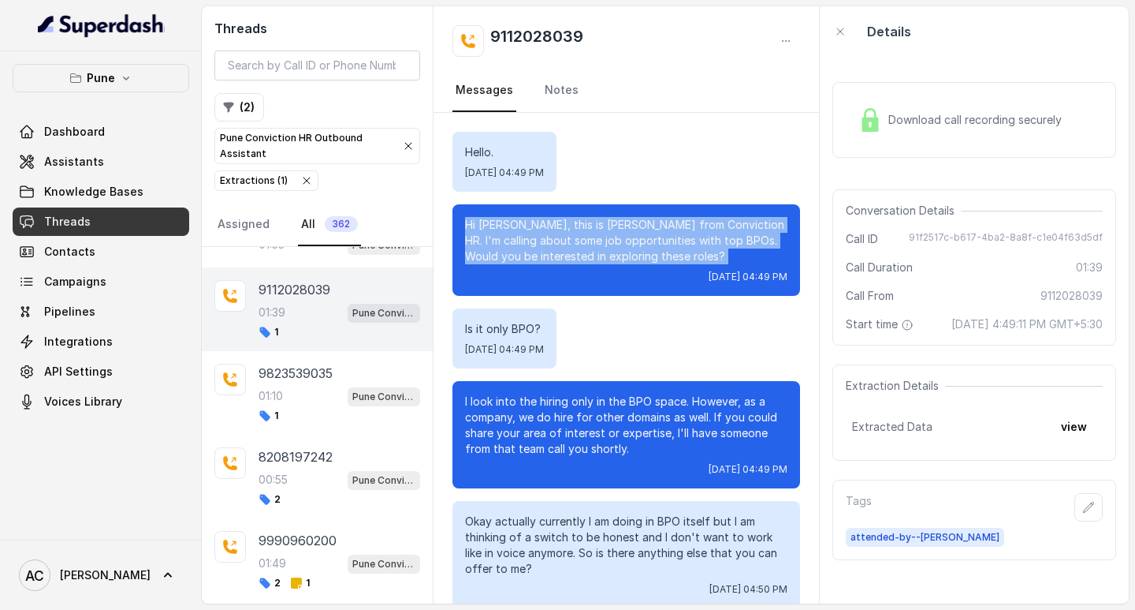
click at [528, 255] on p "Hi Suhani, this is Monica from Conviction HR. I'm calling about some job opport…" at bounding box center [626, 240] width 323 height 47
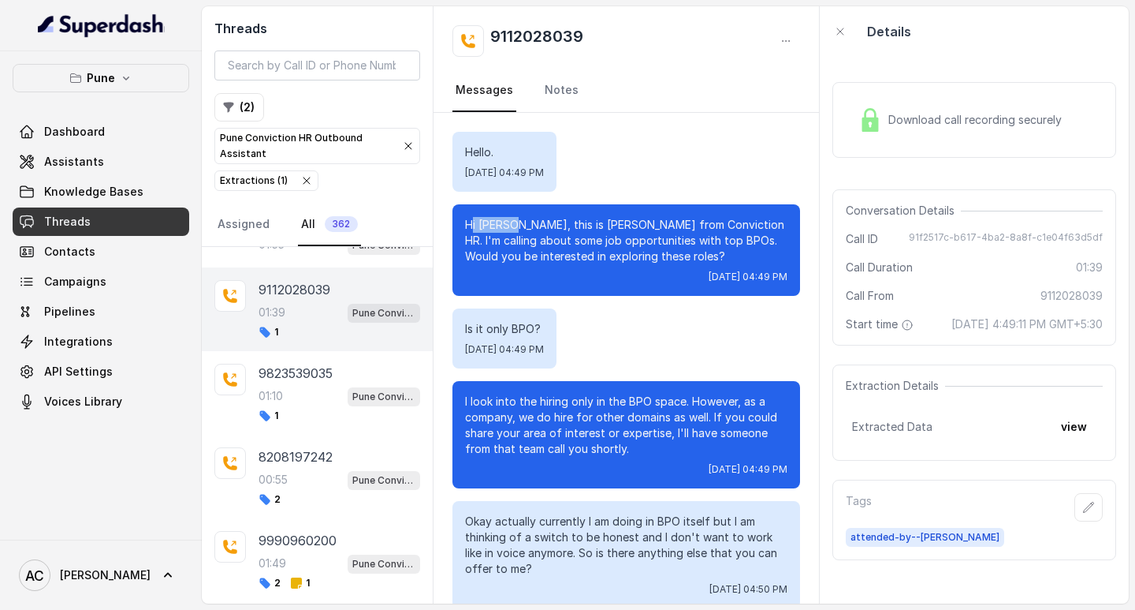
drag, startPoint x: 514, startPoint y: 221, endPoint x: 473, endPoint y: 223, distance: 41.1
click at [473, 223] on p "Hi Suhani, this is Monica from Conviction HR. I'm calling about some job opport…" at bounding box center [626, 240] width 323 height 47
copy p "i Suhani"
click at [550, 91] on link "Notes" at bounding box center [562, 90] width 40 height 43
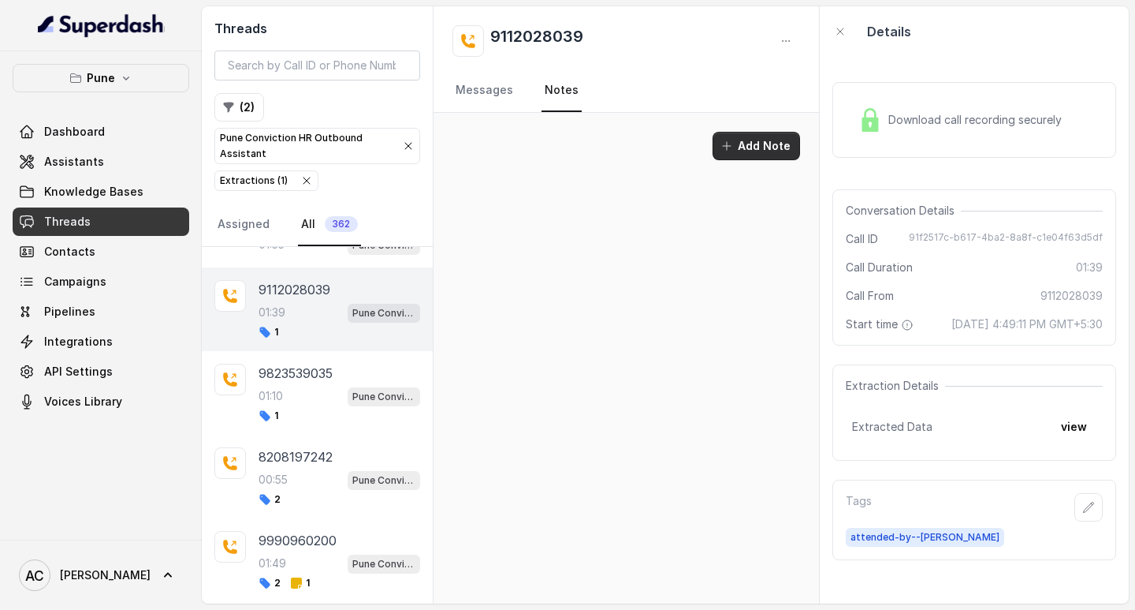
click at [742, 143] on button "Add Note" at bounding box center [757, 146] width 88 height 28
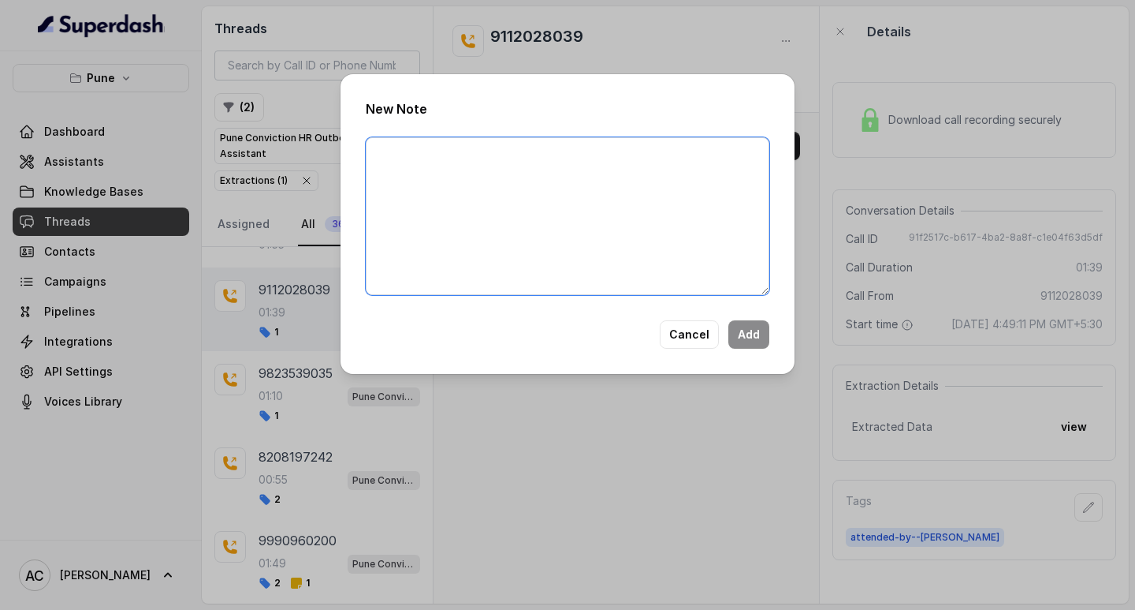
click at [591, 193] on textarea at bounding box center [568, 216] width 404 height 158
paste textarea "Name: Contact number: Recruiter: Name of the attender: Comments: AI Improvement:"
click at [443, 148] on textarea "Name: Contact number: Recruiter: Name of the attender: Comments: AI Improvement:" at bounding box center [568, 216] width 404 height 158
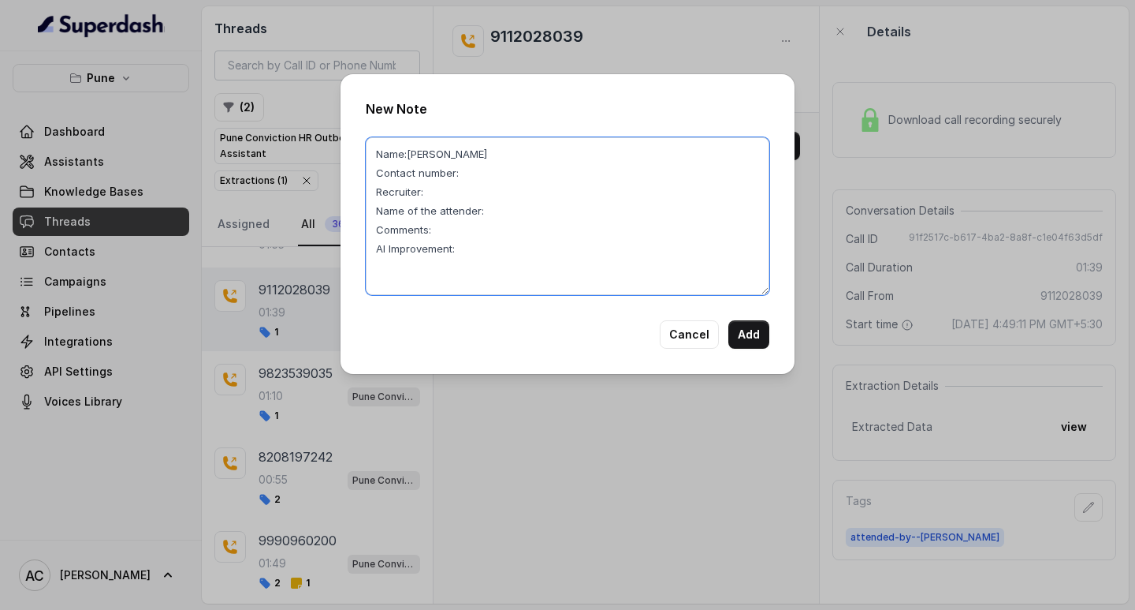
click at [478, 175] on textarea "Name:Suhani Contact number: Recruiter: Name of the attender: Comments: AI Impro…" at bounding box center [568, 216] width 404 height 158
click at [478, 173] on textarea "Name:Suhani Contact number: Recruiter: Name of the attender: Comments: AI Impro…" at bounding box center [568, 216] width 404 height 158
paste textarea "9112028039"
click at [439, 192] on textarea "Name:Suhani Contact number:9112028039 Recruiter: Name of the attender: Comments…" at bounding box center [568, 216] width 404 height 158
click at [491, 207] on textarea "Name:Suhani Contact number:9112028039 Recruiter:komal Name of the attender: Com…" at bounding box center [568, 216] width 404 height 158
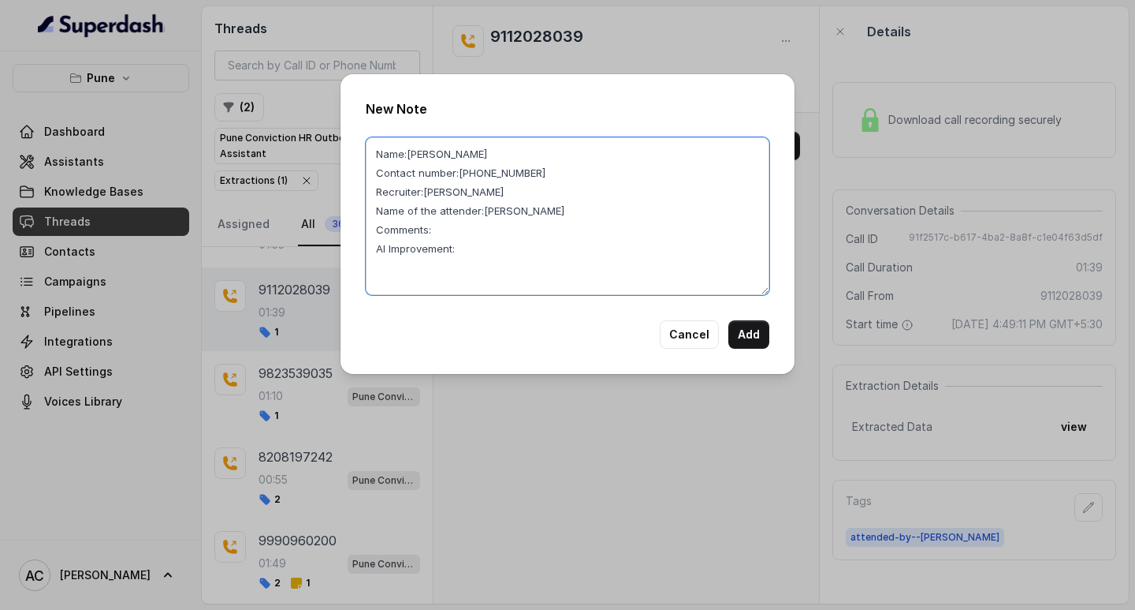
click at [485, 231] on textarea "Name:Suhani Contact number:9112028039 Recruiter:komal Name of the attender:koma…" at bounding box center [568, 216] width 404 height 158
type textarea "Name:Suhani Contact number:9112028039 Recruiter:komal Name of the attender:koma…"
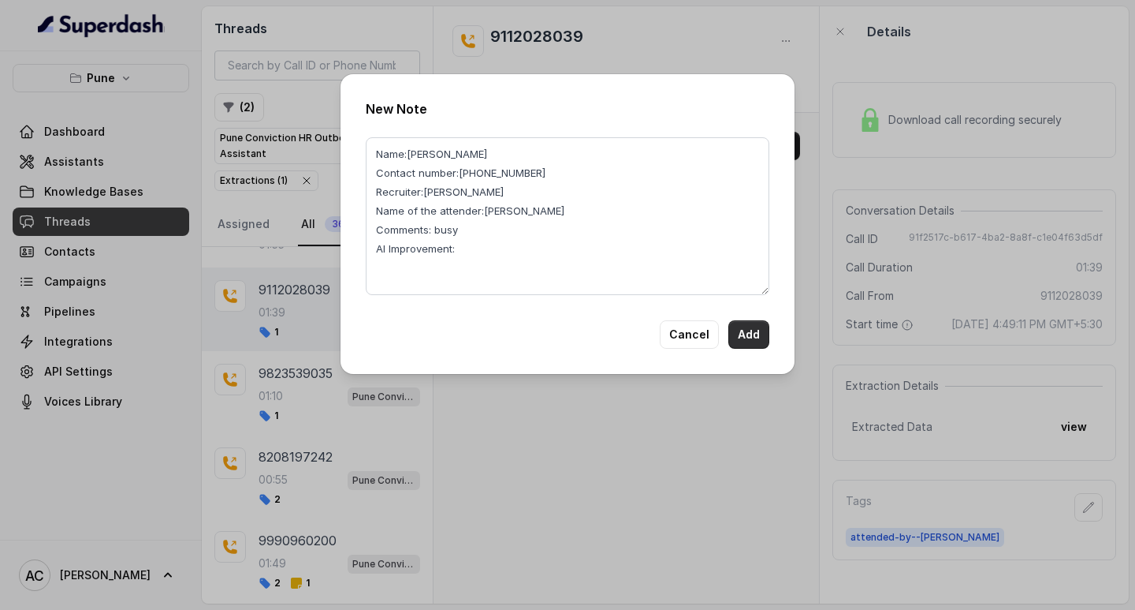
click at [755, 336] on button "Add" at bounding box center [749, 334] width 41 height 28
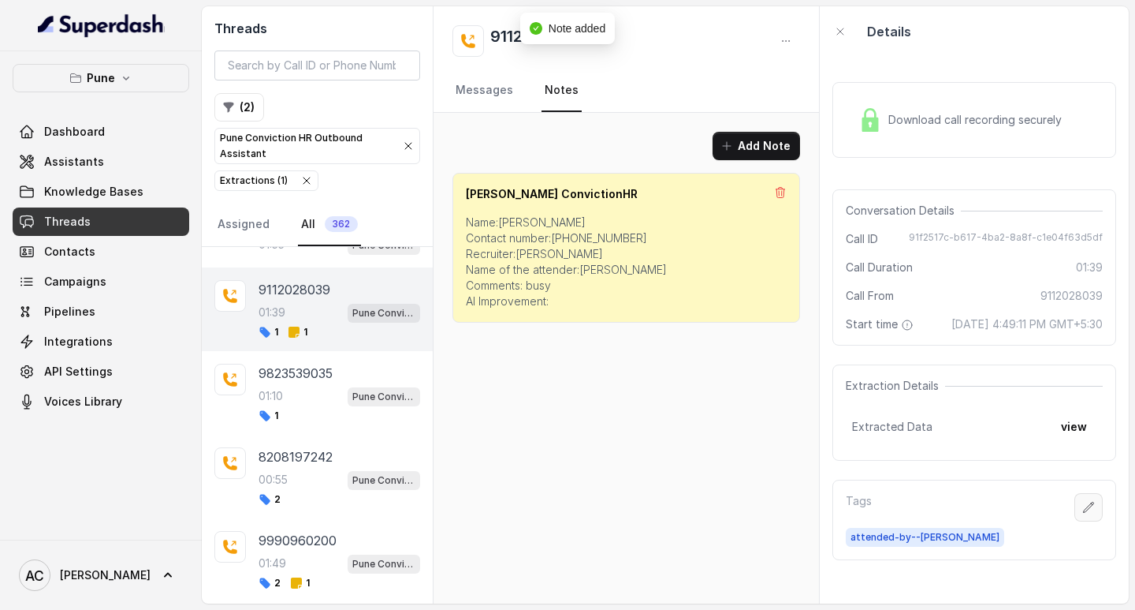
click at [1085, 521] on button "button" at bounding box center [1089, 507] width 28 height 28
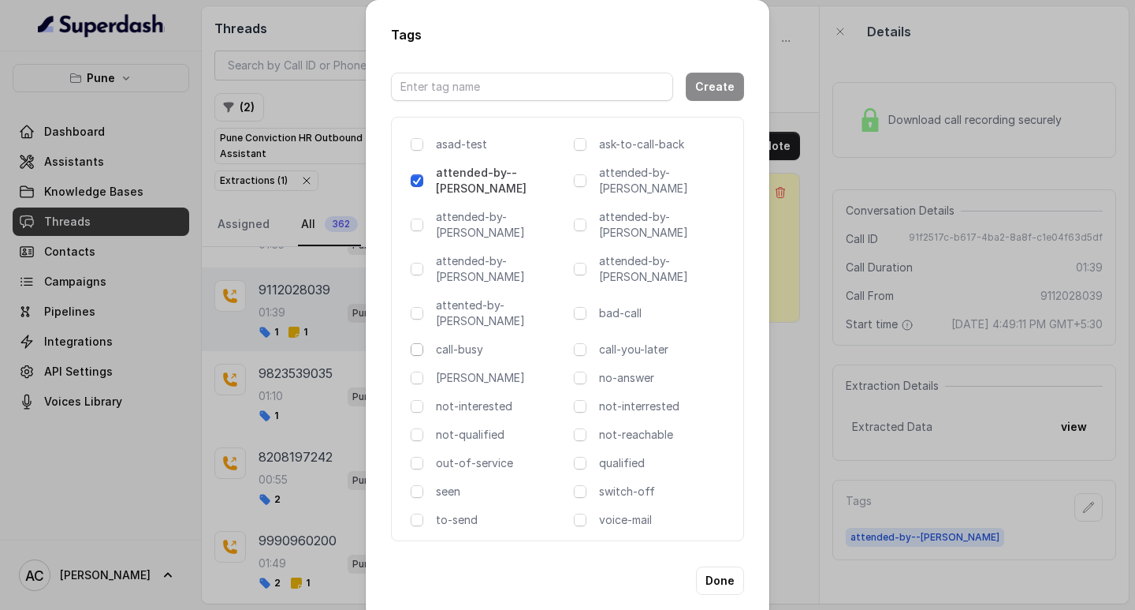
click at [419, 343] on span at bounding box center [417, 349] width 13 height 13
click at [714, 566] on button "Done" at bounding box center [720, 580] width 48 height 28
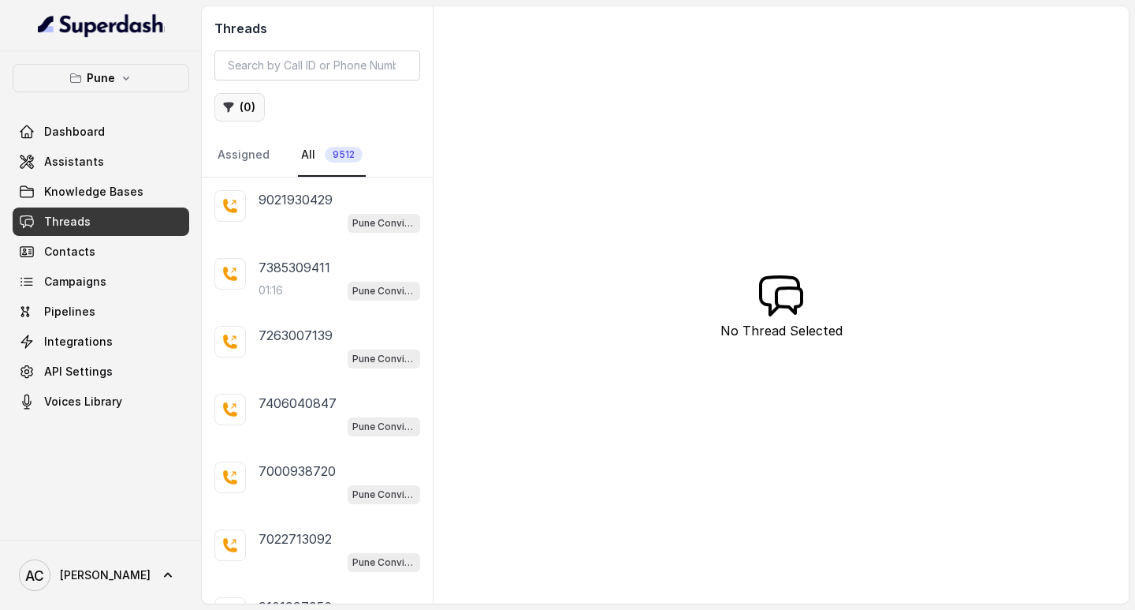
click at [244, 100] on button "( 0 )" at bounding box center [239, 107] width 50 height 28
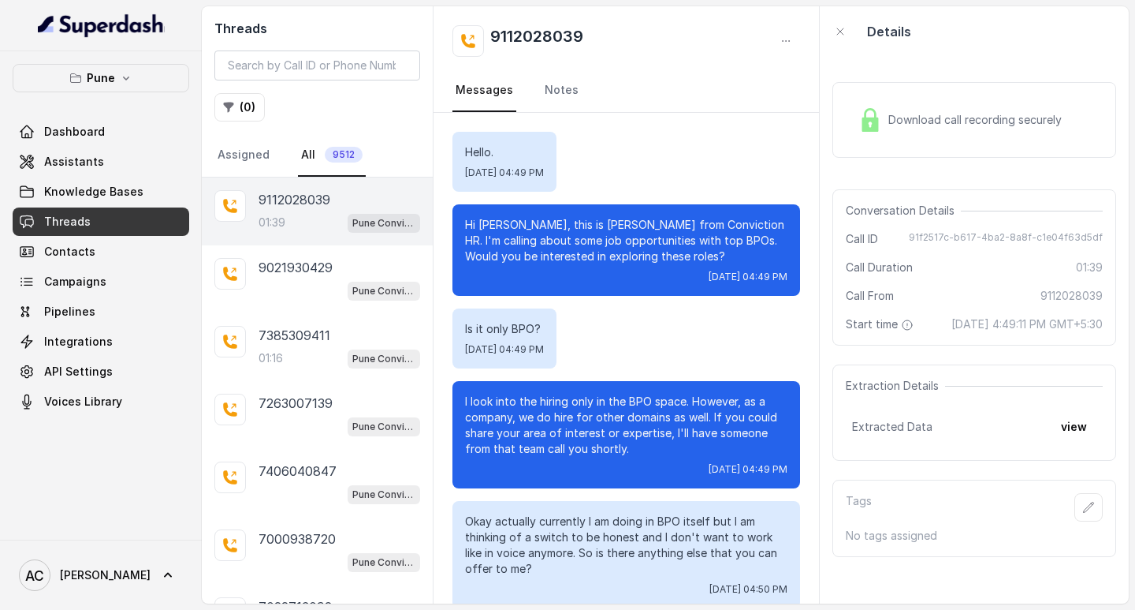
scroll to position [705, 0]
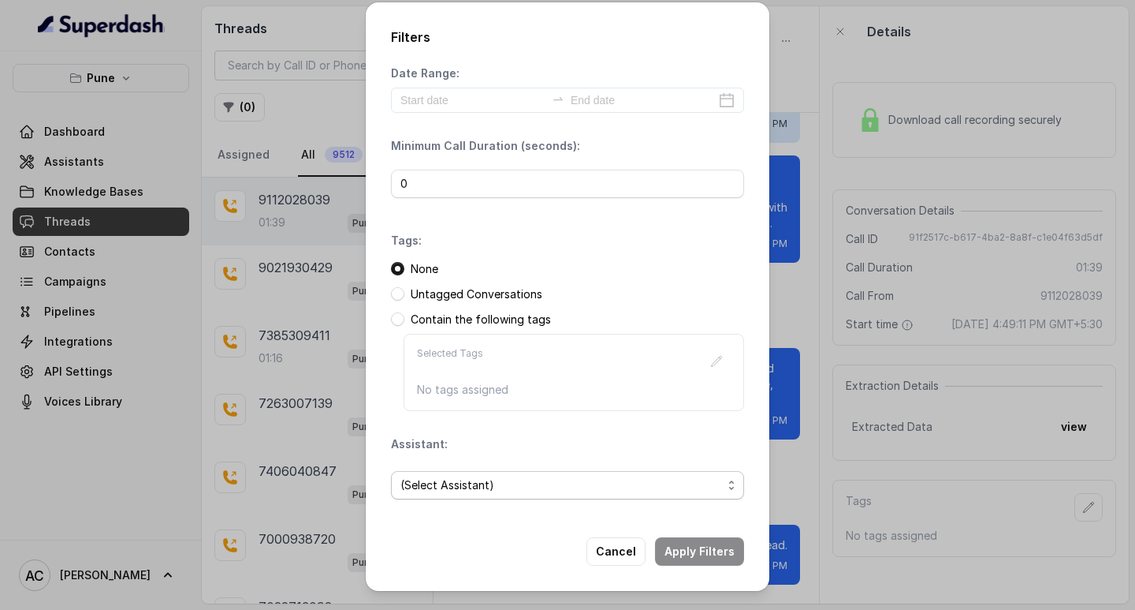
click at [423, 483] on span "(Select Assistant)" at bounding box center [562, 484] width 322 height 19
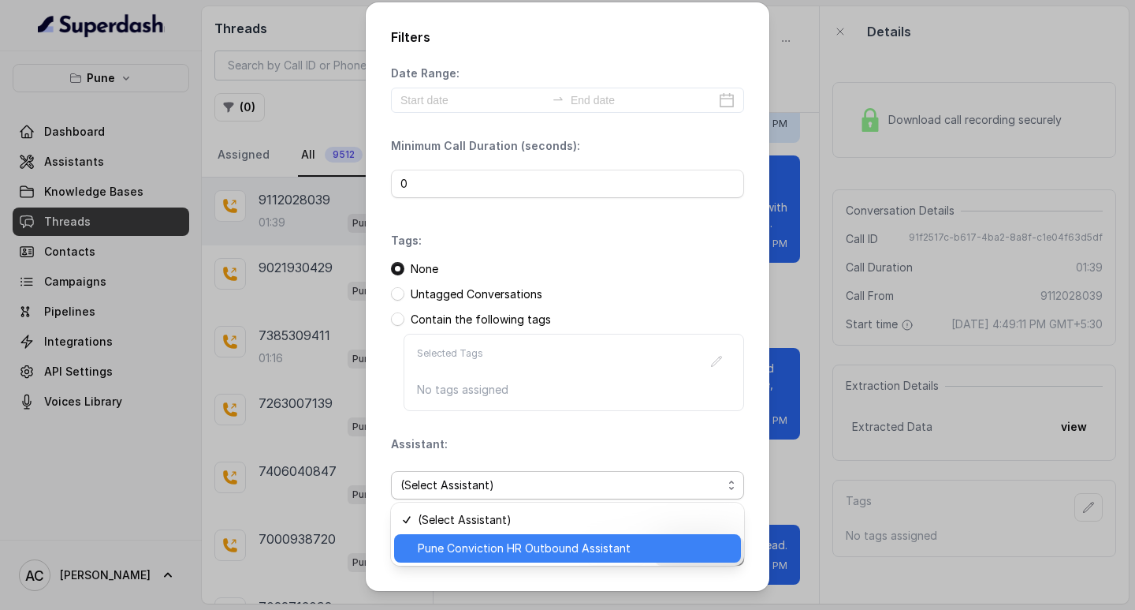
click at [449, 552] on span "Pune Conviction HR Outbound Assistant" at bounding box center [575, 548] width 314 height 19
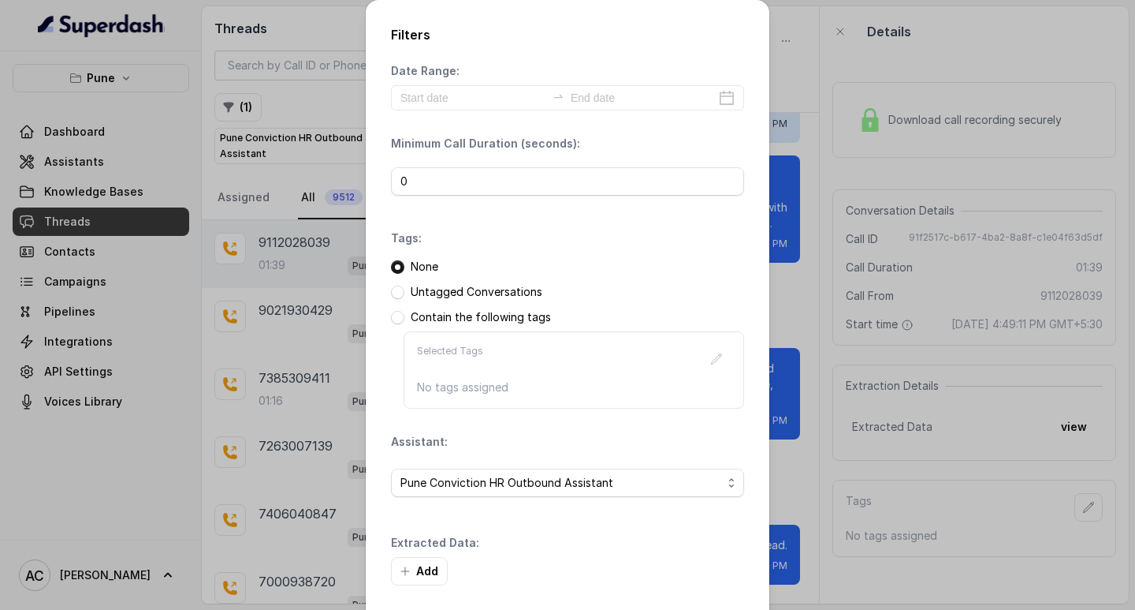
scroll to position [67, 0]
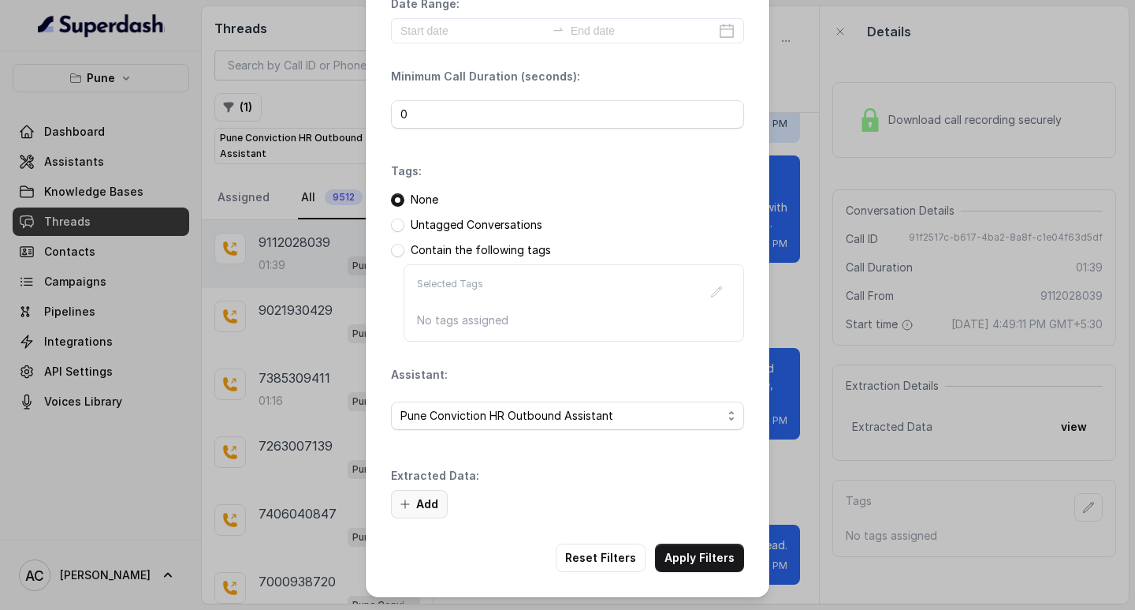
click at [422, 498] on button "Add" at bounding box center [419, 504] width 57 height 28
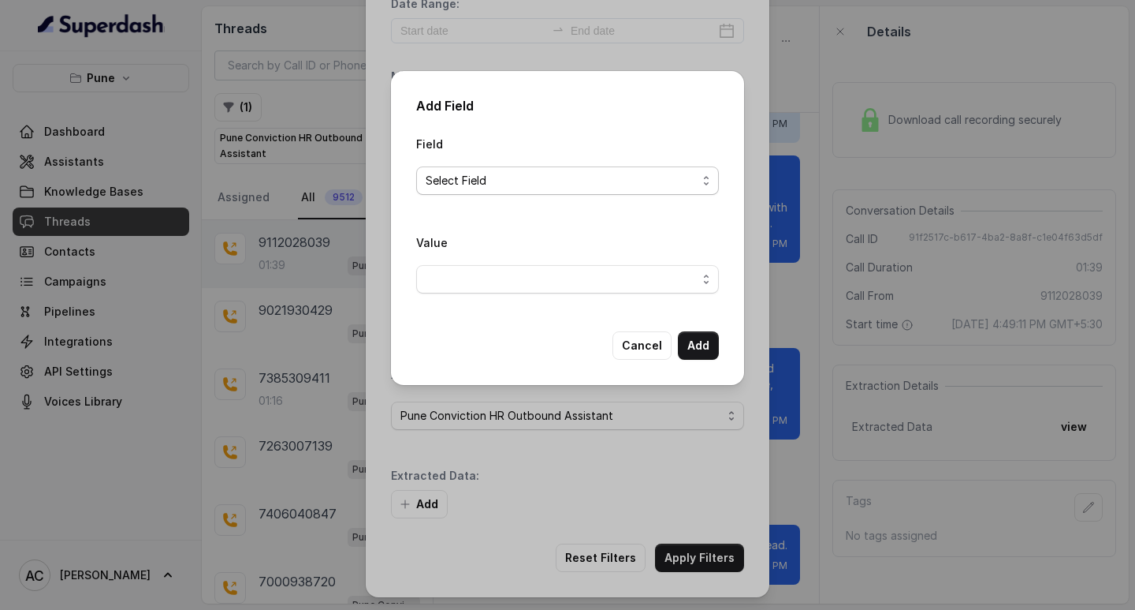
click at [430, 170] on span "Select Field" at bounding box center [567, 180] width 303 height 28
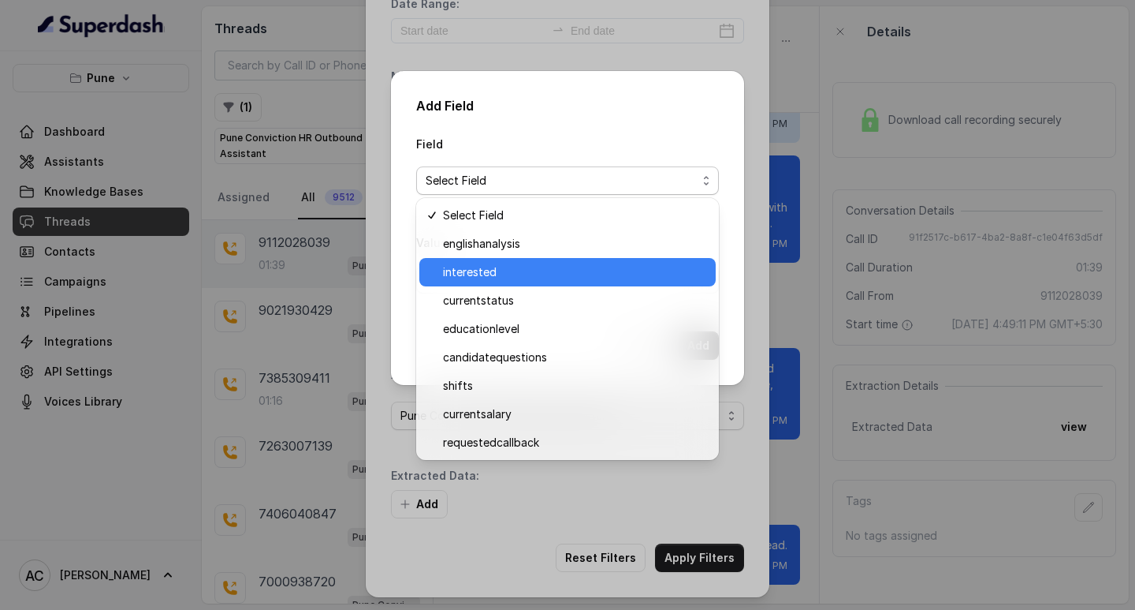
click at [468, 274] on span "interested" at bounding box center [574, 272] width 263 height 19
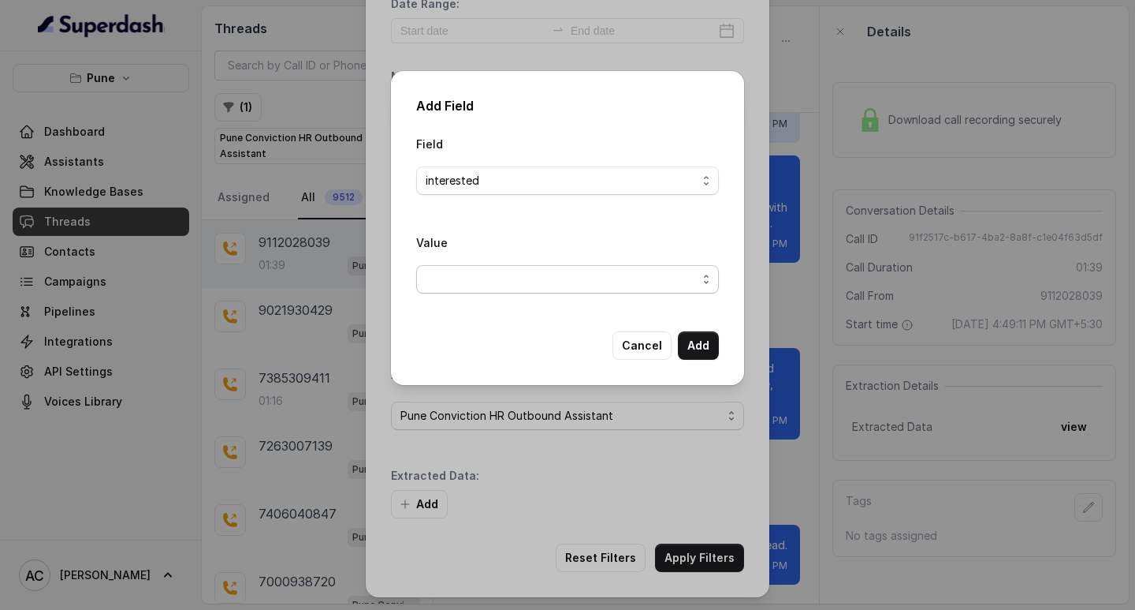
click at [451, 278] on span "button" at bounding box center [567, 279] width 303 height 28
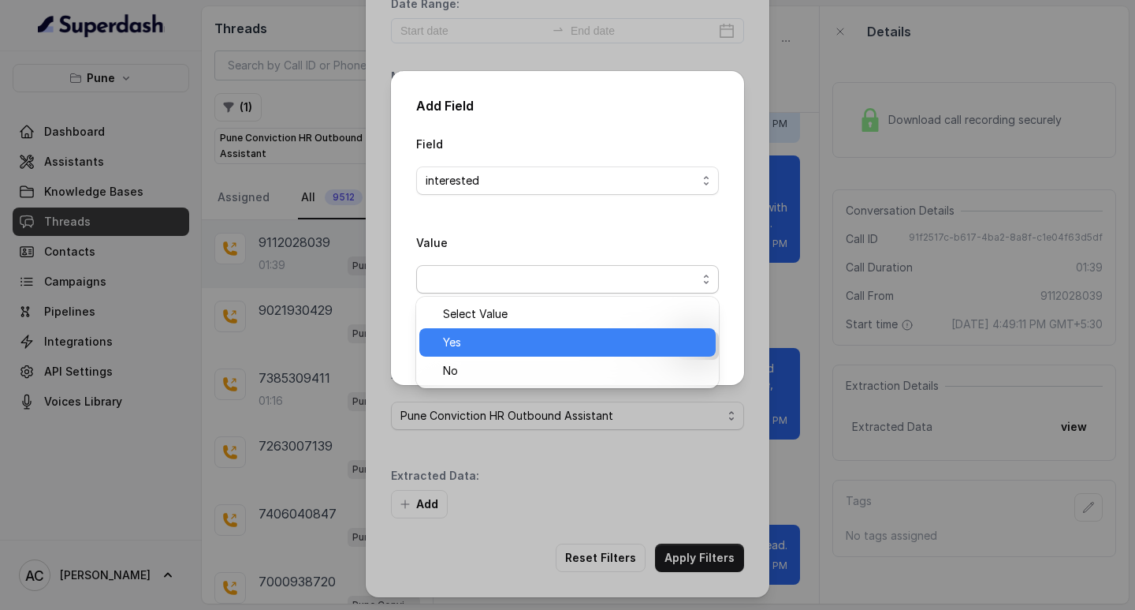
click at [462, 334] on span "Yes" at bounding box center [574, 342] width 263 height 19
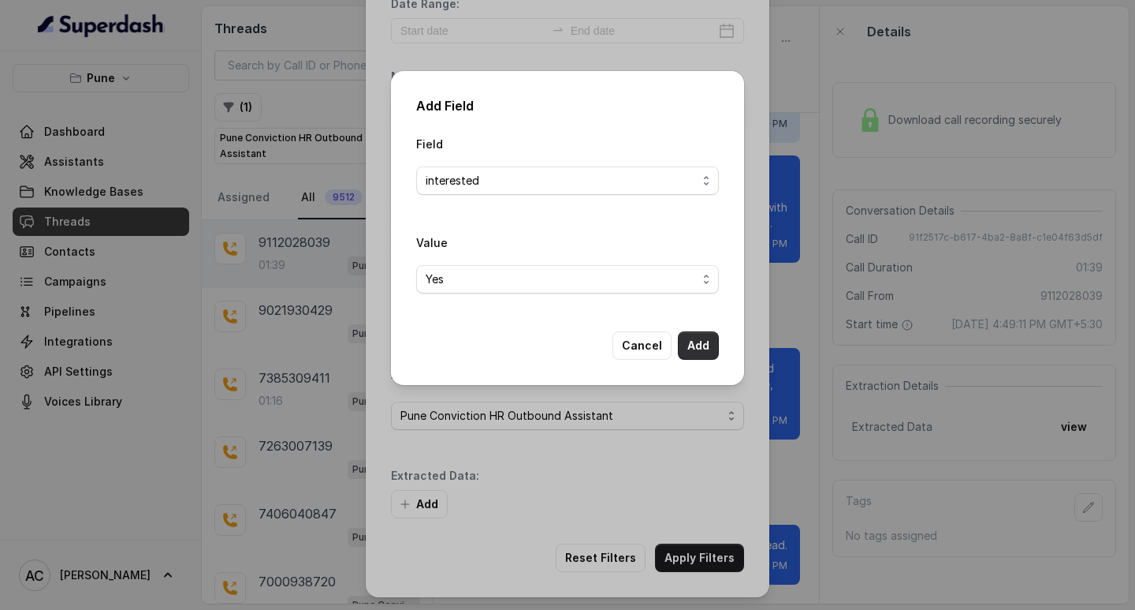
click at [691, 346] on button "Add" at bounding box center [698, 345] width 41 height 28
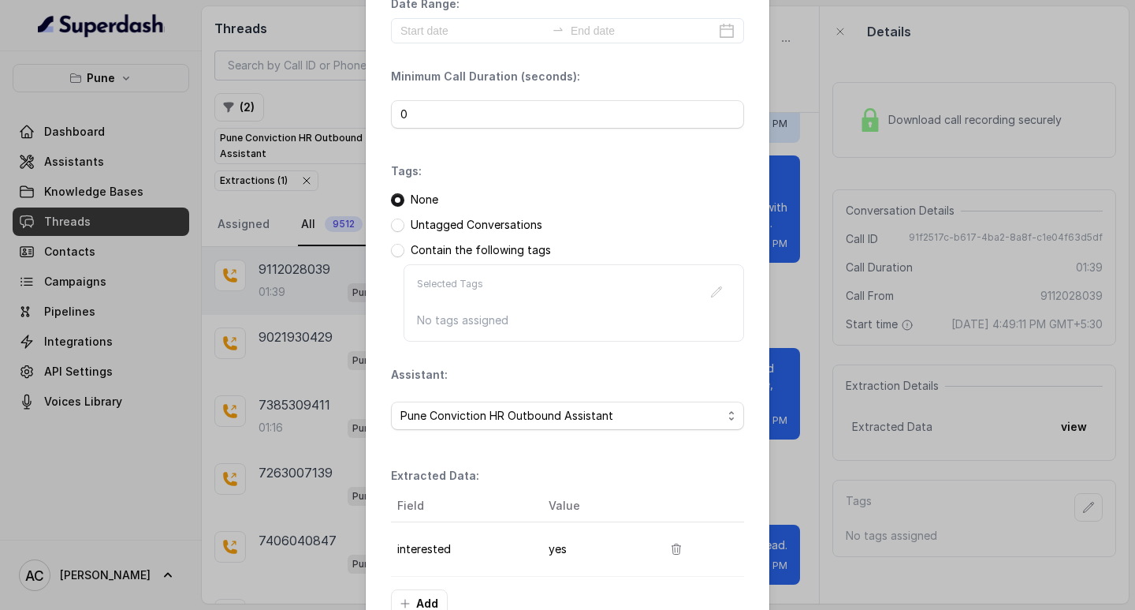
scroll to position [166, 0]
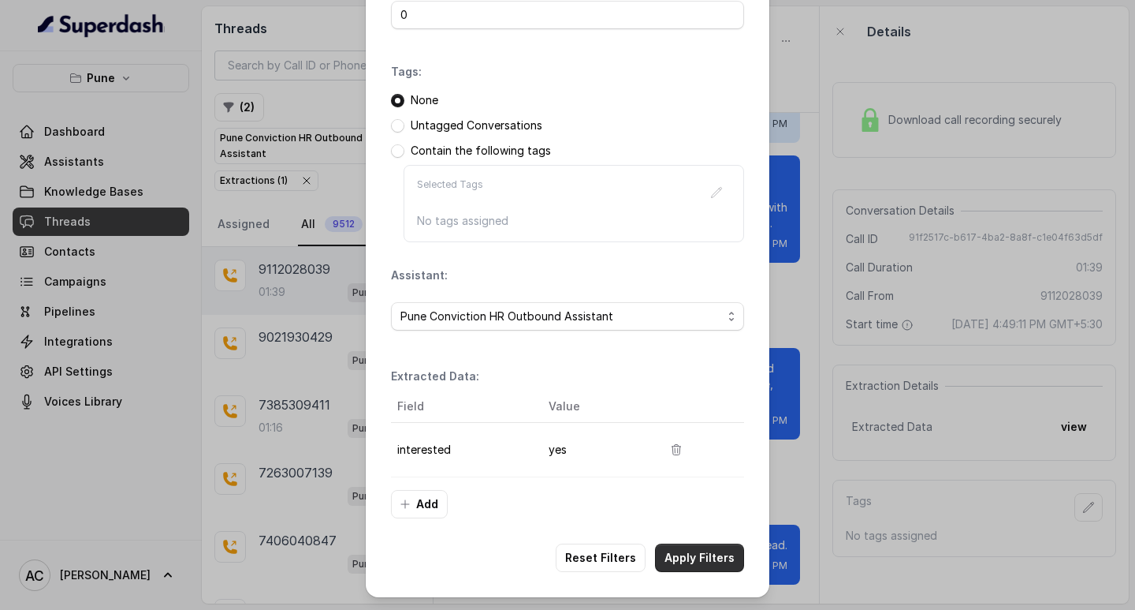
click at [707, 557] on button "Apply Filters" at bounding box center [699, 557] width 89 height 28
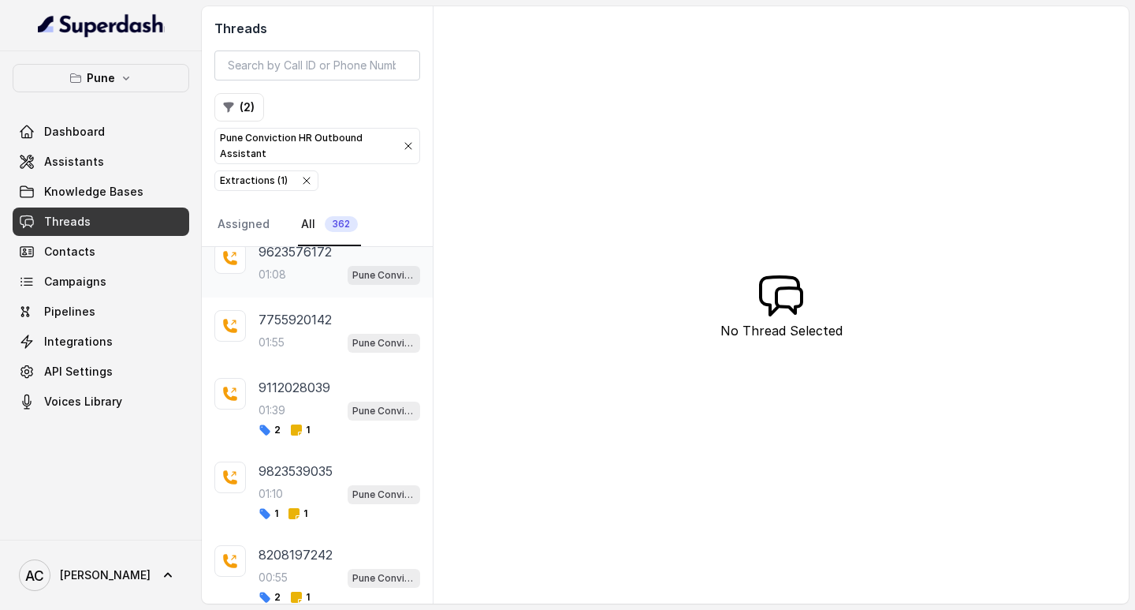
scroll to position [4671, 0]
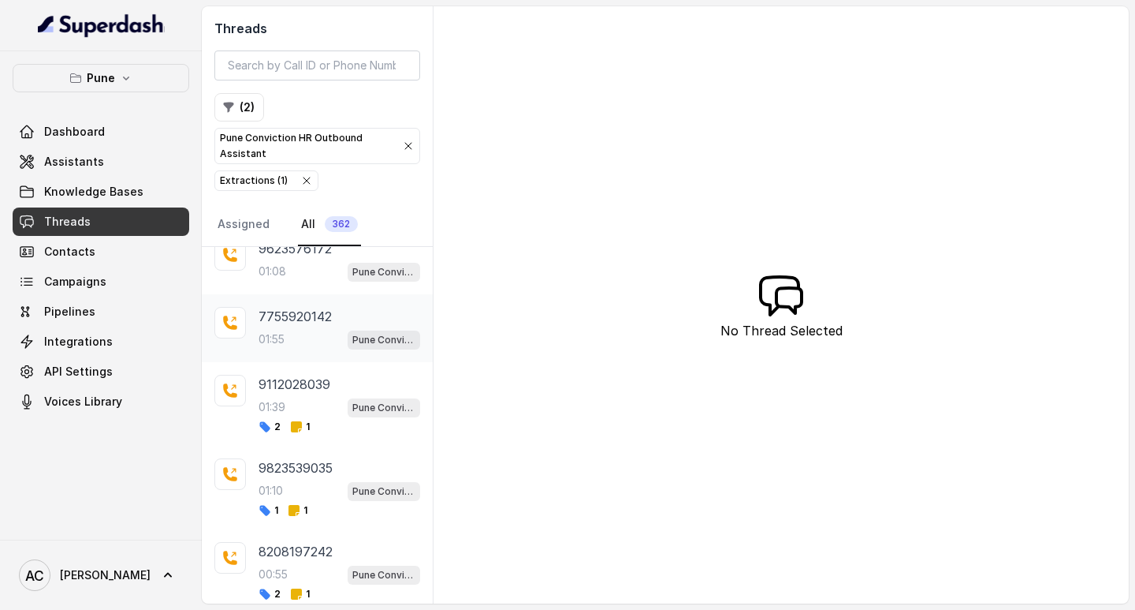
click at [296, 341] on div "01:55 Pune Conviction HR Outbound Assistant" at bounding box center [340, 339] width 162 height 21
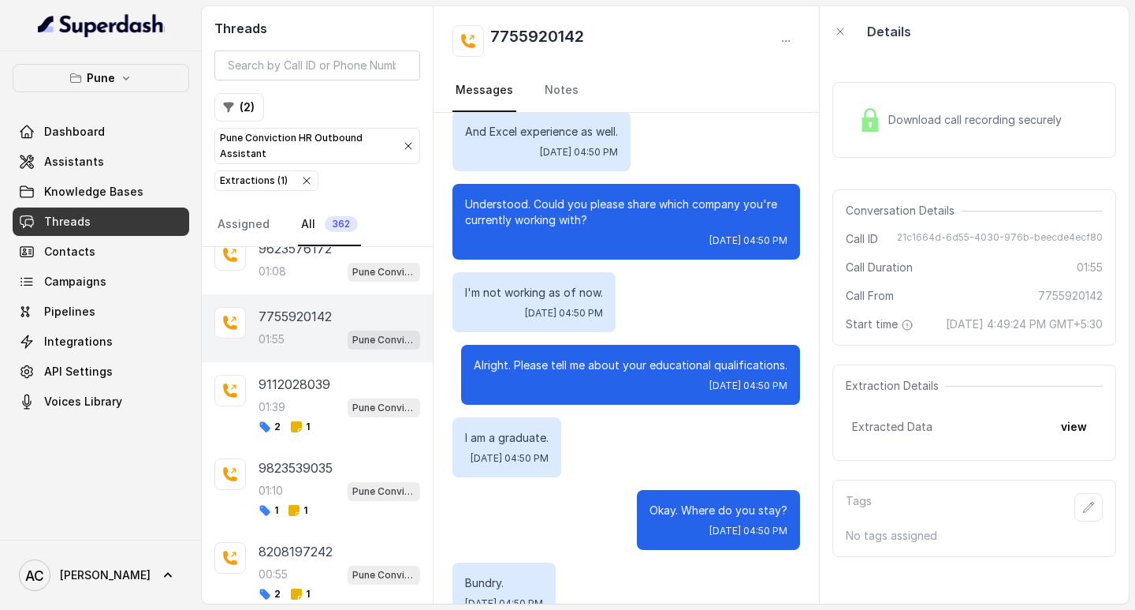
scroll to position [710, 0]
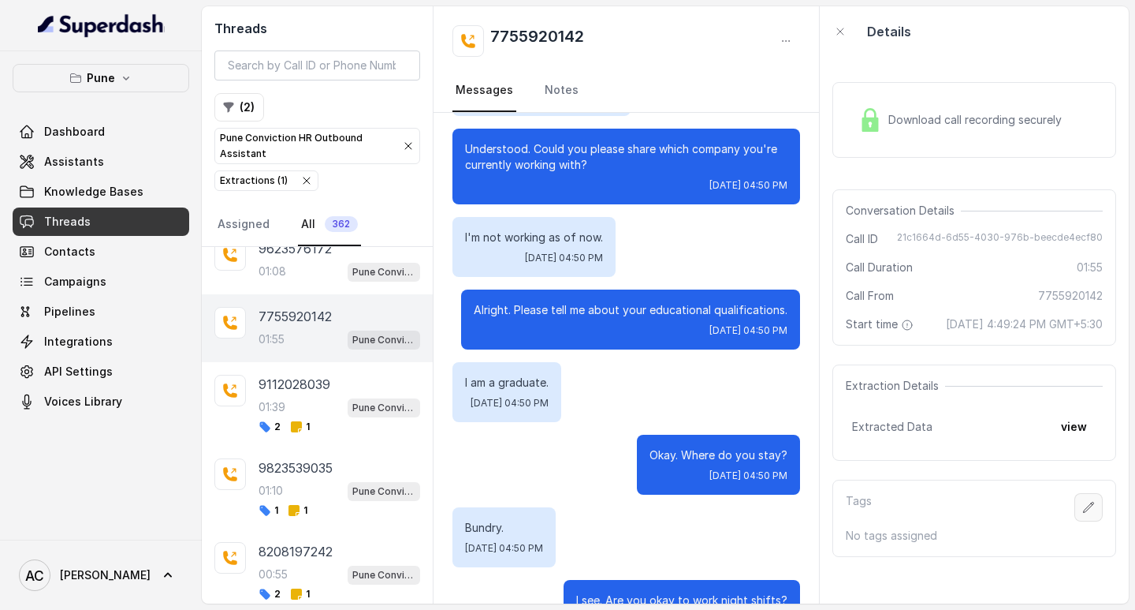
click at [1083, 513] on icon "button" at bounding box center [1089, 507] width 13 height 13
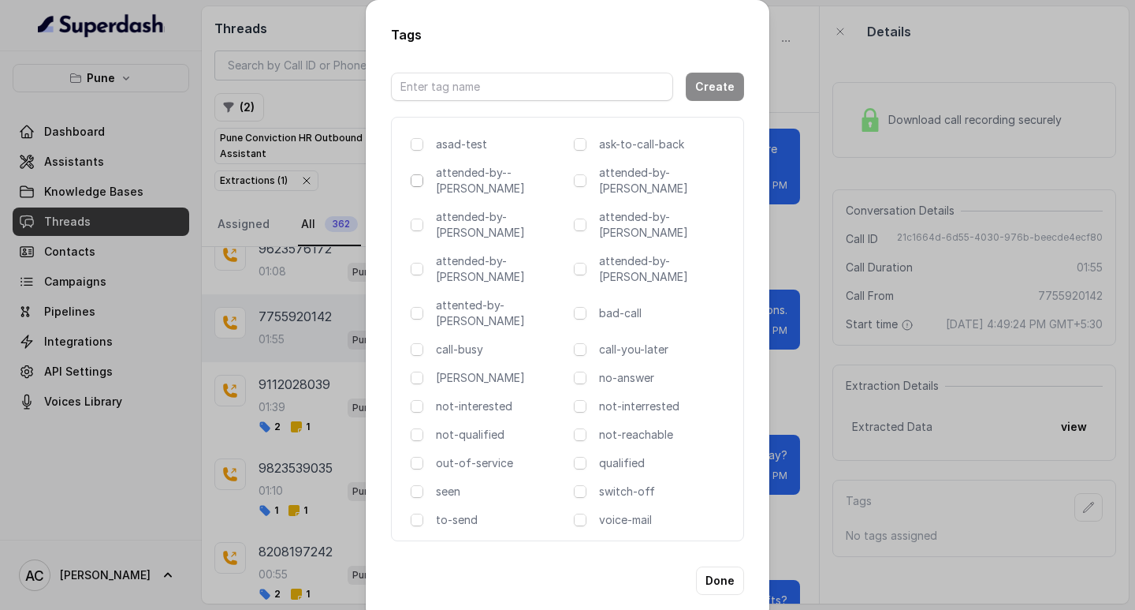
click at [416, 185] on span at bounding box center [417, 180] width 13 height 13
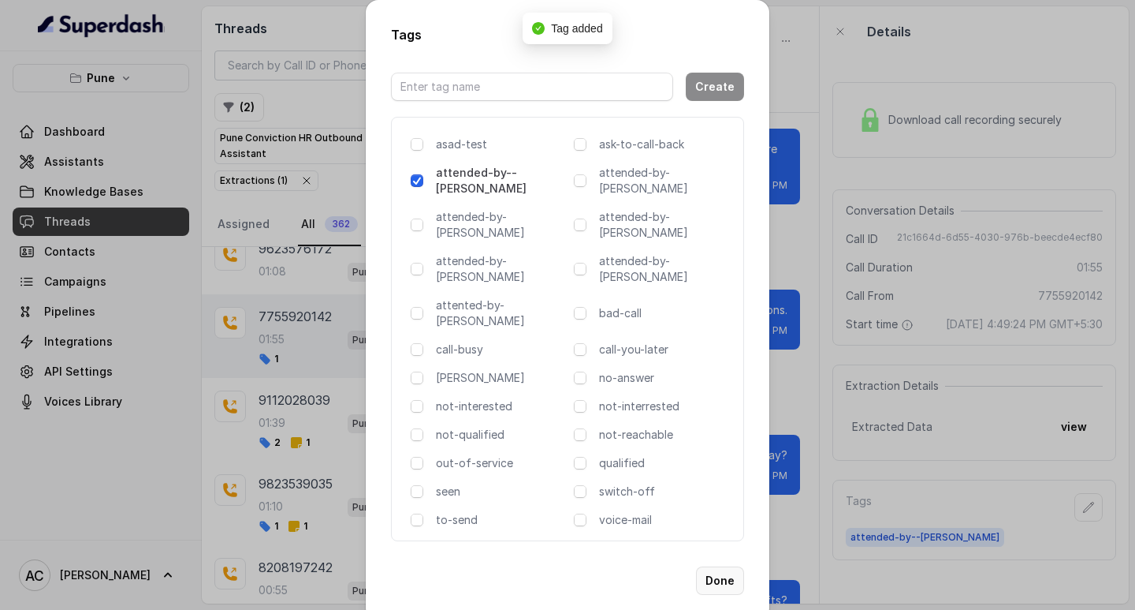
click at [711, 566] on button "Done" at bounding box center [720, 580] width 48 height 28
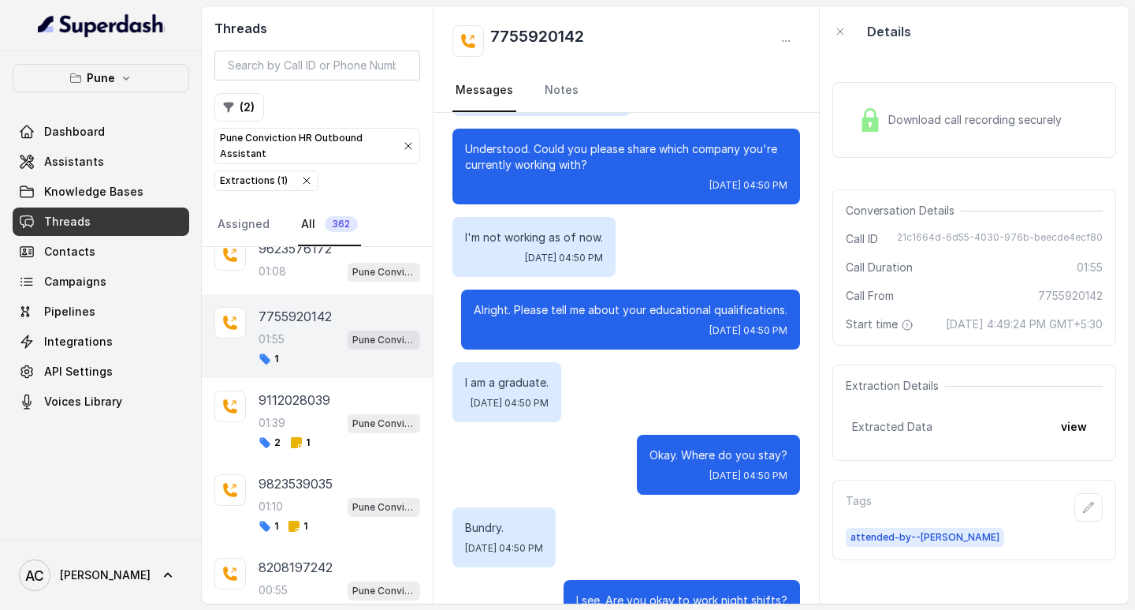
click at [566, 32] on h2 "7755920142" at bounding box center [537, 41] width 94 height 32
copy h2 "7755920142"
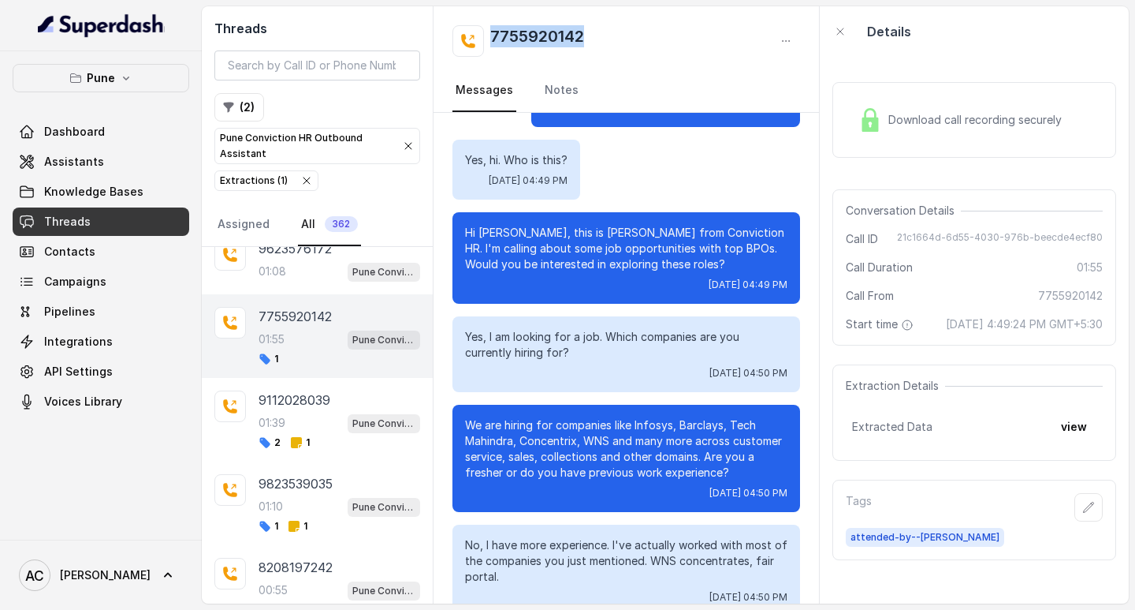
scroll to position [0, 0]
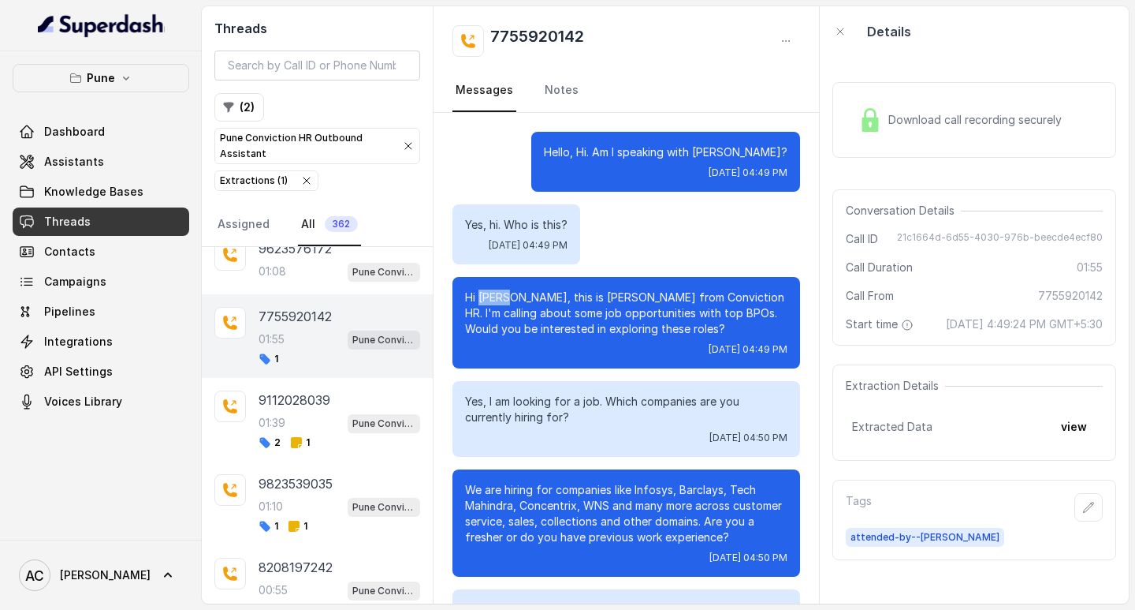
drag, startPoint x: 521, startPoint y: 293, endPoint x: 481, endPoint y: 296, distance: 40.3
click at [481, 296] on p "Hi [PERSON_NAME], this is [PERSON_NAME] from Conviction HR. I'm calling about s…" at bounding box center [626, 312] width 323 height 47
click at [552, 308] on p "Hi [PERSON_NAME], this is [PERSON_NAME] from Conviction HR. I'm calling about s…" at bounding box center [626, 312] width 323 height 47
drag, startPoint x: 524, startPoint y: 297, endPoint x: 479, endPoint y: 297, distance: 44.9
click at [479, 297] on p "Hi [PERSON_NAME], this is [PERSON_NAME] from Conviction HR. I'm calling about s…" at bounding box center [626, 312] width 323 height 47
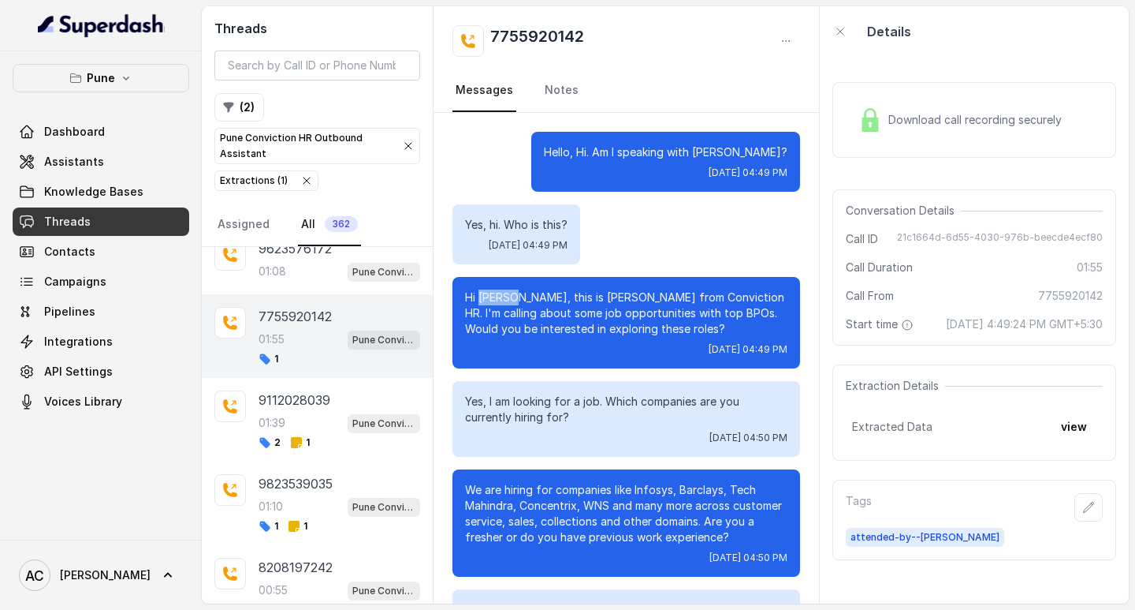
copy p "BENHUR"
click at [542, 88] on link "Notes" at bounding box center [562, 90] width 40 height 43
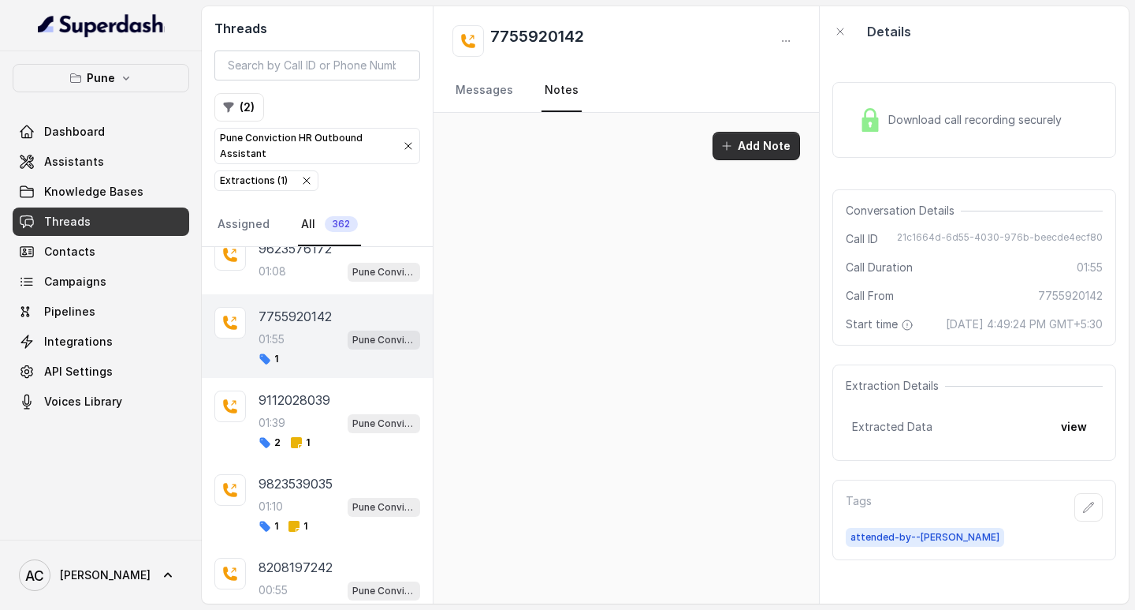
click at [740, 140] on button "Add Note" at bounding box center [757, 146] width 88 height 28
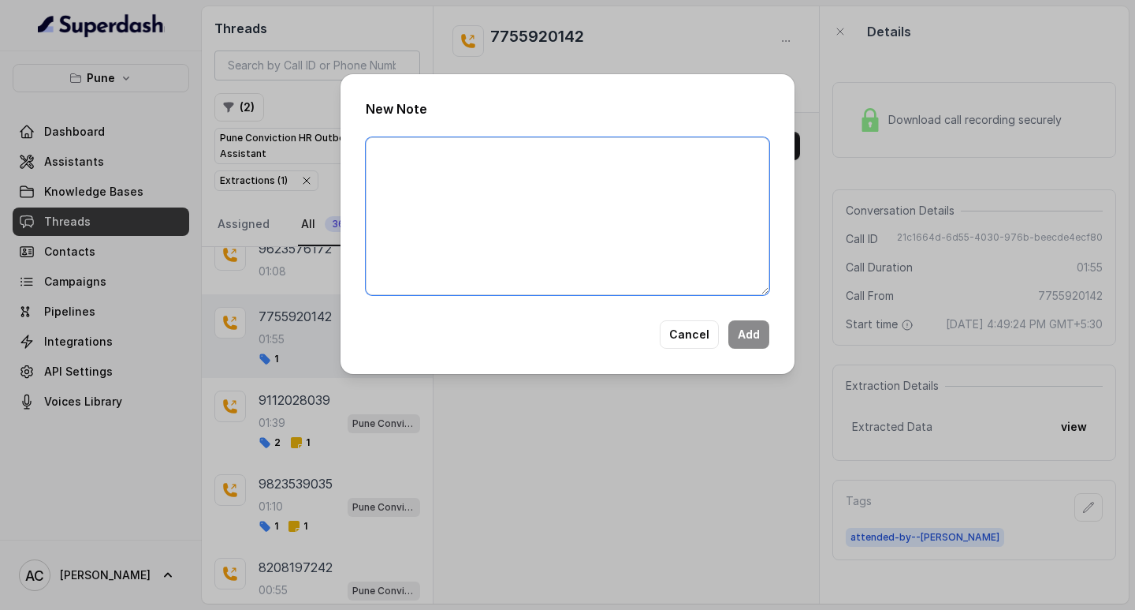
click at [561, 206] on textarea at bounding box center [568, 216] width 404 height 158
paste textarea "Name: Contact number: Recruiter: Name of the attender: Comments: AI Improvement:"
click at [438, 155] on textarea "Name: Contact number: Recruiter: Name of the attender: Comments: AI Improvement:" at bounding box center [568, 216] width 404 height 158
click at [424, 149] on textarea "Name: Contact number: Recruiter: Name of the attender: Comments: AI Improvement:" at bounding box center [568, 216] width 404 height 158
click at [427, 153] on textarea "Name: Contact number: Recruiter: Name of the attender: Comments: AI Improvement:" at bounding box center [568, 216] width 404 height 158
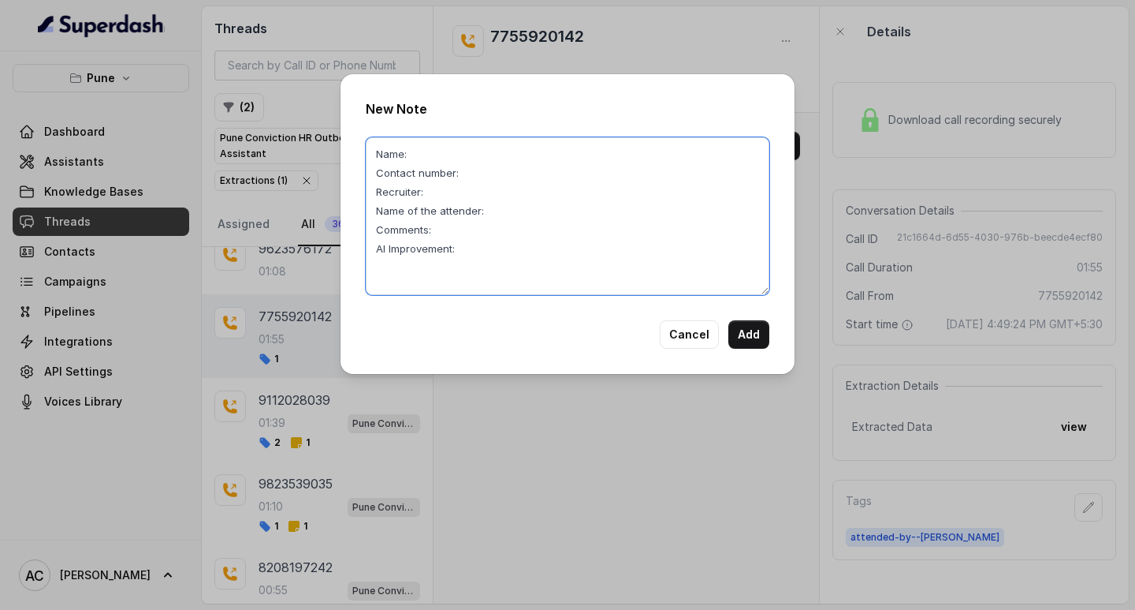
paste textarea "BENHUR"
click at [490, 171] on textarea "Name:BENHUR Contact number: Recruiter: Name of the attender: Comments: AI Impro…" at bounding box center [568, 216] width 404 height 158
paste textarea "7755920142"
click at [435, 191] on textarea "Name:BENHUR Contact number:7755920142 Recruiter: Name of the attender: Comments…" at bounding box center [568, 216] width 404 height 158
click at [503, 213] on textarea "Name:BENHUR Contact number:7755920142 Recruiter:komal Name of the attender: Com…" at bounding box center [568, 216] width 404 height 158
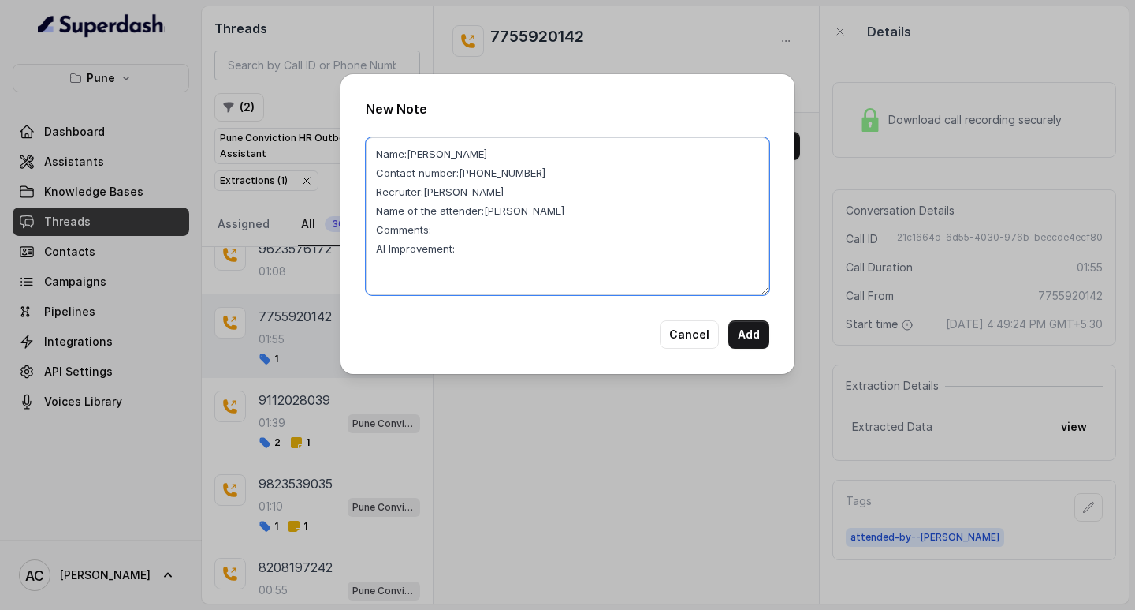
click at [471, 226] on textarea "Name:BENHUR Contact number:7755920142 Recruiter:komal Name of the attender:koma…" at bounding box center [568, 216] width 404 height 158
click at [447, 232] on textarea "Name:BENHUR Contact number:7755920142 Recruiter:komal Name of the attender:koma…" at bounding box center [568, 216] width 404 height 158
click at [451, 231] on textarea "Name:BENHUR Contact number:7755920142 Recruiter:komal Name of the attender:koma…" at bounding box center [568, 216] width 404 height 158
click at [431, 233] on textarea "Name:BENHUR Contact number:7755920142 Recruiter:komal Name of the attender:koma…" at bounding box center [568, 216] width 404 height 158
drag, startPoint x: 442, startPoint y: 248, endPoint x: 372, endPoint y: 253, distance: 70.3
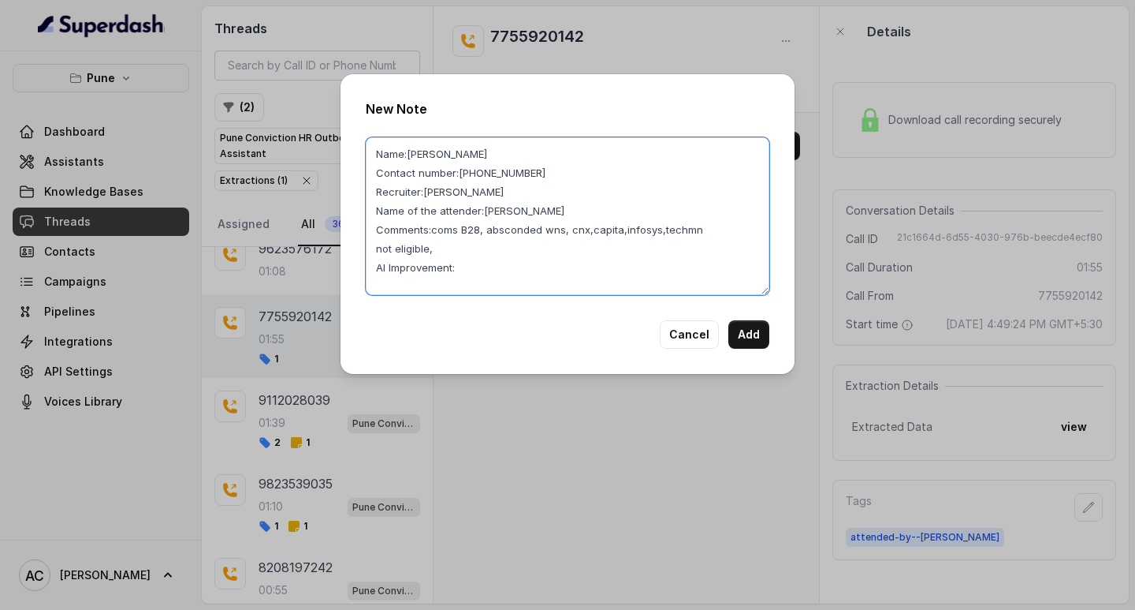
click at [372, 253] on textarea "Name:BENHUR Contact number:7755920142 Recruiter:komal Name of the attender:koma…" at bounding box center [568, 216] width 404 height 158
click at [443, 250] on textarea "Name:BENHUR Contact number:7755920142 Recruiter:komal Name of the attender:koma…" at bounding box center [568, 216] width 404 height 158
click at [697, 225] on textarea "Name:BENHUR Contact number:7755920142 Recruiter:komal Name of the attender:koma…" at bounding box center [568, 216] width 404 height 158
type textarea "Name:BENHUR Contact number:7755920142 Recruiter:komal Name of the attender:koma…"
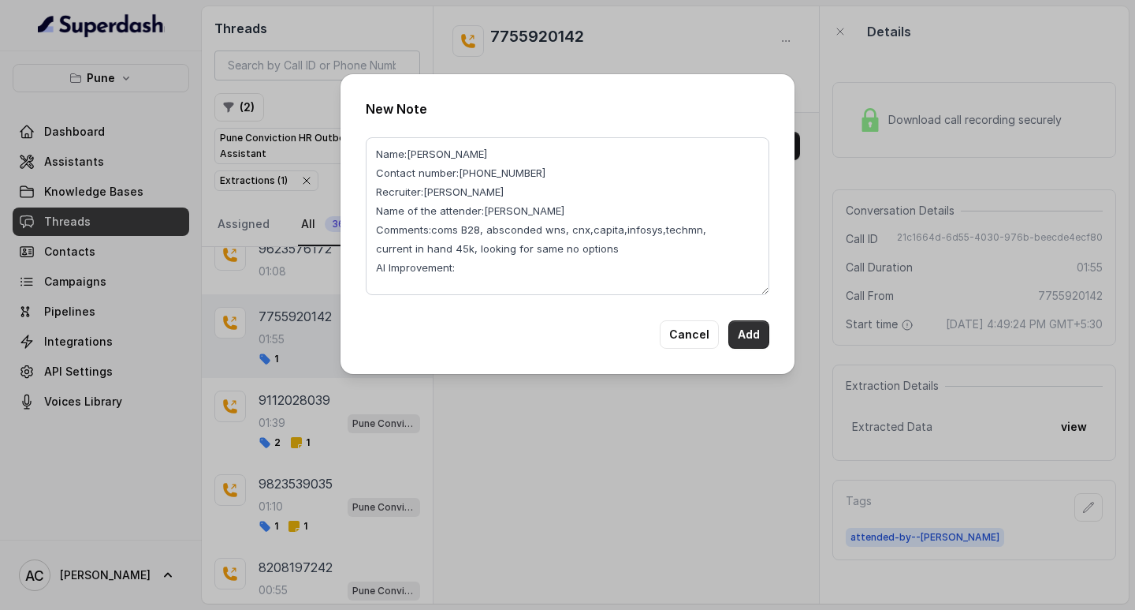
click at [745, 335] on button "Add" at bounding box center [749, 334] width 41 height 28
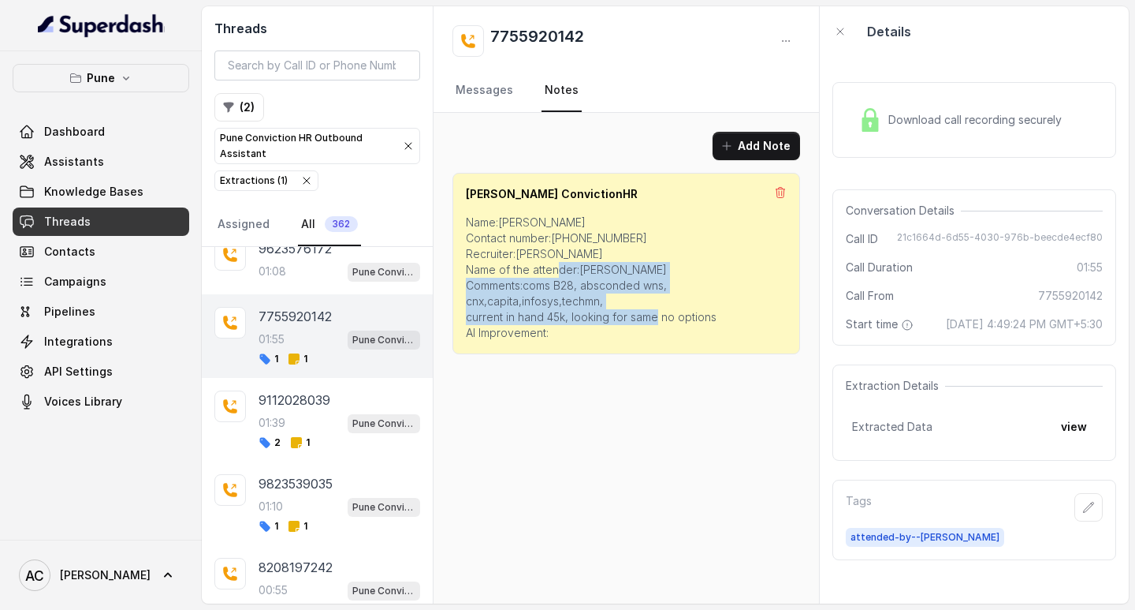
drag, startPoint x: 527, startPoint y: 284, endPoint x: 572, endPoint y: 326, distance: 61.9
click at [572, 326] on p "Name:BENHUR Contact number:7755920142 Recruiter:komal Name of the attender:koma…" at bounding box center [626, 277] width 321 height 126
copy p "coms B28, absconded wns, cnx,capita,infosys,techmn, current in hand 45k, lookin…"
click at [687, 386] on div "Add Note Amaan ConvictionHR Name:BENHUR Contact number:7755920142 Recruiter:kom…" at bounding box center [627, 358] width 386 height 490
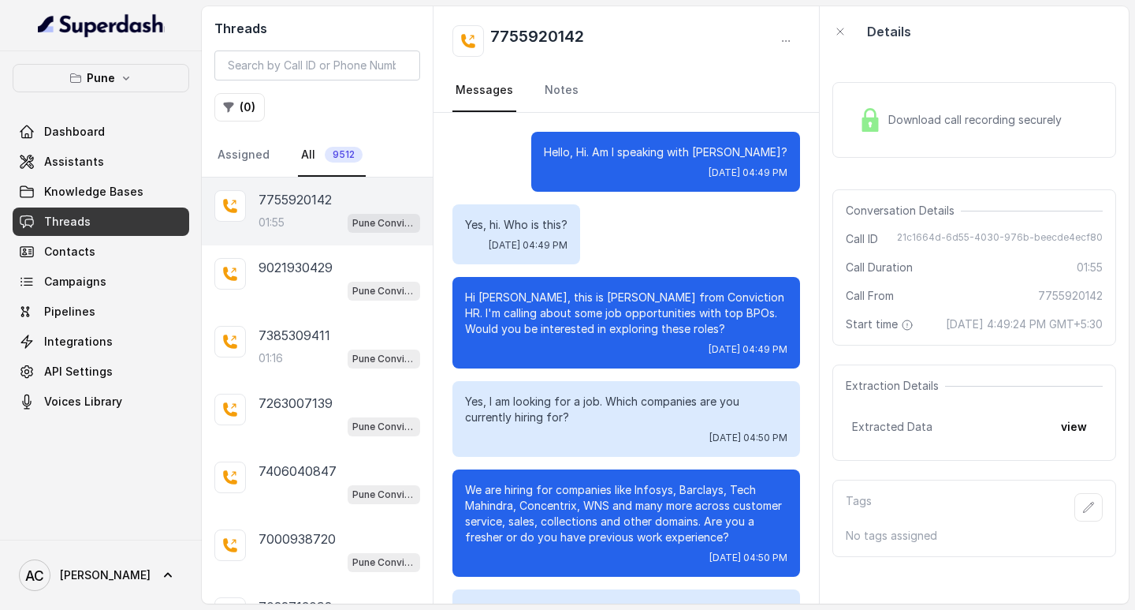
scroll to position [1326, 0]
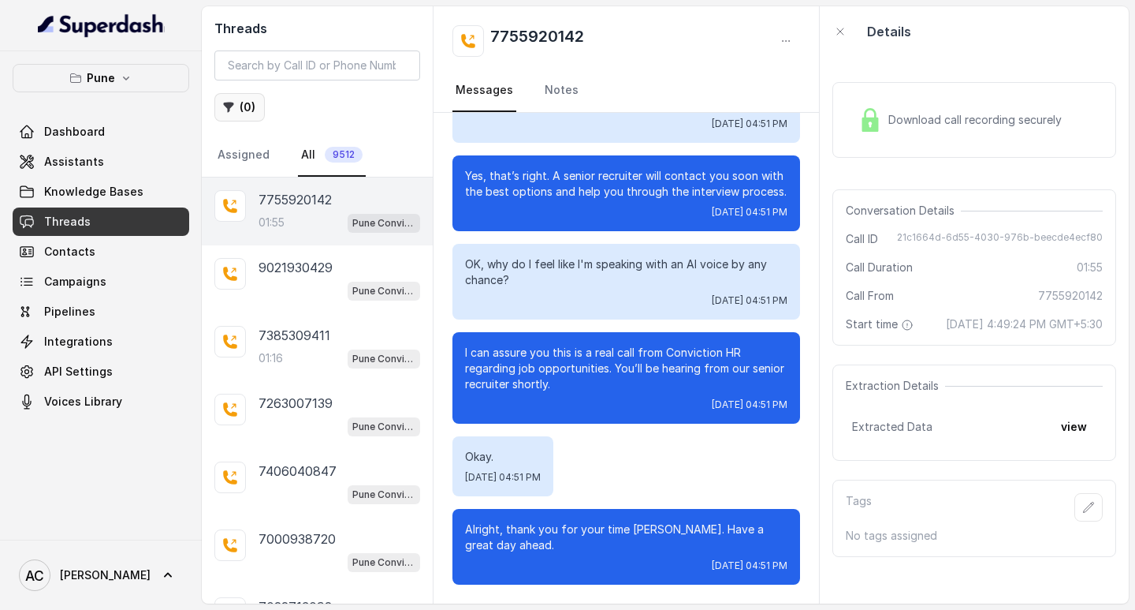
click at [249, 106] on button "( 0 )" at bounding box center [239, 107] width 50 height 28
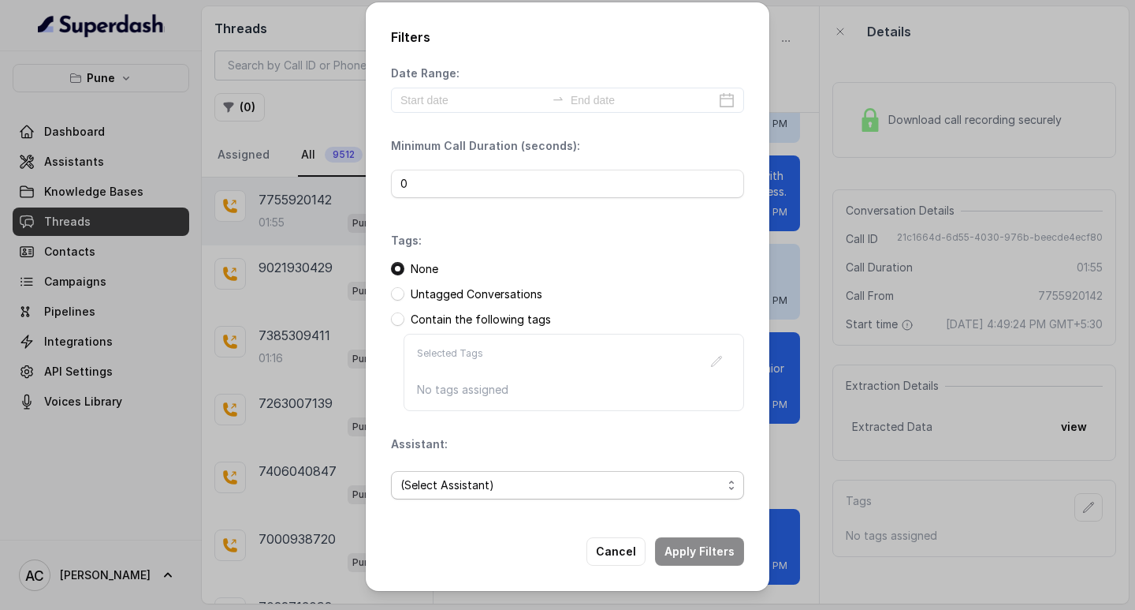
click at [434, 481] on span "(Select Assistant)" at bounding box center [562, 484] width 322 height 19
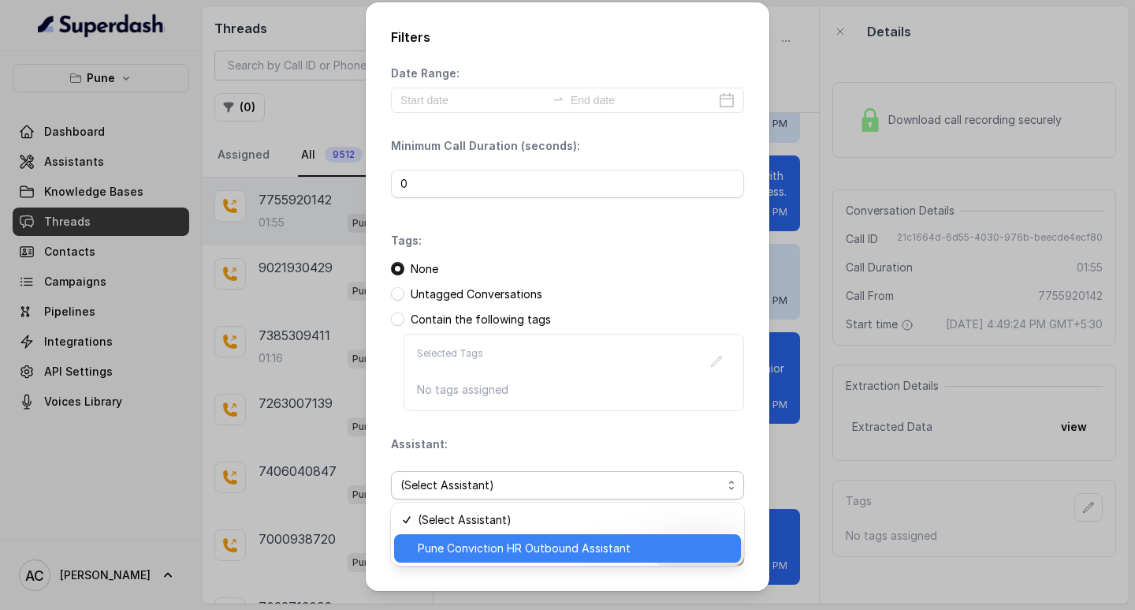
click at [452, 553] on span "Pune Conviction HR Outbound Assistant" at bounding box center [575, 548] width 314 height 19
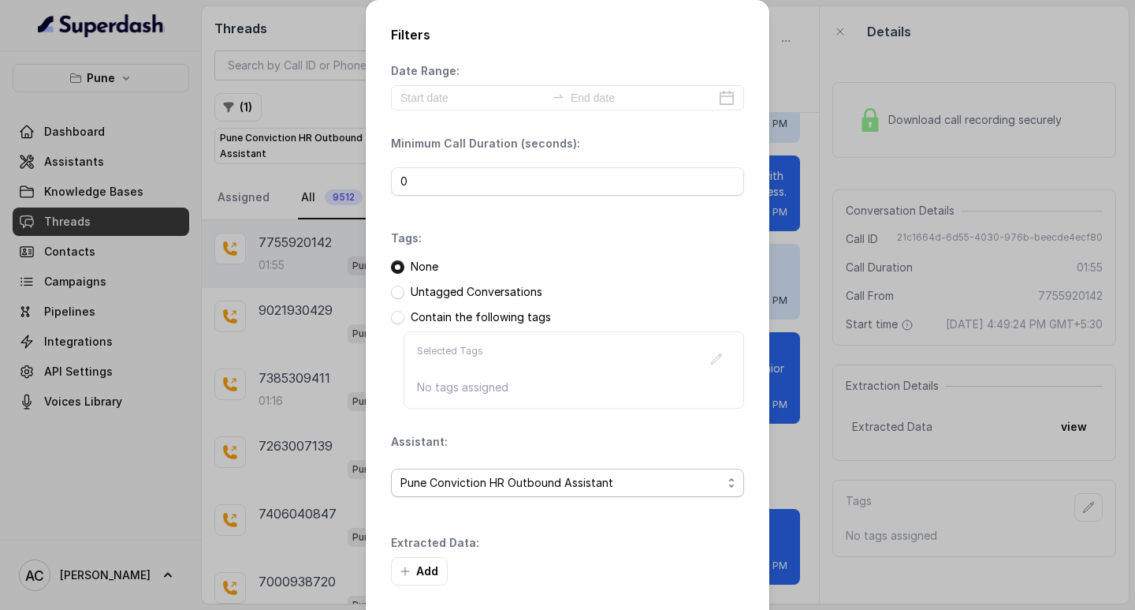
scroll to position [67, 0]
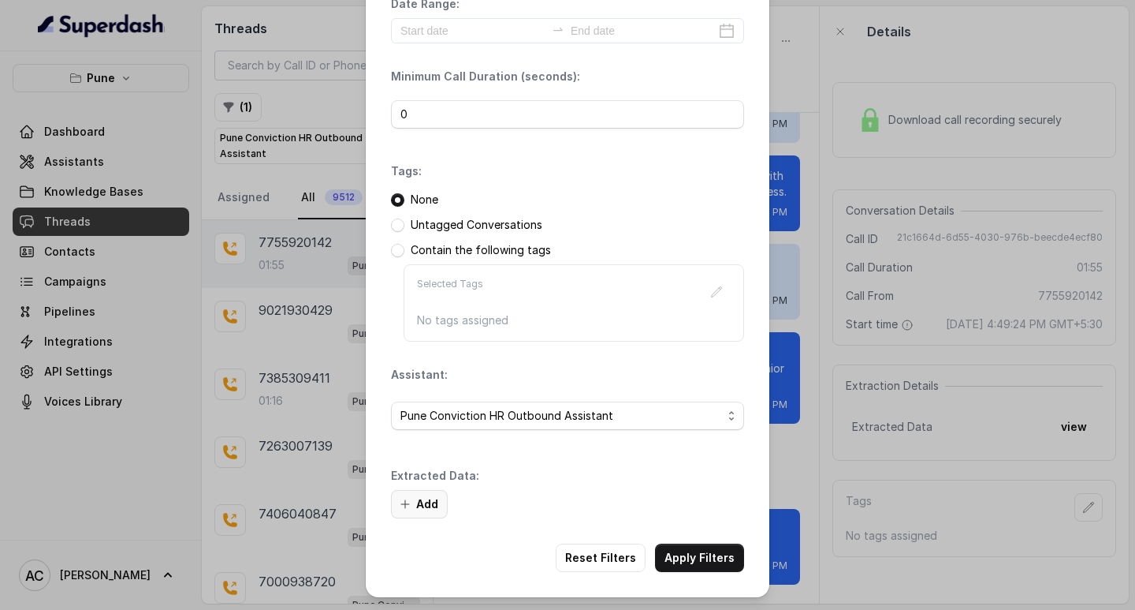
click at [419, 502] on button "Add" at bounding box center [419, 504] width 57 height 28
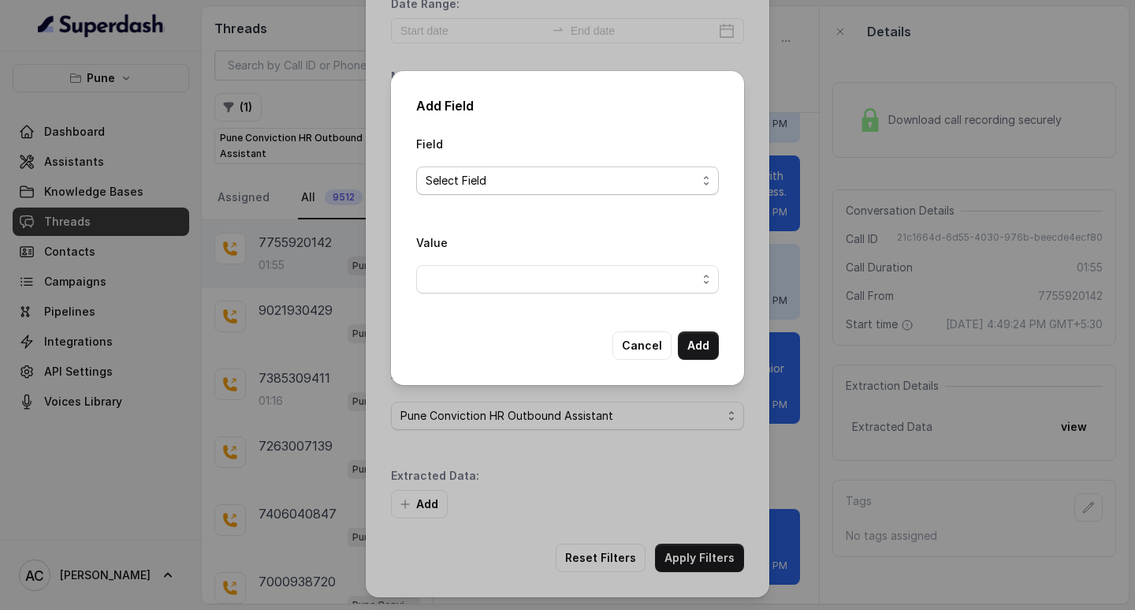
click at [479, 177] on span "Select Field" at bounding box center [561, 180] width 271 height 19
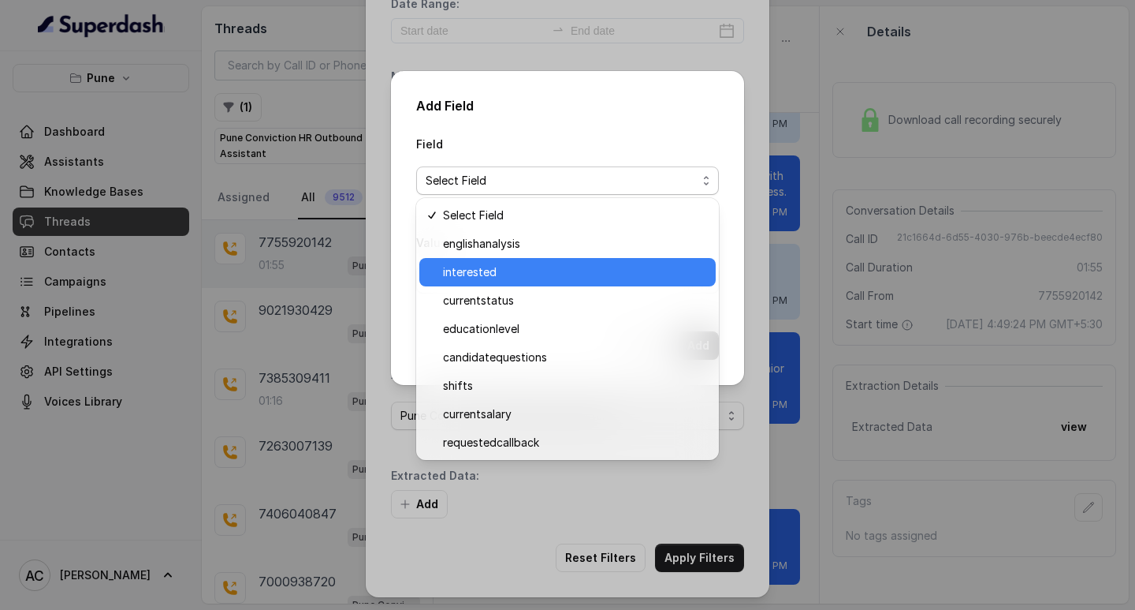
click at [506, 271] on span "interested" at bounding box center [574, 272] width 263 height 19
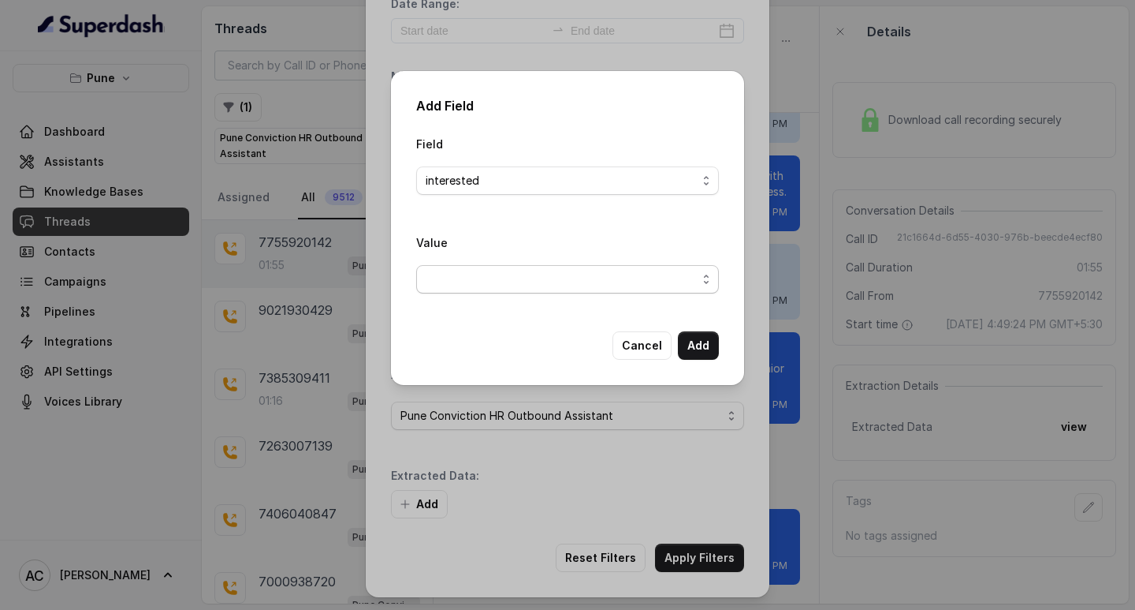
click at [511, 277] on span "button" at bounding box center [567, 279] width 303 height 28
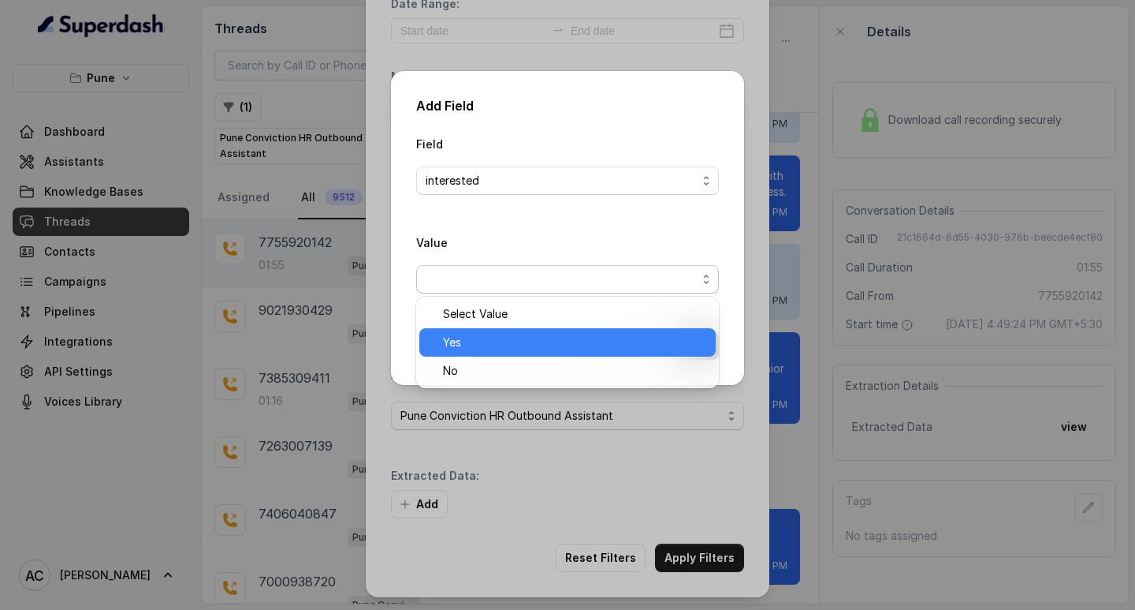
click at [463, 340] on span "Yes" at bounding box center [574, 342] width 263 height 19
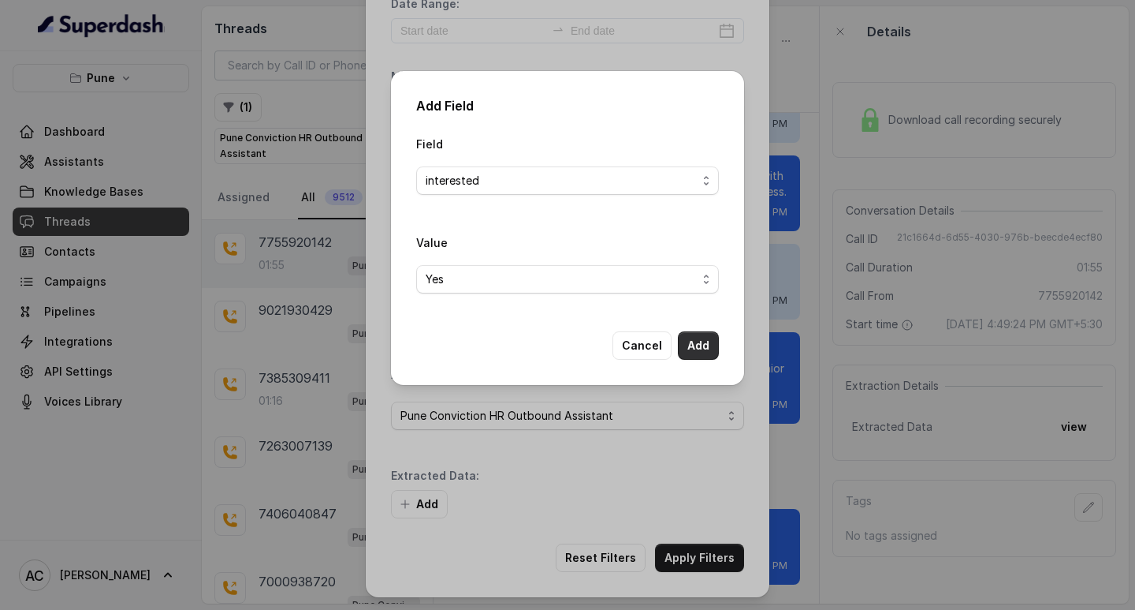
click at [696, 340] on button "Add" at bounding box center [698, 345] width 41 height 28
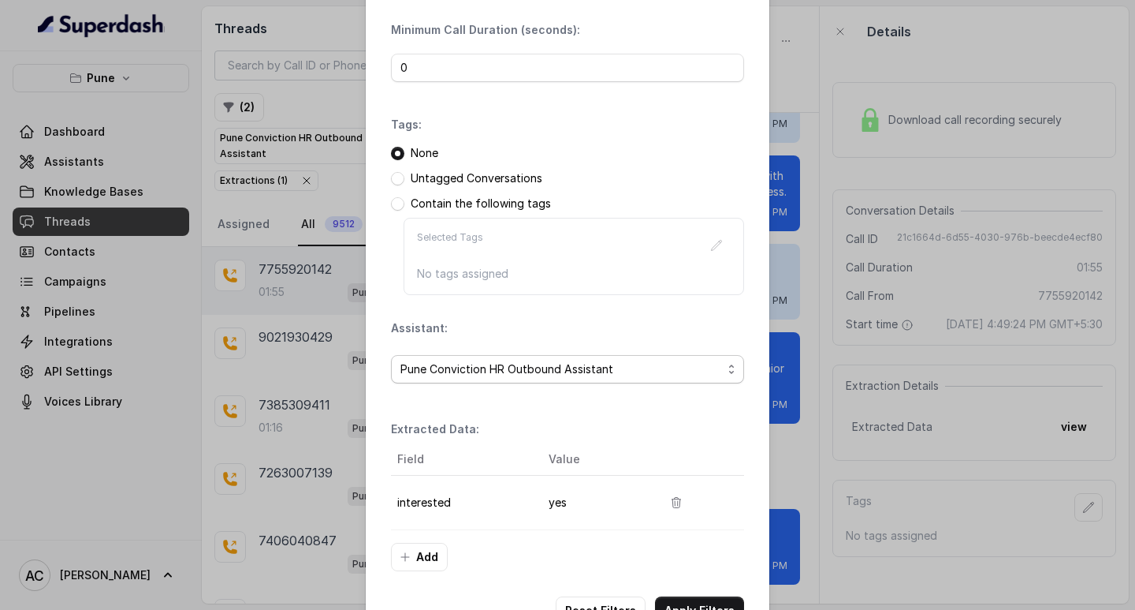
scroll to position [166, 0]
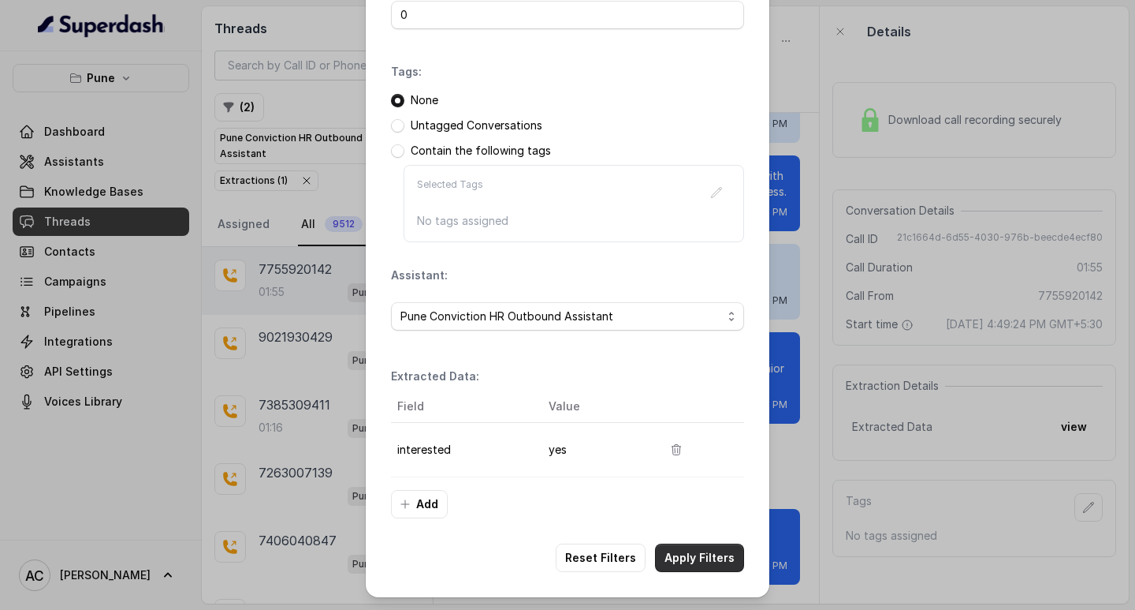
click at [680, 549] on button "Apply Filters" at bounding box center [699, 557] width 89 height 28
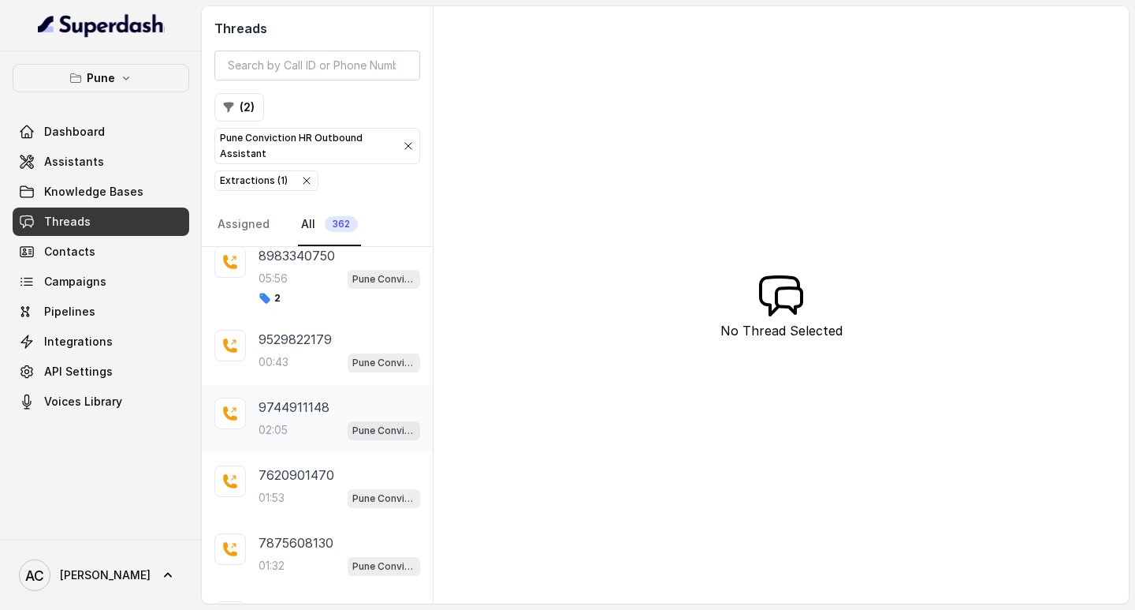
scroll to position [2356, 0]
click at [287, 338] on p "9529822179" at bounding box center [295, 336] width 73 height 19
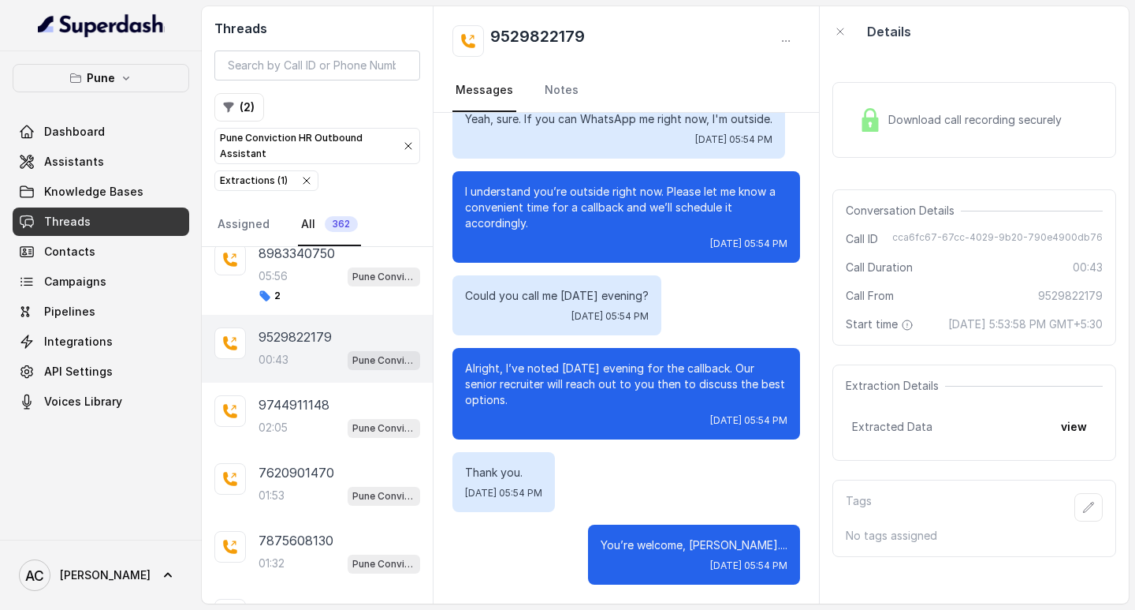
scroll to position [125, 0]
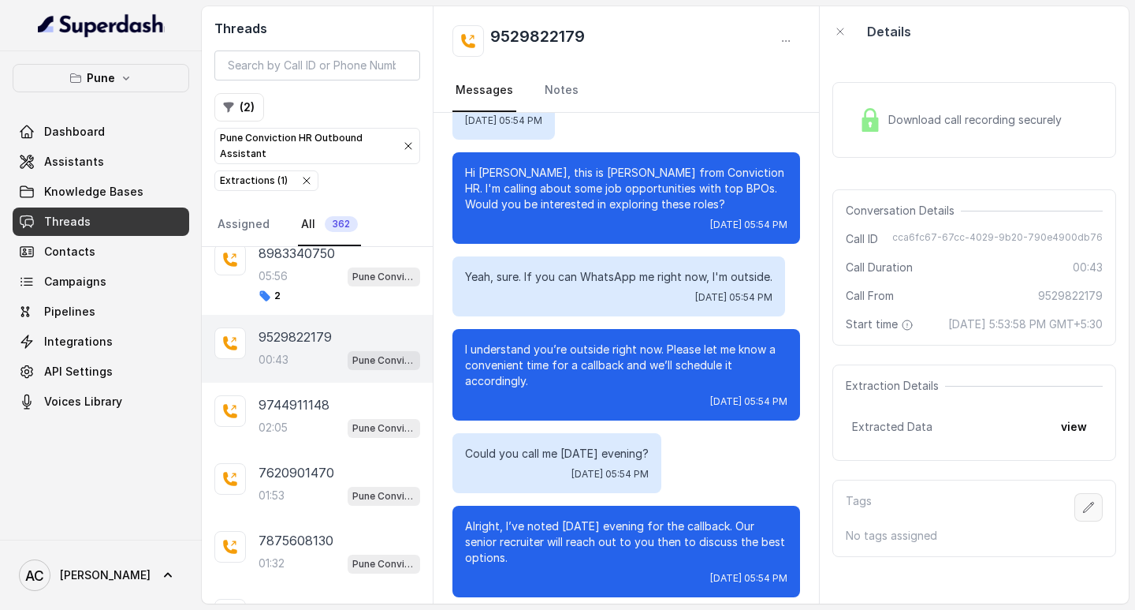
click at [1083, 513] on icon "button" at bounding box center [1089, 507] width 13 height 13
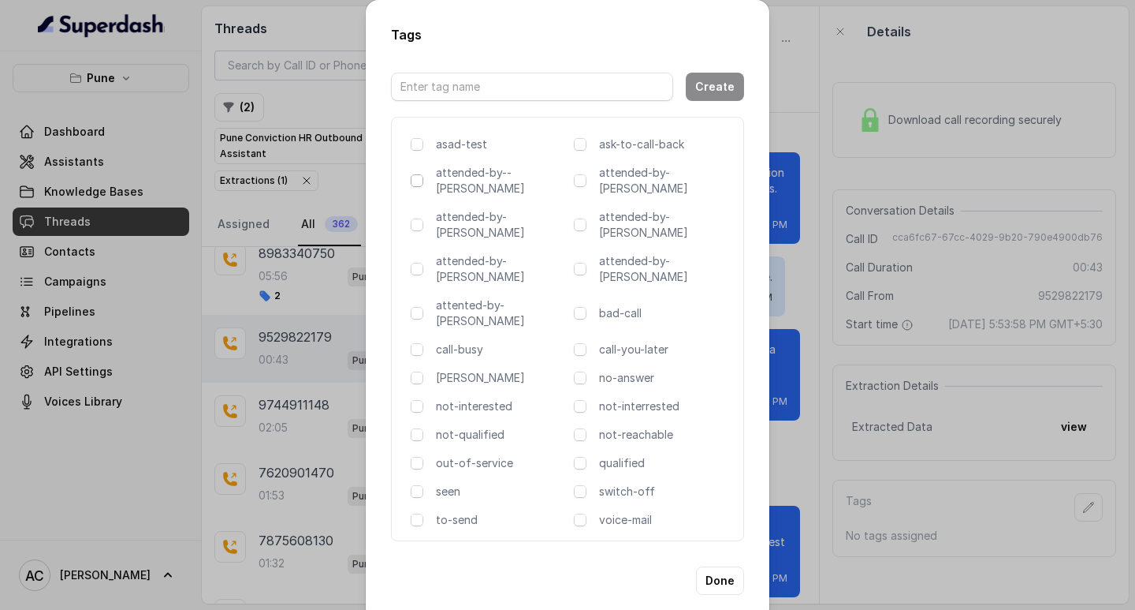
click at [416, 185] on span at bounding box center [417, 180] width 13 height 13
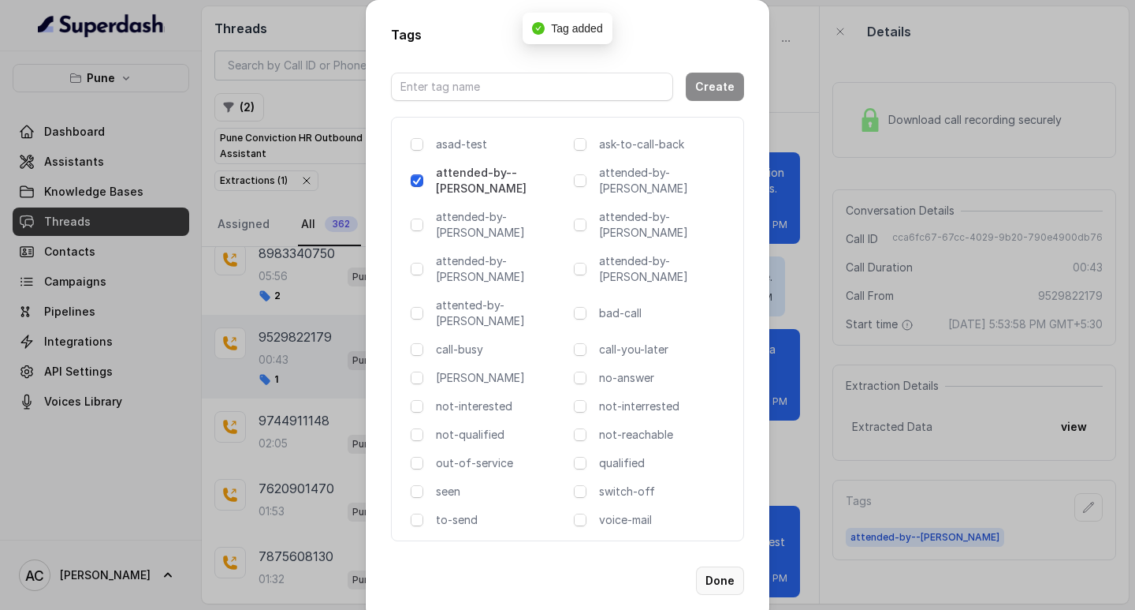
click at [726, 566] on button "Done" at bounding box center [720, 580] width 48 height 28
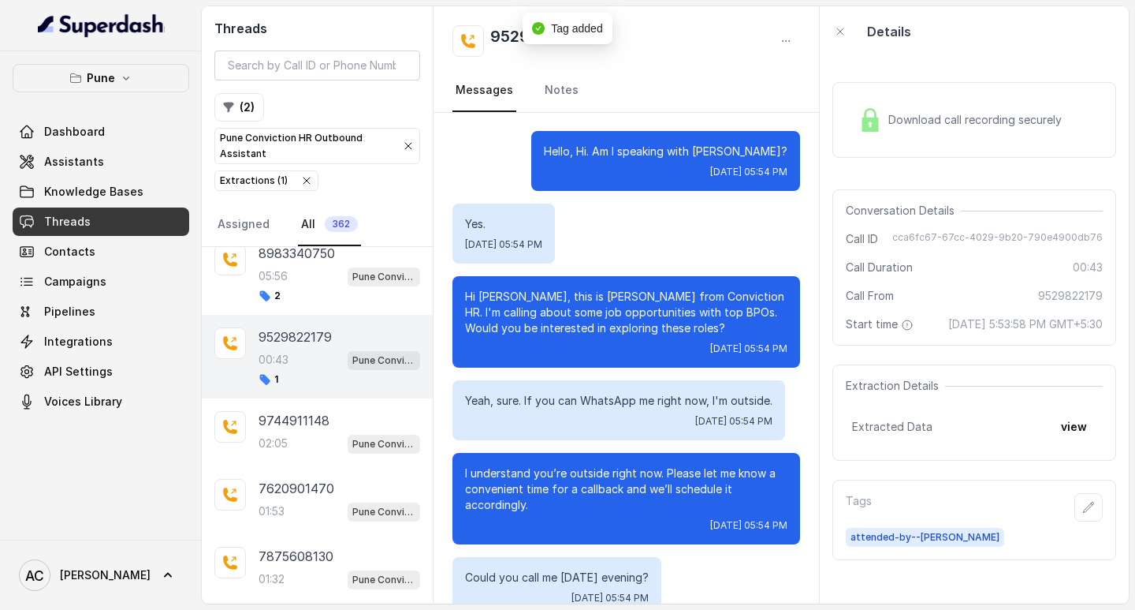
scroll to position [0, 0]
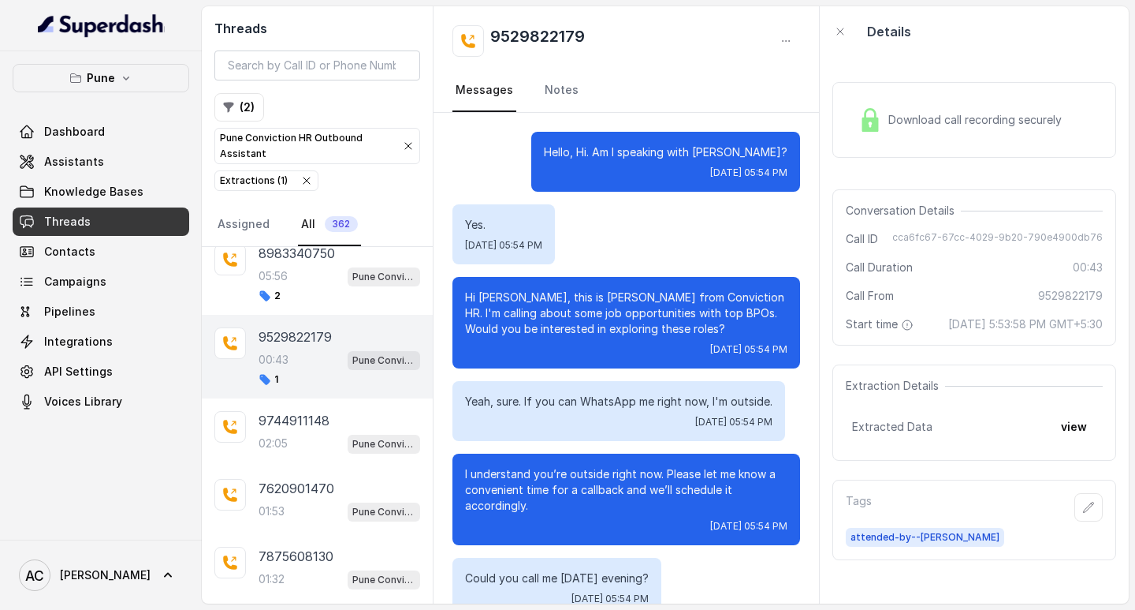
click at [753, 147] on p "Hello, Hi. Am I speaking with [PERSON_NAME]?" at bounding box center [666, 152] width 244 height 16
copy p "[PERSON_NAME]"
drag, startPoint x: 487, startPoint y: 35, endPoint x: 623, endPoint y: 35, distance: 136.4
click at [623, 35] on div "9529822179" at bounding box center [627, 41] width 348 height 32
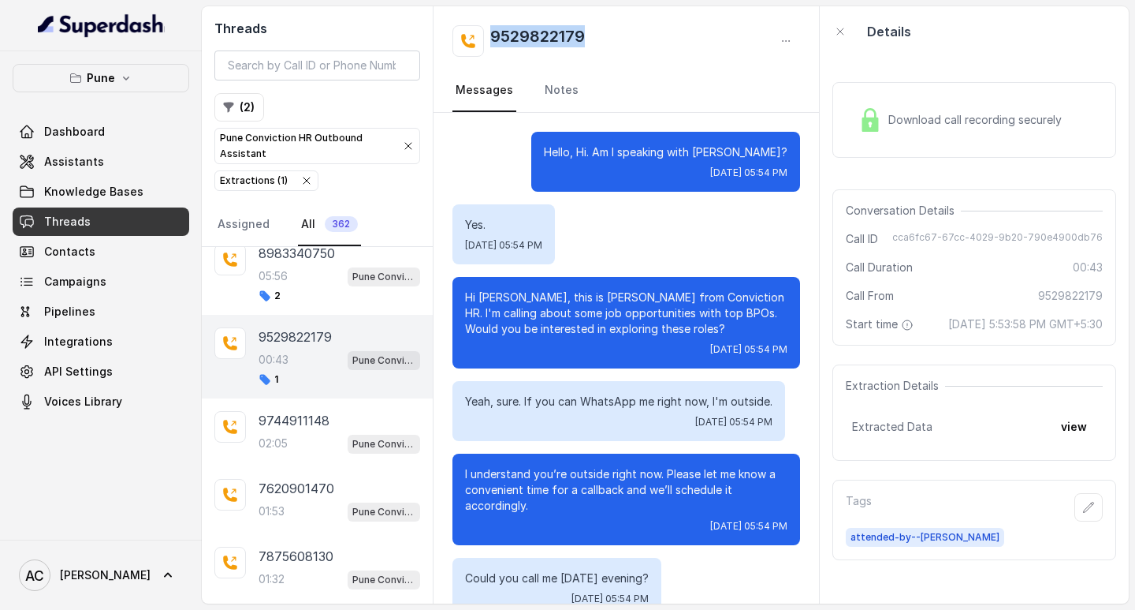
copy h2 "9529822179"
click at [553, 91] on link "Notes" at bounding box center [562, 90] width 40 height 43
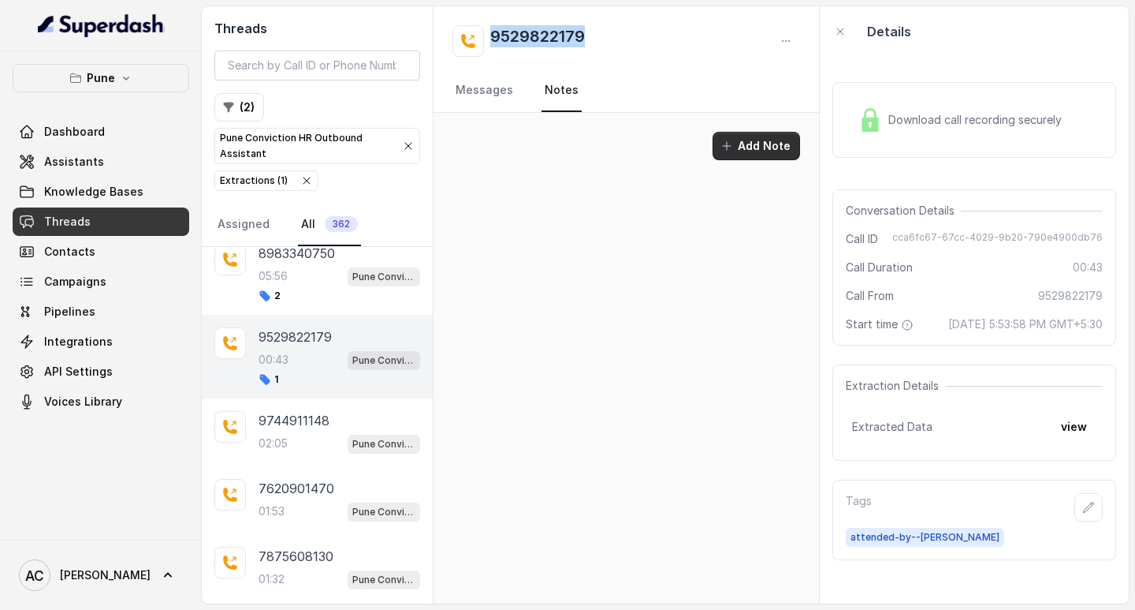
click at [745, 154] on button "Add Note" at bounding box center [757, 146] width 88 height 28
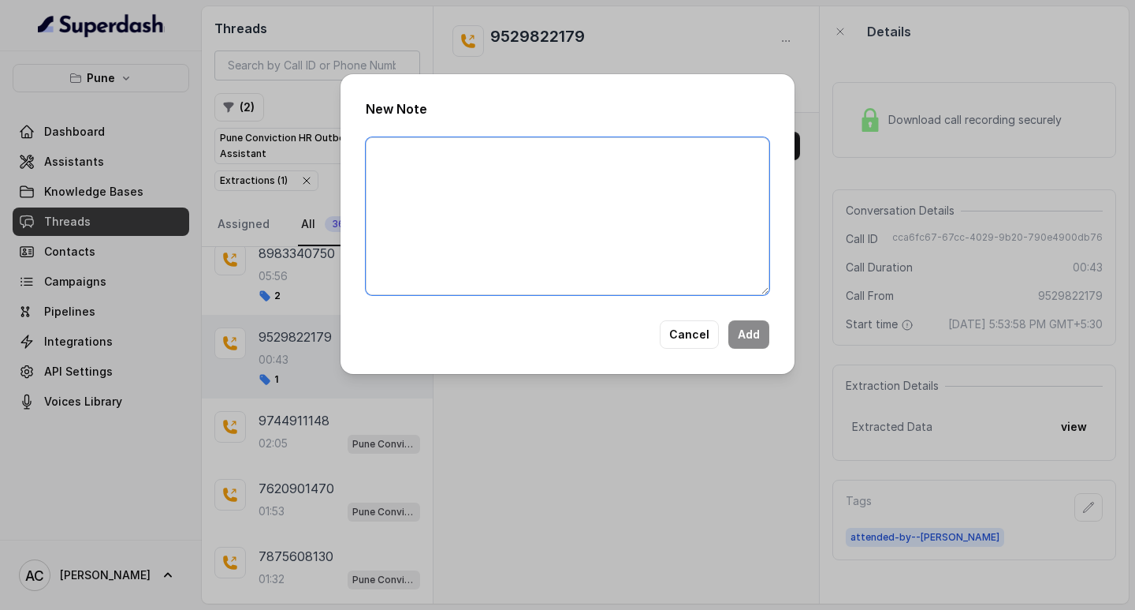
click at [556, 206] on textarea at bounding box center [568, 216] width 404 height 158
paste textarea "Name: Contact number: Recruiter: Name of the attender: Comments: AI Improvement:"
click at [486, 186] on textarea "Name: Contact number: Recruiter: Name of the attender: Comments: AI Improvement:" at bounding box center [568, 216] width 404 height 158
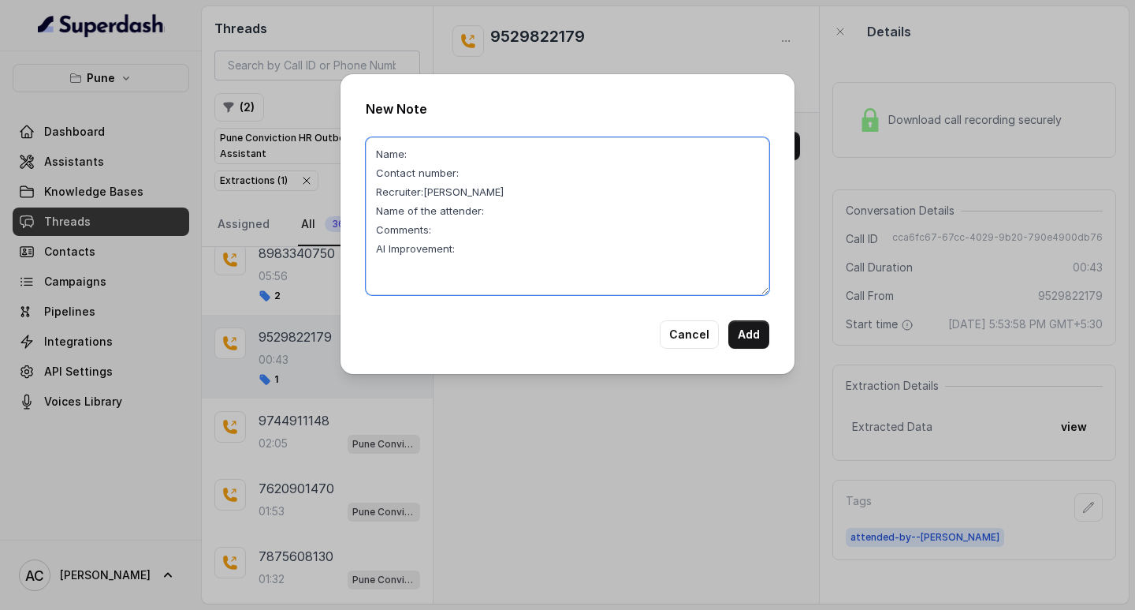
click at [484, 172] on textarea "Name: Contact number: Recruiter:[PERSON_NAME] Name of the attender: Comments: A…" at bounding box center [568, 216] width 404 height 158
click at [493, 211] on textarea "Name: Contact number: Recruiter:[PERSON_NAME] Name of the attender: Comments: A…" at bounding box center [568, 216] width 404 height 158
click at [440, 226] on textarea "Name: Contact number: Recruiter:[PERSON_NAME] Name of the attender:[PERSON_NAME…" at bounding box center [568, 216] width 404 height 158
click at [411, 151] on textarea "Name: Contact number: Recruiter:[PERSON_NAME] Name of the attender:[PERSON_NAME…" at bounding box center [568, 216] width 404 height 158
click at [478, 191] on textarea "Name: Contact number: Recruiter:[PERSON_NAME] Name of the attender:[PERSON_NAME…" at bounding box center [568, 216] width 404 height 158
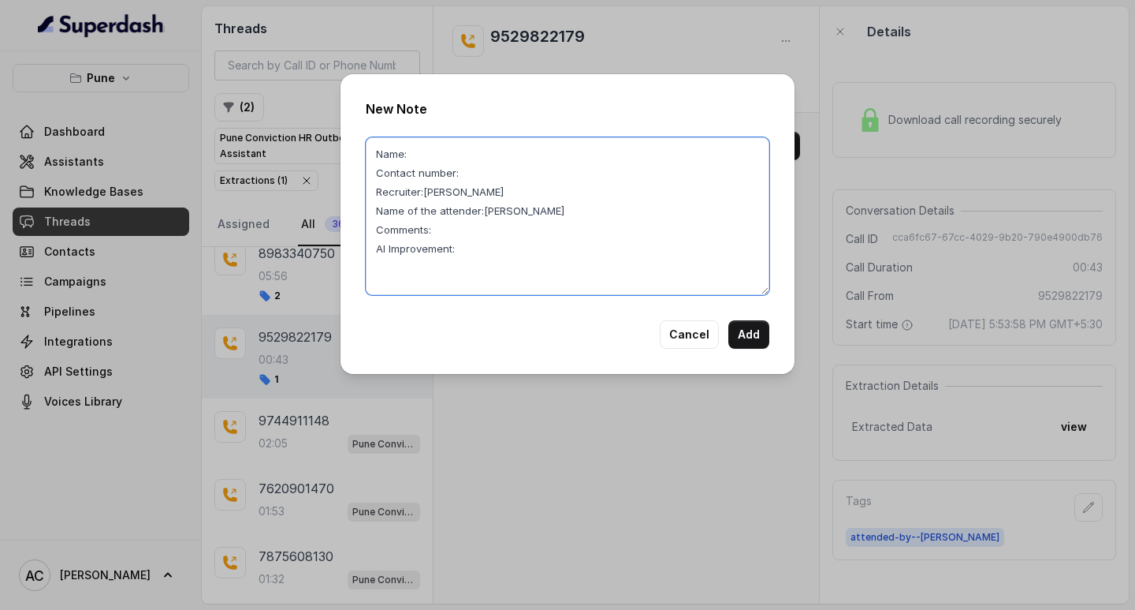
click at [475, 174] on textarea "Name: Contact number: Recruiter:[PERSON_NAME] Name of the attender:[PERSON_NAME…" at bounding box center [568, 216] width 404 height 158
paste textarea "9529822179"
click at [433, 155] on textarea "Name: Contact number:[PHONE_NUMBER] Recruiter:[PERSON_NAME] Name of the attende…" at bounding box center [568, 216] width 404 height 158
paste textarea "[PERSON_NAME]"
drag, startPoint x: 454, startPoint y: 234, endPoint x: 463, endPoint y: 215, distance: 20.8
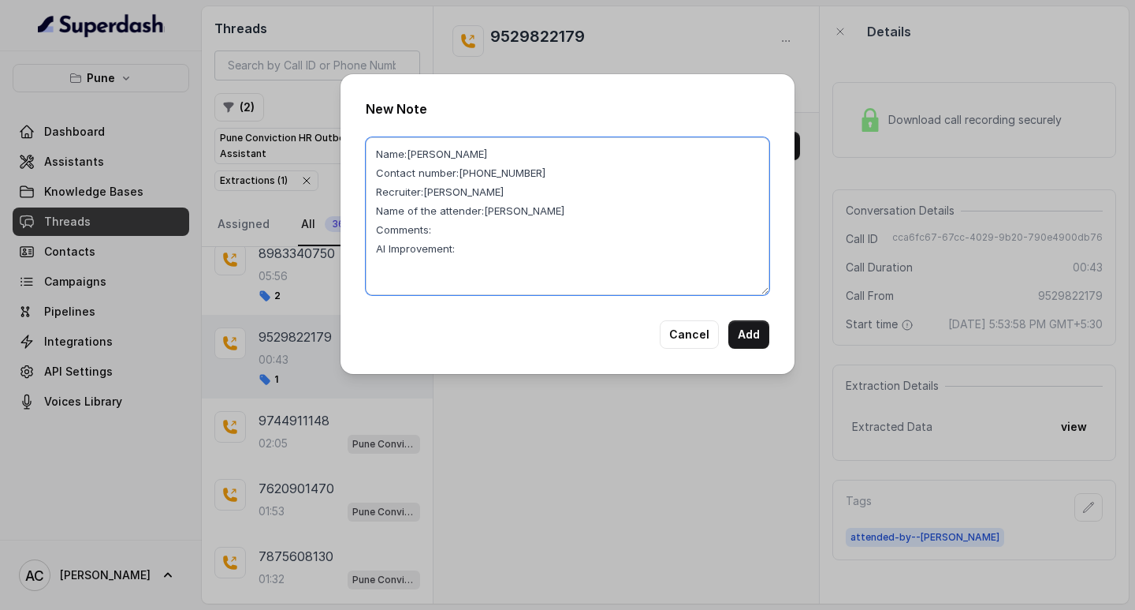
click at [456, 234] on textarea "Name:[PERSON_NAME] Contact number:[PHONE_NUMBER] Recruiter:[PERSON_NAME] Name o…" at bounding box center [568, 216] width 404 height 158
type textarea "Name:[PERSON_NAME] Contact number:[PHONE_NUMBER] Recruiter:[PERSON_NAME] Name o…"
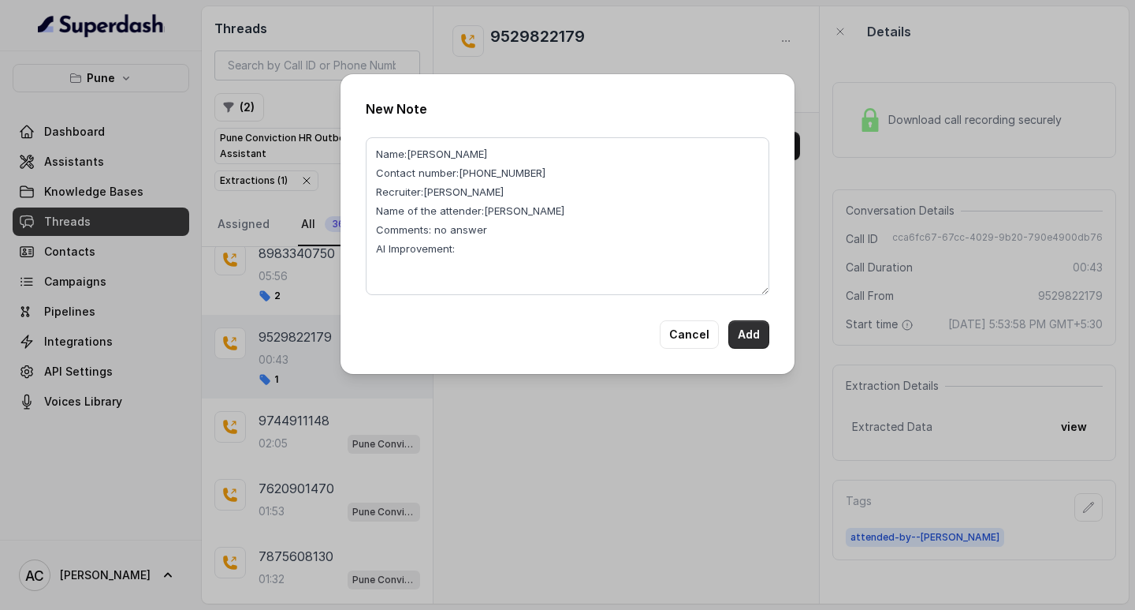
click at [737, 328] on button "Add" at bounding box center [749, 334] width 41 height 28
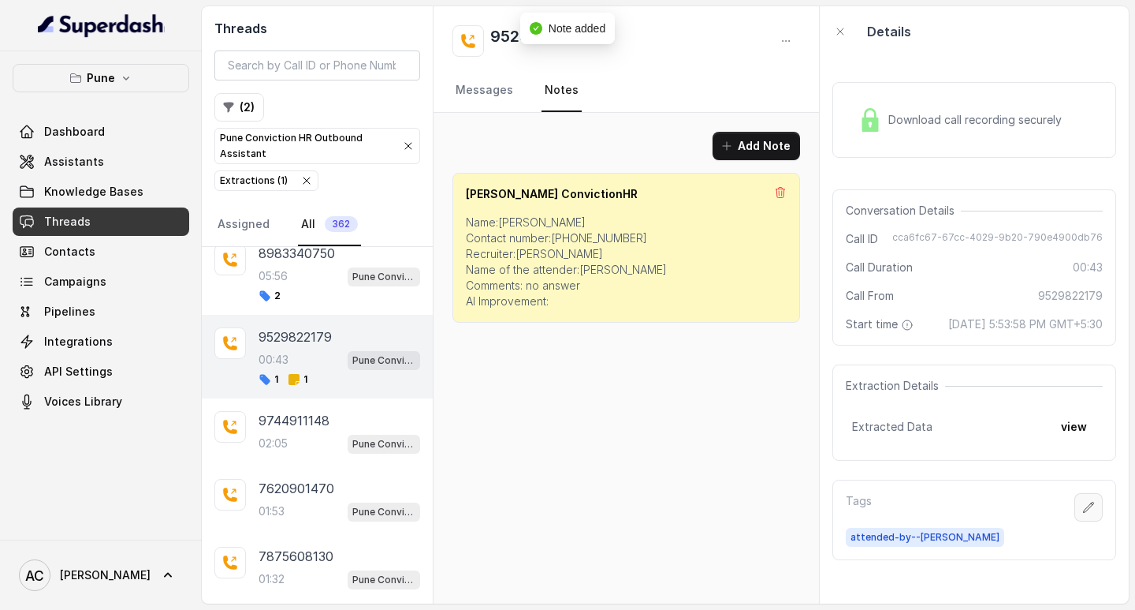
click at [1086, 521] on button "button" at bounding box center [1089, 507] width 28 height 28
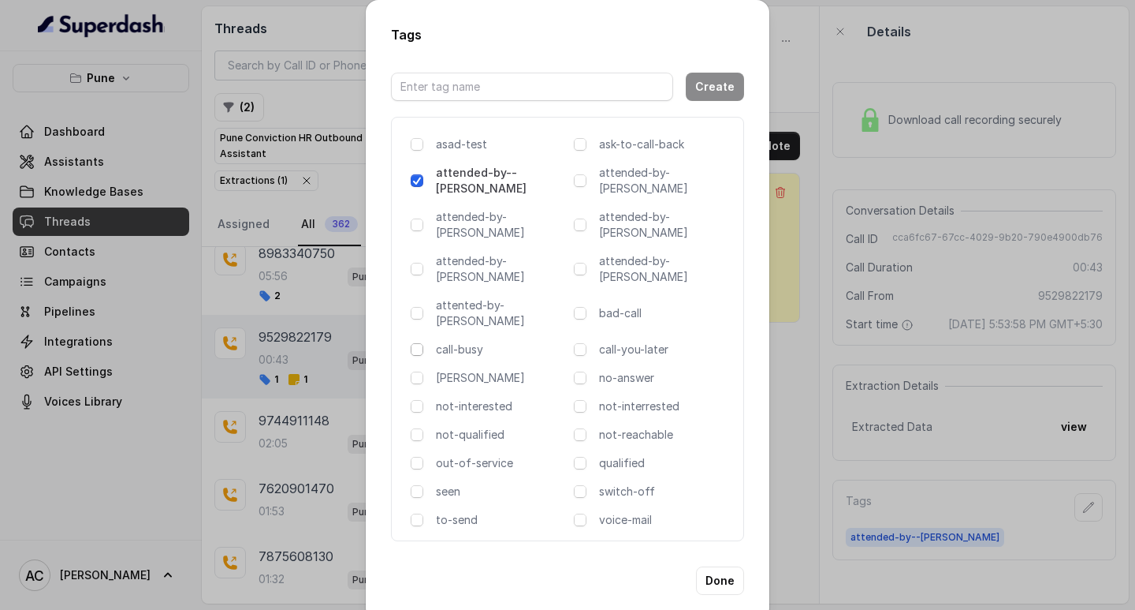
click at [419, 343] on span at bounding box center [417, 349] width 13 height 13
click at [582, 371] on span at bounding box center [580, 377] width 13 height 13
click at [417, 343] on span at bounding box center [417, 349] width 13 height 13
click at [721, 566] on button "Done" at bounding box center [720, 580] width 48 height 28
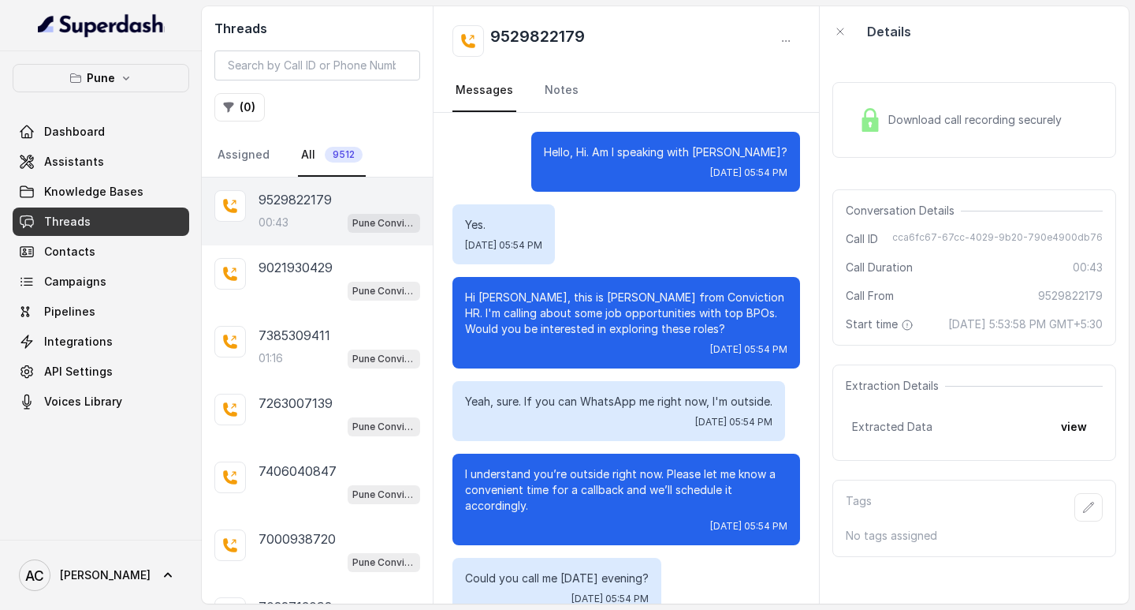
scroll to position [282, 0]
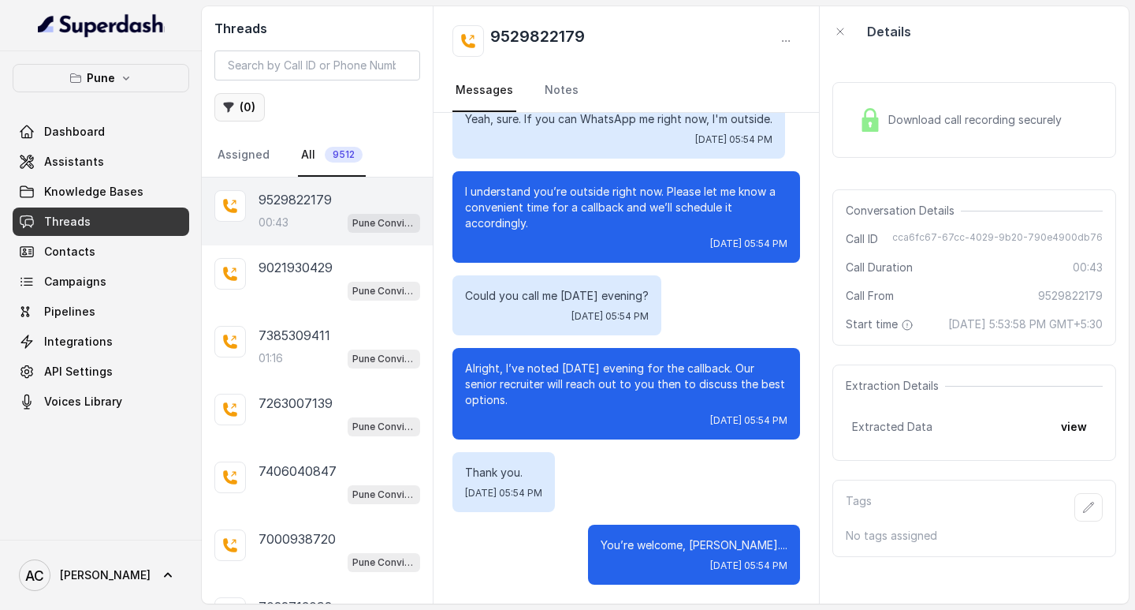
click at [251, 103] on button "( 0 )" at bounding box center [239, 107] width 50 height 28
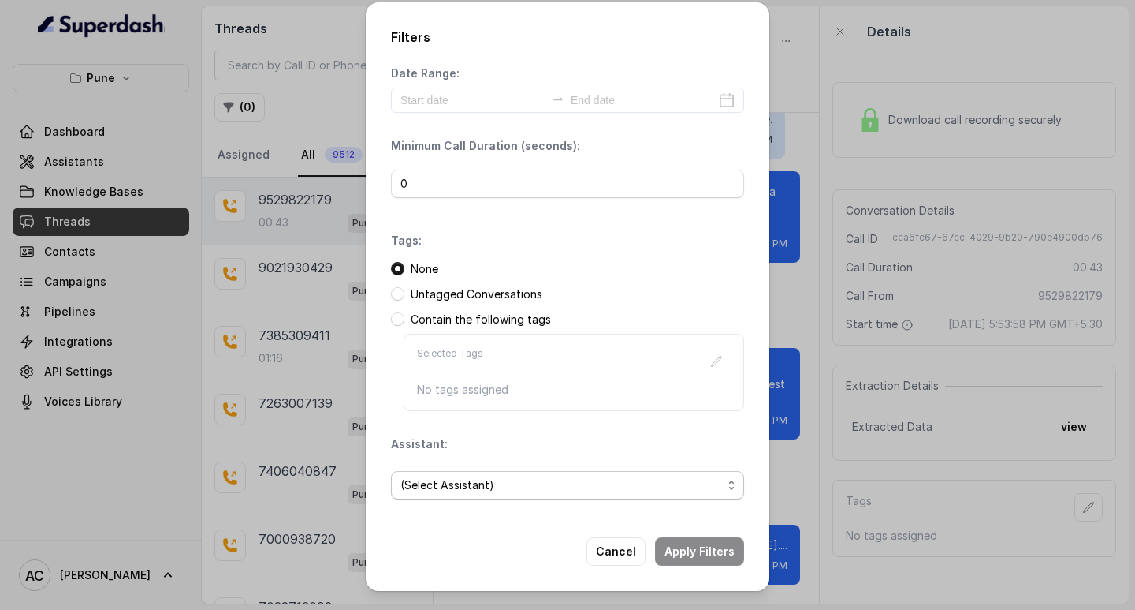
click at [427, 487] on span "(Select Assistant)" at bounding box center [562, 484] width 322 height 19
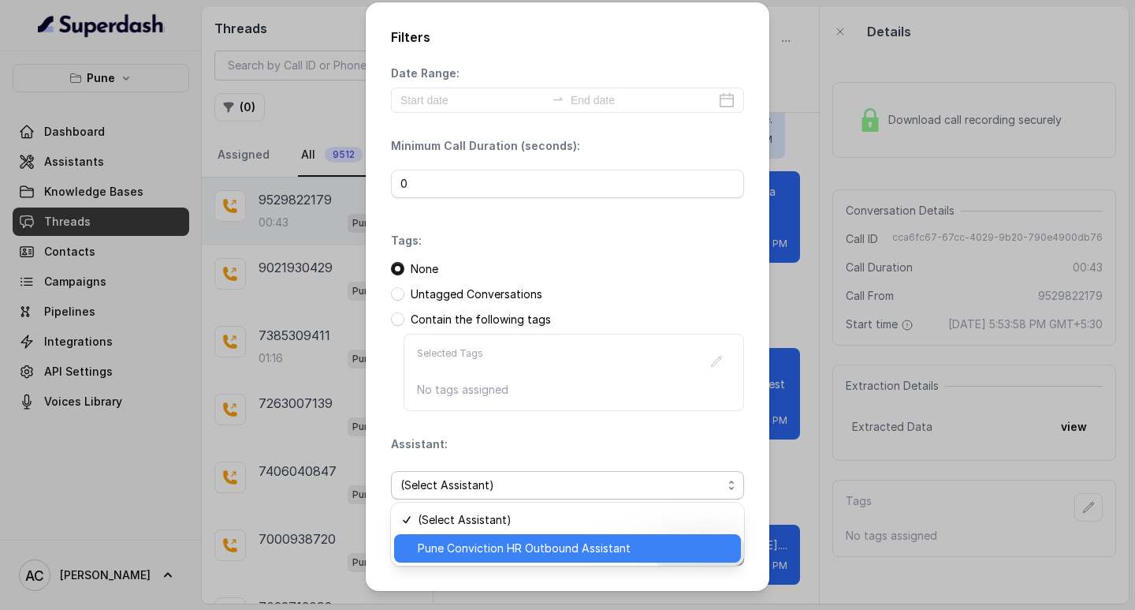
click at [441, 541] on span "Pune Conviction HR Outbound Assistant" at bounding box center [575, 548] width 314 height 19
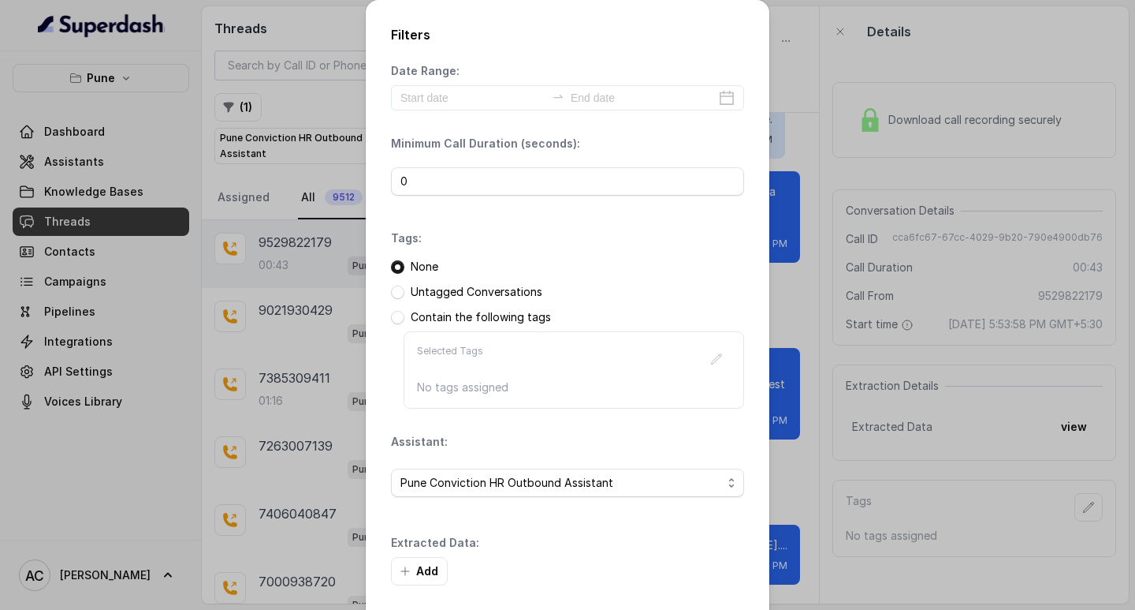
scroll to position [67, 0]
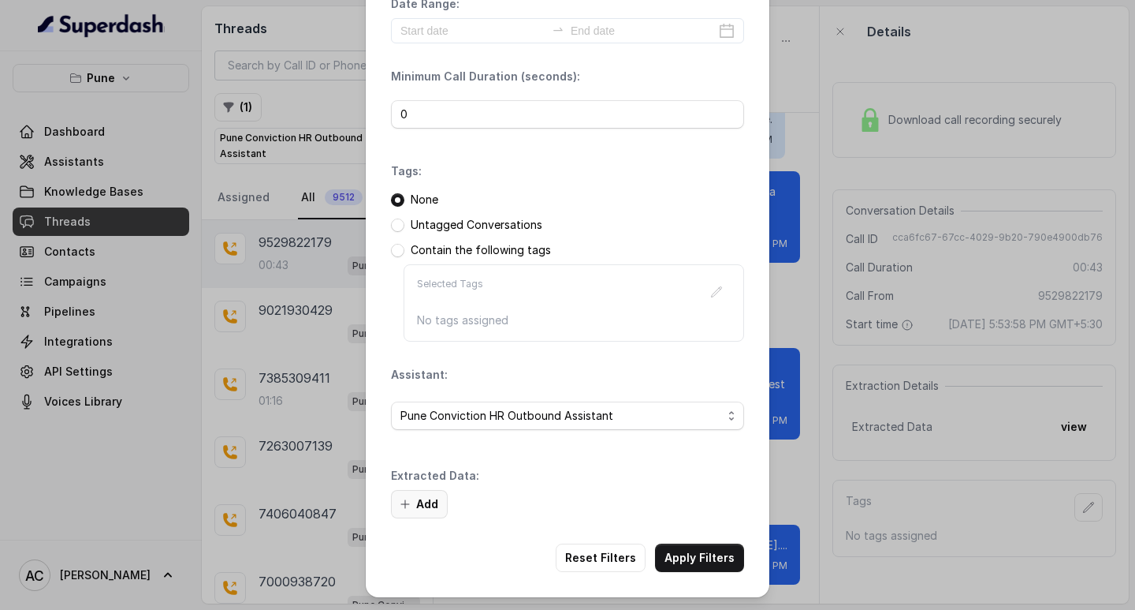
click at [419, 502] on button "Add" at bounding box center [419, 504] width 57 height 28
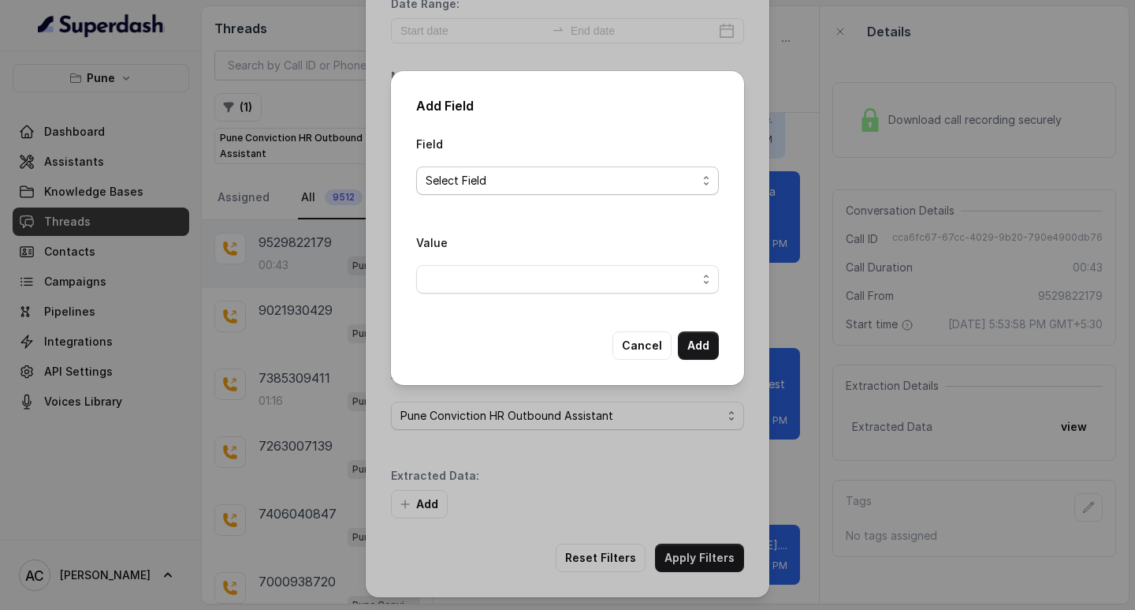
click at [435, 181] on span "Select Field" at bounding box center [561, 180] width 271 height 19
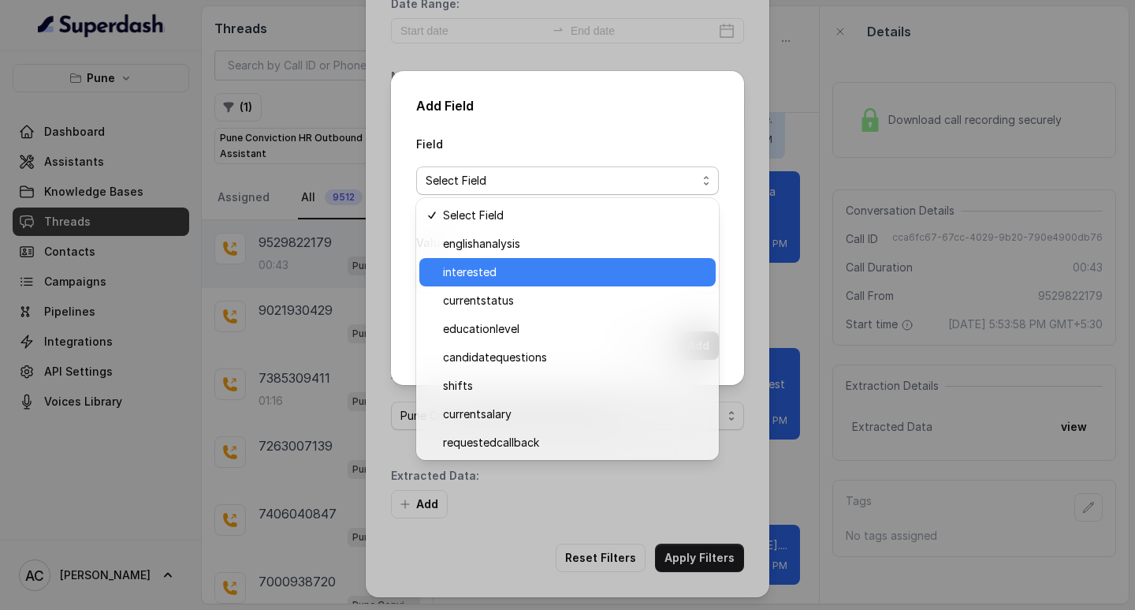
click at [472, 267] on span "interested" at bounding box center [574, 272] width 263 height 19
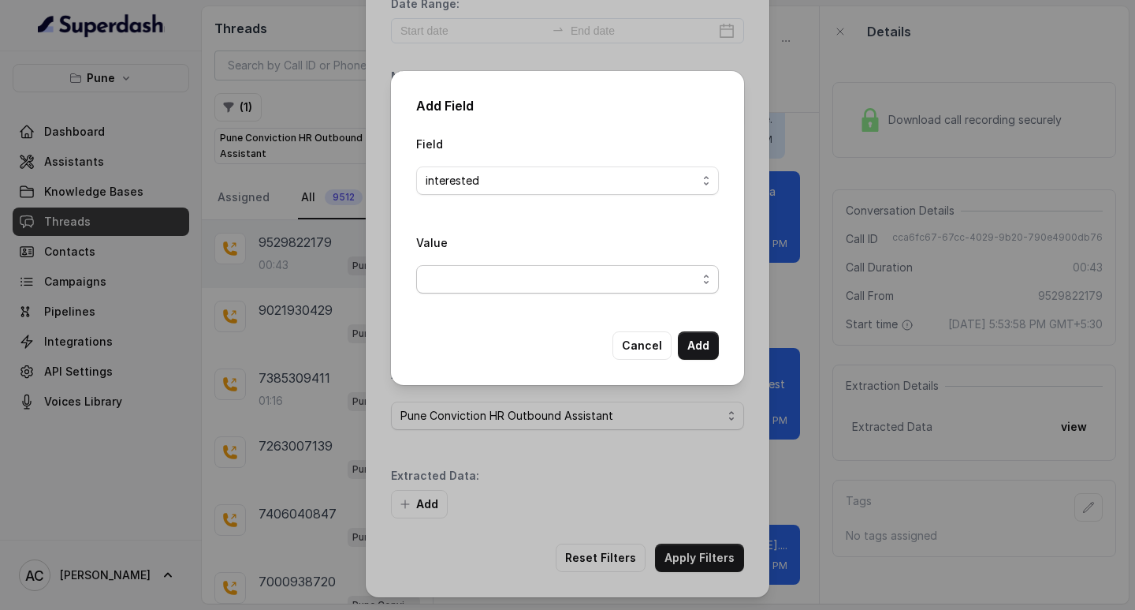
click at [438, 271] on span "button" at bounding box center [567, 279] width 303 height 28
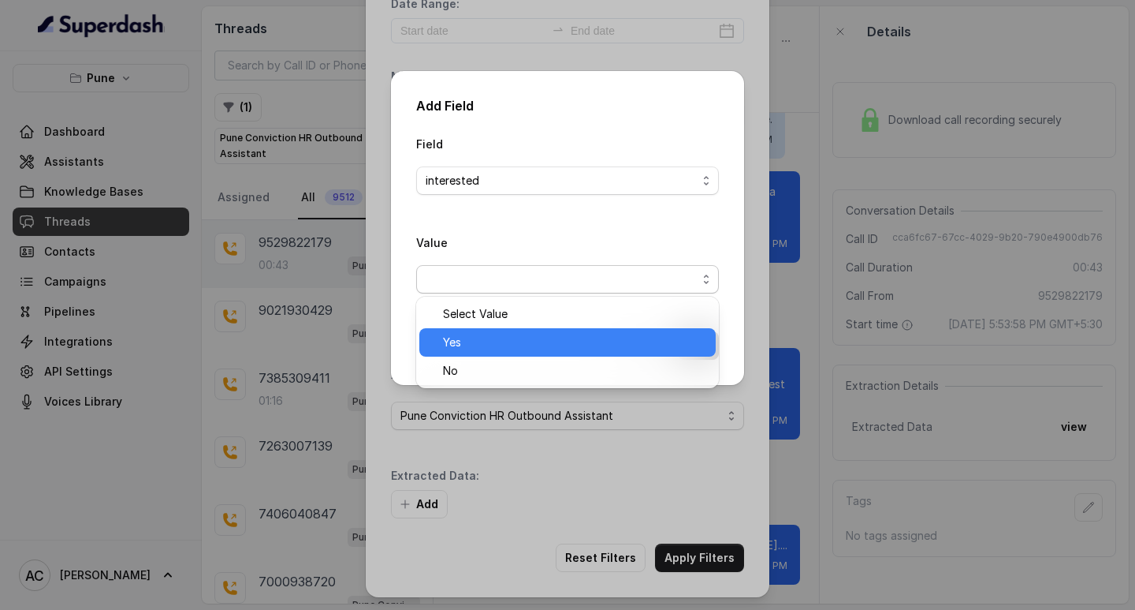
click at [463, 343] on span "Yes" at bounding box center [574, 342] width 263 height 19
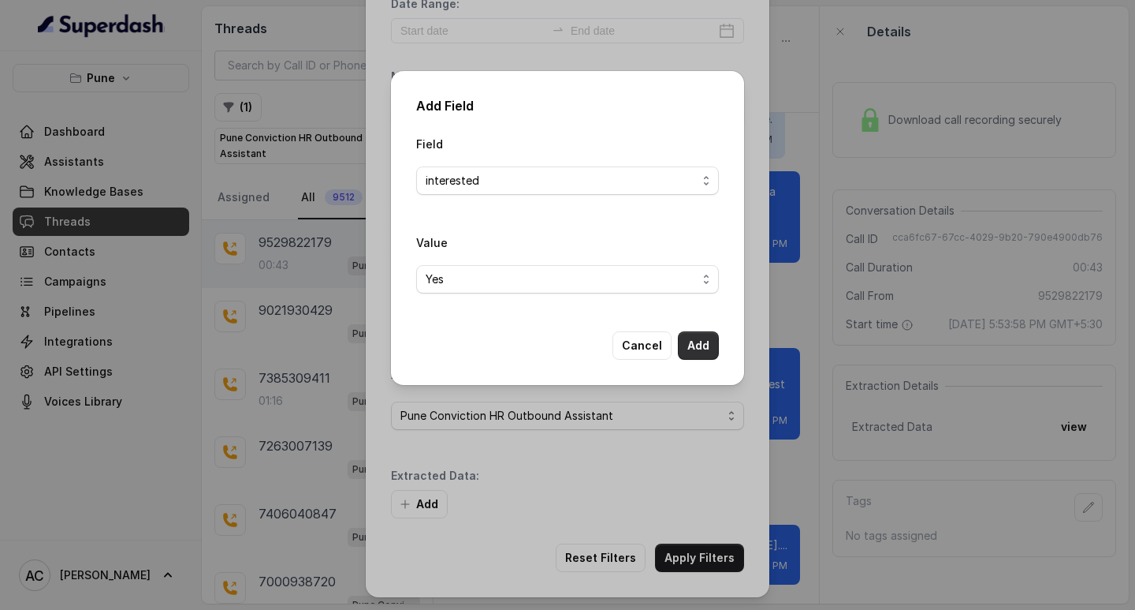
click at [692, 345] on button "Add" at bounding box center [698, 345] width 41 height 28
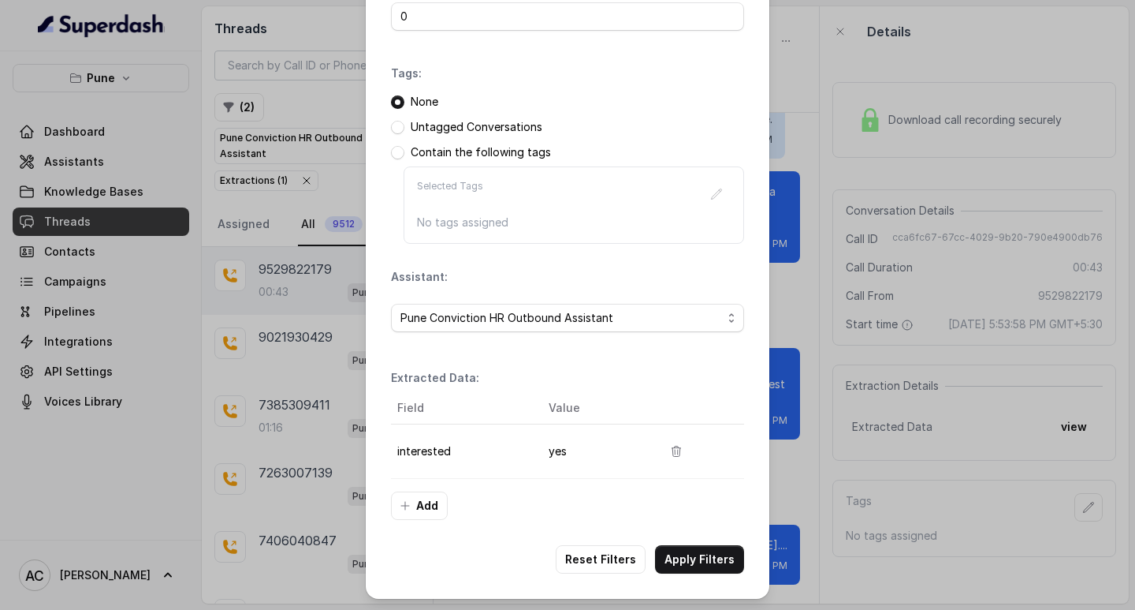
scroll to position [166, 0]
click at [700, 556] on button "Apply Filters" at bounding box center [699, 557] width 89 height 28
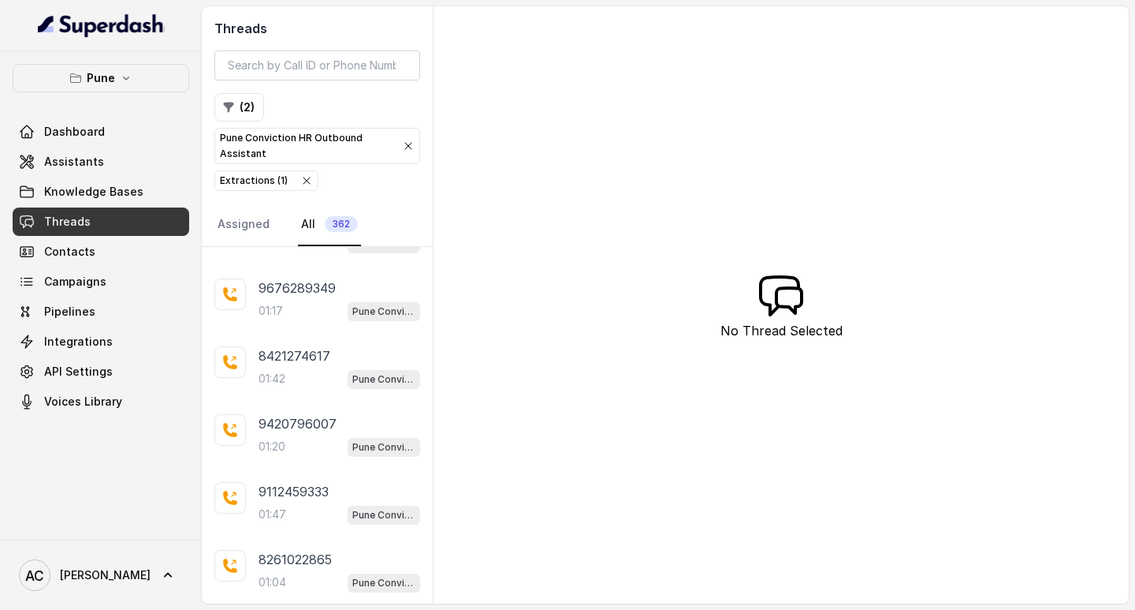
scroll to position [4185, 0]
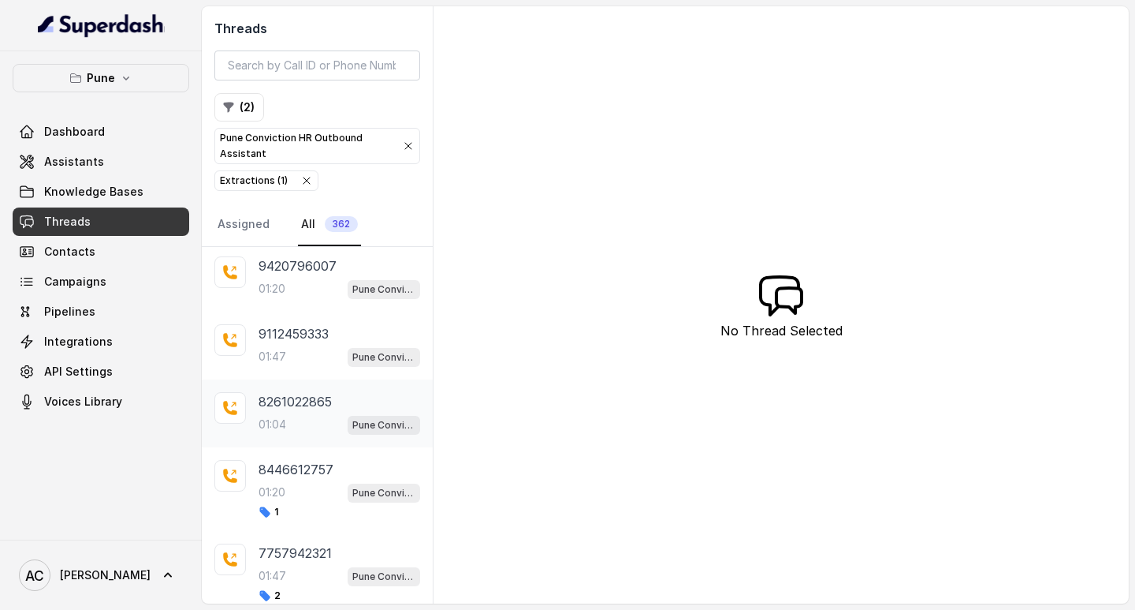
click at [289, 401] on p "8261022865" at bounding box center [295, 401] width 73 height 19
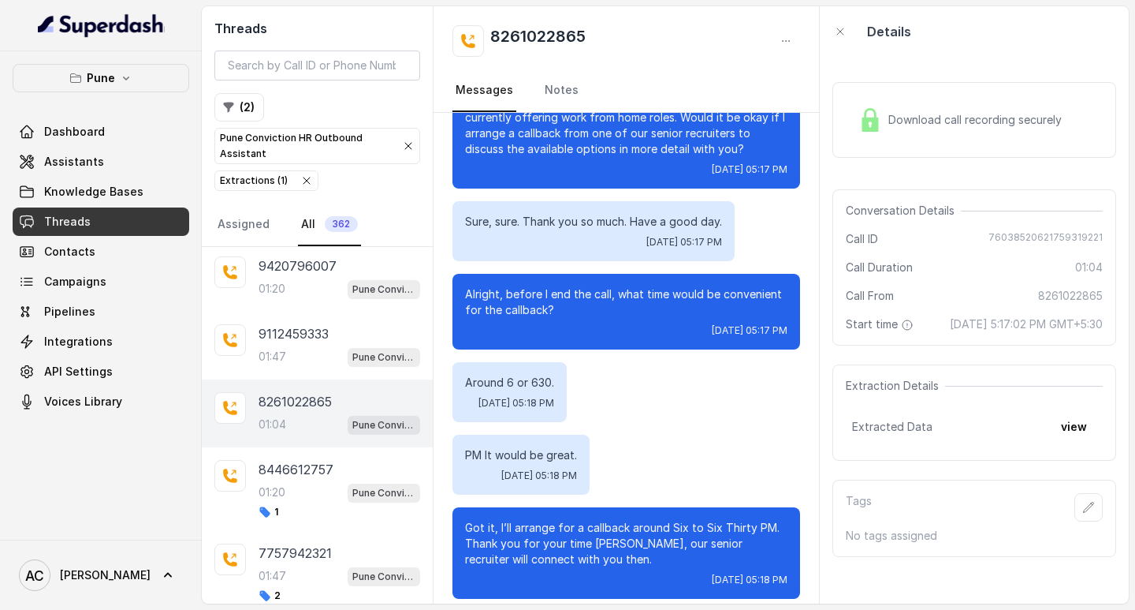
scroll to position [394, 0]
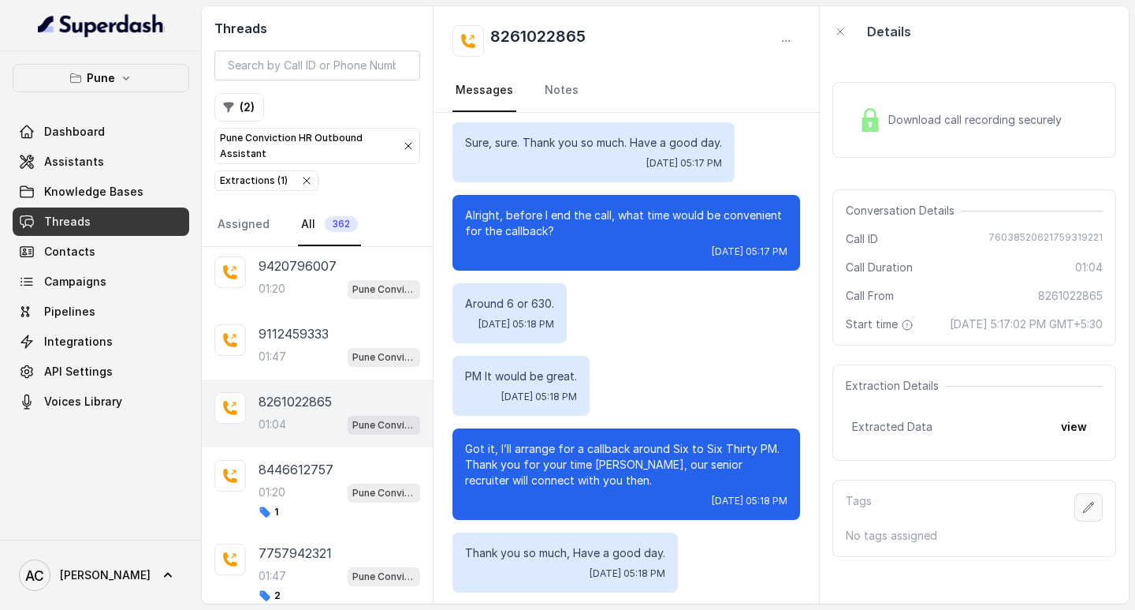
click at [1083, 513] on icon "button" at bounding box center [1089, 507] width 13 height 13
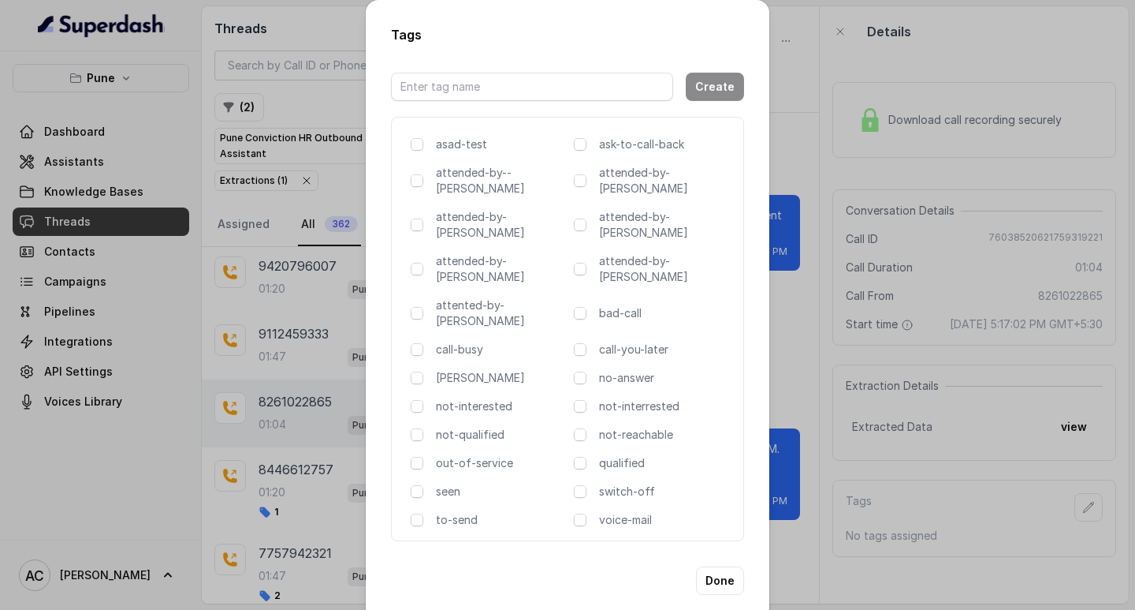
click at [408, 182] on div "asad-test ask-to-call-back attended-by--komal attended-by-amaan attended-by-amr…" at bounding box center [567, 329] width 353 height 424
click at [421, 185] on span at bounding box center [417, 180] width 13 height 13
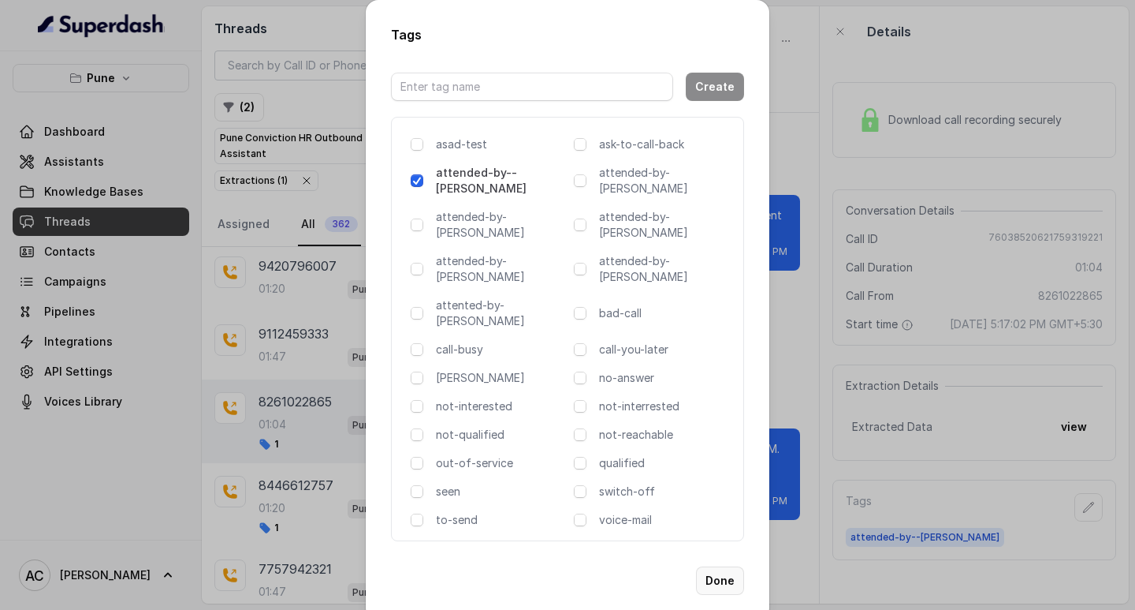
click at [711, 566] on button "Done" at bounding box center [720, 580] width 48 height 28
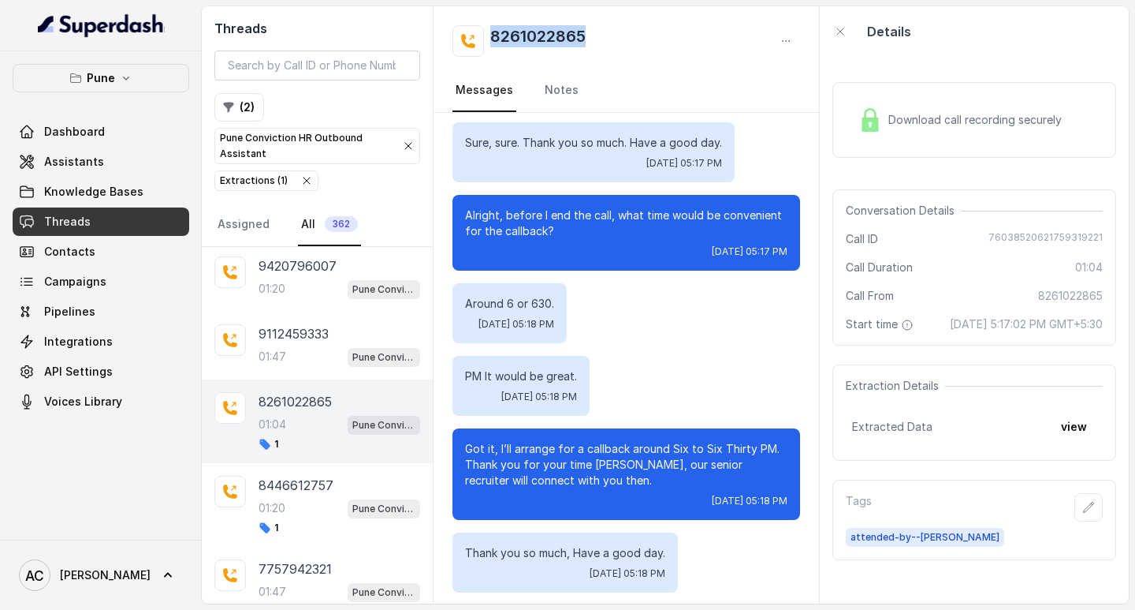
drag, startPoint x: 490, startPoint y: 32, endPoint x: 599, endPoint y: 36, distance: 108.9
click at [599, 36] on div "8261022865" at bounding box center [627, 41] width 348 height 32
copy h2 "8261022865"
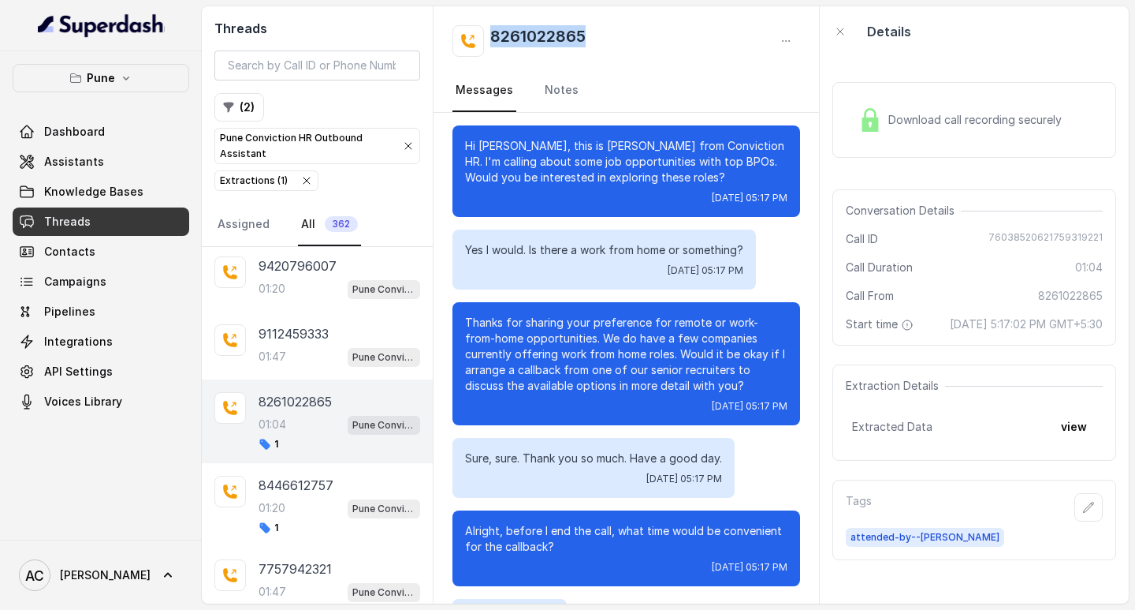
scroll to position [0, 0]
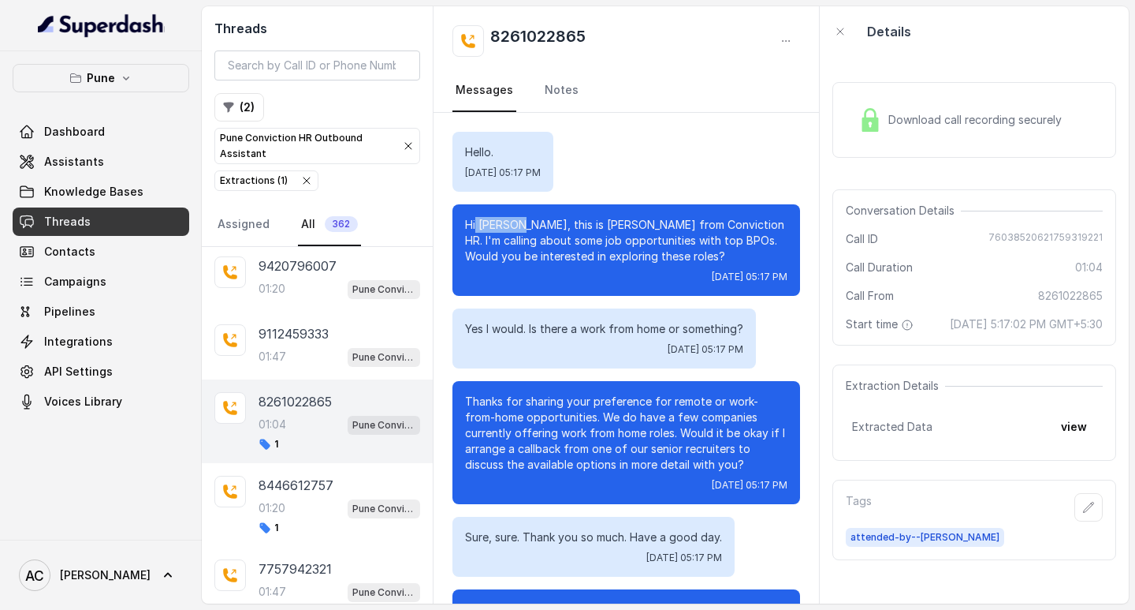
drag, startPoint x: 523, startPoint y: 221, endPoint x: 477, endPoint y: 222, distance: 45.7
click at [477, 222] on p "Hi [PERSON_NAME], this is [PERSON_NAME] from Conviction HR. I'm calling about s…" at bounding box center [626, 240] width 323 height 47
copy p "Gousiya"
click at [568, 94] on link "Notes" at bounding box center [562, 90] width 40 height 43
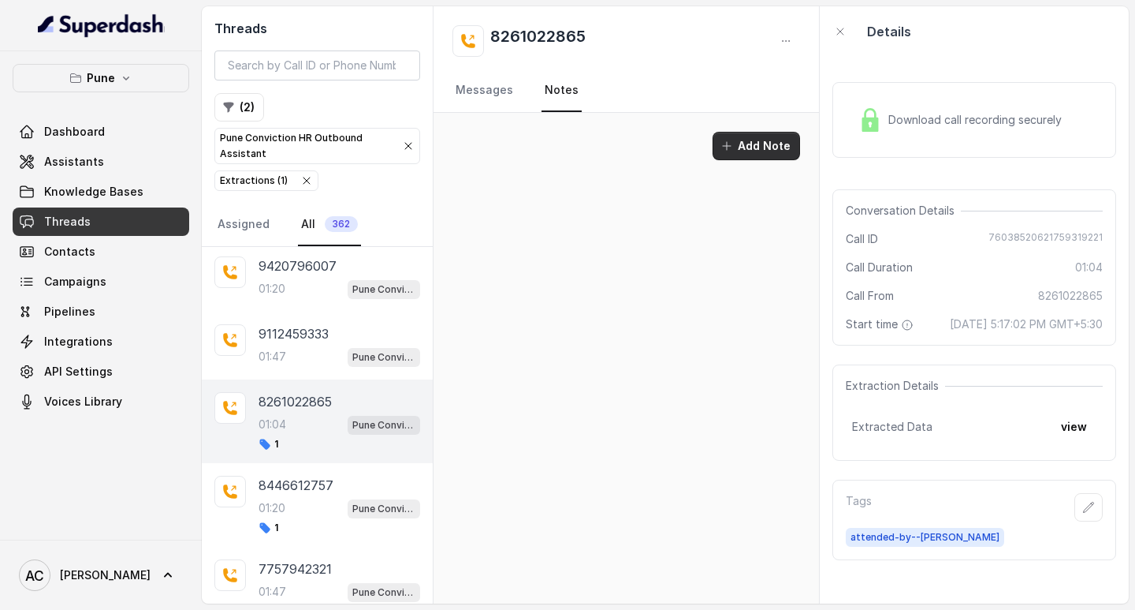
click at [744, 140] on button "Add Note" at bounding box center [757, 146] width 88 height 28
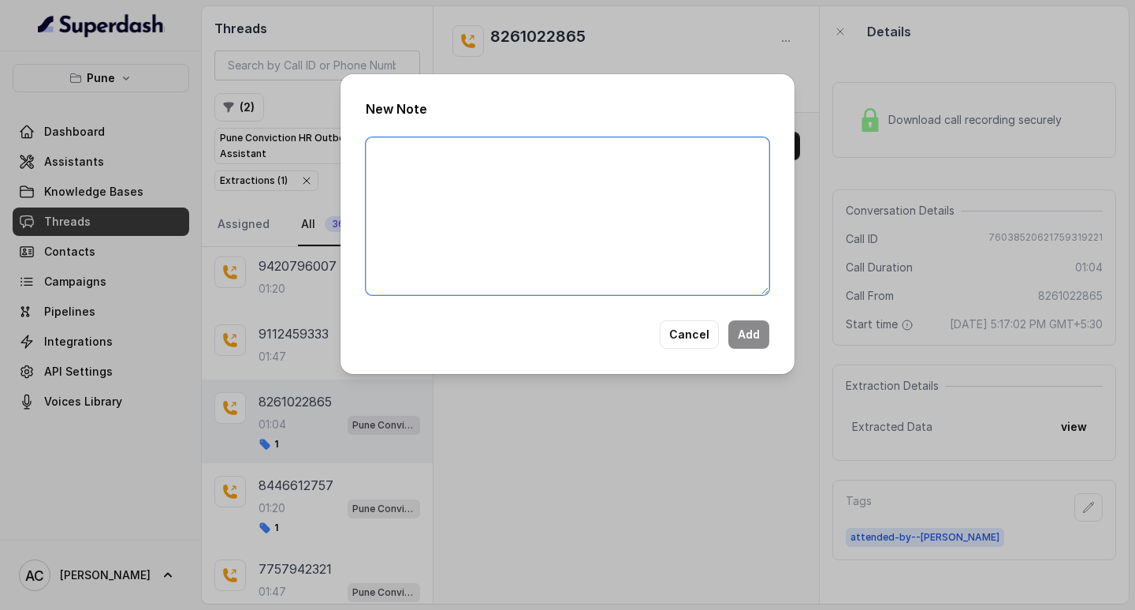
click at [624, 156] on textarea at bounding box center [568, 216] width 404 height 158
paste textarea "Name: Contact number: Recruiter: Name of the attender: Comments: AI Improvement:"
click at [479, 170] on textarea "Name: Contact number: Recruiter: Name of the attender: Comments: AI Improvement:" at bounding box center [568, 216] width 404 height 158
paste textarea "8261022865"
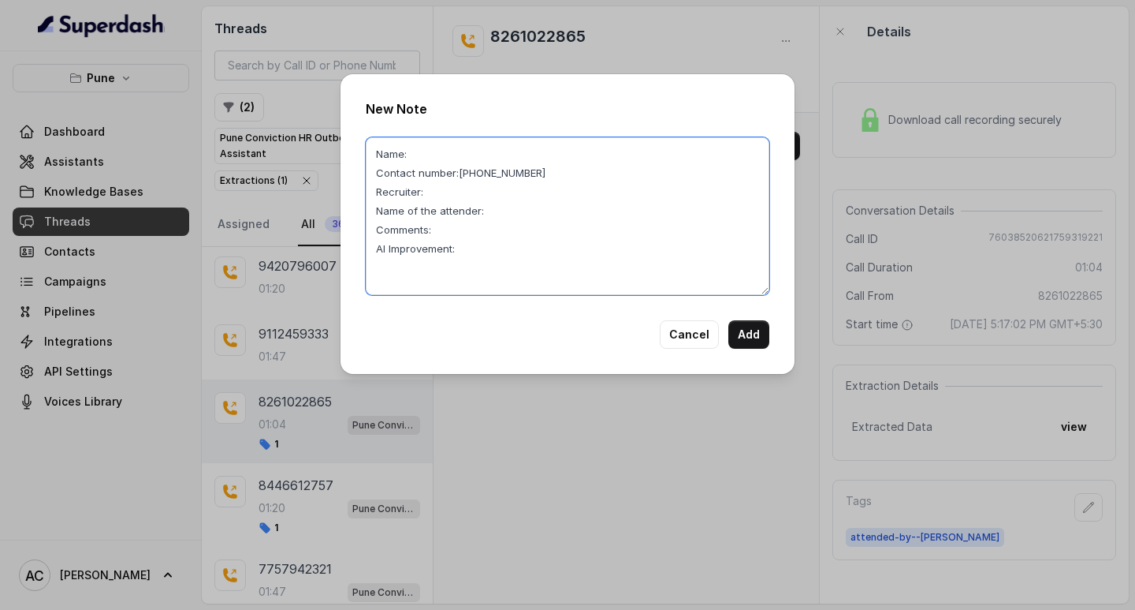
click at [416, 153] on textarea "Name: Contact number:8261022865 Recruiter: Name of the attender: Comments: AI I…" at bounding box center [568, 216] width 404 height 158
paste textarea "Gousiya"
click at [439, 191] on textarea "Name: Gousiya Contact number:8261022865 Recruiter: Name of the attender: Commen…" at bounding box center [568, 216] width 404 height 158
click at [513, 212] on textarea "Name: Gousiya Contact number:8261022865 Recruiter:komal Name of the attender: C…" at bounding box center [568, 216] width 404 height 158
click at [464, 236] on textarea "Name: Gousiya Contact number:8261022865 Recruiter:komal Name of the attender:ko…" at bounding box center [568, 216] width 404 height 158
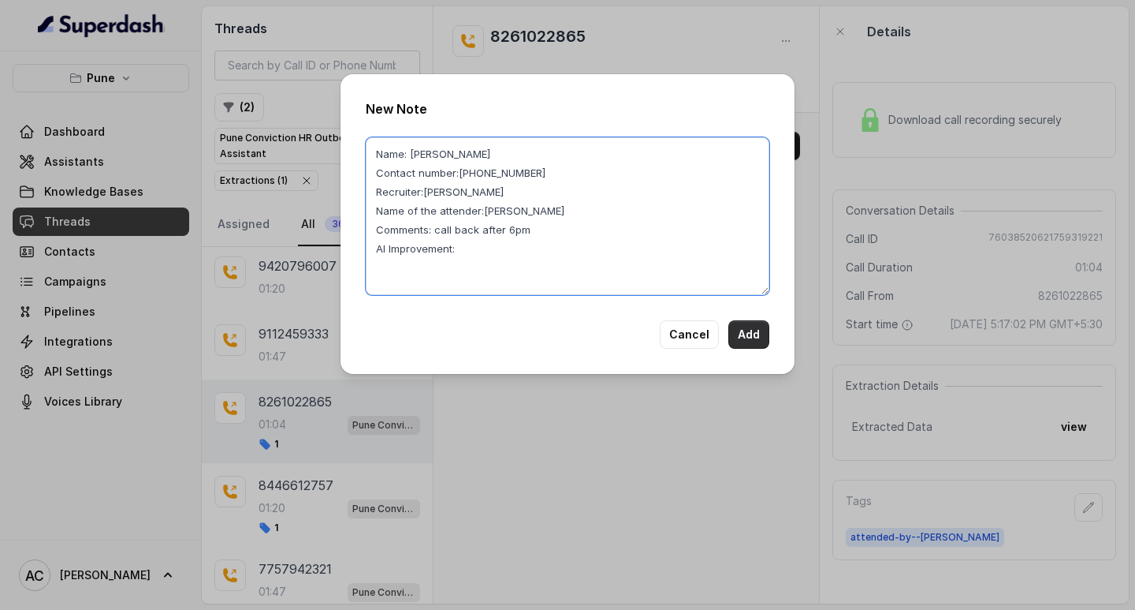
type textarea "Name: Gousiya Contact number:8261022865 Recruiter:komal Name of the attender:ko…"
click at [740, 332] on button "Add" at bounding box center [749, 334] width 41 height 28
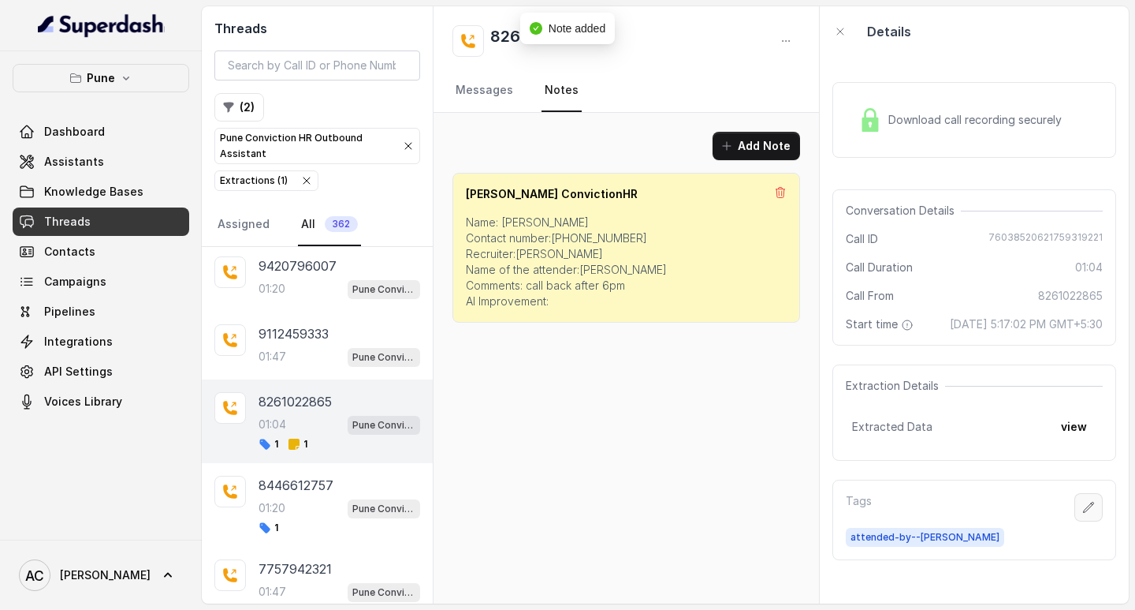
click at [1083, 513] on icon "button" at bounding box center [1089, 507] width 13 height 13
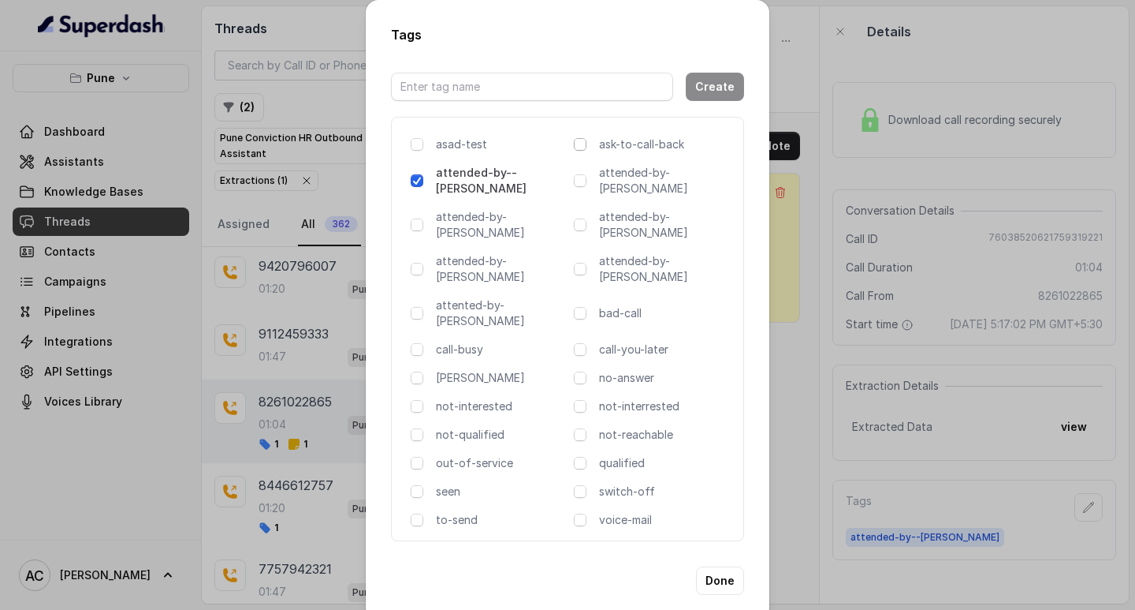
click at [578, 151] on span at bounding box center [580, 144] width 13 height 13
click at [722, 566] on button "Done" at bounding box center [720, 580] width 48 height 28
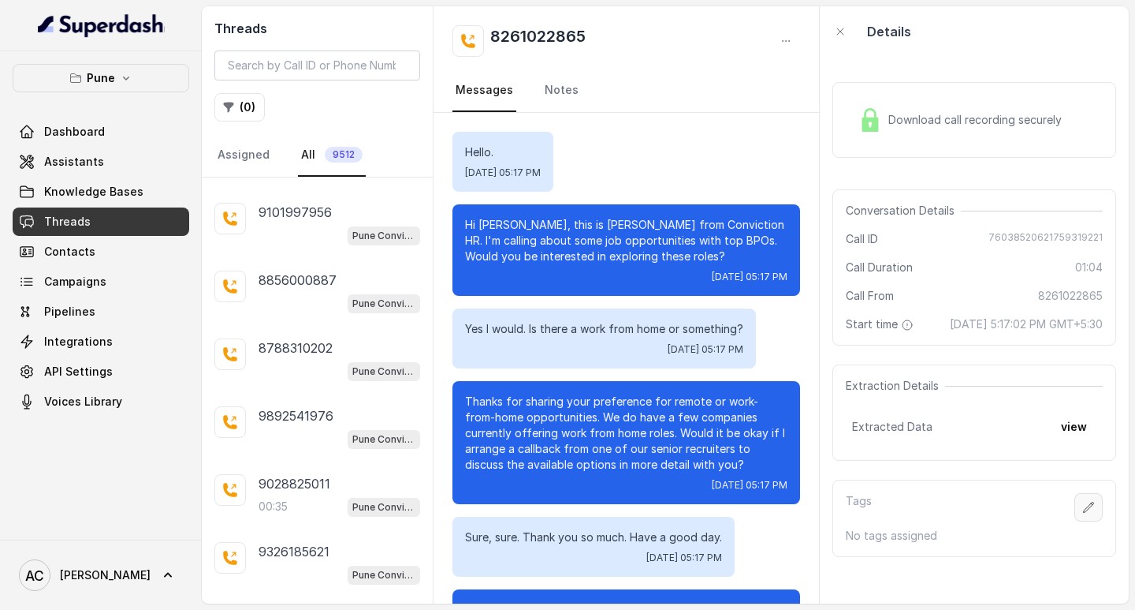
click at [1083, 513] on icon "button" at bounding box center [1089, 507] width 13 height 13
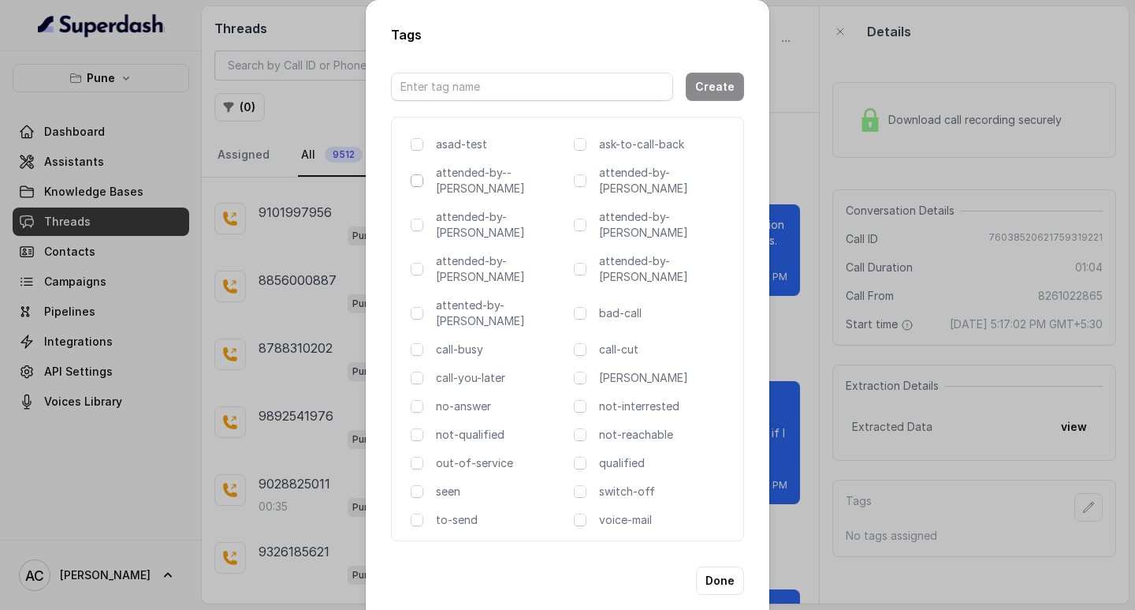
click at [418, 182] on span at bounding box center [417, 180] width 13 height 13
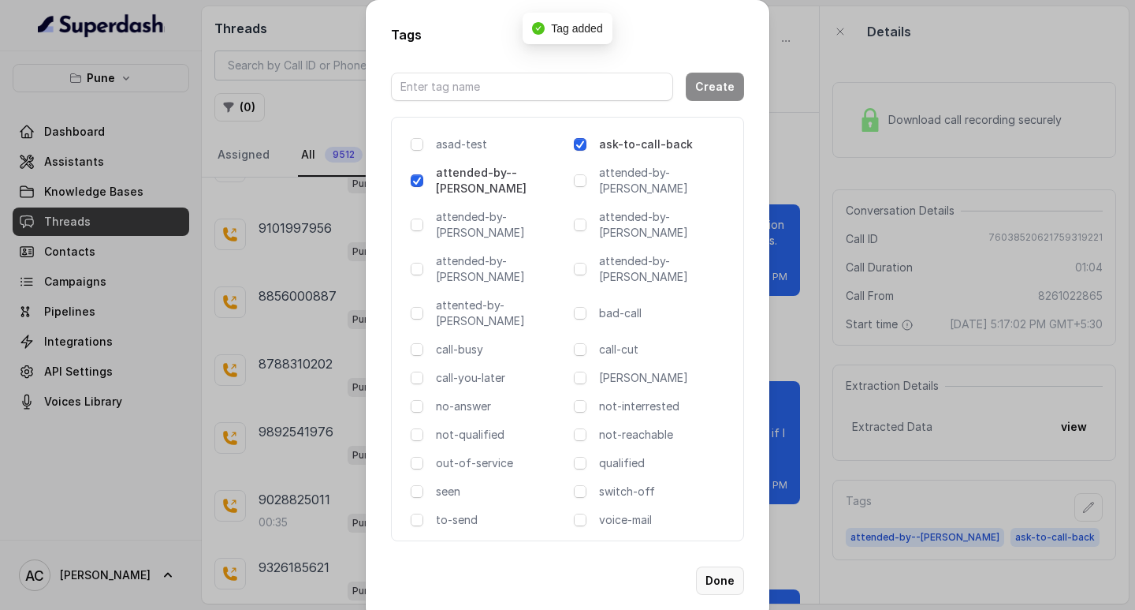
scroll to position [478, 0]
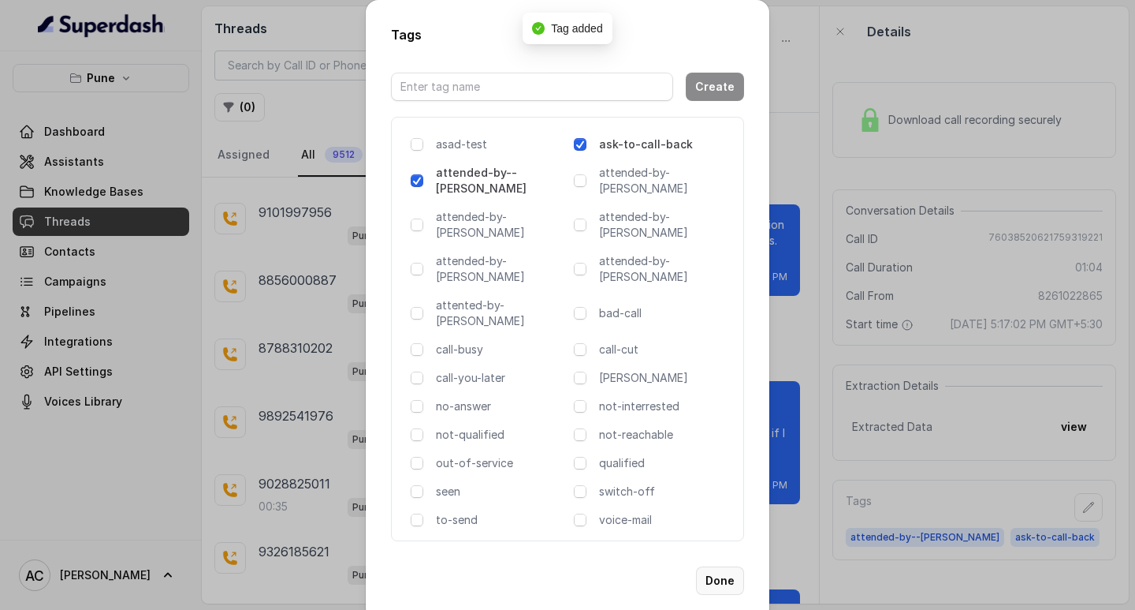
click at [718, 566] on button "Done" at bounding box center [720, 580] width 48 height 28
